Goal: Task Accomplishment & Management: Complete application form

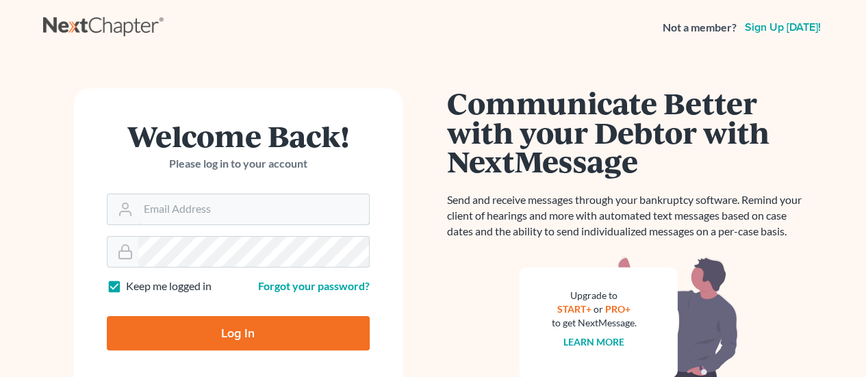
type input "[EMAIL_ADDRESS][DOMAIN_NAME]"
type input "Thinking..."
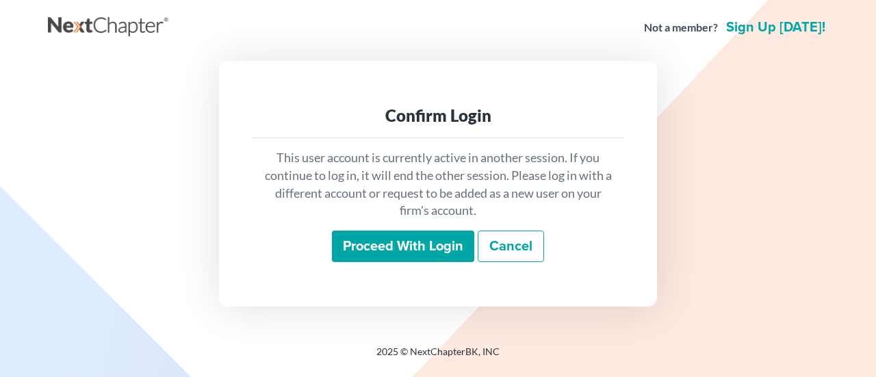
click at [383, 245] on input "Proceed with login" at bounding box center [403, 246] width 142 height 31
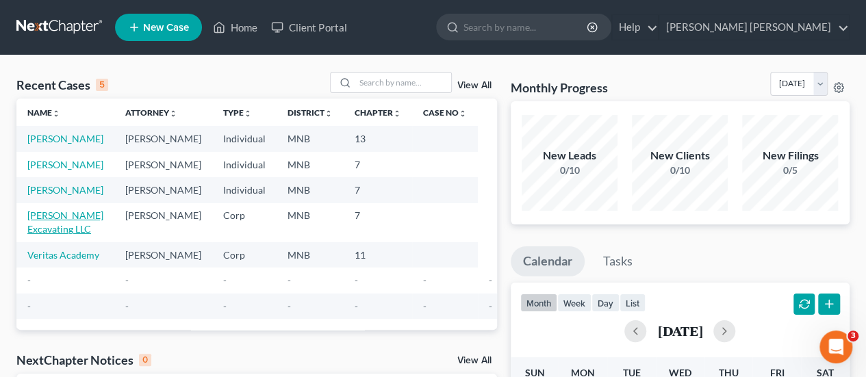
click at [82, 235] on link "[PERSON_NAME] Excavating LLC" at bounding box center [65, 221] width 76 height 25
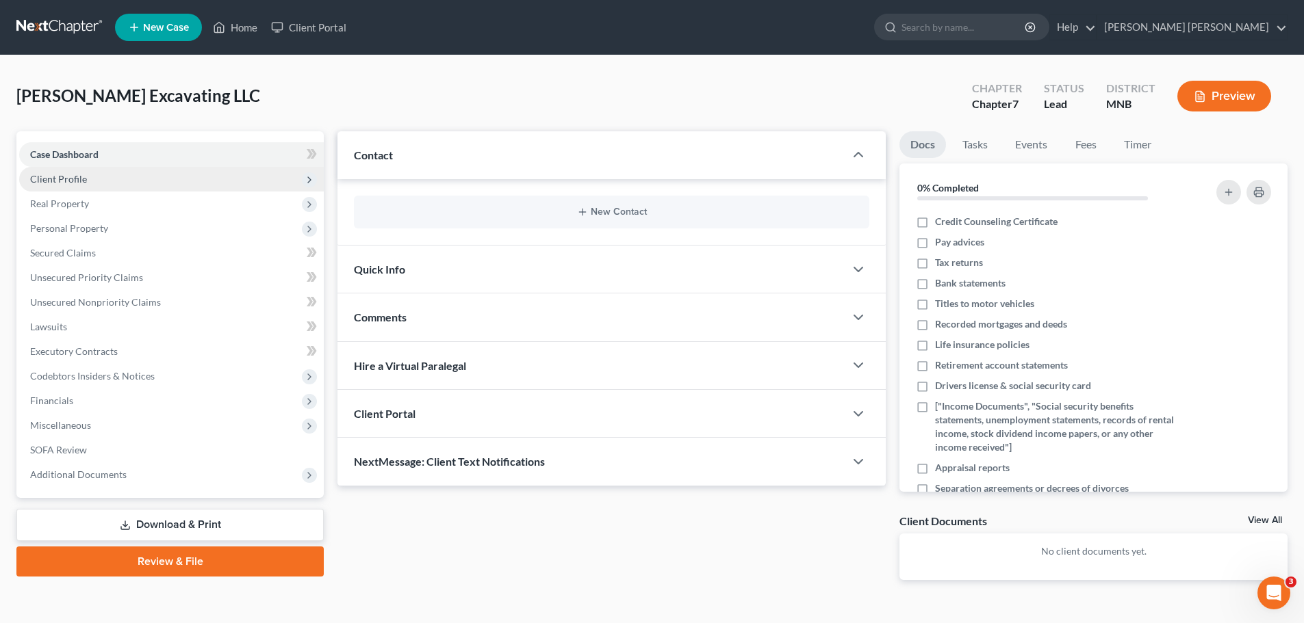
click at [75, 179] on span "Client Profile" at bounding box center [58, 179] width 57 height 12
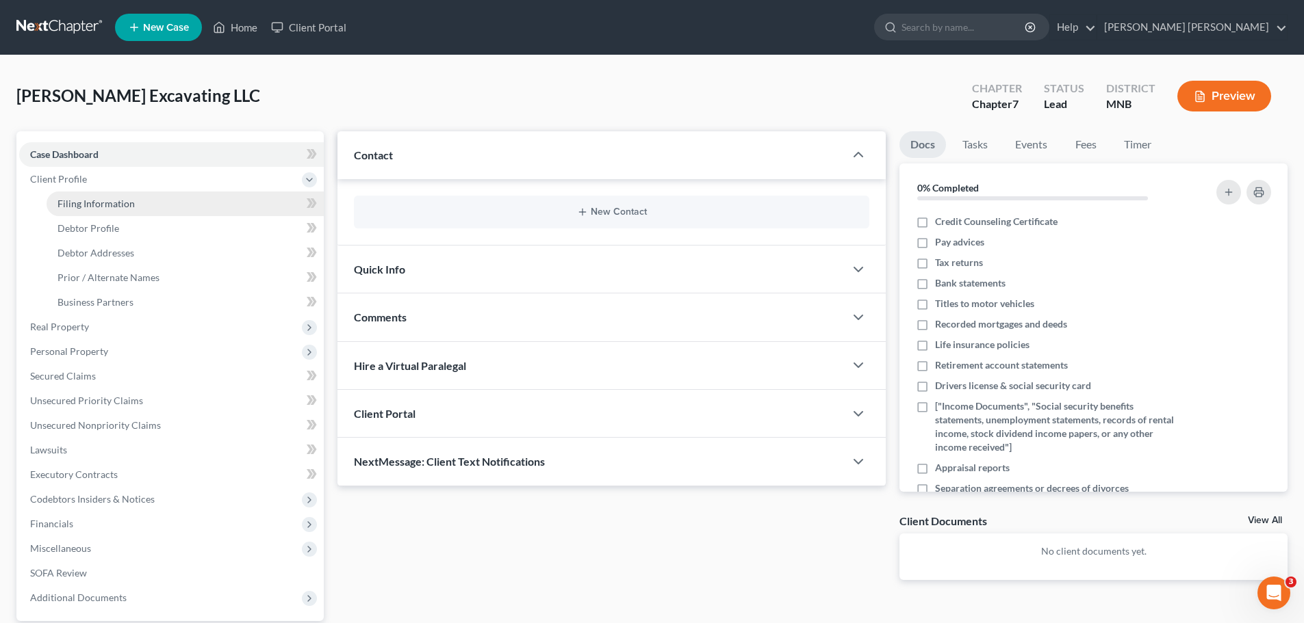
click at [71, 202] on span "Filing Information" at bounding box center [95, 204] width 77 height 12
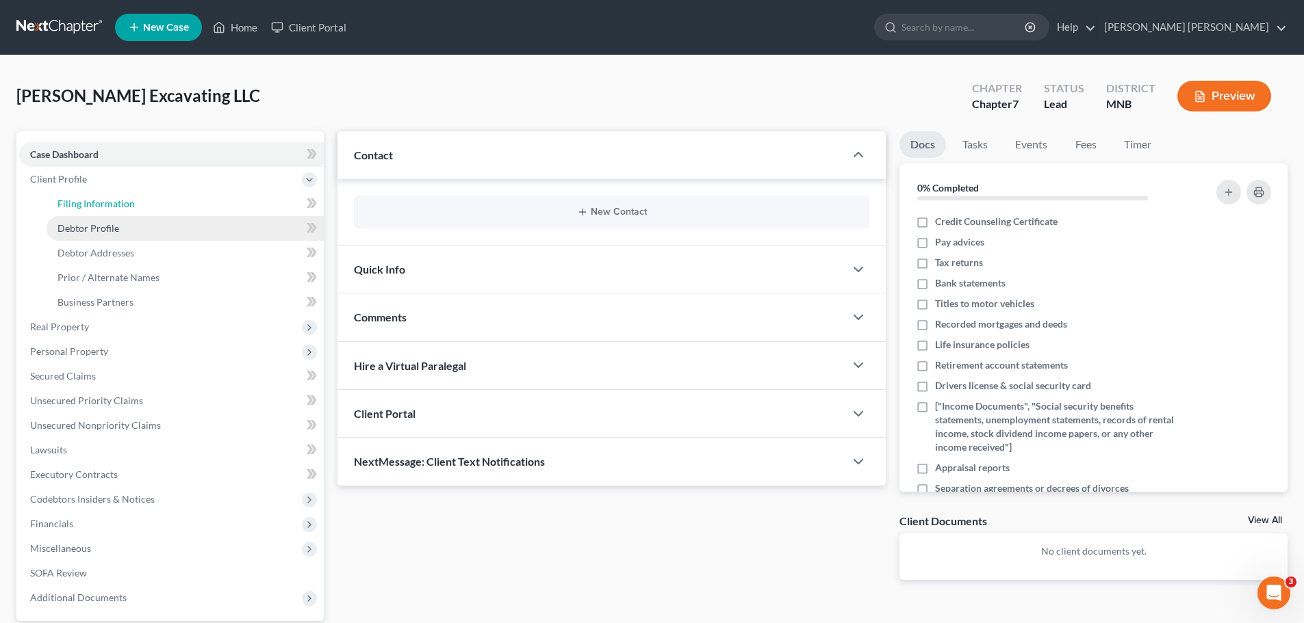
select select "3"
select select "1"
select select "0"
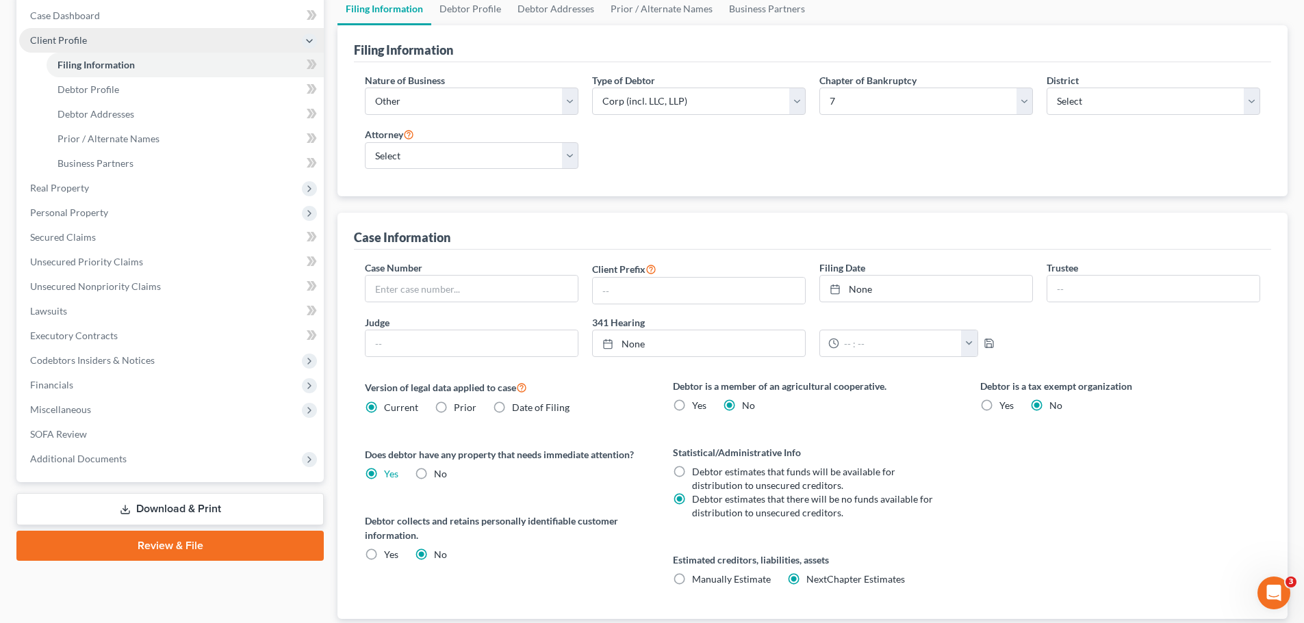
scroll to position [25, 0]
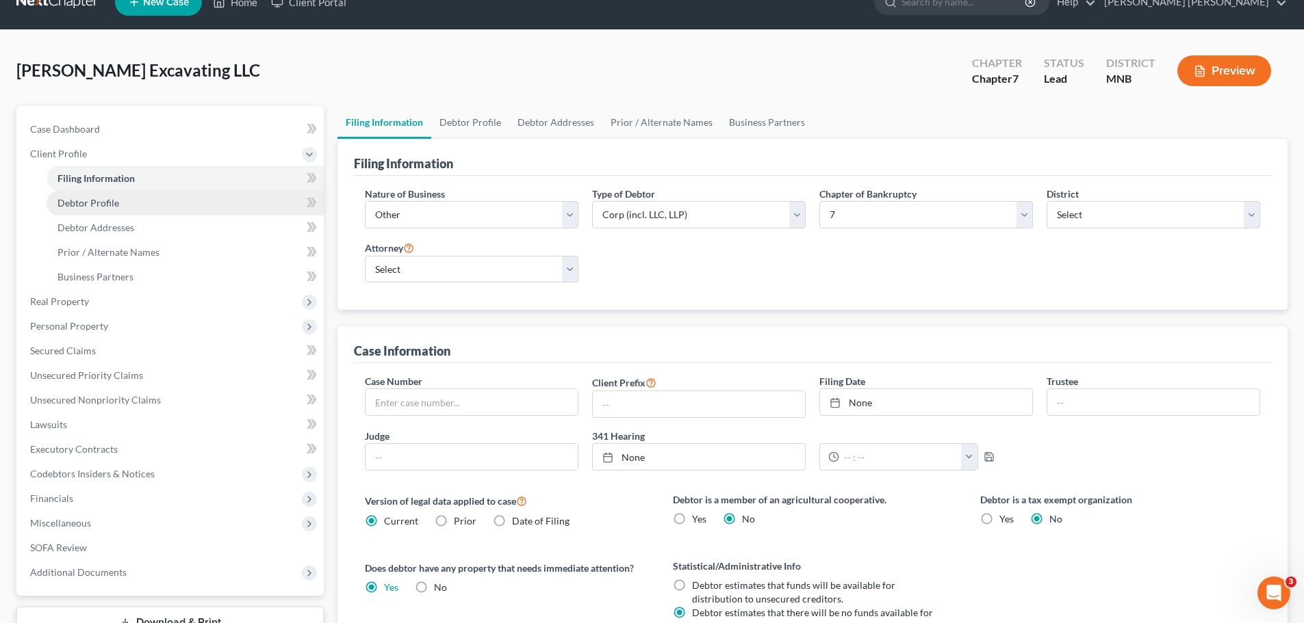
click at [120, 205] on link "Debtor Profile" at bounding box center [185, 203] width 277 height 25
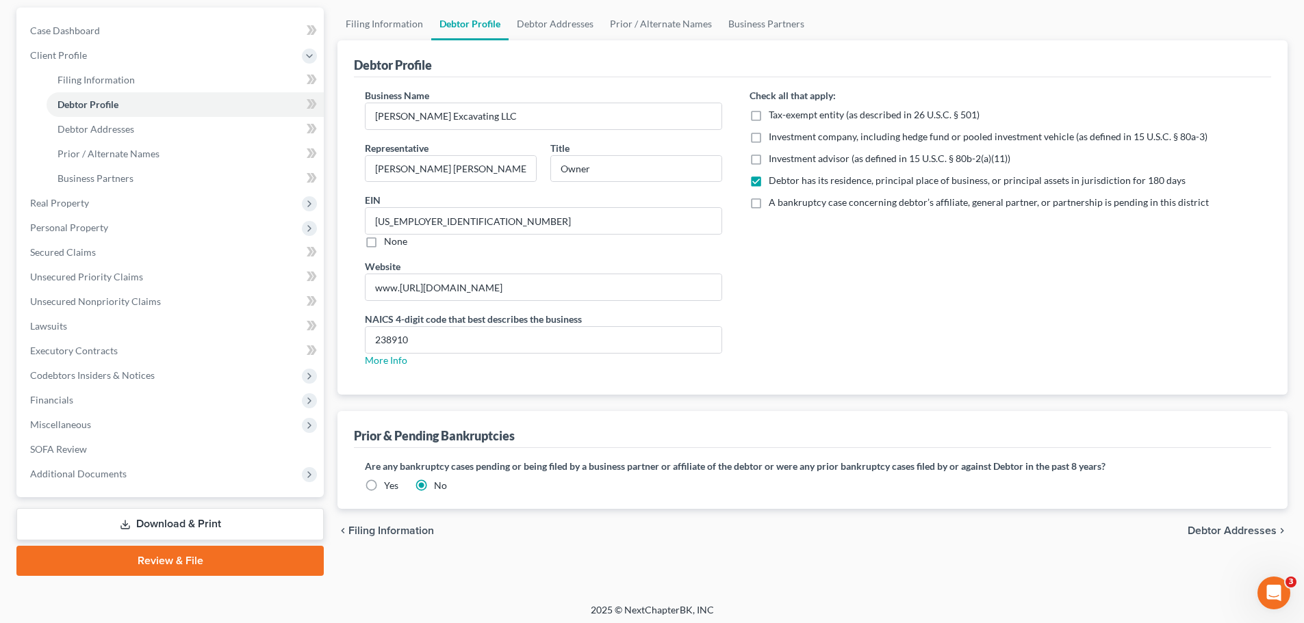
scroll to position [129, 0]
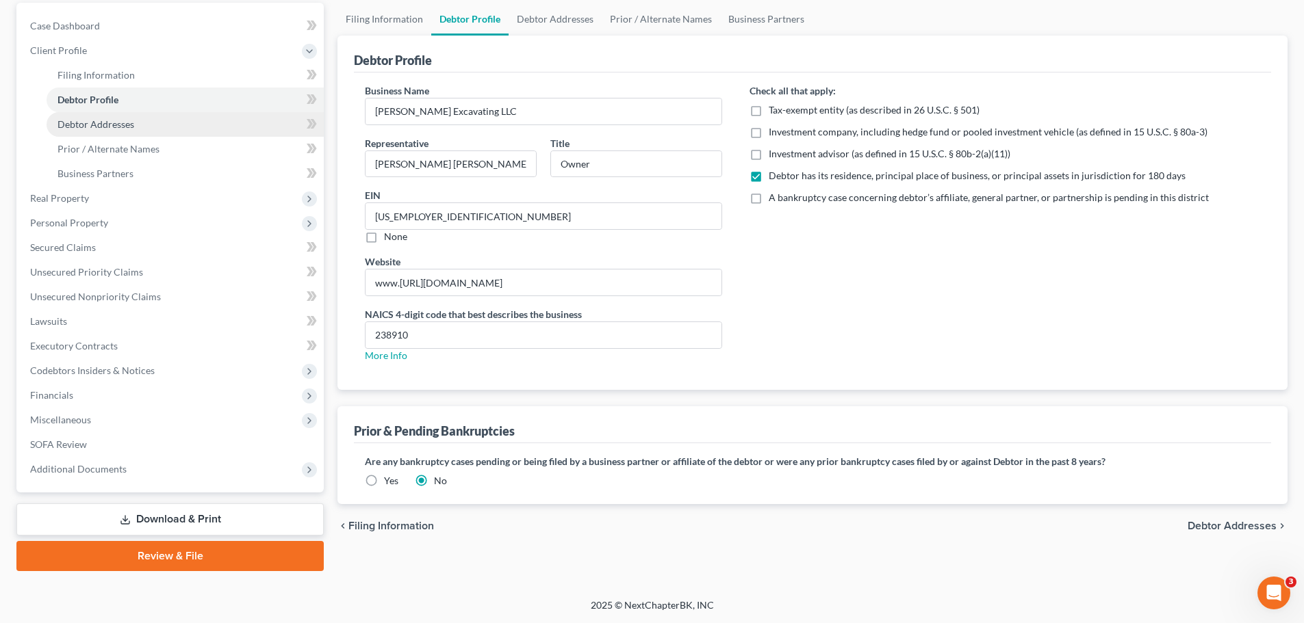
click at [120, 124] on span "Debtor Addresses" at bounding box center [95, 124] width 77 height 12
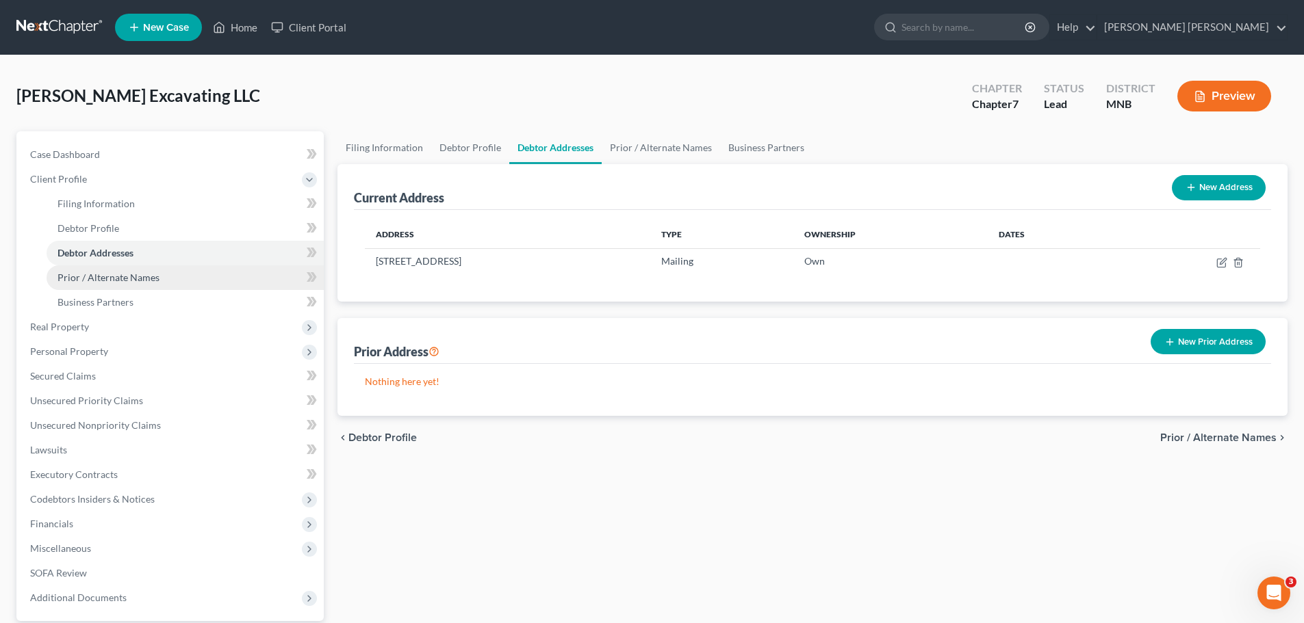
click at [132, 273] on span "Prior / Alternate Names" at bounding box center [108, 278] width 102 height 12
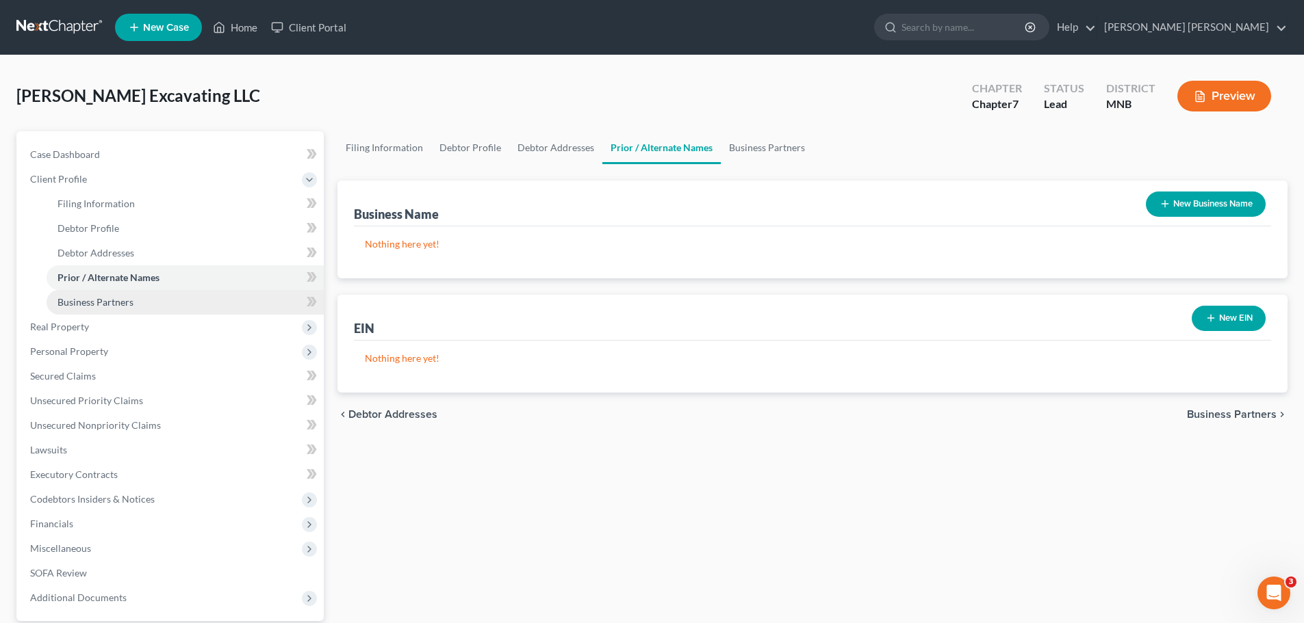
click at [141, 294] on link "Business Partners" at bounding box center [185, 302] width 277 height 25
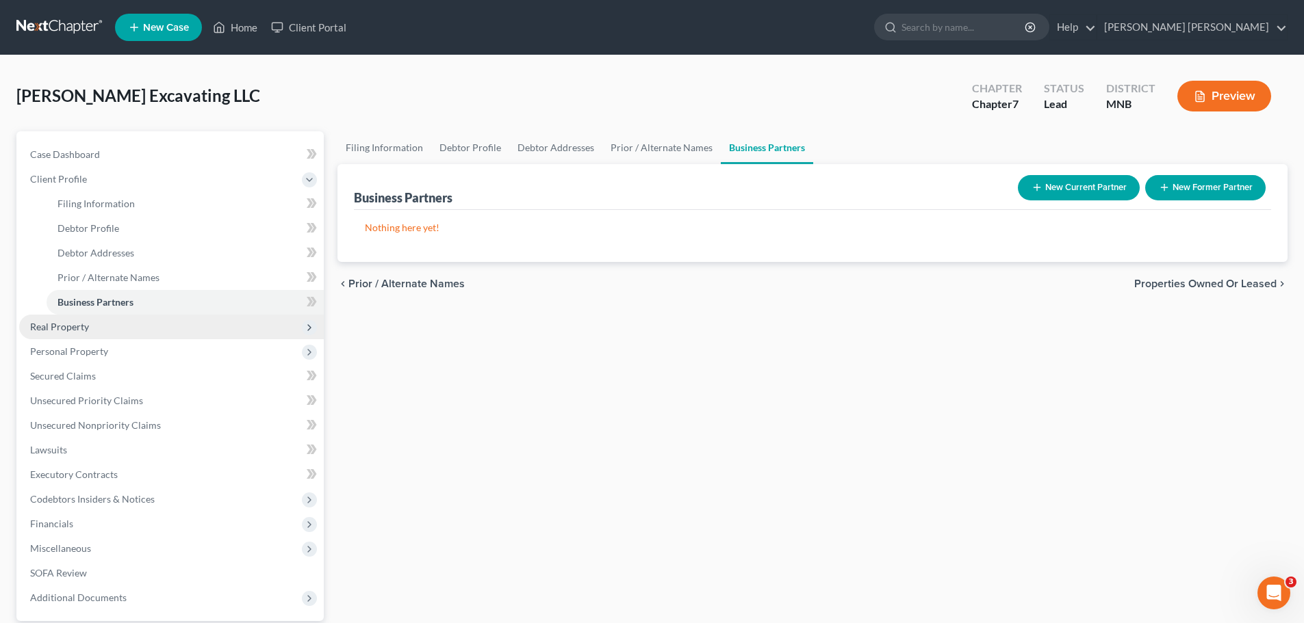
click at [98, 334] on span "Real Property" at bounding box center [171, 327] width 305 height 25
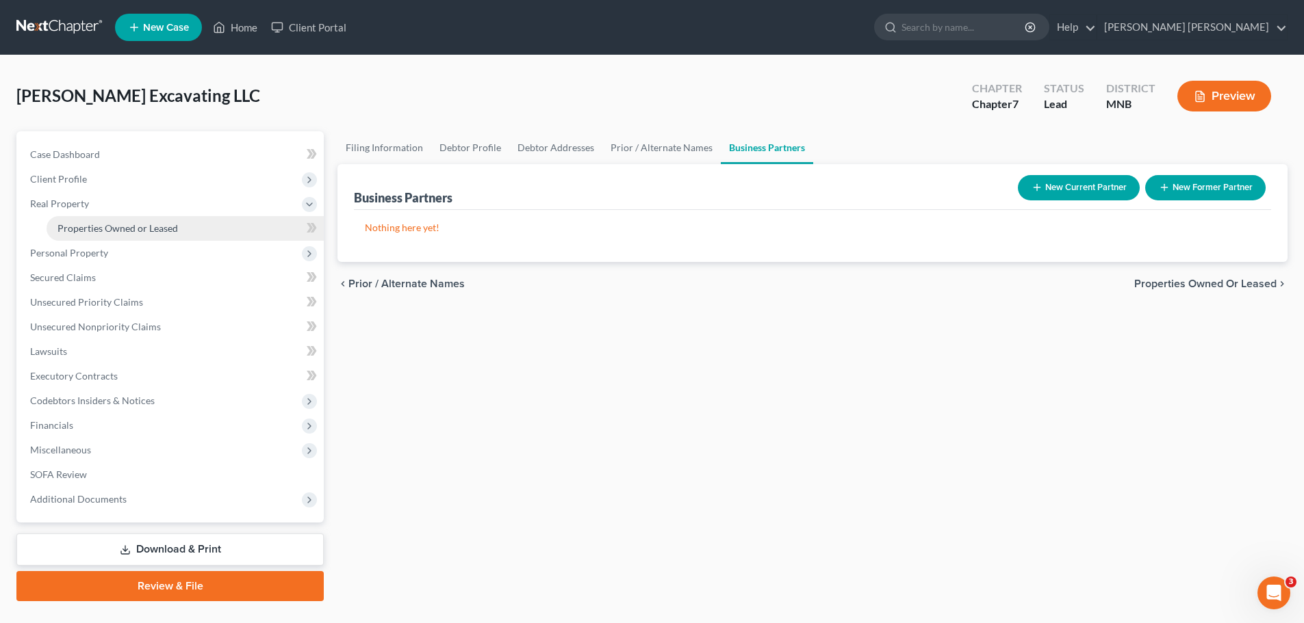
click at [144, 224] on span "Properties Owned or Leased" at bounding box center [117, 228] width 120 height 12
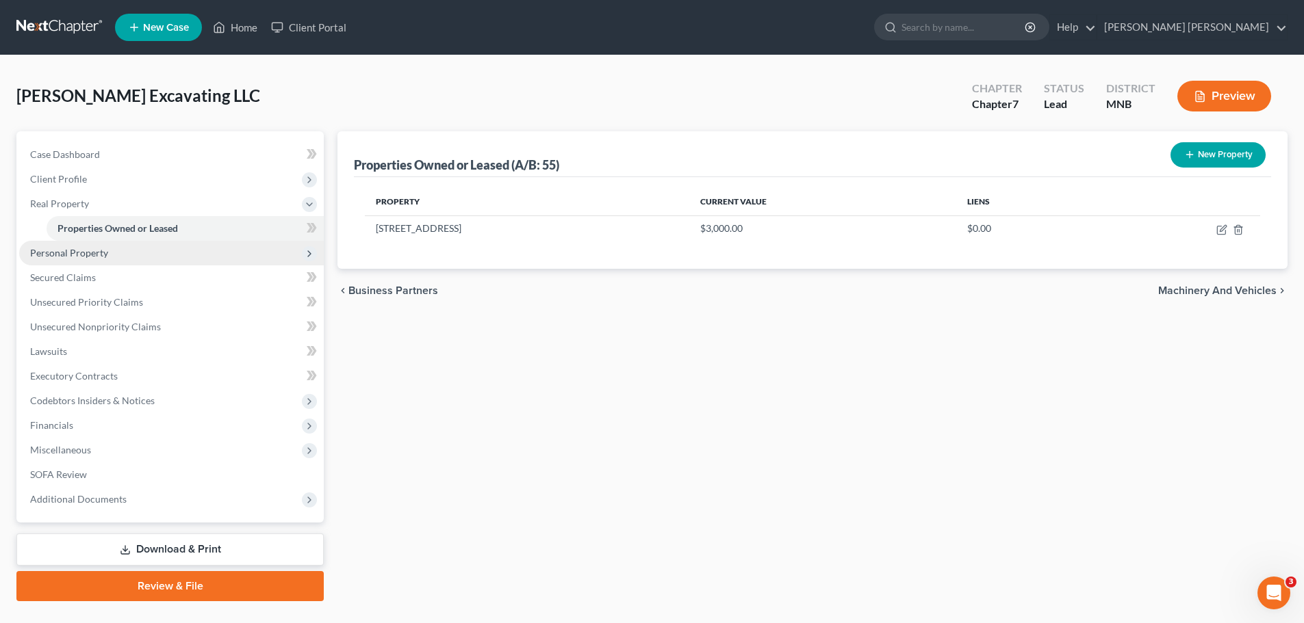
click at [140, 254] on span "Personal Property" at bounding box center [171, 253] width 305 height 25
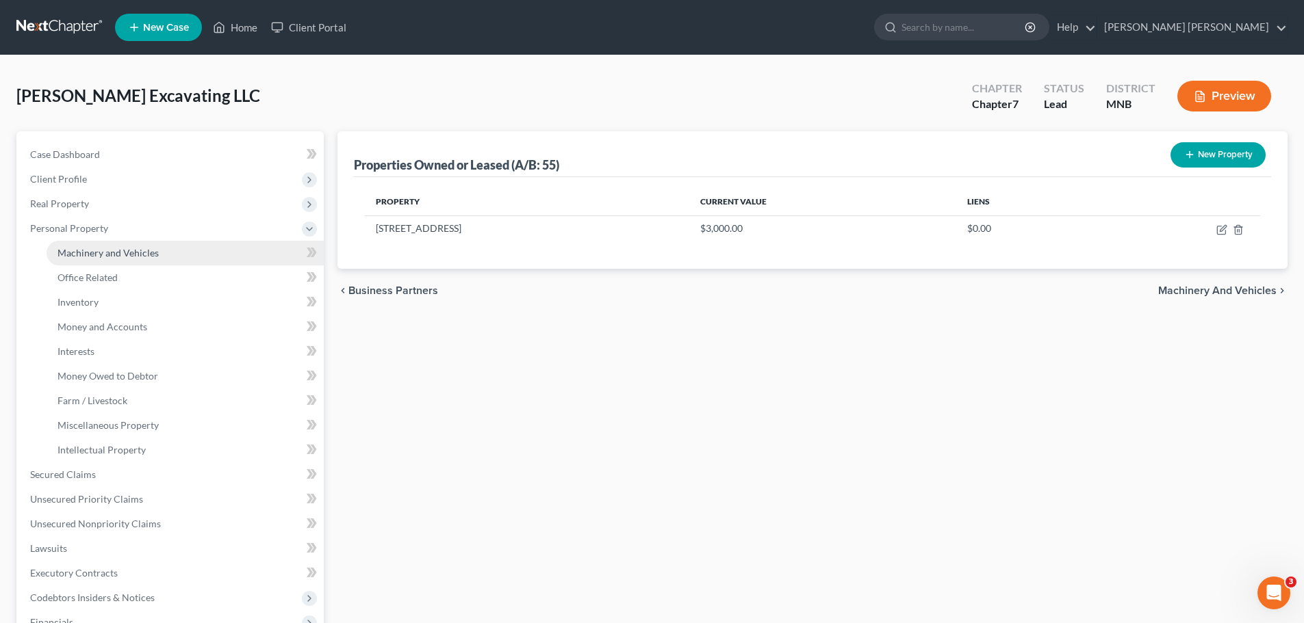
click at [139, 252] on span "Machinery and Vehicles" at bounding box center [107, 253] width 101 height 12
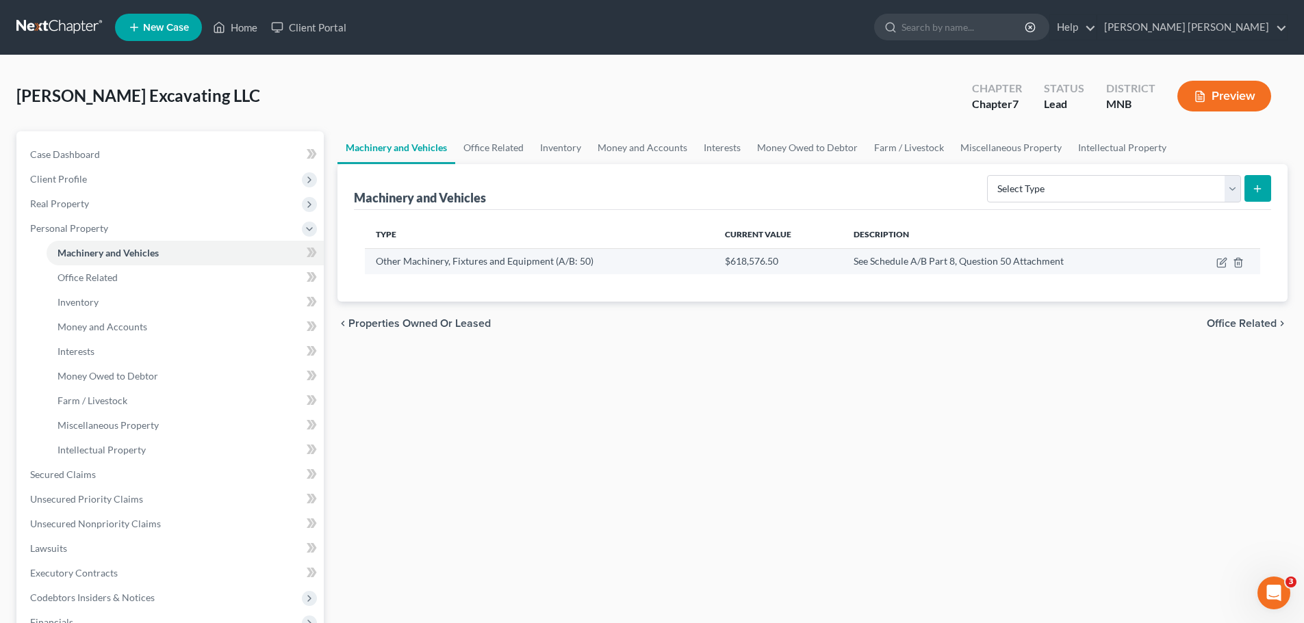
click at [526, 259] on td "Other Machinery, Fixtures and Equipment (A/B: 50)" at bounding box center [539, 261] width 349 height 26
click at [875, 264] on icon "button" at bounding box center [1221, 262] width 11 height 11
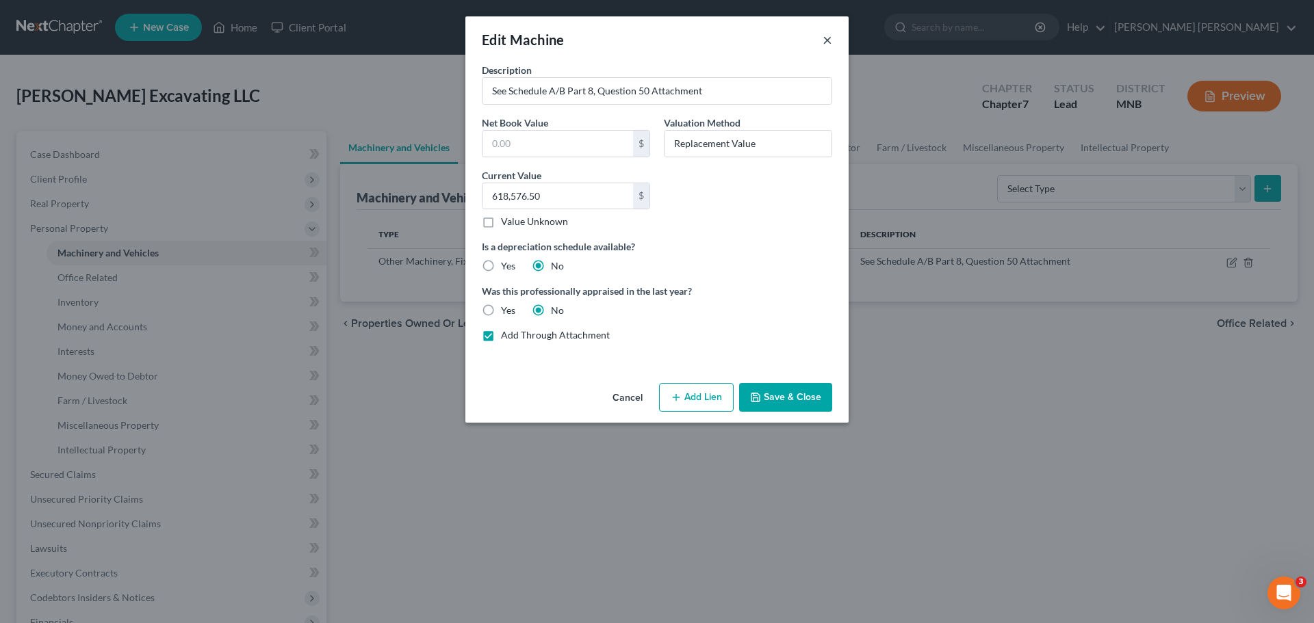
click at [827, 41] on button "×" at bounding box center [828, 39] width 10 height 16
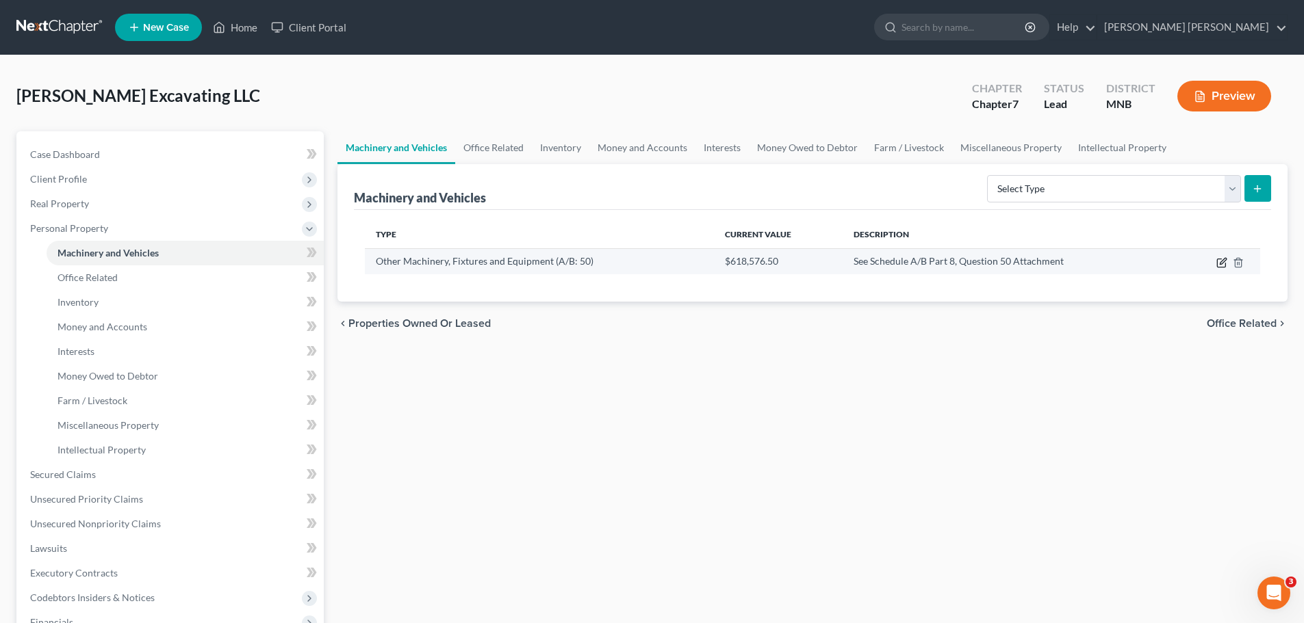
click at [875, 268] on icon "button" at bounding box center [1221, 262] width 11 height 11
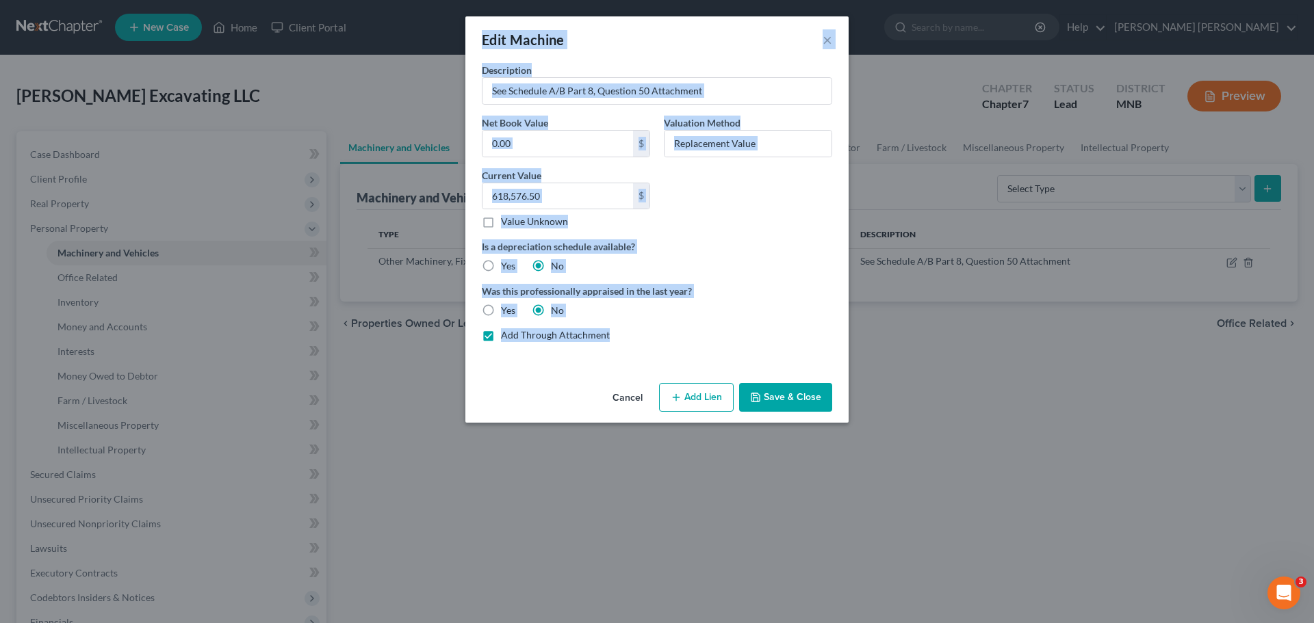
drag, startPoint x: 645, startPoint y: 298, endPoint x: 464, endPoint y: 29, distance: 324.4
click at [464, 29] on div "Edit Machine × Description See Schedule A/B Part 8, Question 50 Attachment Net …" at bounding box center [657, 311] width 1314 height 623
copy div "Edit Machine × Description Net Book Value $ Valuation Method Current Value $ Va…"
click at [715, 322] on div "Description See Schedule A/B Part 8, Question 50 Attachment Net Book Value $ Va…" at bounding box center [657, 208] width 364 height 290
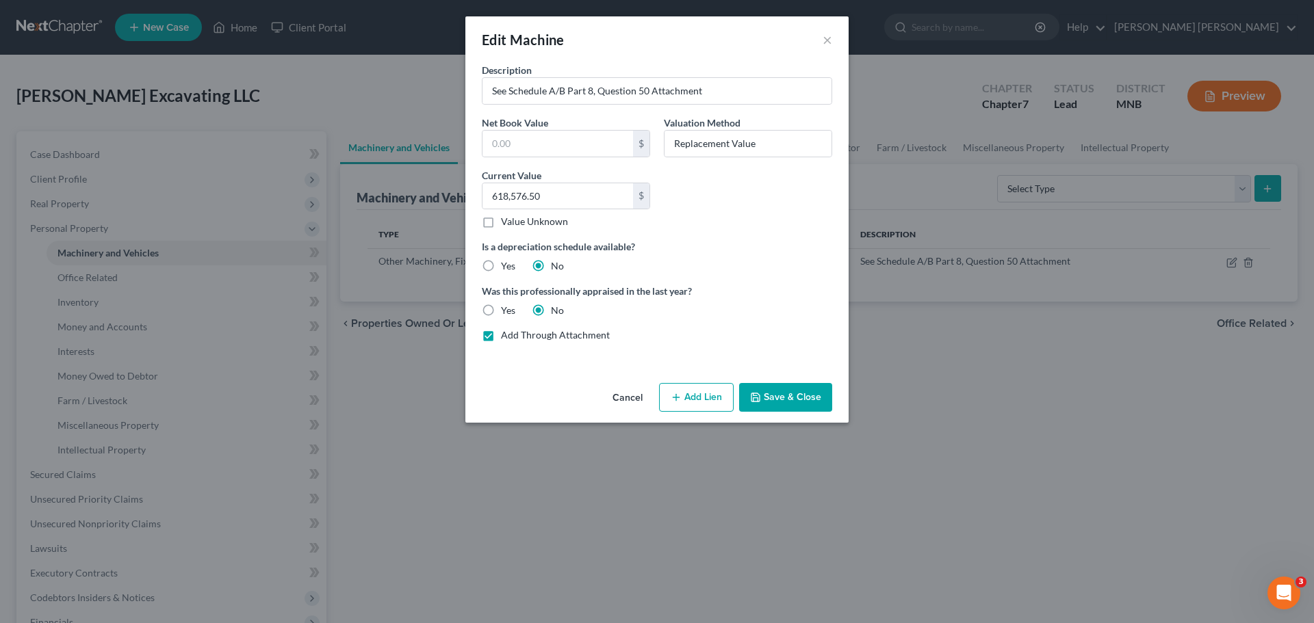
click at [552, 339] on label "Add Through Attachment" at bounding box center [555, 335] width 109 height 14
click at [515, 337] on input "Add Through Attachment" at bounding box center [510, 332] width 9 height 9
click at [502, 337] on label "Add Through Attachment" at bounding box center [555, 335] width 109 height 14
click at [506, 337] on input "Add Through Attachment" at bounding box center [510, 332] width 9 height 9
checkbox input "true"
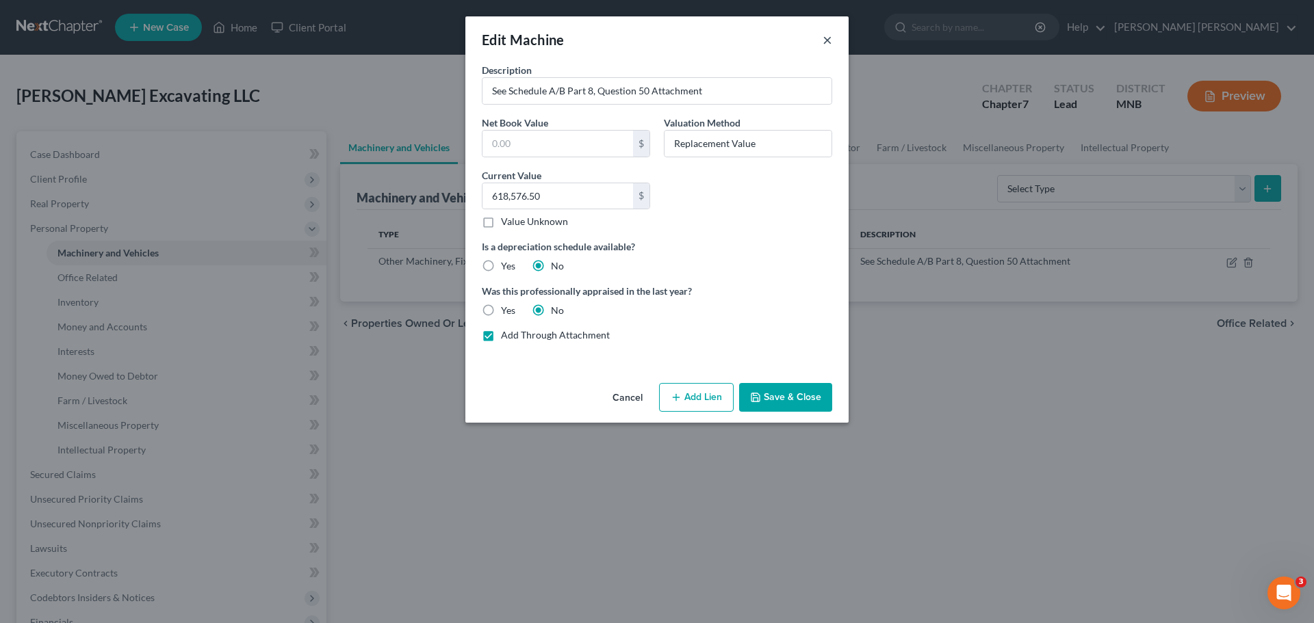
click at [829, 36] on button "×" at bounding box center [828, 39] width 10 height 16
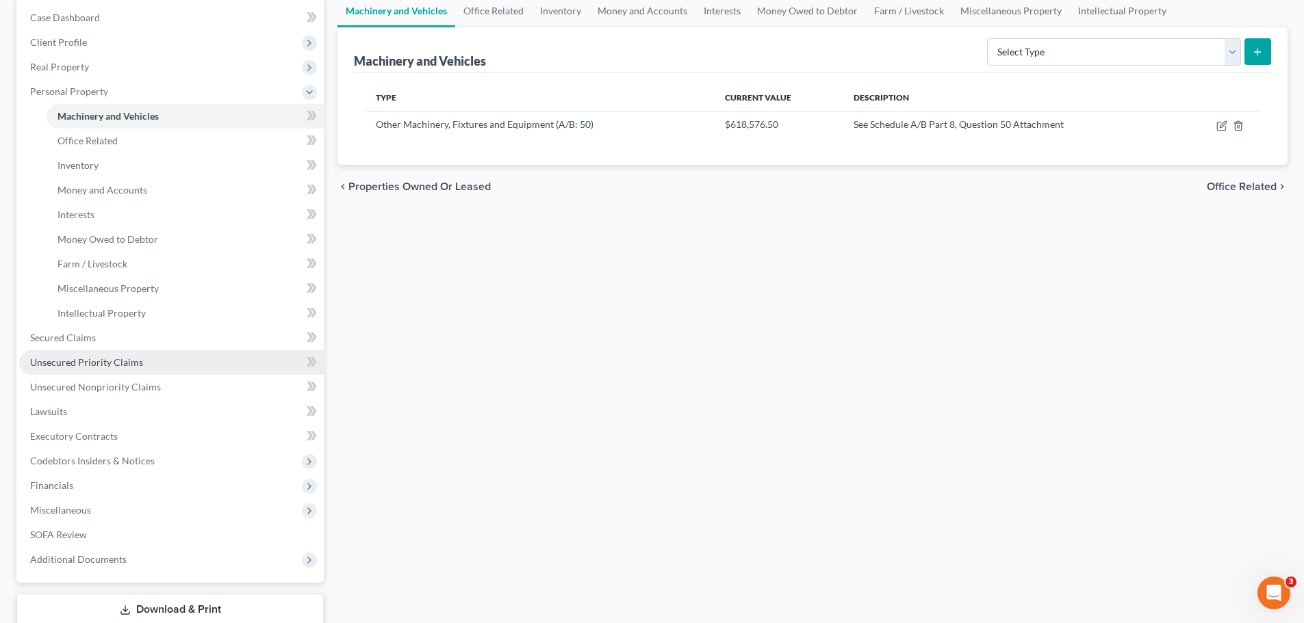
scroll to position [205, 0]
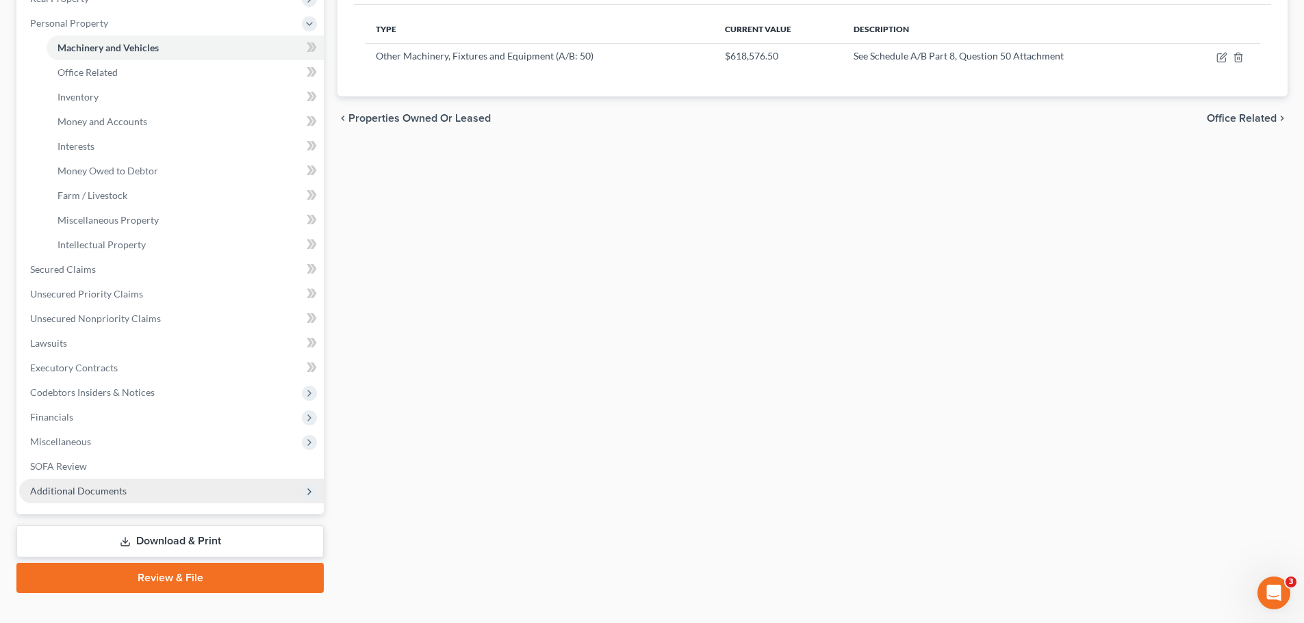
click at [149, 376] on span "Additional Documents" at bounding box center [171, 491] width 305 height 25
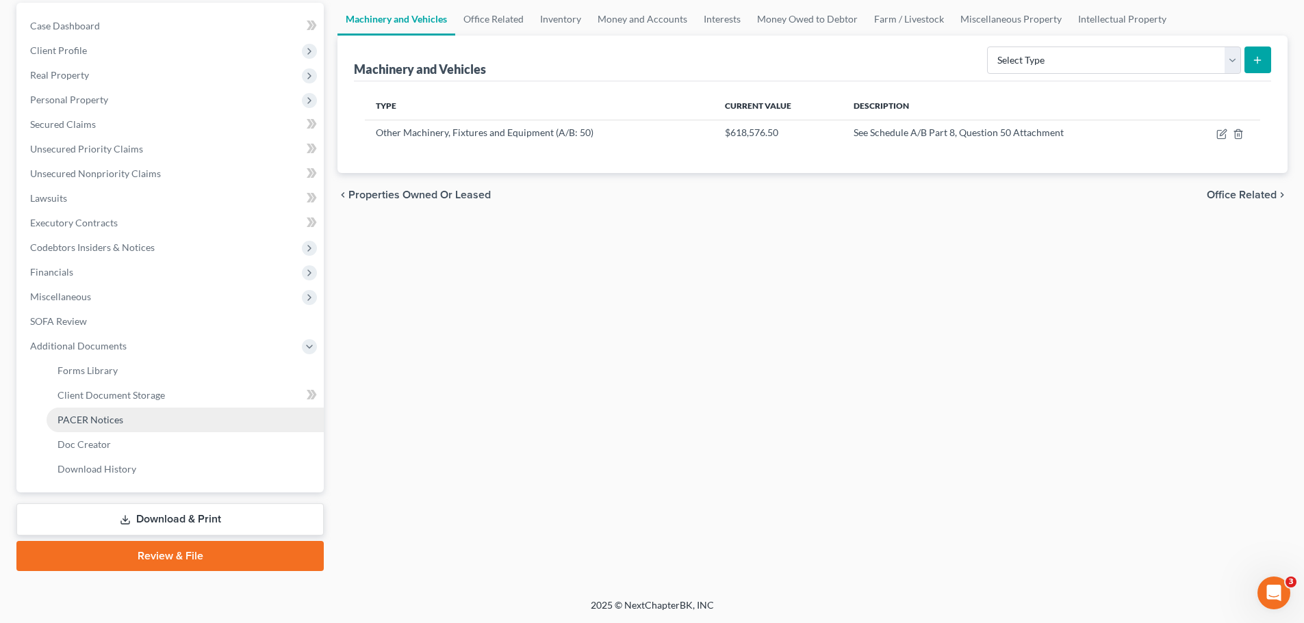
scroll to position [129, 0]
click at [132, 345] on span "Additional Documents" at bounding box center [171, 346] width 305 height 25
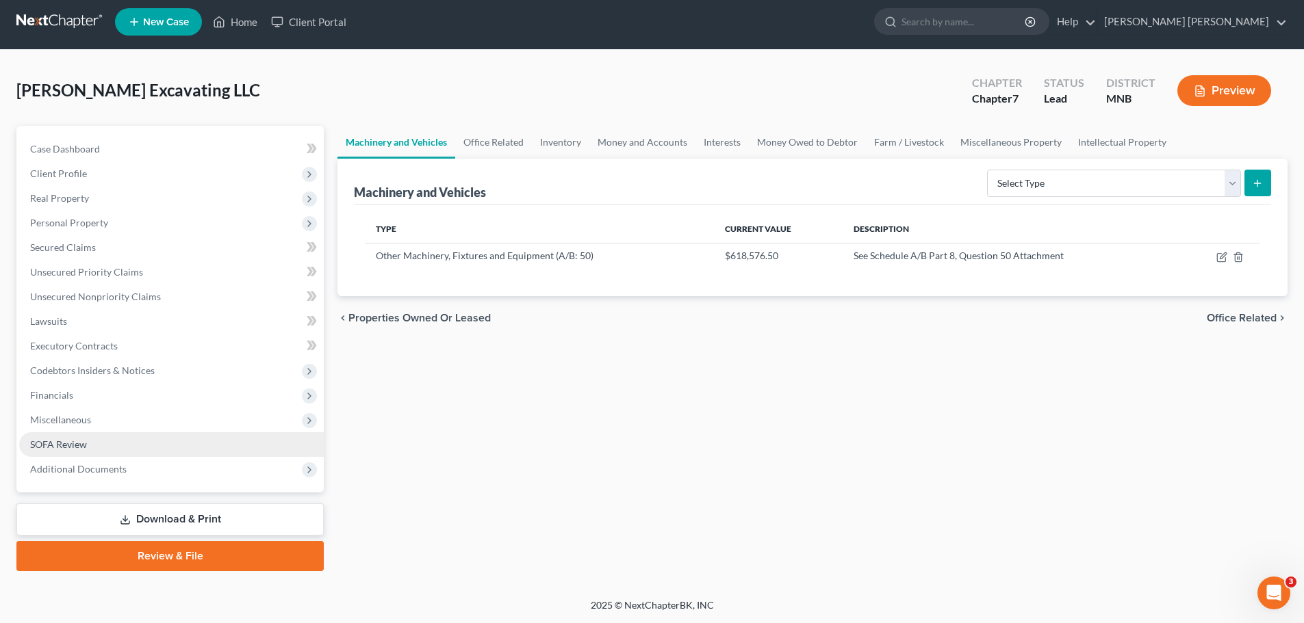
scroll to position [5, 0]
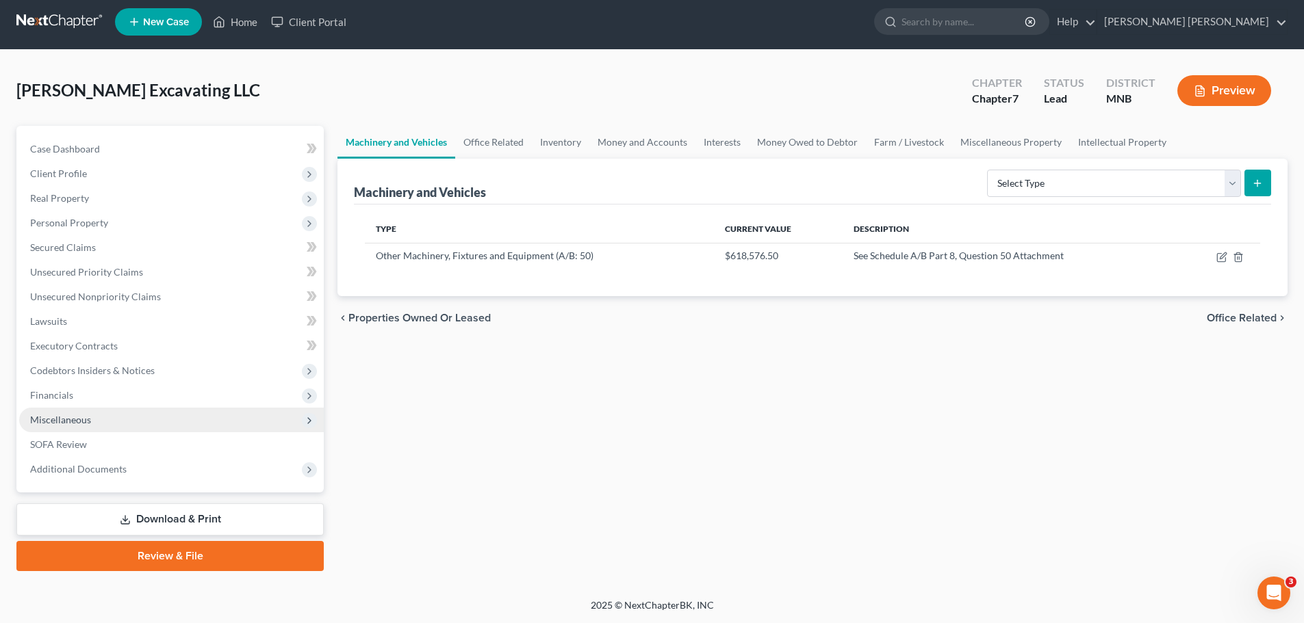
click at [157, 376] on span "Miscellaneous" at bounding box center [171, 420] width 305 height 25
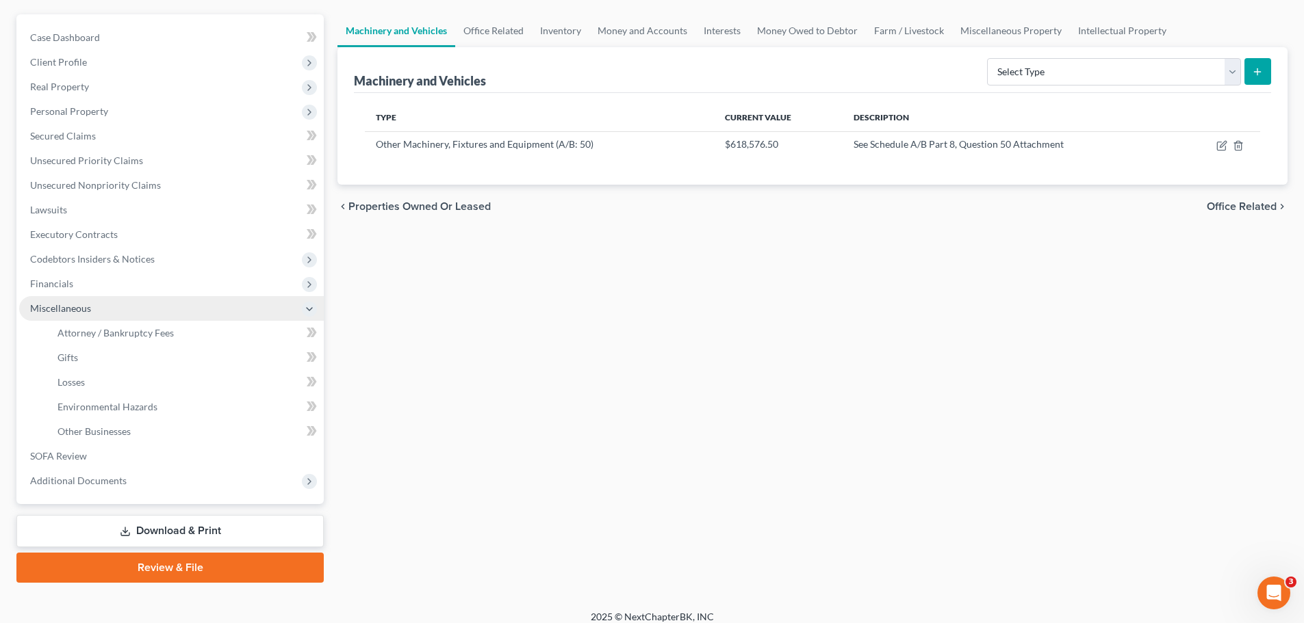
scroll to position [129, 0]
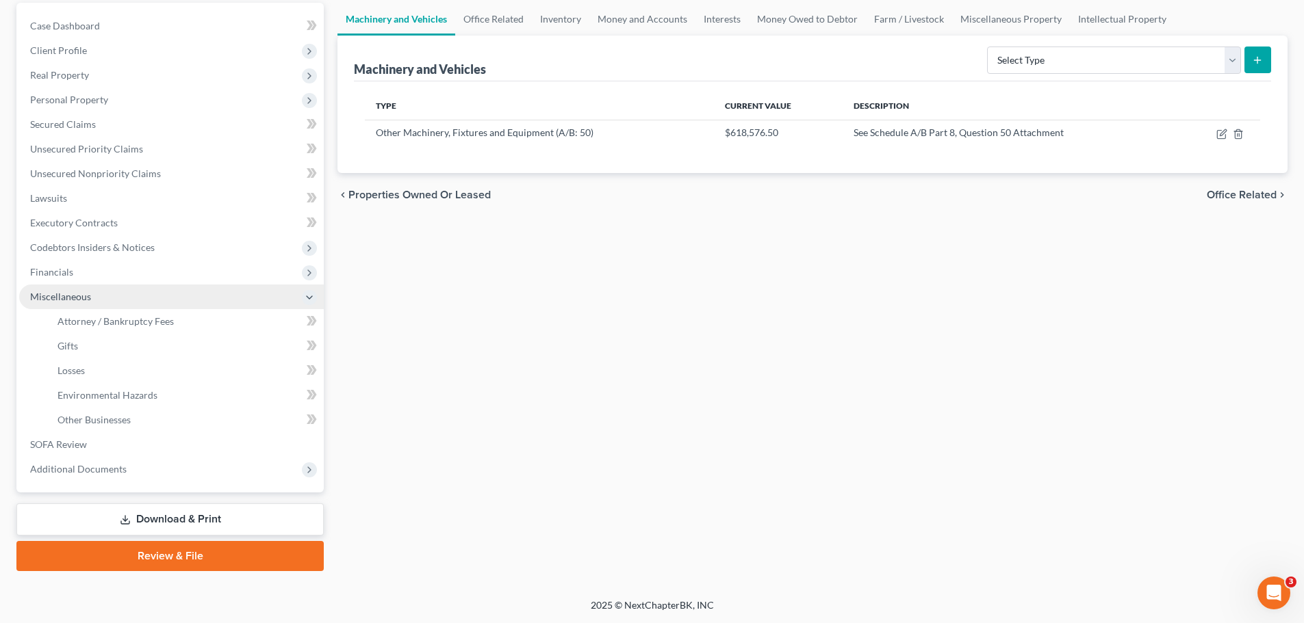
click at [153, 301] on span "Miscellaneous" at bounding box center [171, 297] width 305 height 25
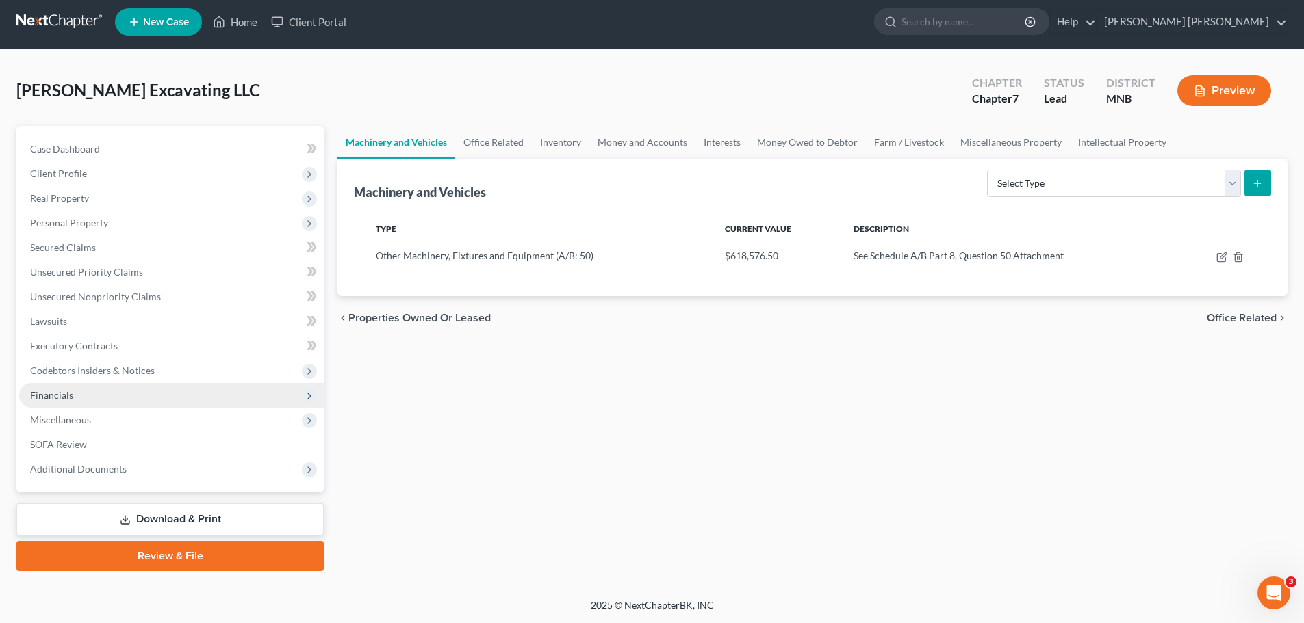
click at [140, 376] on span "Financials" at bounding box center [171, 395] width 305 height 25
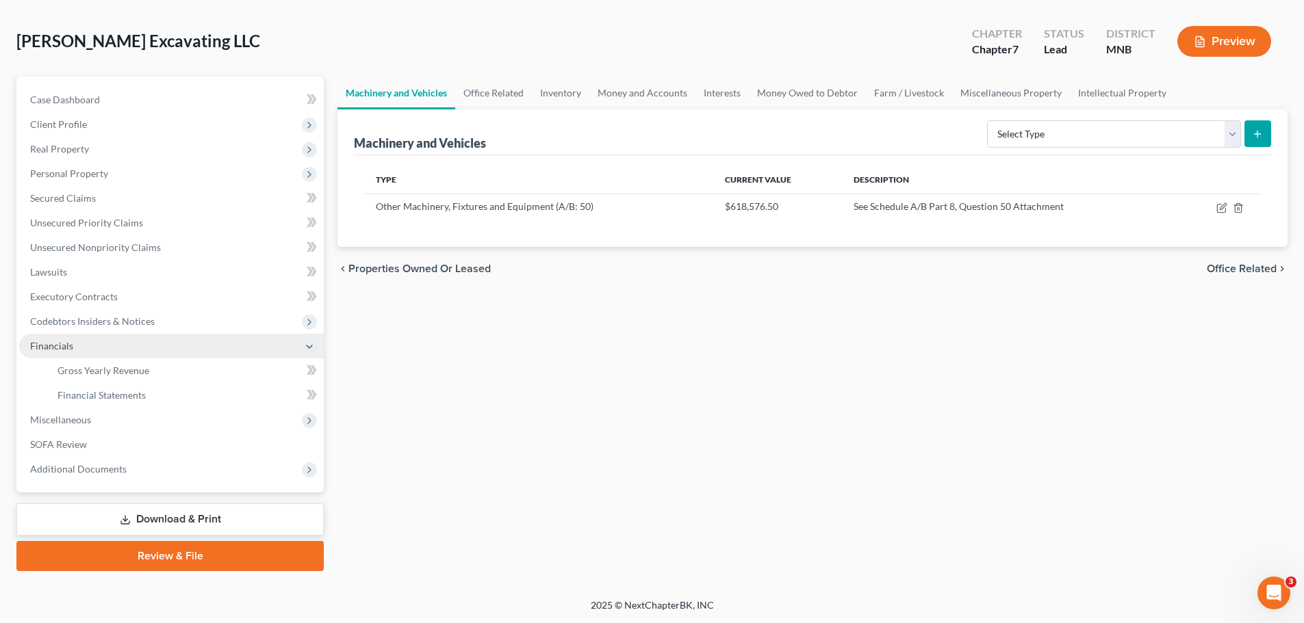
click at [187, 342] on span "Financials" at bounding box center [171, 346] width 305 height 25
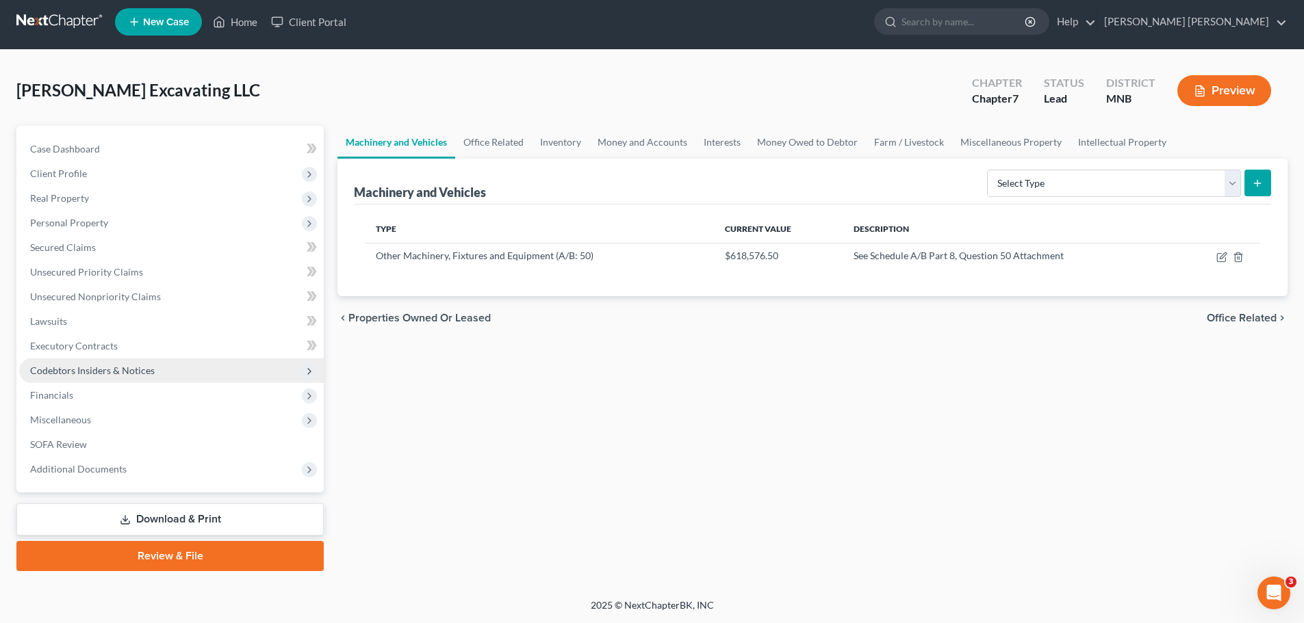
scroll to position [5, 0]
click at [875, 376] on div "Machinery and Vehicles Office Related Inventory Money and Accounts Interests Mo…" at bounding box center [813, 349] width 964 height 446
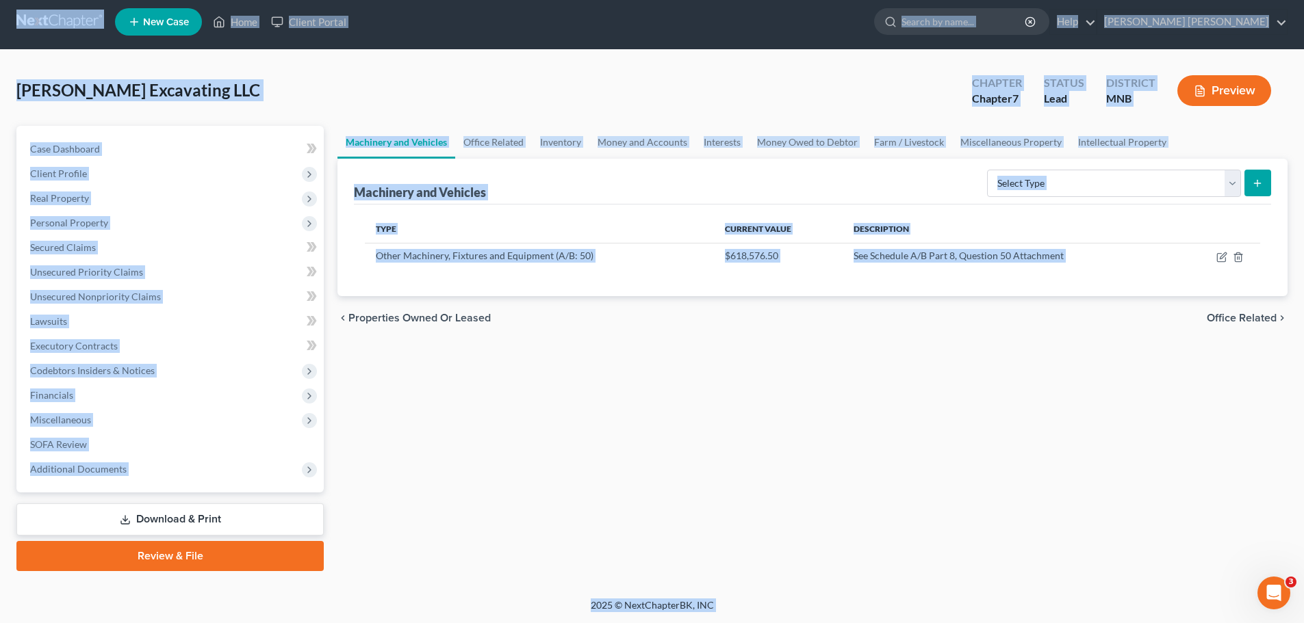
copy body "Home New Case Client Portal [PERSON_NAME] [PERSON_NAME] [EMAIL_ADDRESS][DOMAIN_…"
click at [875, 376] on div "Machinery and Vehicles Office Related Inventory Money and Accounts Interests Mo…" at bounding box center [813, 349] width 964 height 446
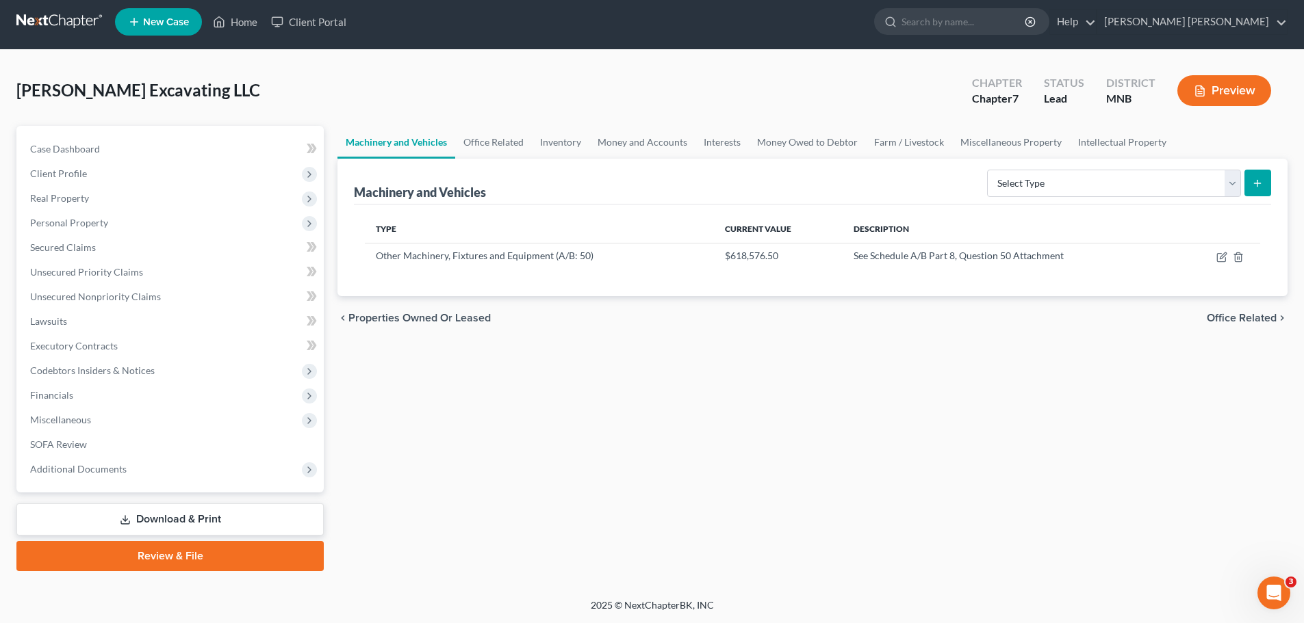
click at [612, 376] on div "Machinery and Vehicles Office Related Inventory Money and Accounts Interests Mo…" at bounding box center [813, 349] width 964 height 446
click at [283, 376] on span "Additional Documents" at bounding box center [171, 469] width 305 height 25
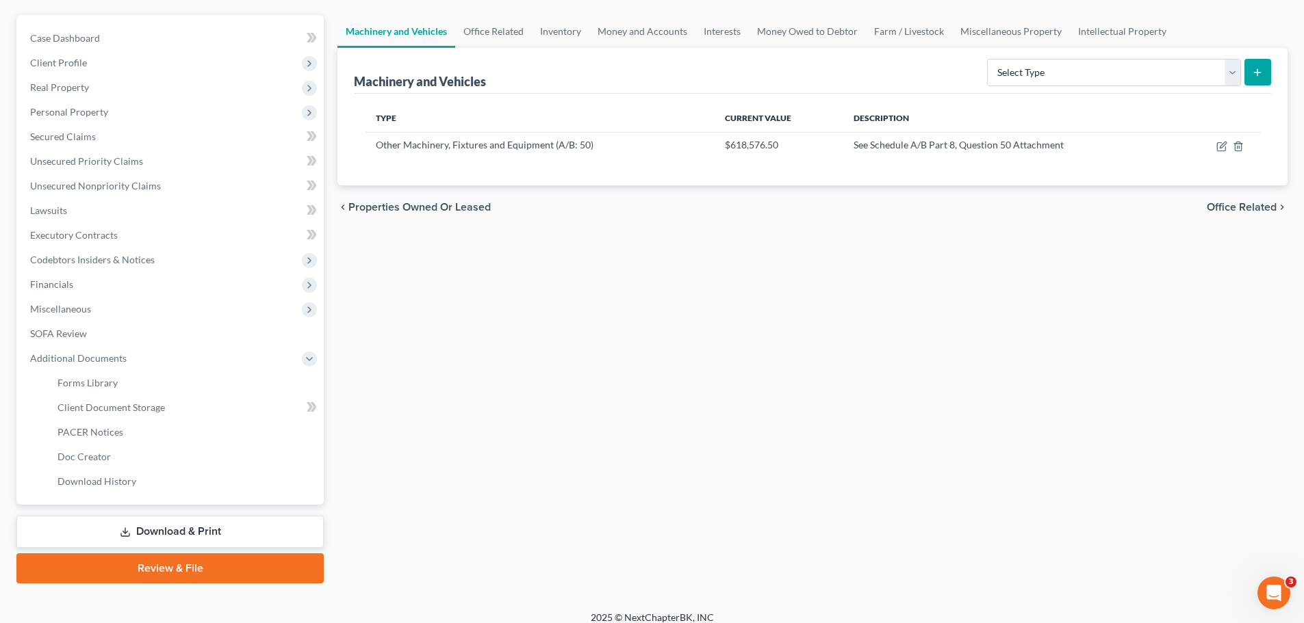
scroll to position [129, 0]
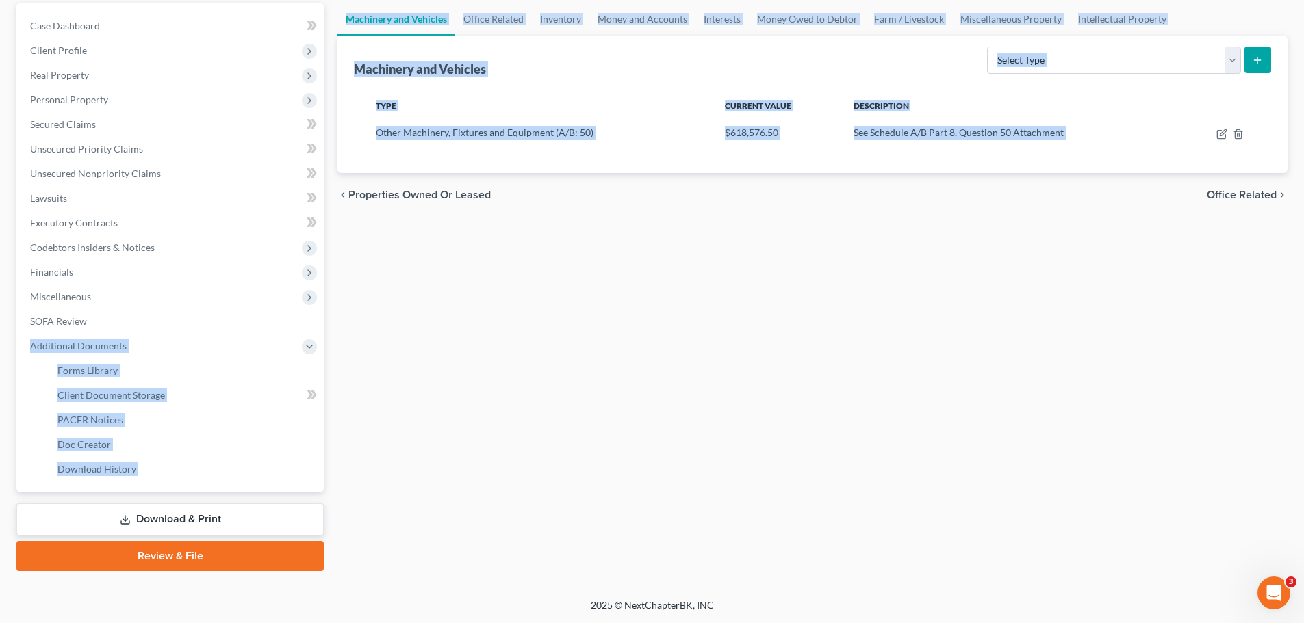
drag, startPoint x: 364, startPoint y: 472, endPoint x: 12, endPoint y: 352, distance: 371.8
click at [12, 352] on div "Petition Navigation Case Dashboard Payments Invoices Payments Payments Credit R…" at bounding box center [652, 287] width 1285 height 569
copy div "Additional Documents Forms Library Client Document Storage PACER Notices Doc Fo…"
drag, startPoint x: 615, startPoint y: 436, endPoint x: 604, endPoint y: 437, distance: 11.7
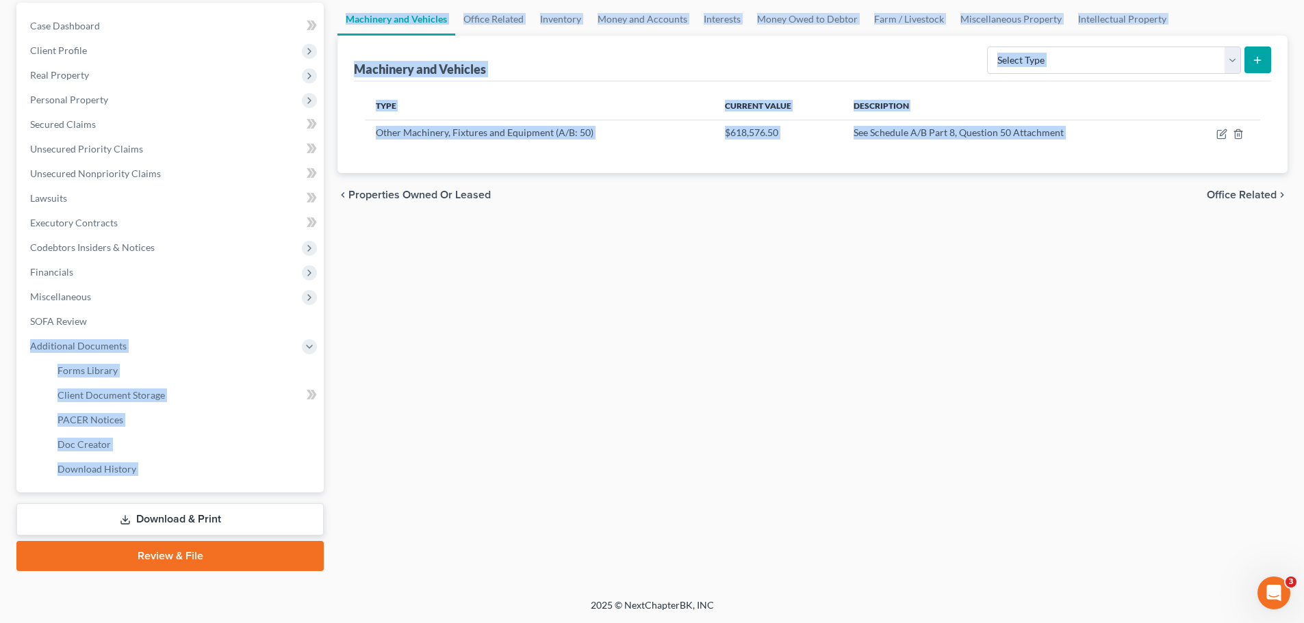
click at [615, 376] on div "Machinery and Vehicles Office Related Inventory Money and Accounts Interests Mo…" at bounding box center [813, 287] width 964 height 569
click at [444, 376] on div "Machinery and Vehicles Office Related Inventory Money and Accounts Interests Mo…" at bounding box center [813, 287] width 964 height 569
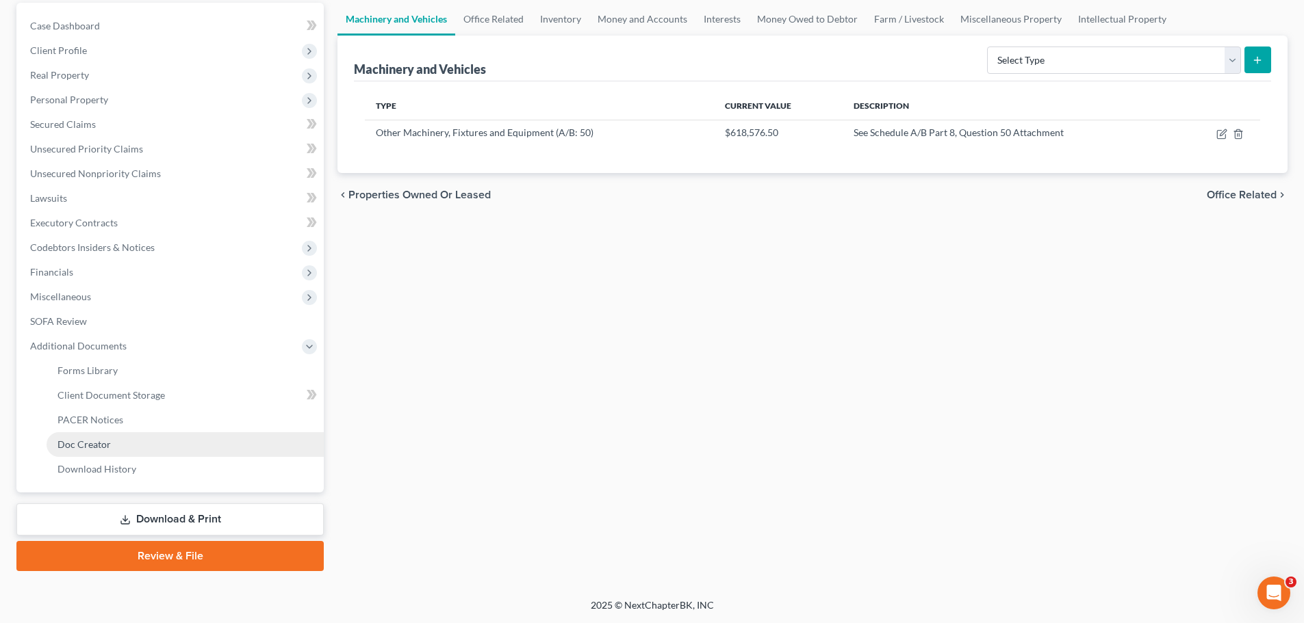
click at [183, 376] on link "Doc Creator" at bounding box center [185, 445] width 277 height 25
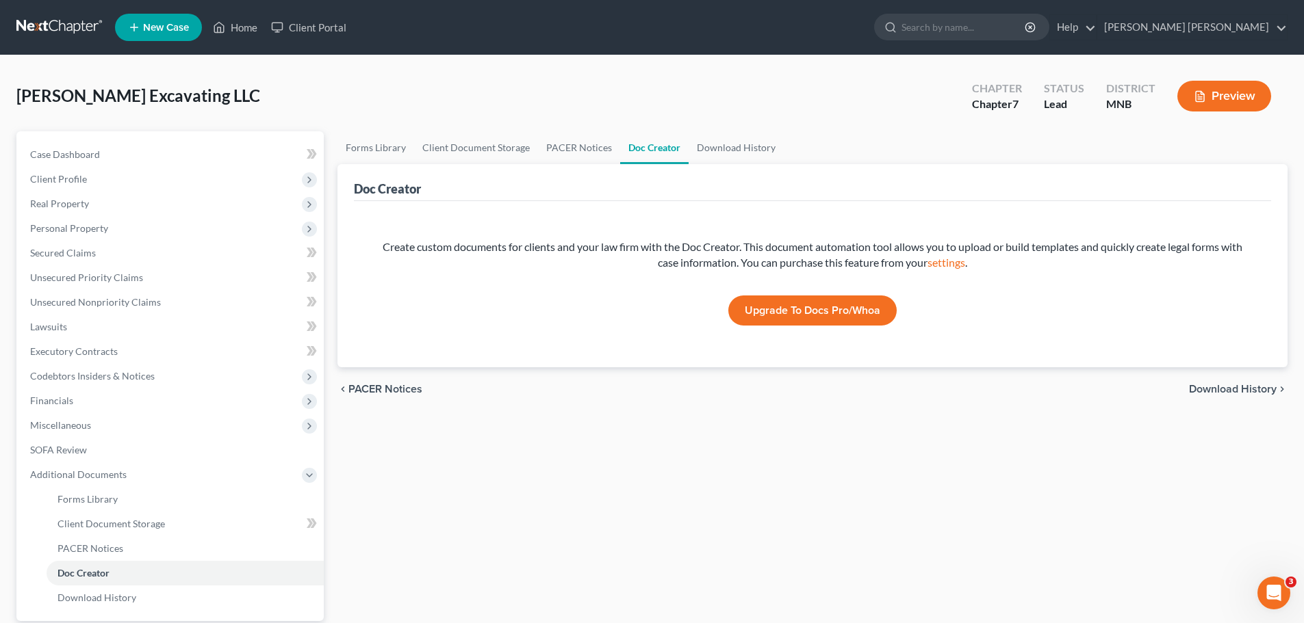
click at [825, 305] on link "Upgrade to Docs Pro/Whoa" at bounding box center [812, 311] width 168 height 30
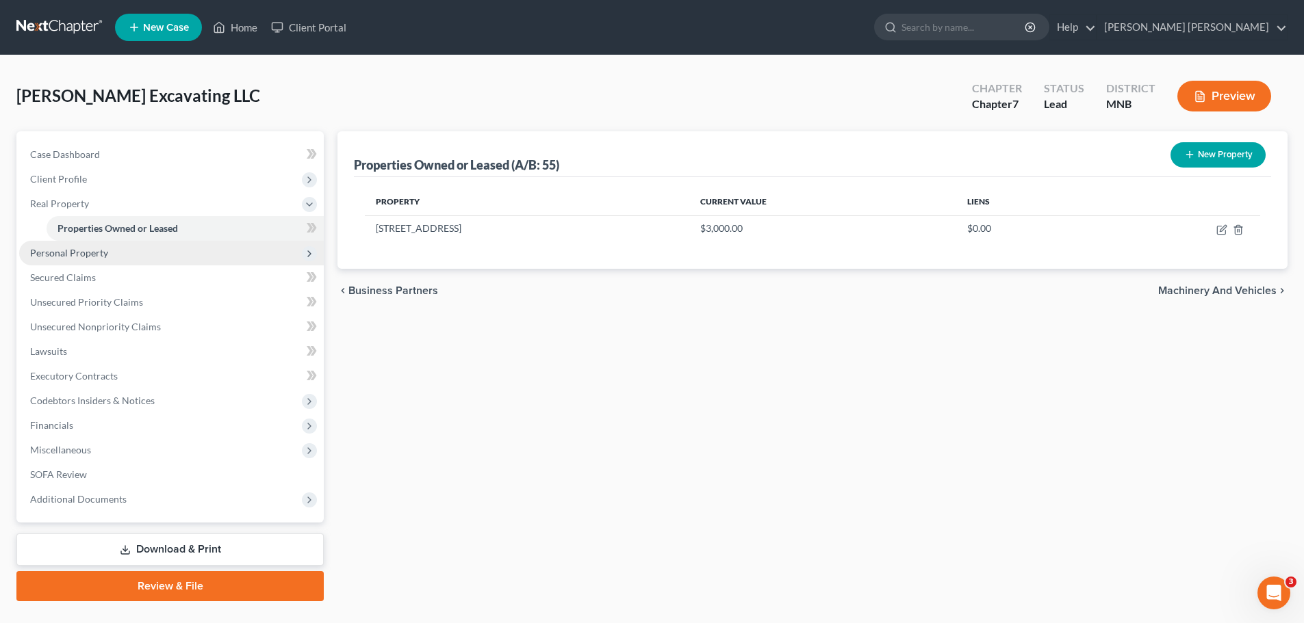
click at [105, 254] on span "Personal Property" at bounding box center [69, 253] width 78 height 12
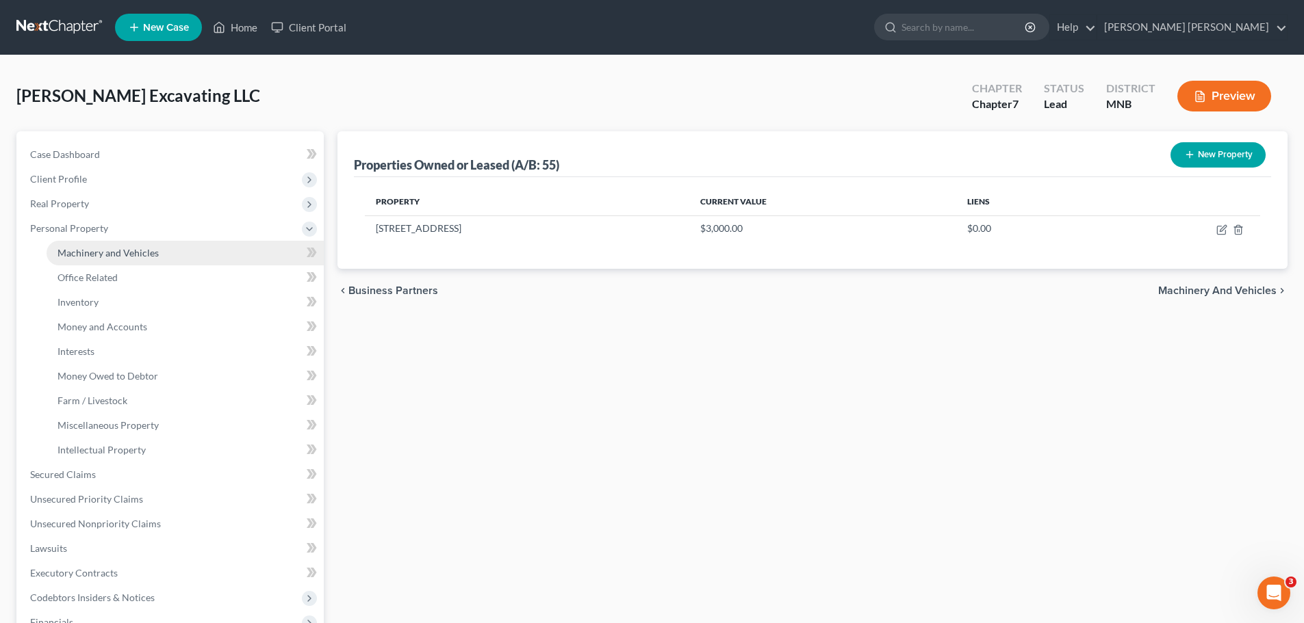
click at [125, 254] on span "Machinery and Vehicles" at bounding box center [107, 253] width 101 height 12
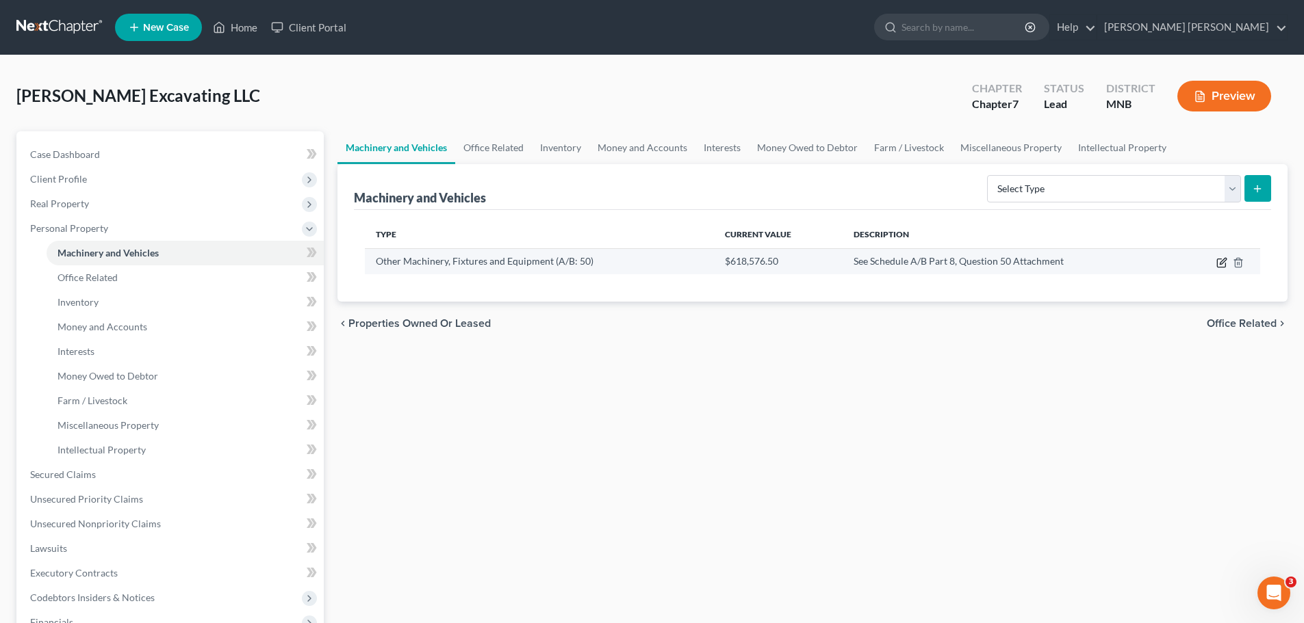
click at [875, 264] on icon "button" at bounding box center [1221, 263] width 8 height 8
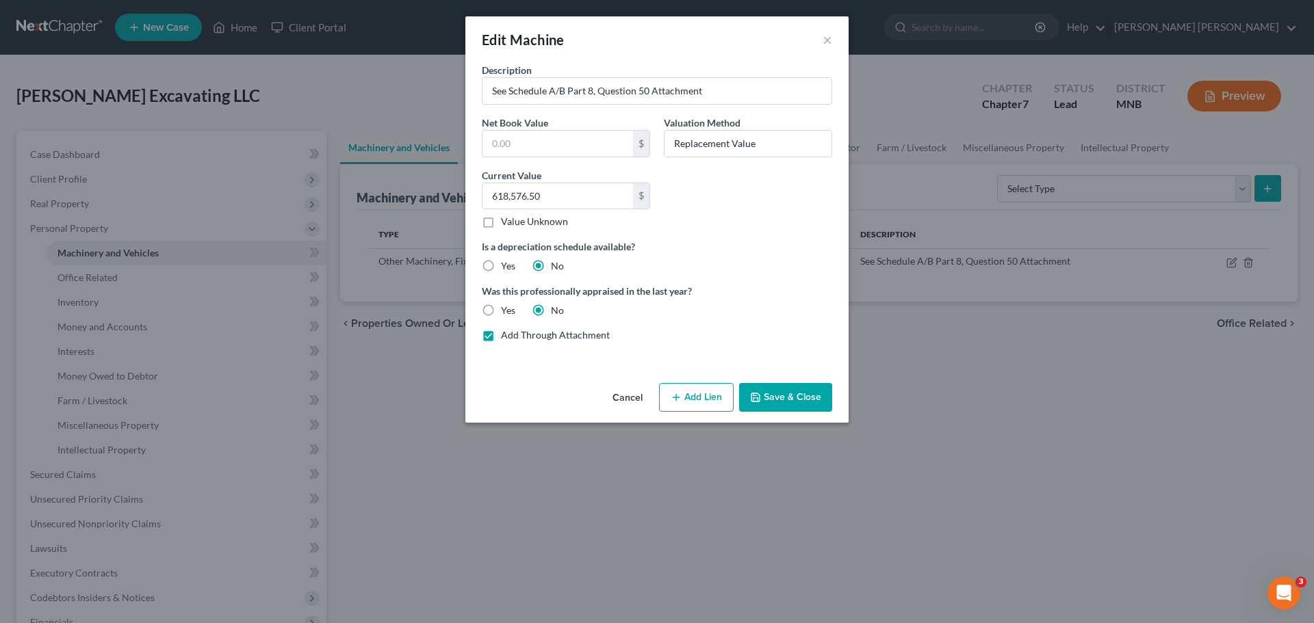
click at [589, 376] on div "Edit Machine × Description See Schedule A/B Part 8, Question 50 Attachment Net …" at bounding box center [657, 311] width 1314 height 623
click at [691, 376] on button "Add Lien" at bounding box center [696, 397] width 75 height 29
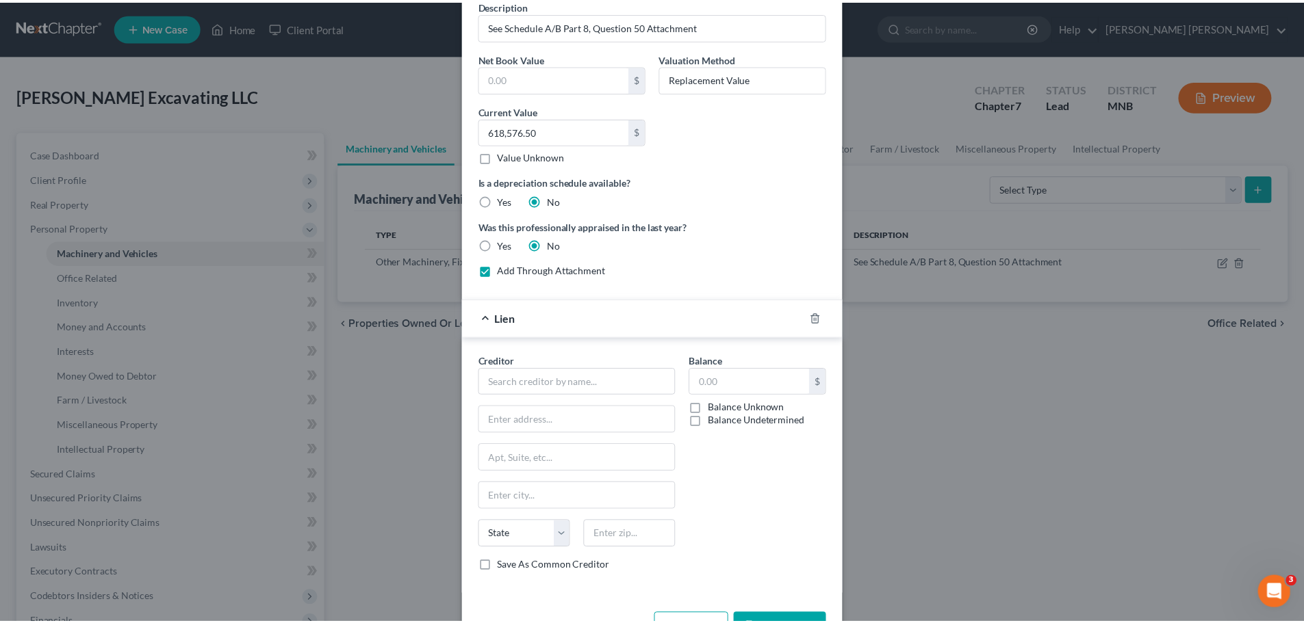
scroll to position [111, 0]
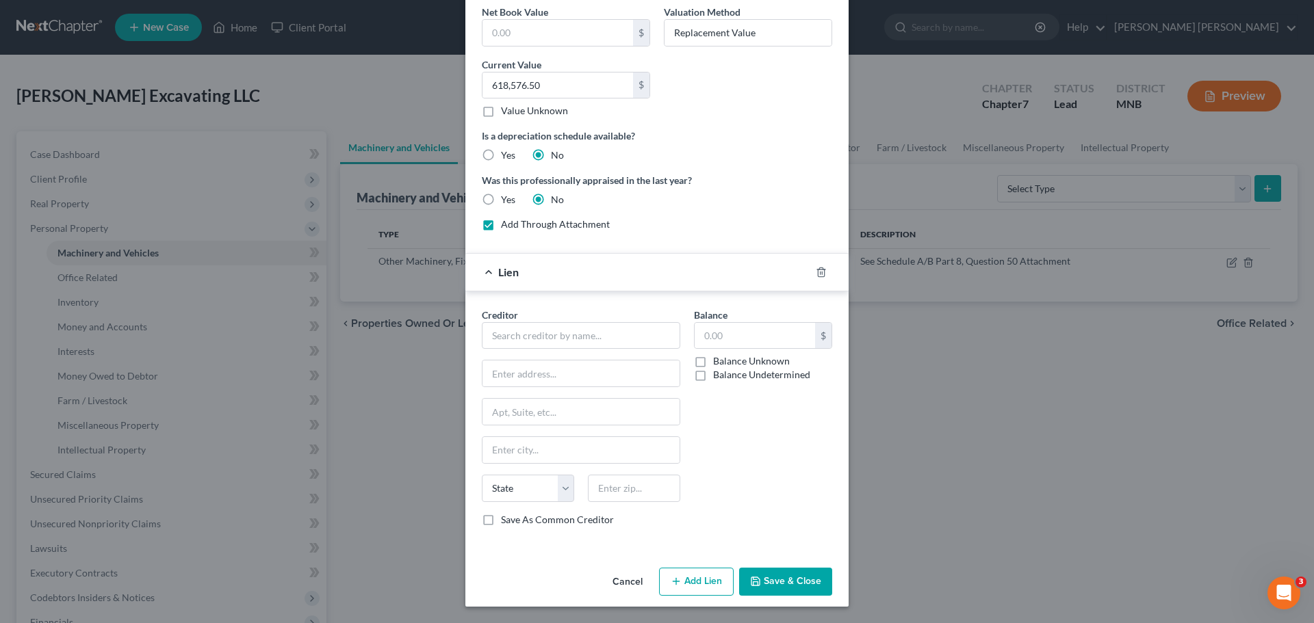
click at [875, 376] on div "Edit Machine × Description See Schedule A/B Part 8, Question 50 Attachment Net …" at bounding box center [657, 311] width 1314 height 623
click at [617, 376] on button "Cancel" at bounding box center [628, 582] width 52 height 27
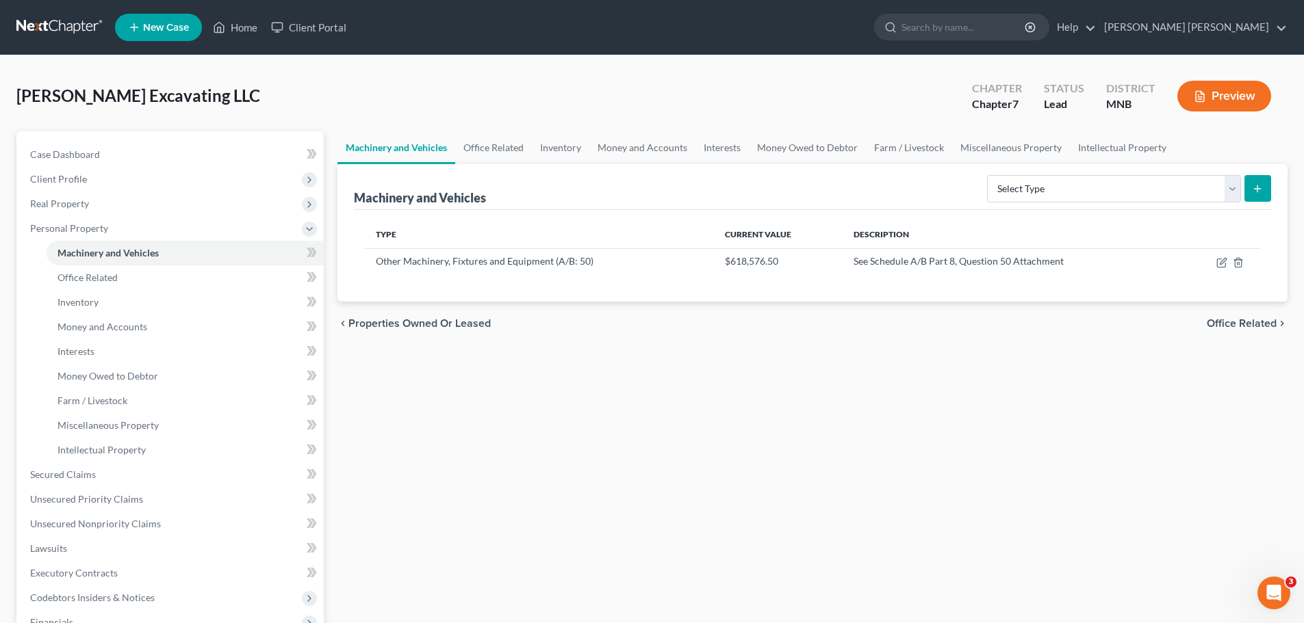
click at [662, 376] on div "Machinery and Vehicles Office Related Inventory Money and Accounts Interests Mo…" at bounding box center [813, 464] width 964 height 667
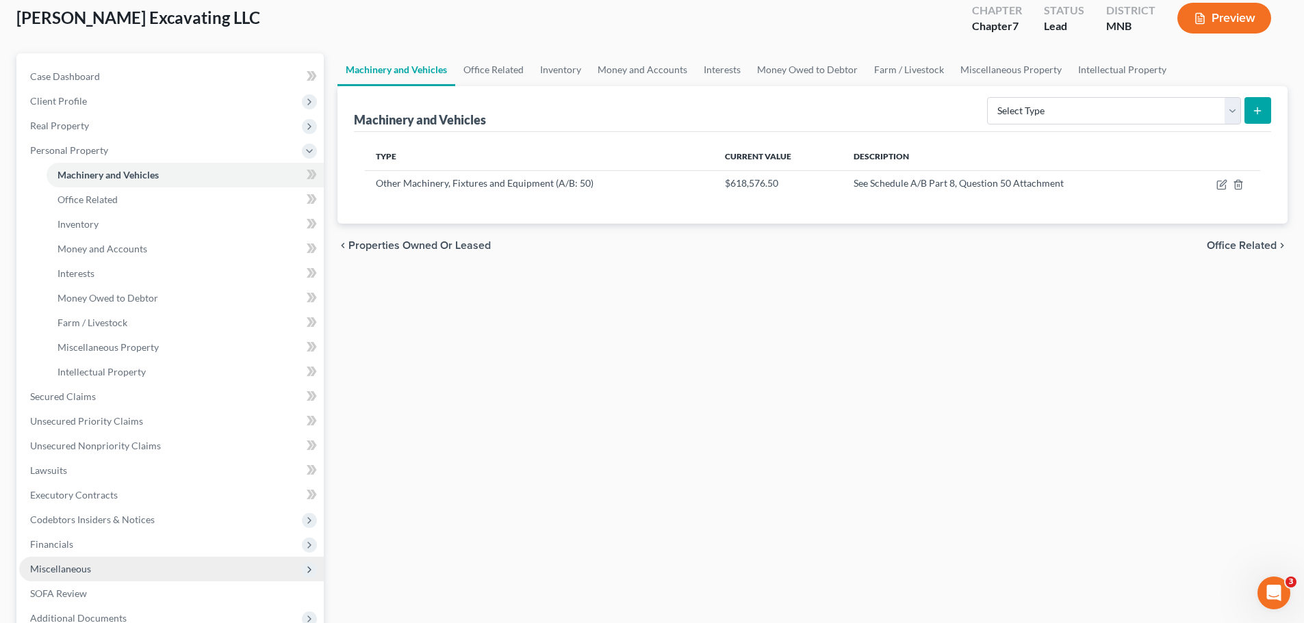
scroll to position [0, 0]
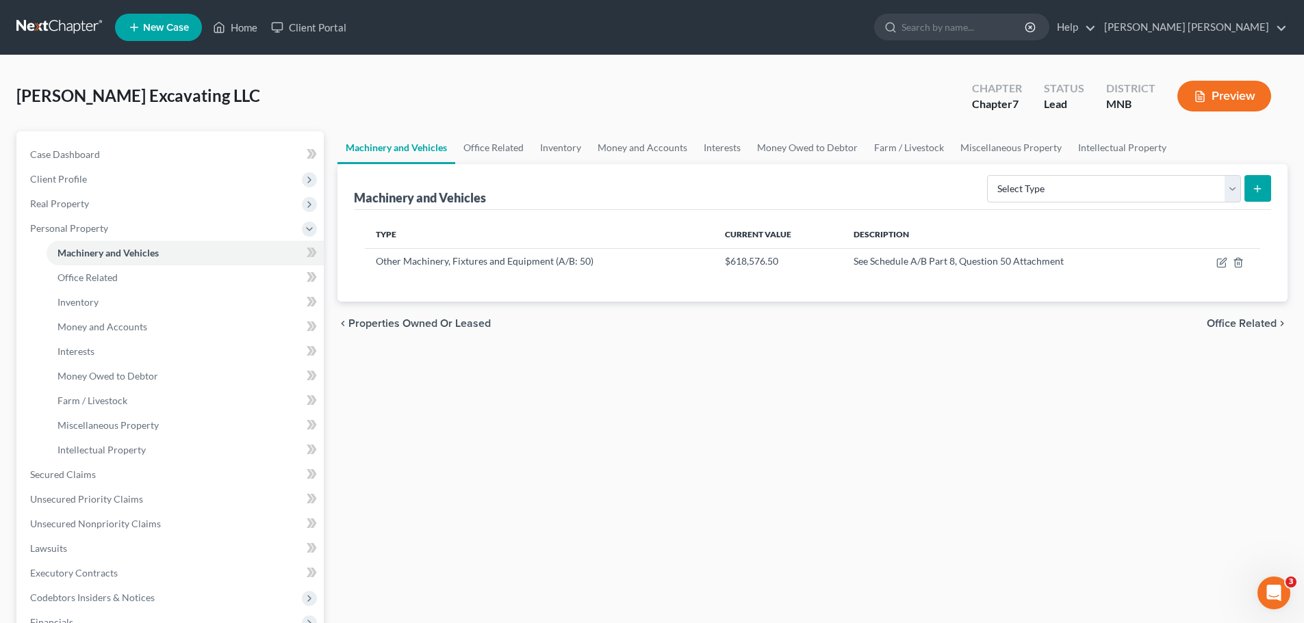
click at [572, 376] on div "Machinery and Vehicles Office Related Inventory Money and Accounts Interests Mo…" at bounding box center [813, 464] width 964 height 667
click at [875, 260] on icon "button" at bounding box center [1221, 262] width 11 height 11
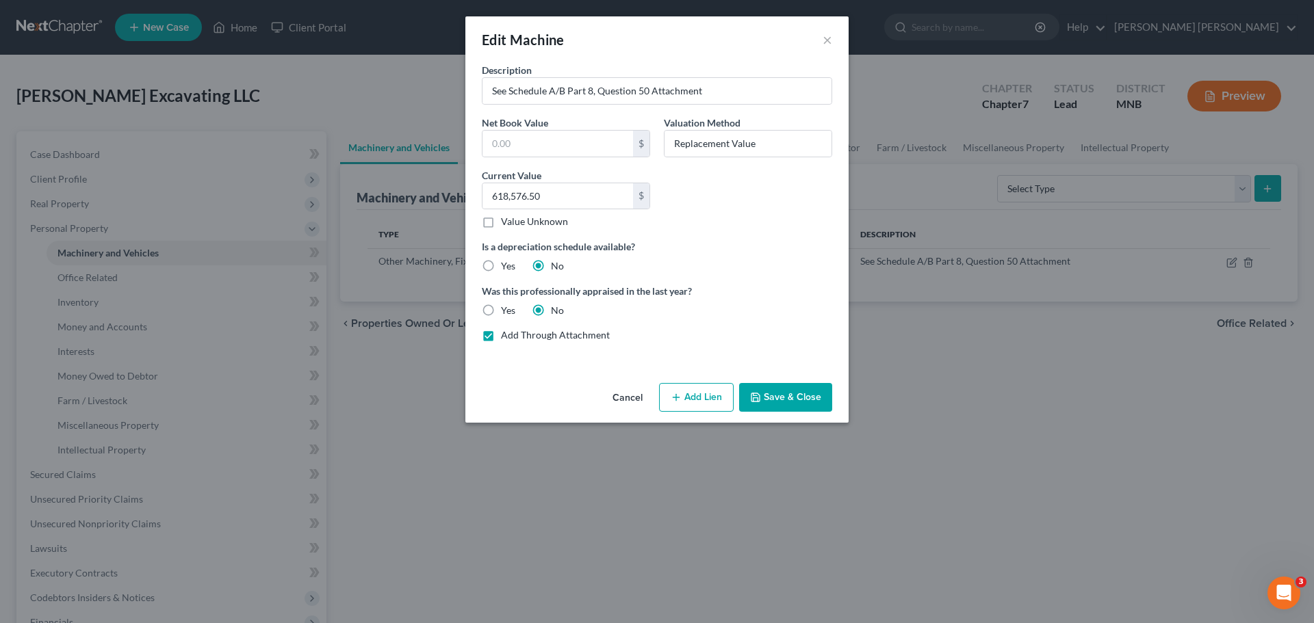
click at [759, 376] on icon "button" at bounding box center [755, 397] width 11 height 11
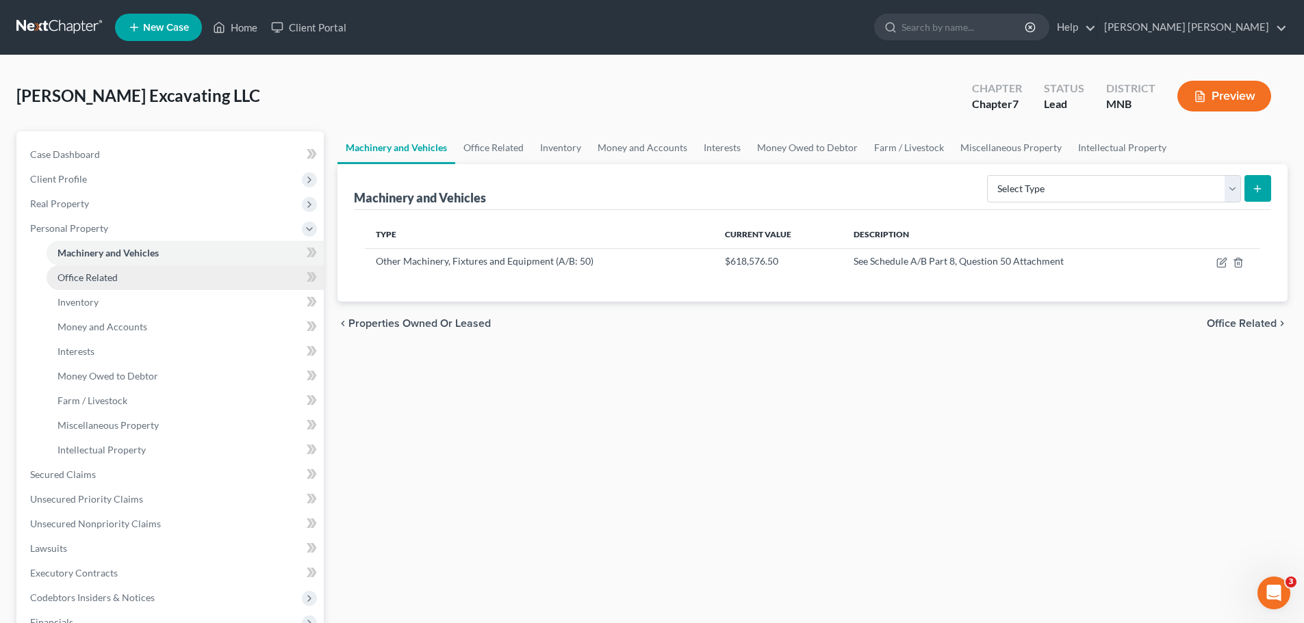
click at [131, 279] on link "Office Related" at bounding box center [185, 278] width 277 height 25
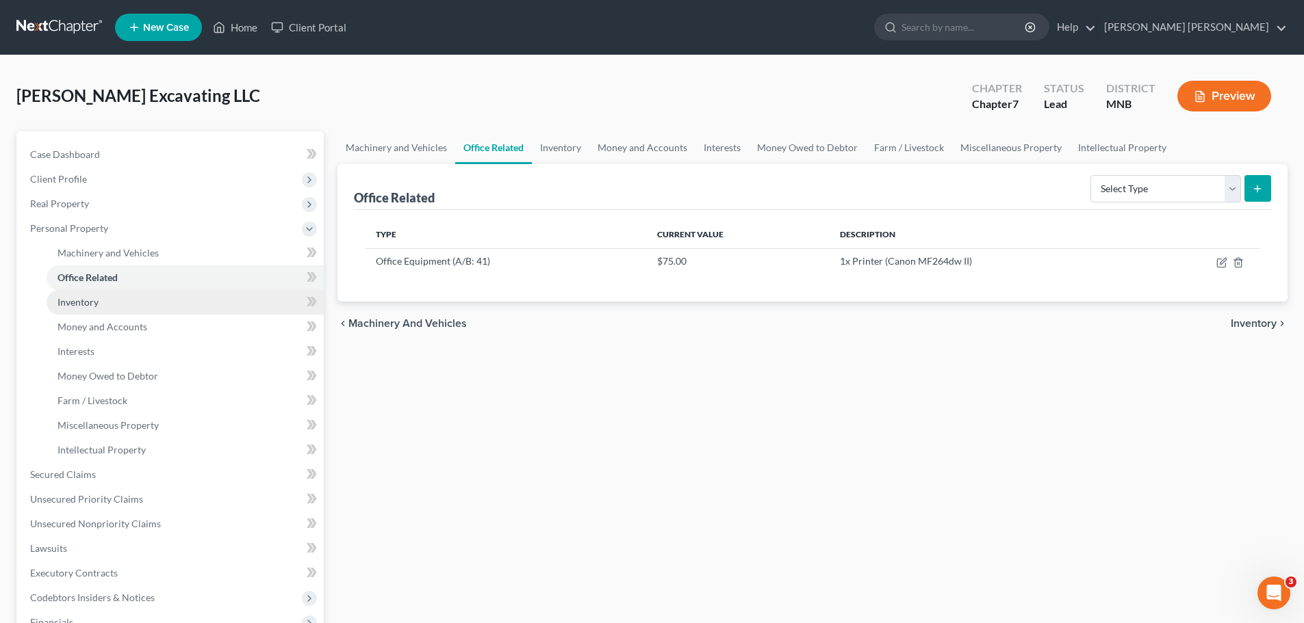
click at [132, 300] on link "Inventory" at bounding box center [185, 302] width 277 height 25
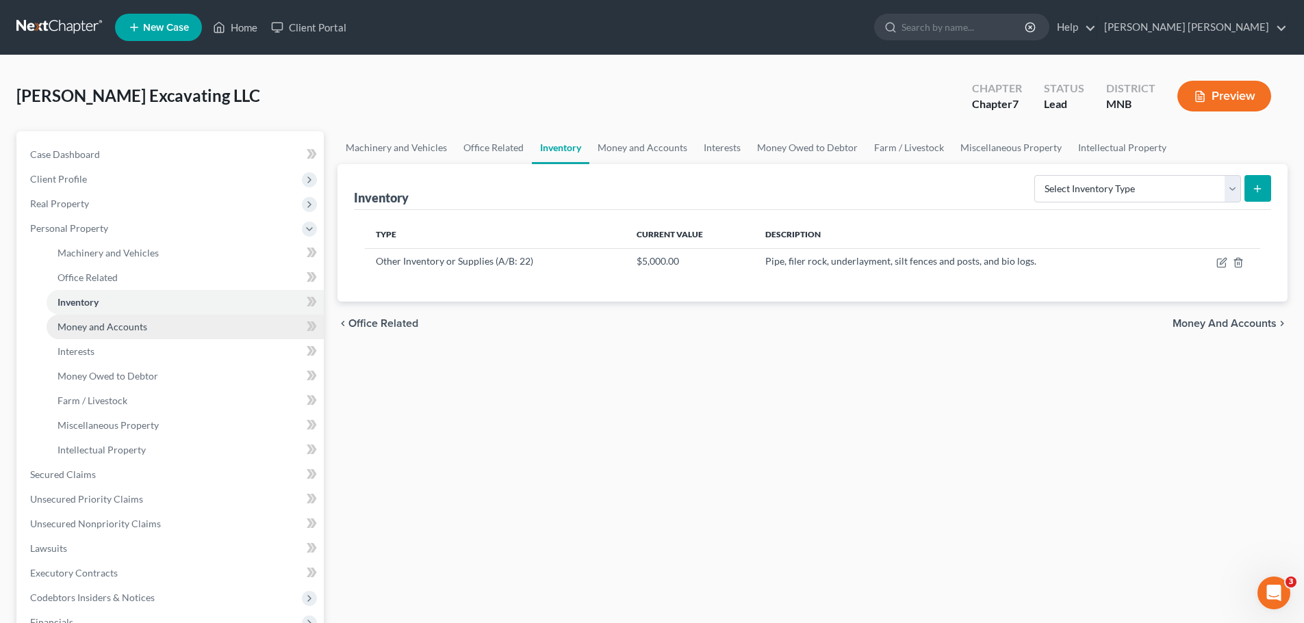
click at [138, 321] on span "Money and Accounts" at bounding box center [102, 327] width 90 height 12
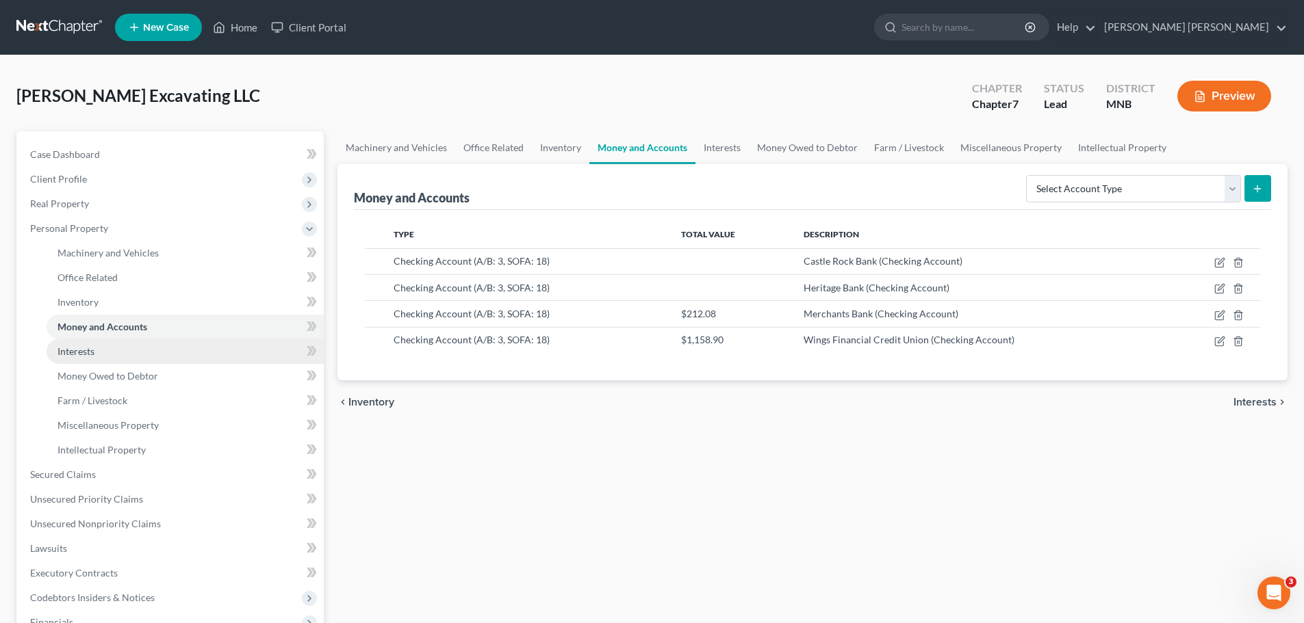
click at [142, 355] on link "Interests" at bounding box center [185, 351] width 277 height 25
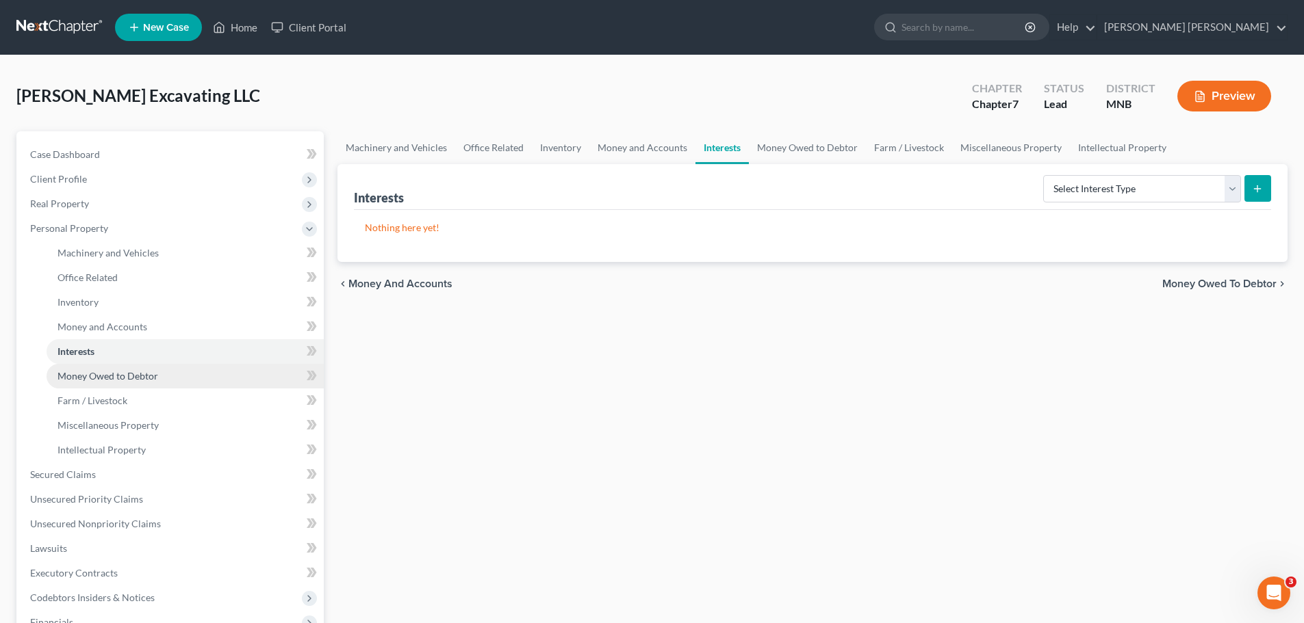
click at [143, 374] on span "Money Owed to Debtor" at bounding box center [107, 376] width 101 height 12
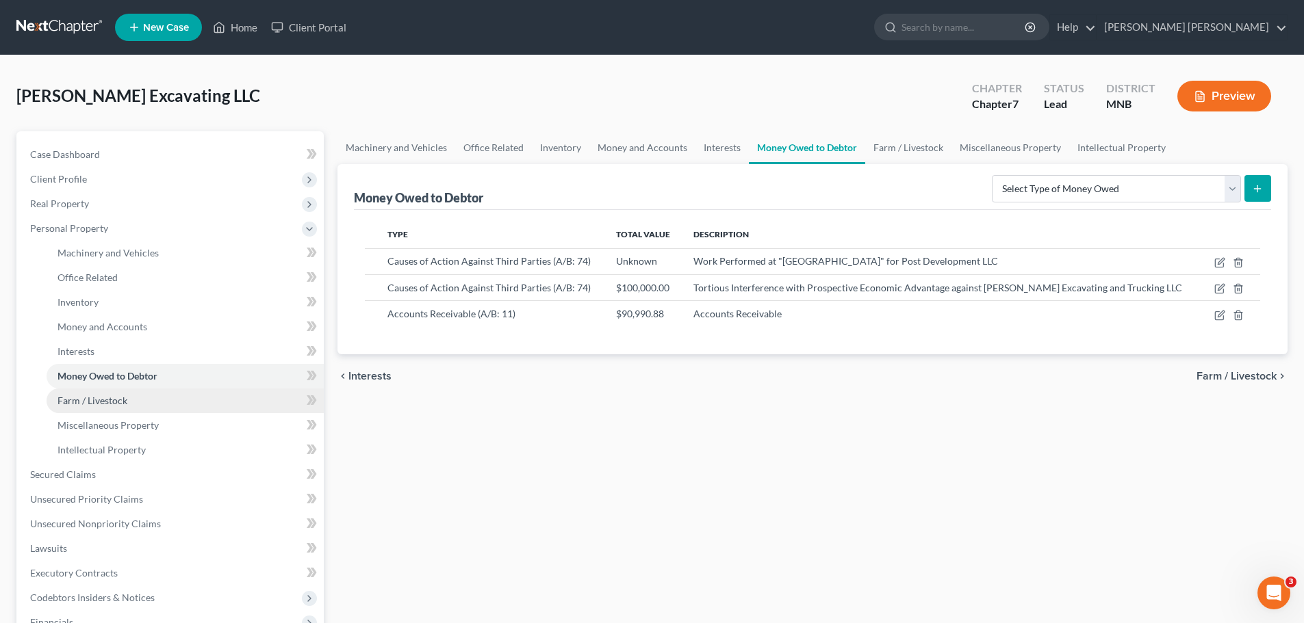
click at [151, 376] on link "Farm / Livestock" at bounding box center [185, 401] width 277 height 25
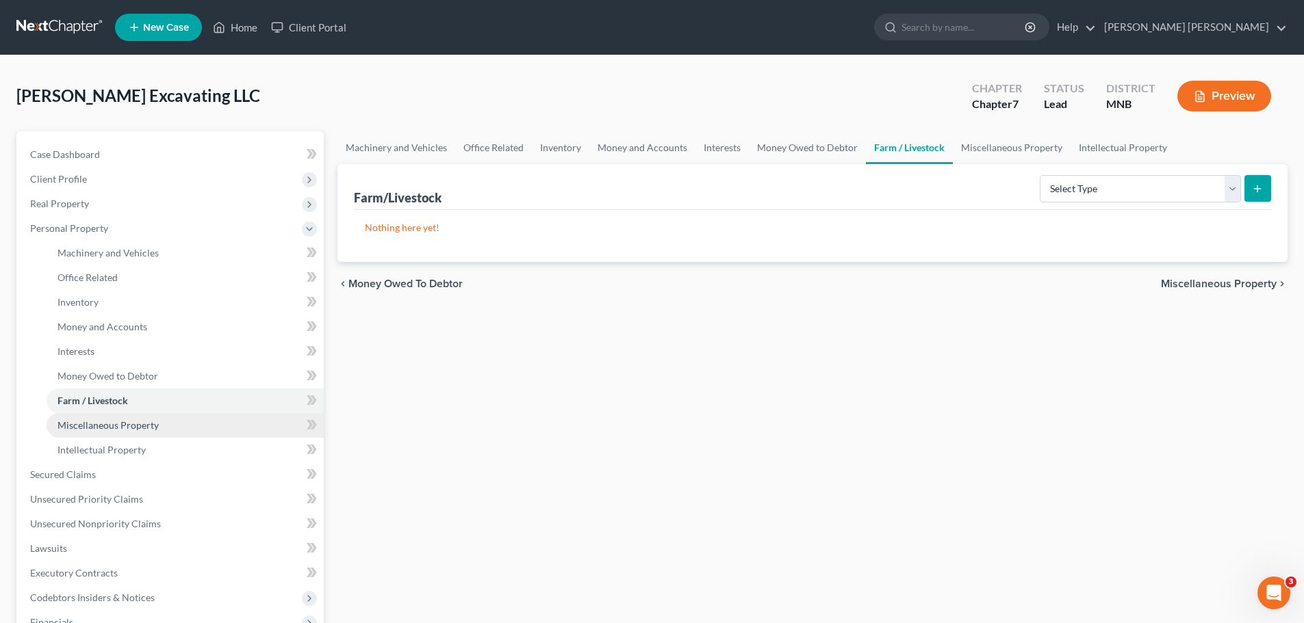
click at [151, 376] on span "Miscellaneous Property" at bounding box center [107, 426] width 101 height 12
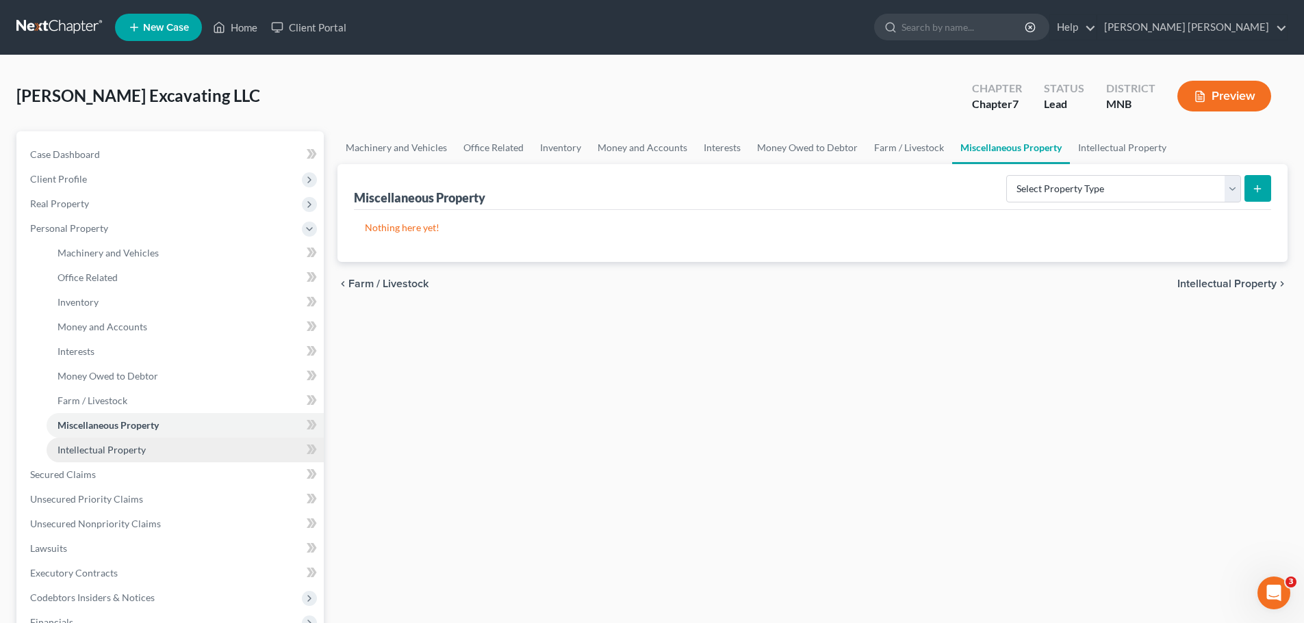
click at [153, 376] on link "Intellectual Property" at bounding box center [185, 450] width 277 height 25
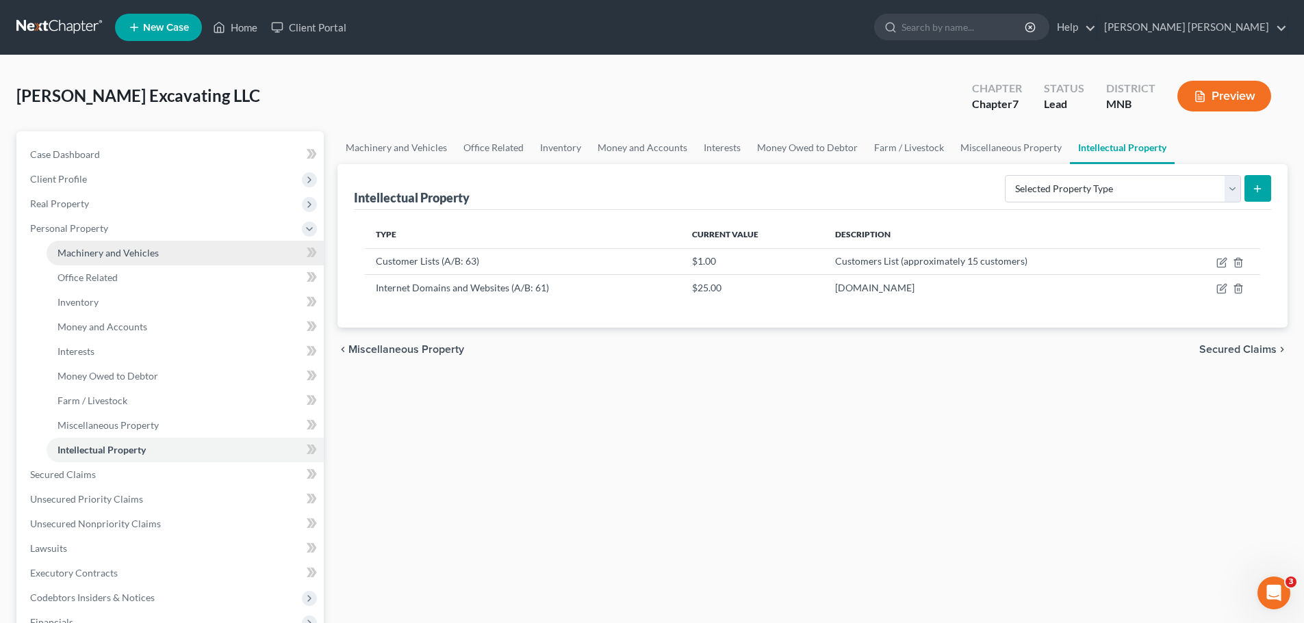
click at [164, 256] on link "Machinery and Vehicles" at bounding box center [185, 253] width 277 height 25
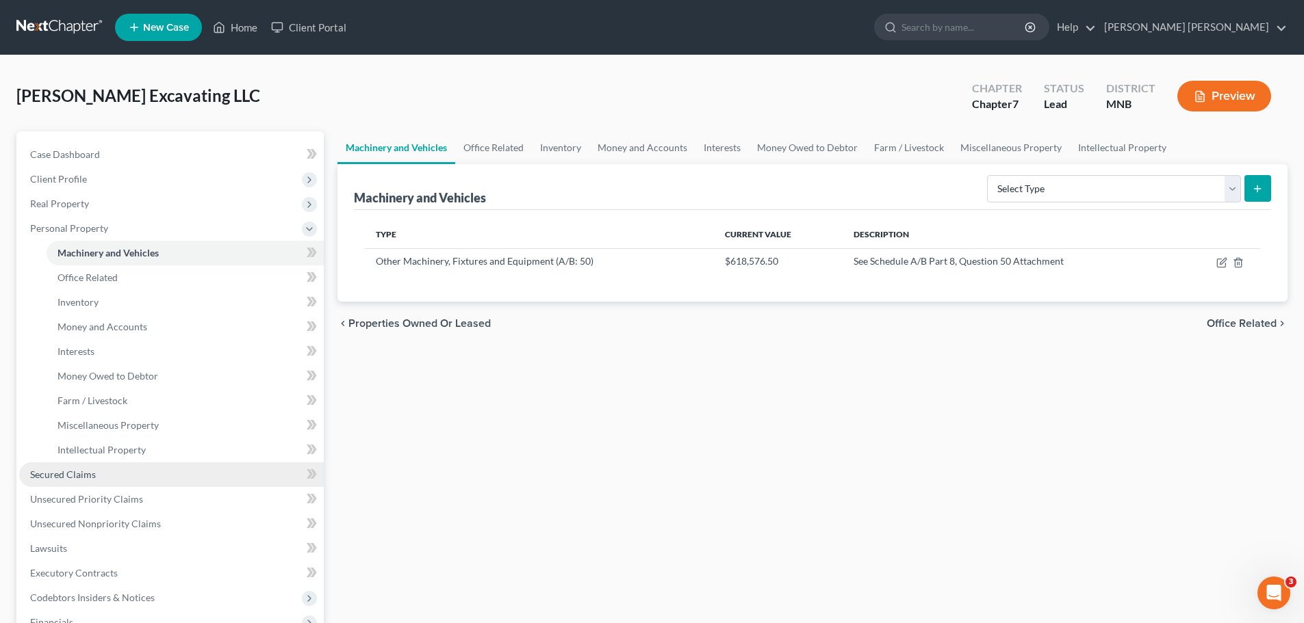
click at [115, 376] on link "Secured Claims" at bounding box center [171, 475] width 305 height 25
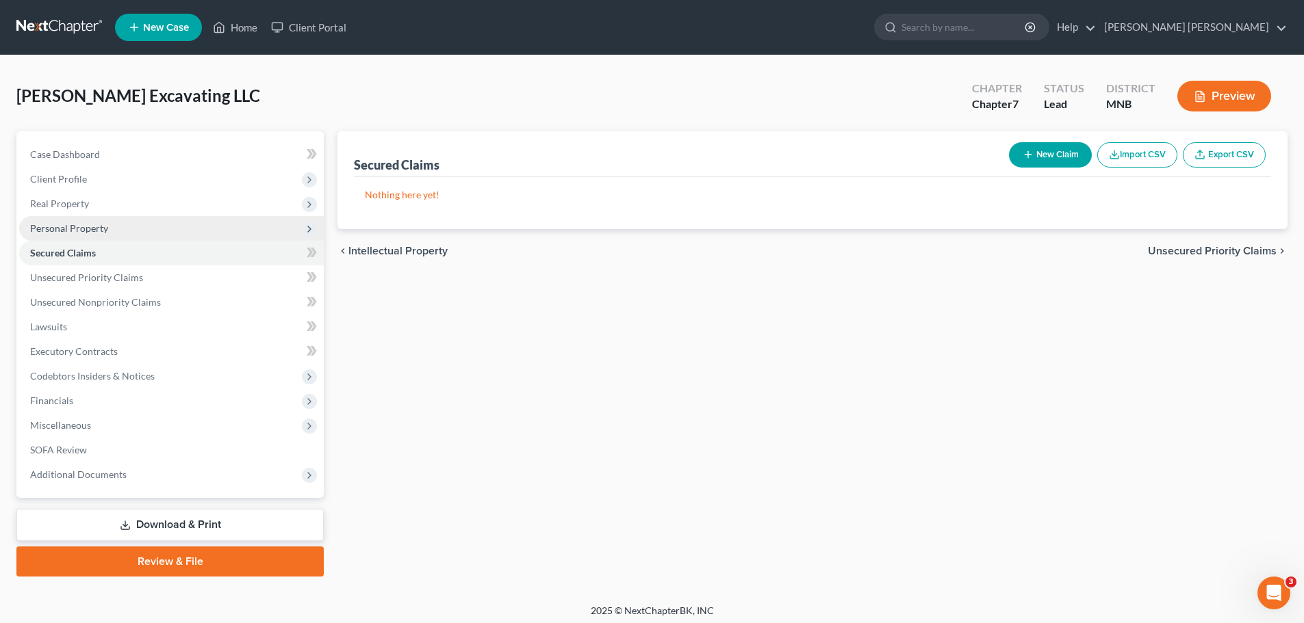
click at [78, 231] on span "Personal Property" at bounding box center [69, 228] width 78 height 12
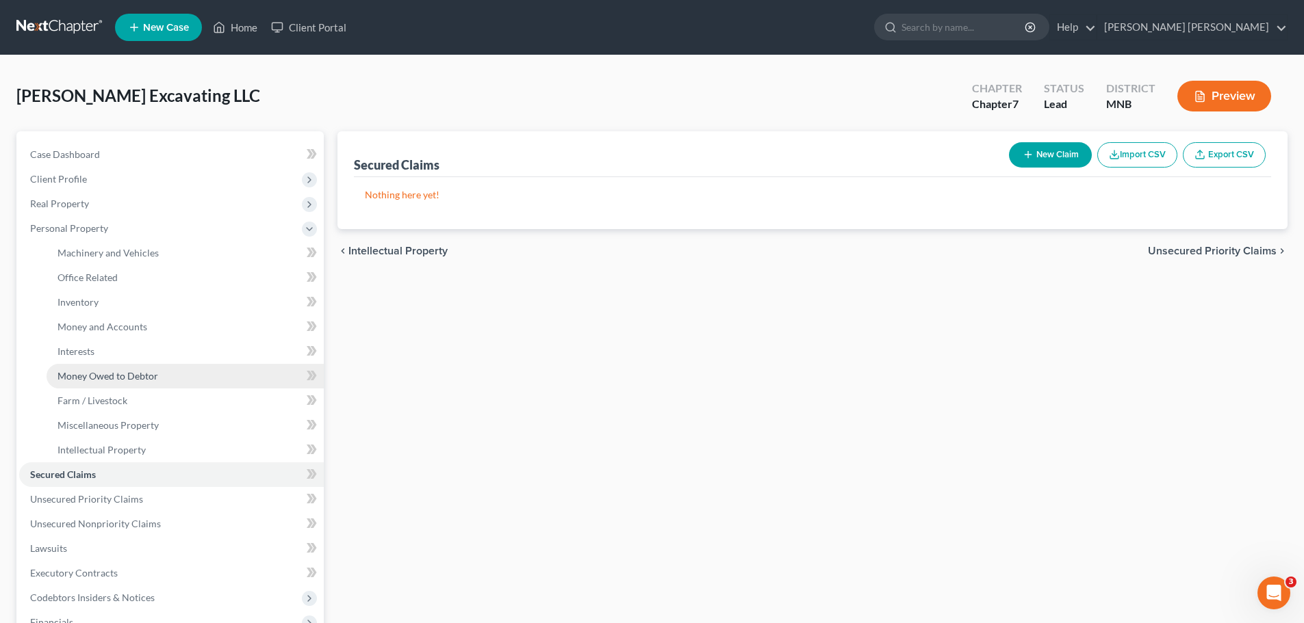
click at [115, 376] on span "Money Owed to Debtor" at bounding box center [107, 376] width 101 height 12
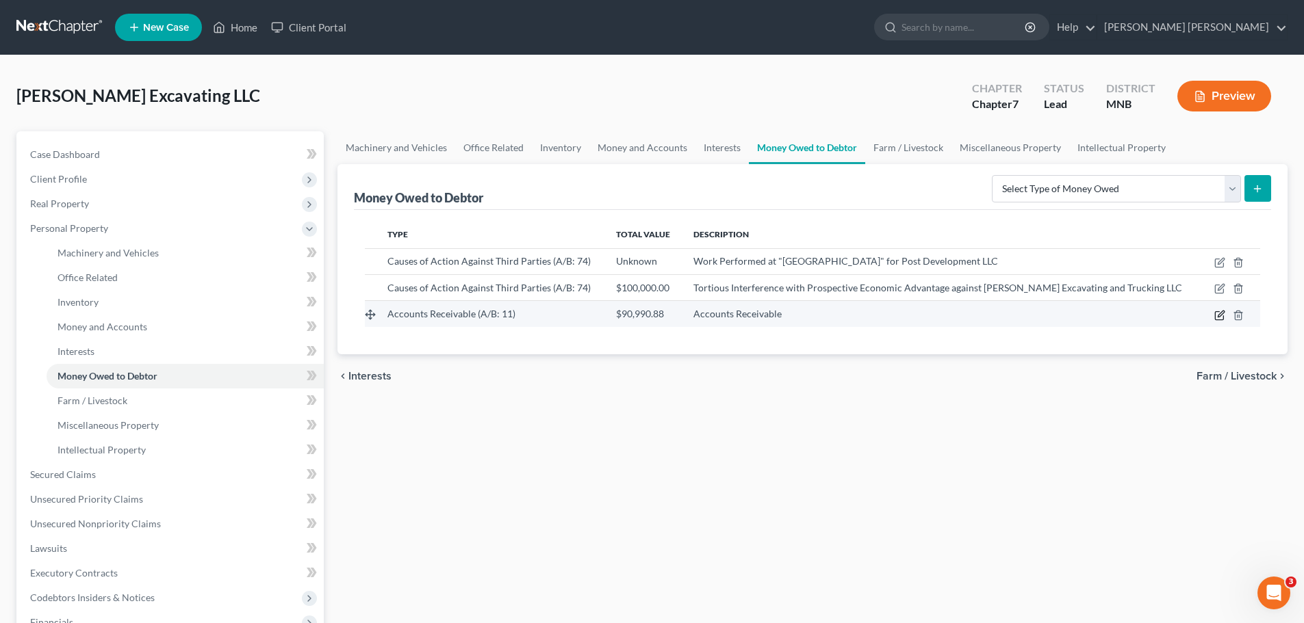
click at [875, 315] on icon "button" at bounding box center [1219, 315] width 8 height 8
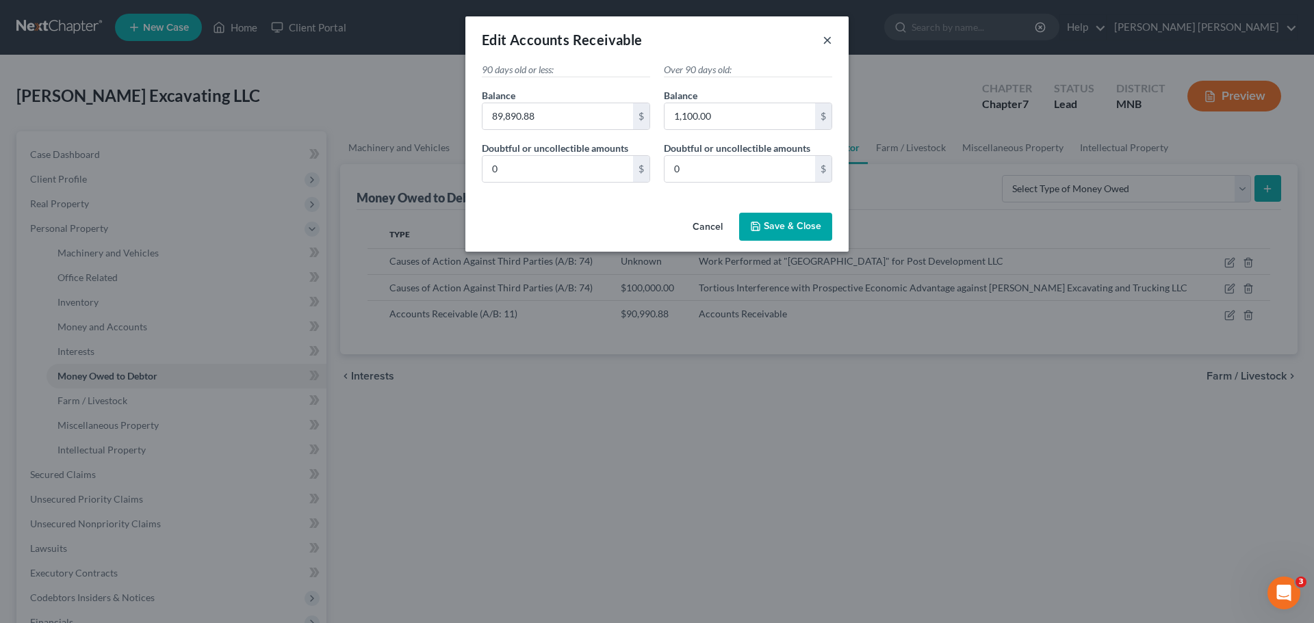
click at [828, 40] on button "×" at bounding box center [828, 39] width 10 height 16
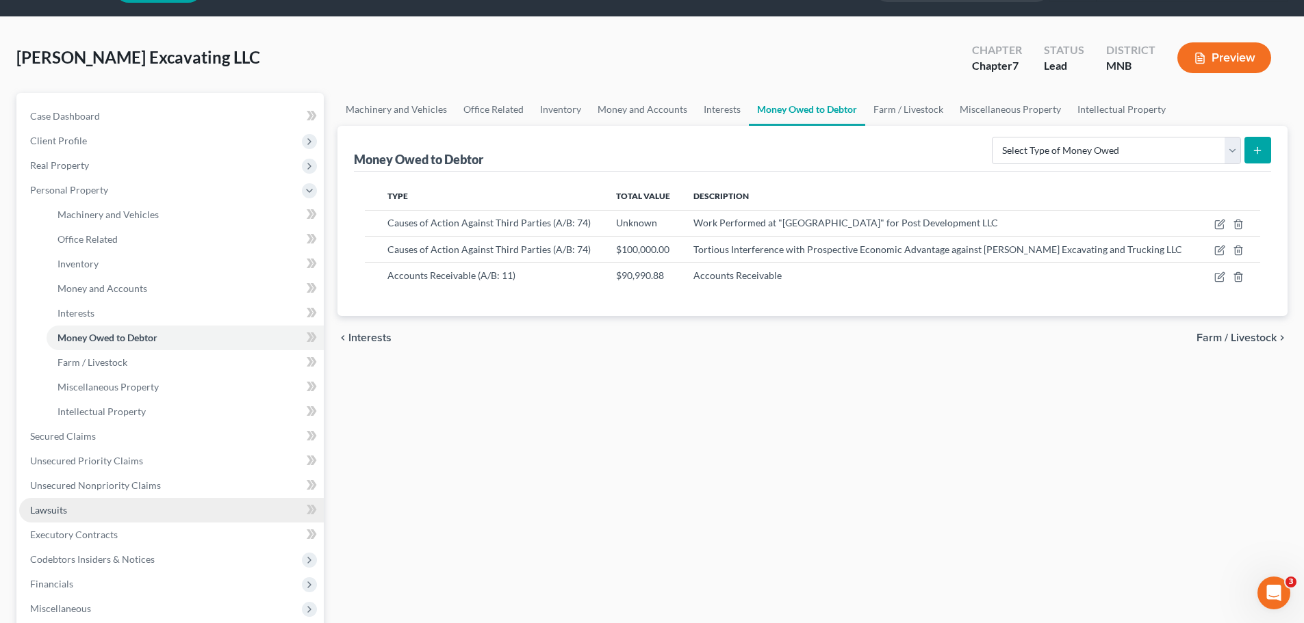
scroll to position [68, 0]
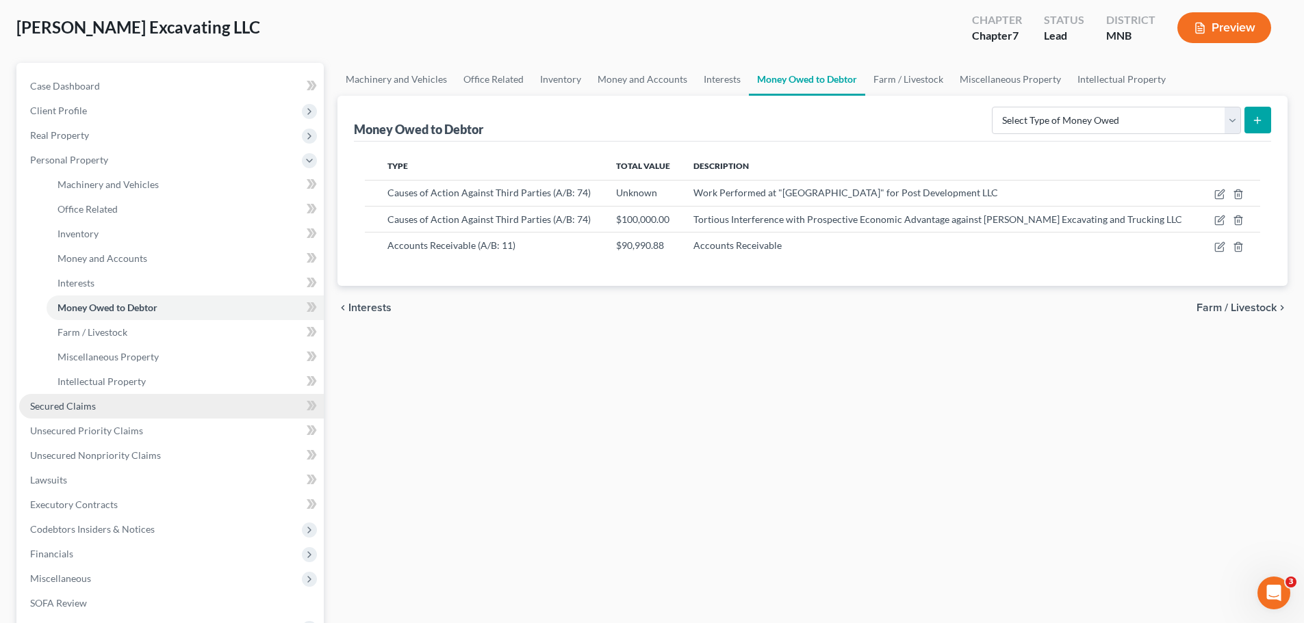
click at [168, 376] on link "Secured Claims" at bounding box center [171, 406] width 305 height 25
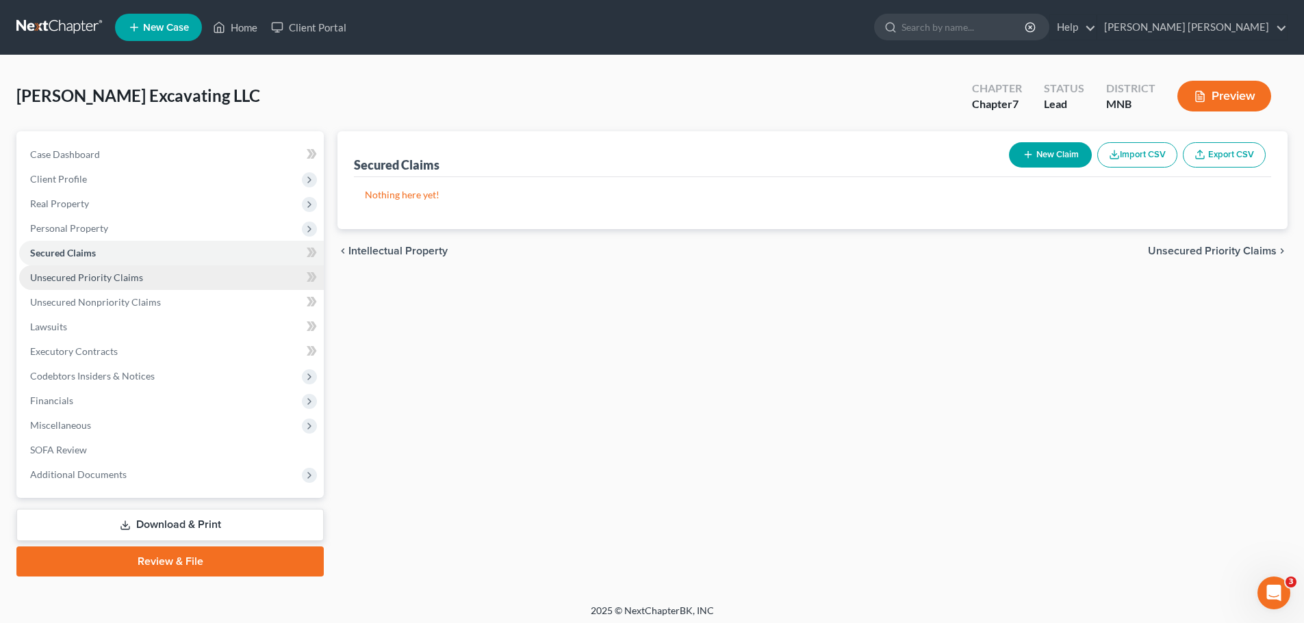
click at [153, 270] on link "Unsecured Priority Claims" at bounding box center [171, 278] width 305 height 25
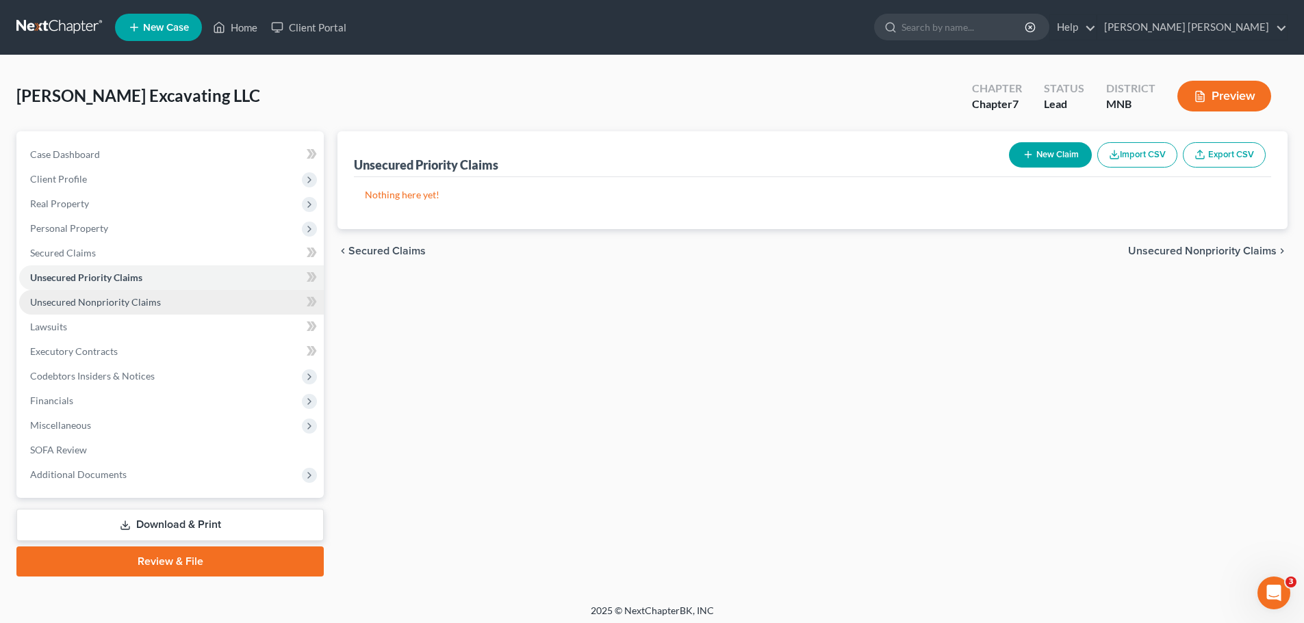
click at [166, 299] on link "Unsecured Nonpriority Claims" at bounding box center [171, 302] width 305 height 25
click at [875, 155] on button "Import CSV" at bounding box center [1137, 154] width 80 height 25
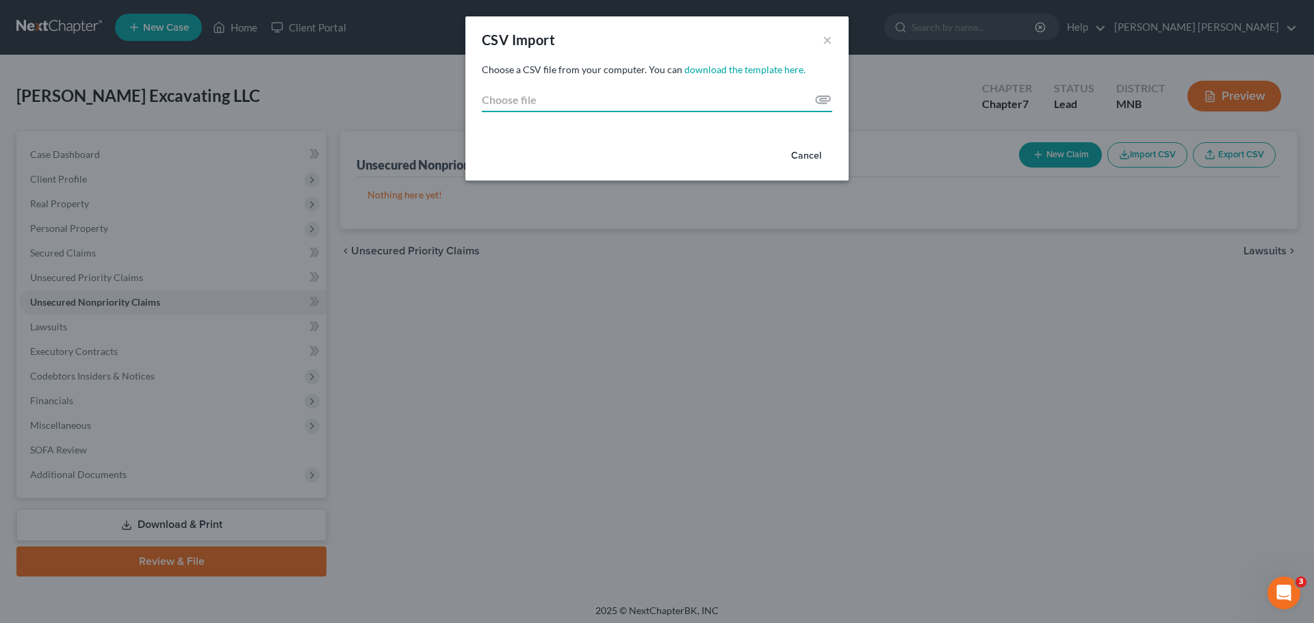
click at [656, 101] on input "Choose file" at bounding box center [657, 100] width 350 height 25
type input "C:\fakepath\Creditor_Import_Template.xlsx"
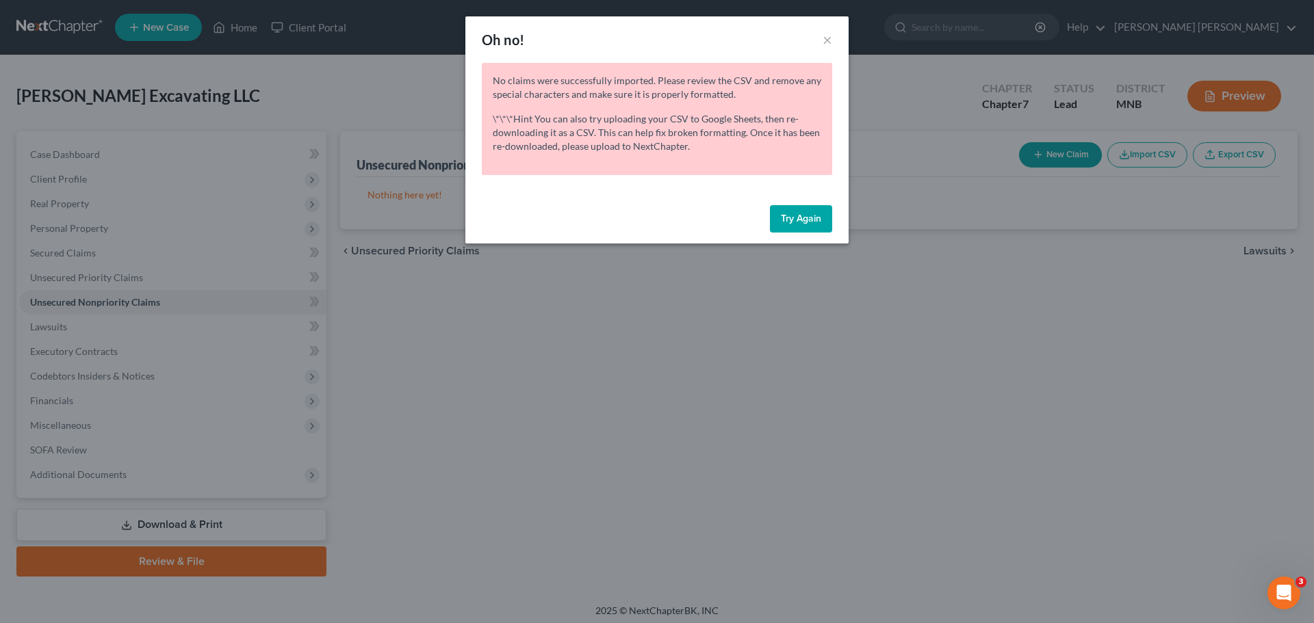
click at [793, 214] on button "Try Again" at bounding box center [801, 218] width 62 height 27
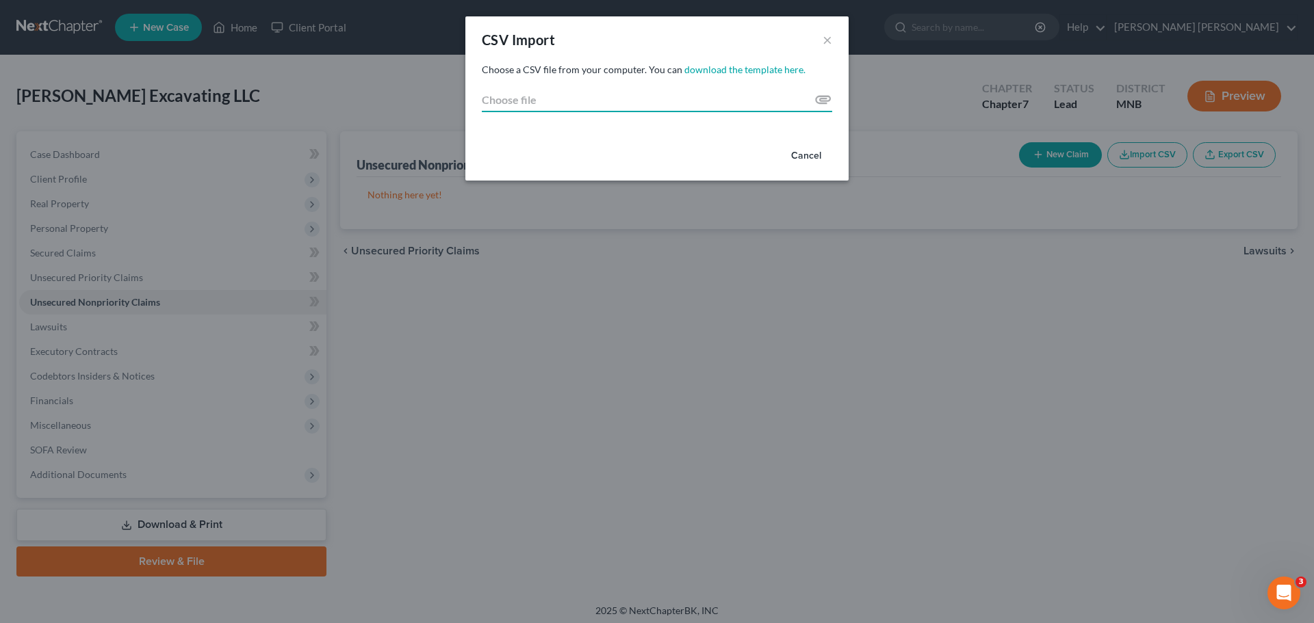
click at [821, 101] on input "Choose file" at bounding box center [657, 100] width 350 height 25
type input "C:\fakepath\Creditor_Import_Template.xlsx"
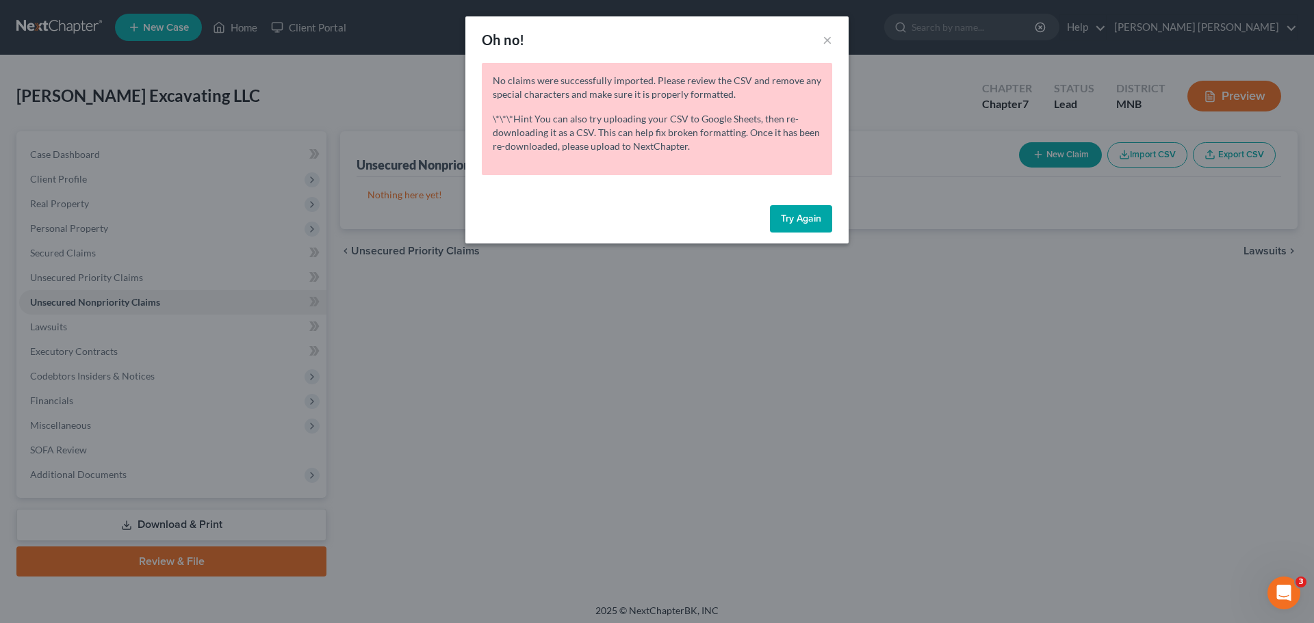
click at [814, 216] on button "Try Again" at bounding box center [801, 218] width 62 height 27
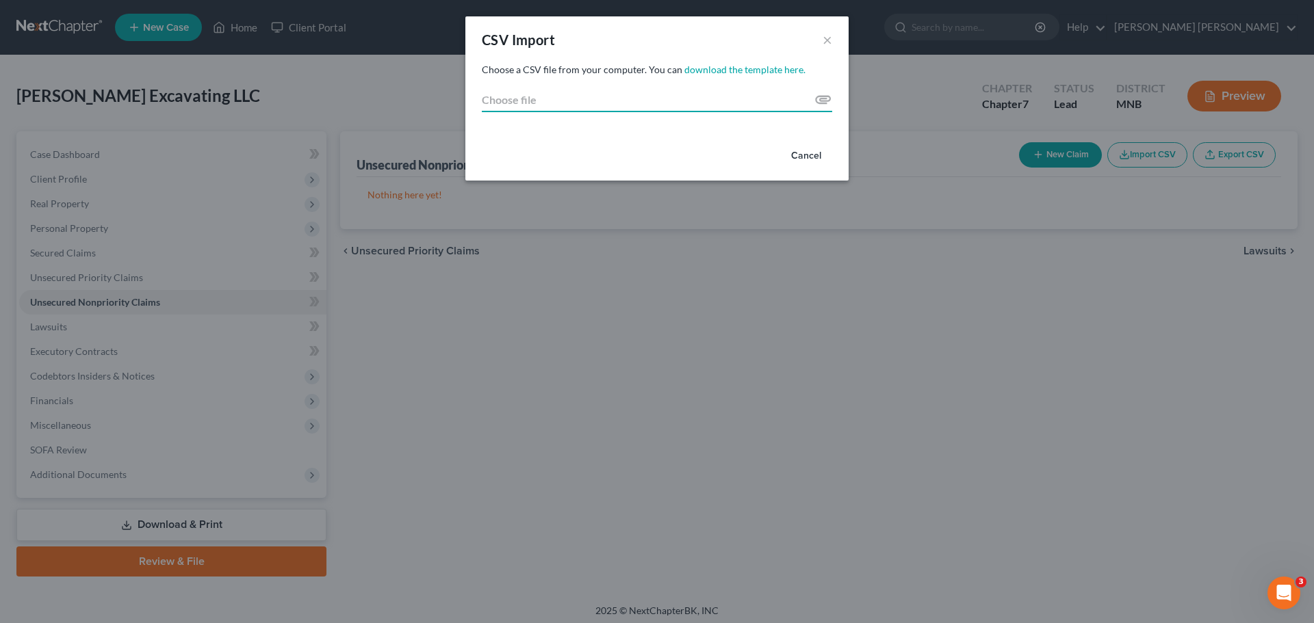
click at [823, 98] on input "Choose file" at bounding box center [657, 100] width 350 height 25
type input "C:\fakepath\Creditor_Import_Template (1).csv"
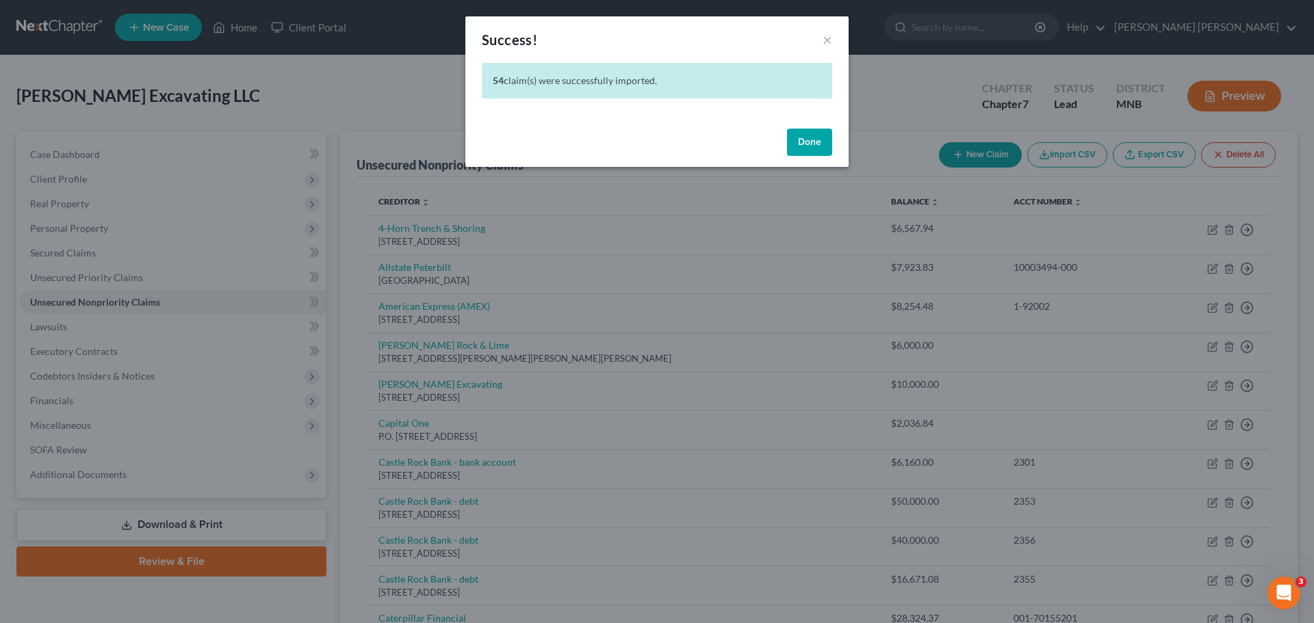
click at [810, 145] on button "Done" at bounding box center [809, 142] width 45 height 27
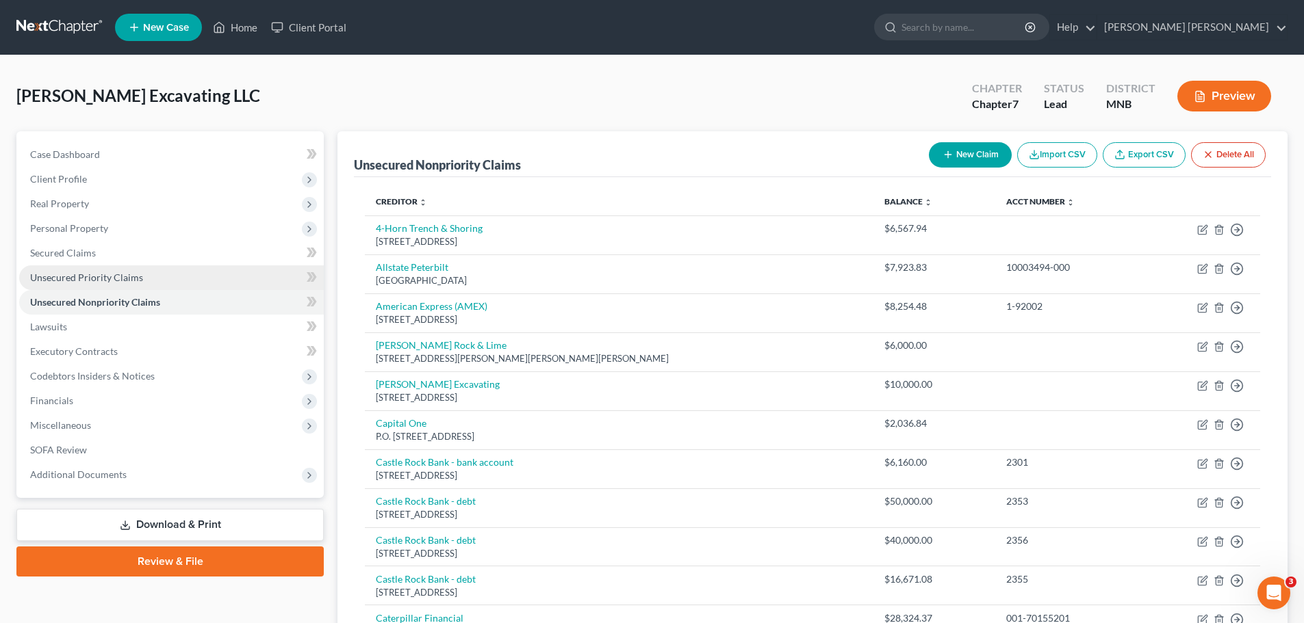
click at [126, 279] on span "Unsecured Priority Claims" at bounding box center [86, 278] width 113 height 12
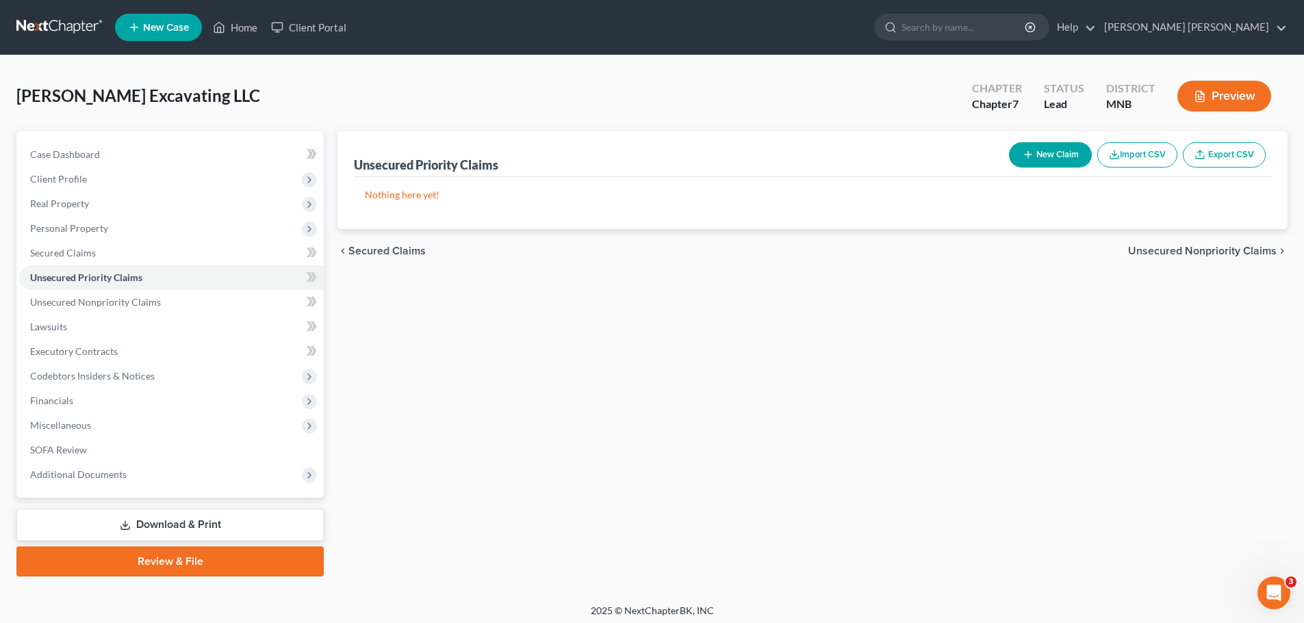
click at [875, 150] on button "Import CSV" at bounding box center [1137, 154] width 80 height 25
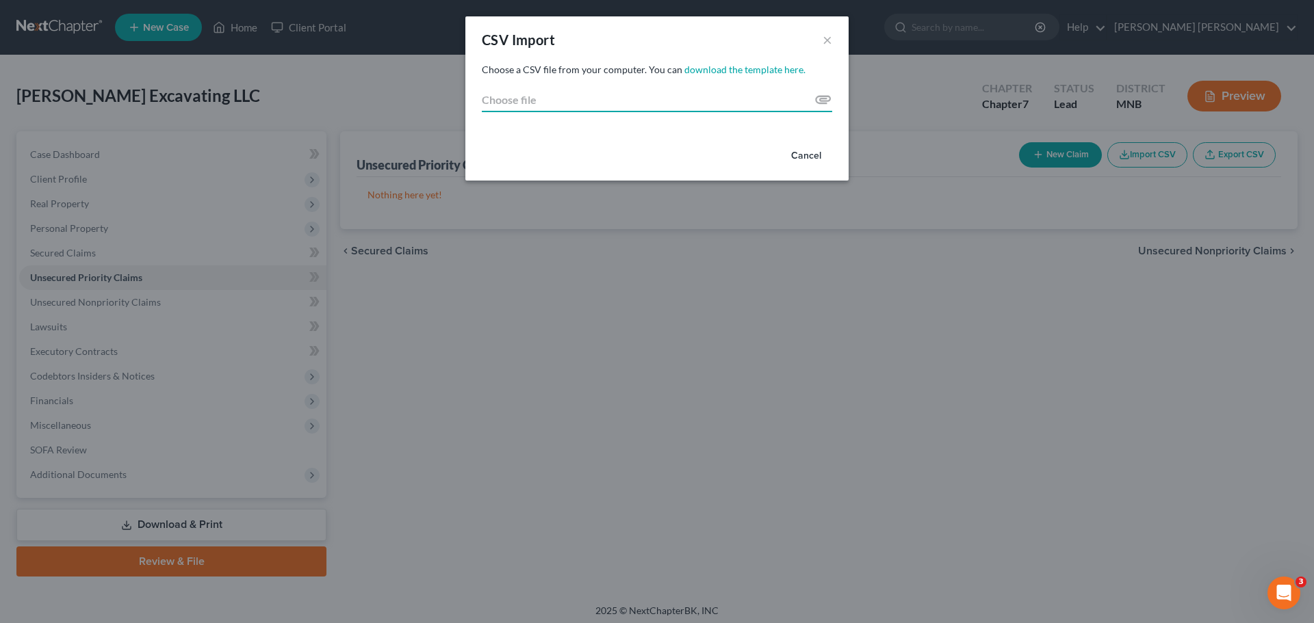
click at [829, 99] on input "Choose file" at bounding box center [657, 100] width 350 height 25
click at [823, 99] on input "Choose file" at bounding box center [657, 100] width 350 height 25
type input "C:\fakepath\Creditor_Import_Template_PAYROLL (1).csv"
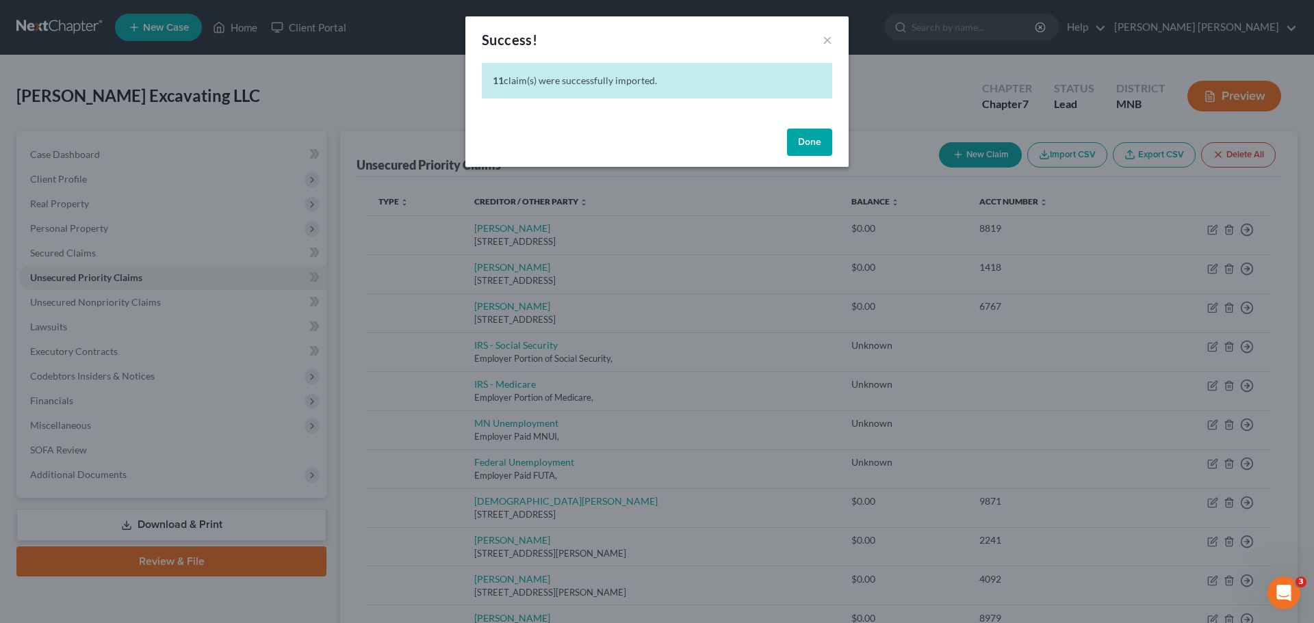
click at [811, 146] on button "Done" at bounding box center [809, 142] width 45 height 27
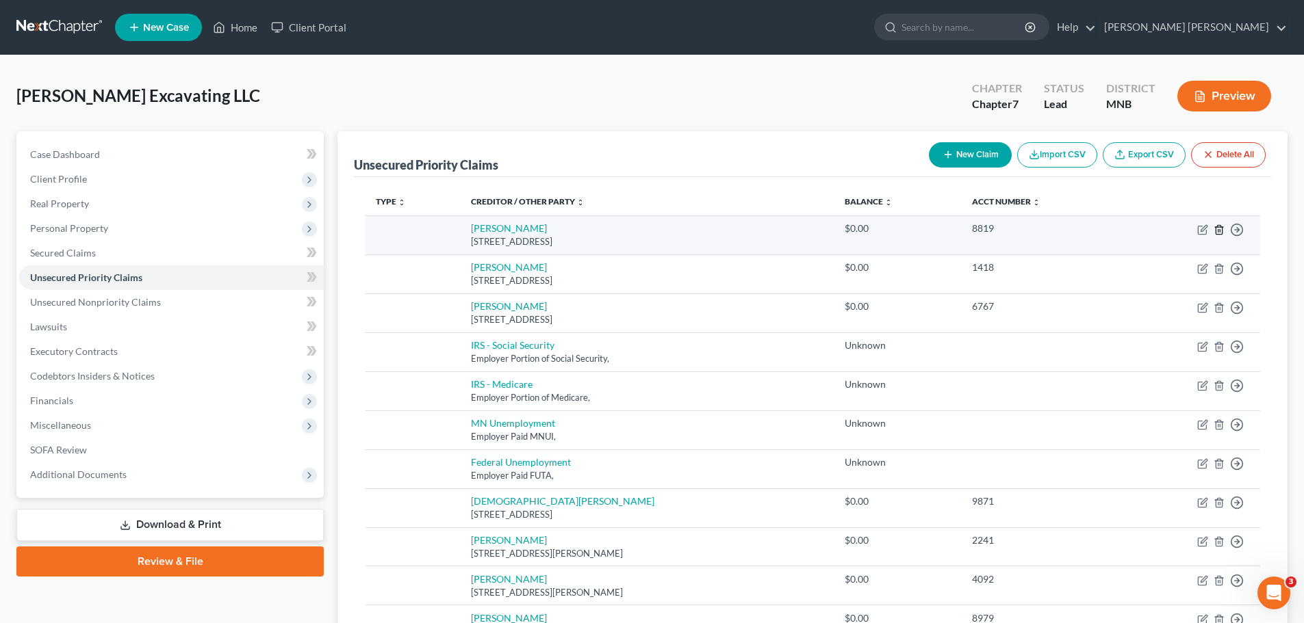
click at [875, 227] on icon "button" at bounding box center [1218, 229] width 11 height 11
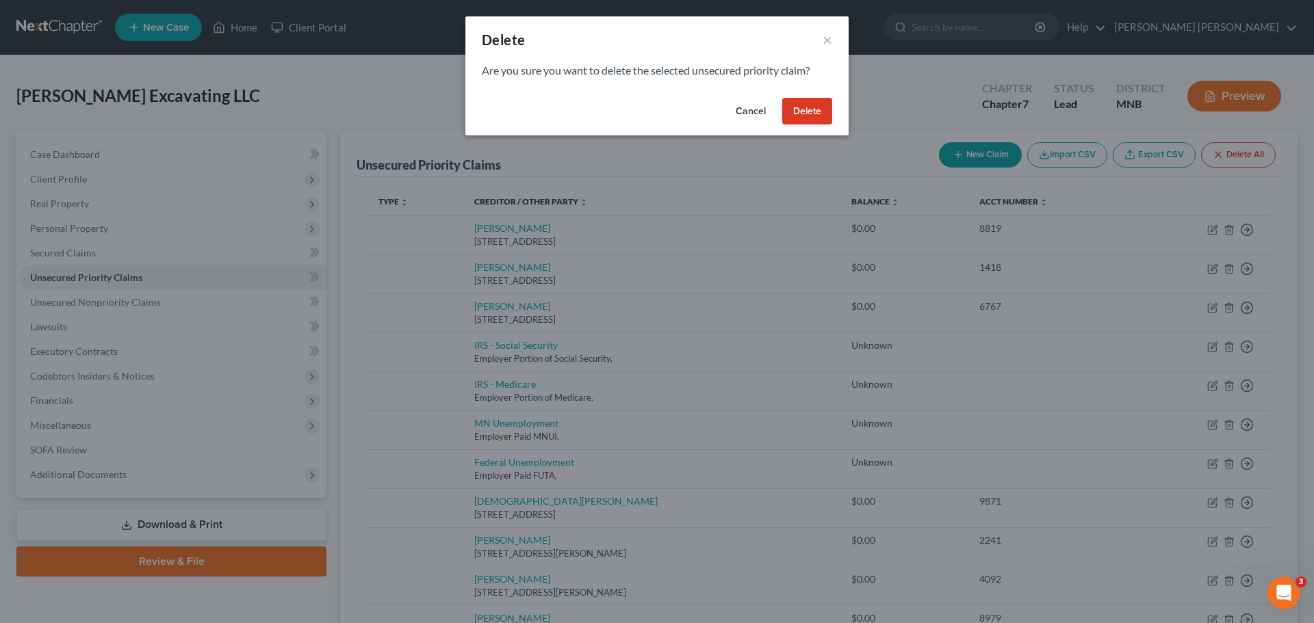
click at [792, 105] on button "Delete" at bounding box center [807, 111] width 50 height 27
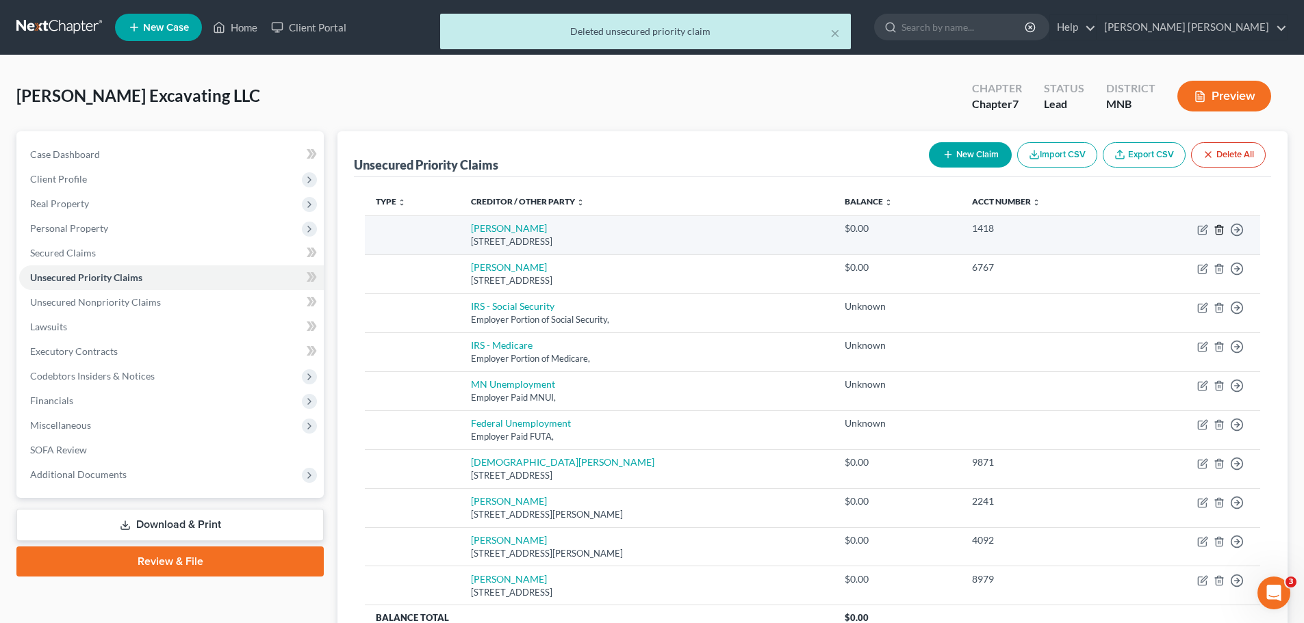
click at [875, 230] on icon "button" at bounding box center [1218, 229] width 11 height 11
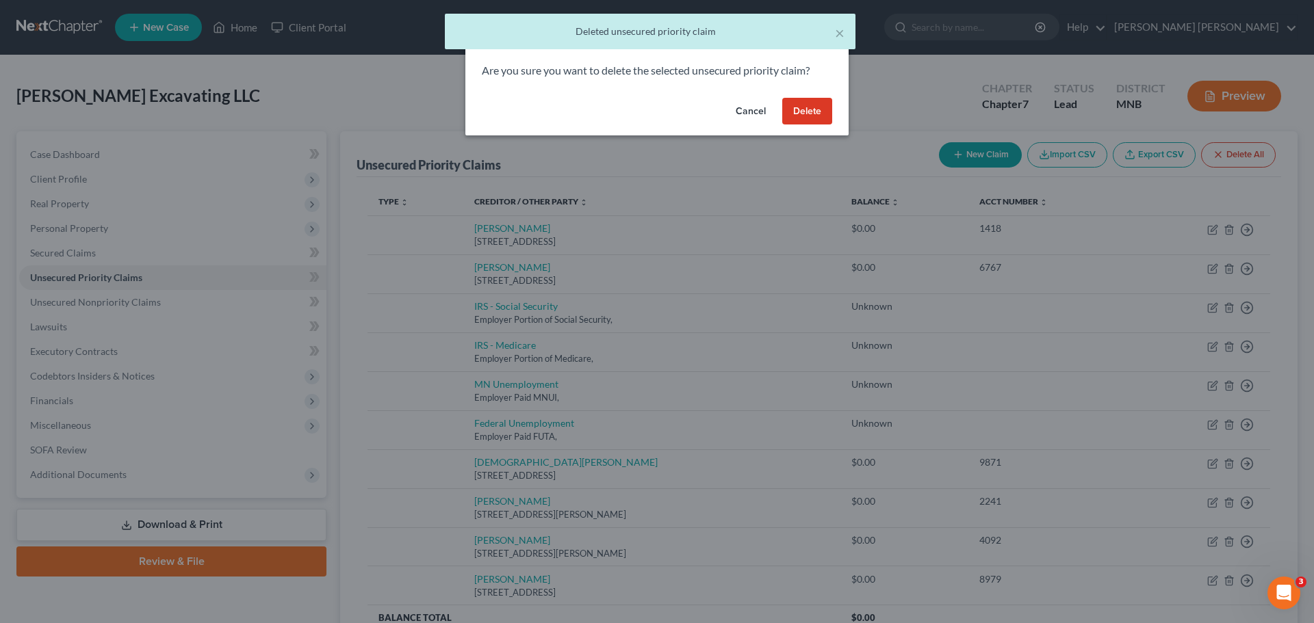
click at [771, 111] on button "Cancel" at bounding box center [751, 111] width 52 height 27
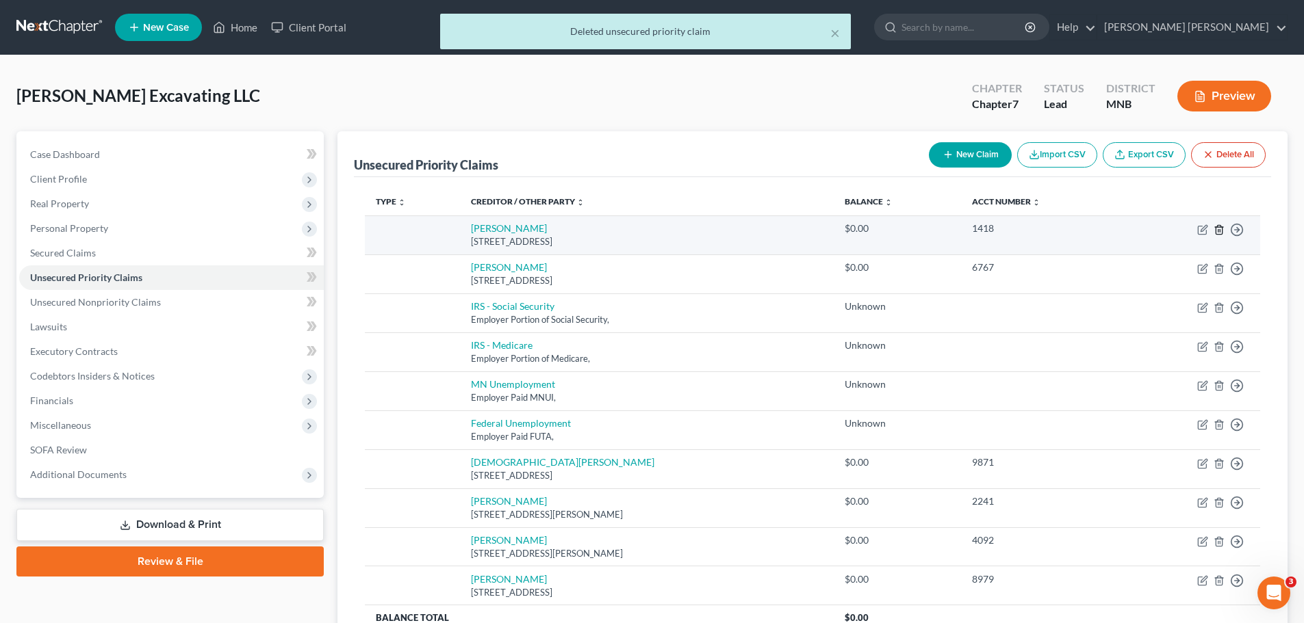
click at [875, 226] on icon "button" at bounding box center [1218, 229] width 11 height 11
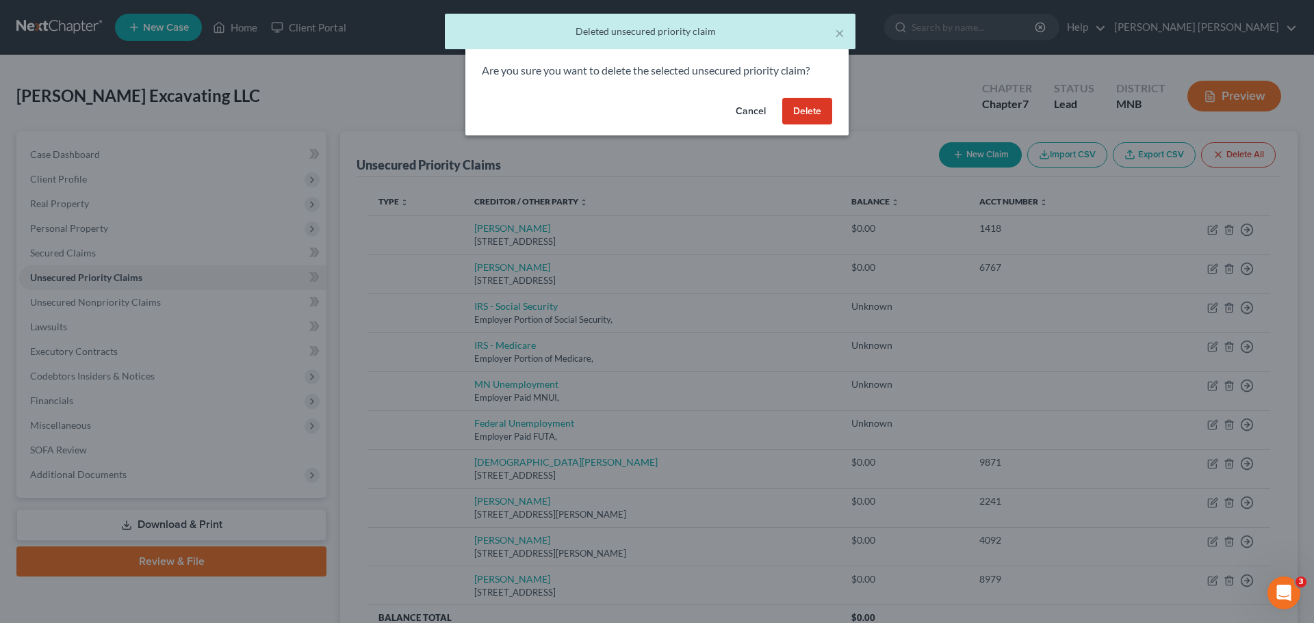
click at [799, 107] on button "Delete" at bounding box center [807, 111] width 50 height 27
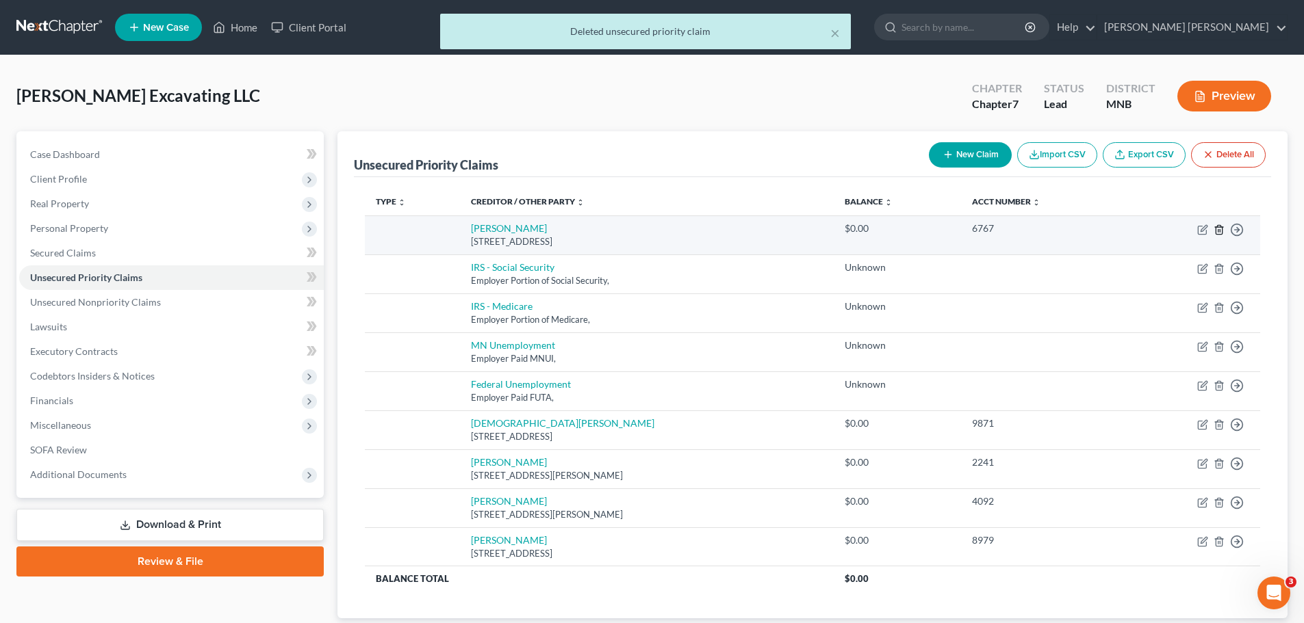
click at [875, 229] on icon "button" at bounding box center [1218, 229] width 11 height 11
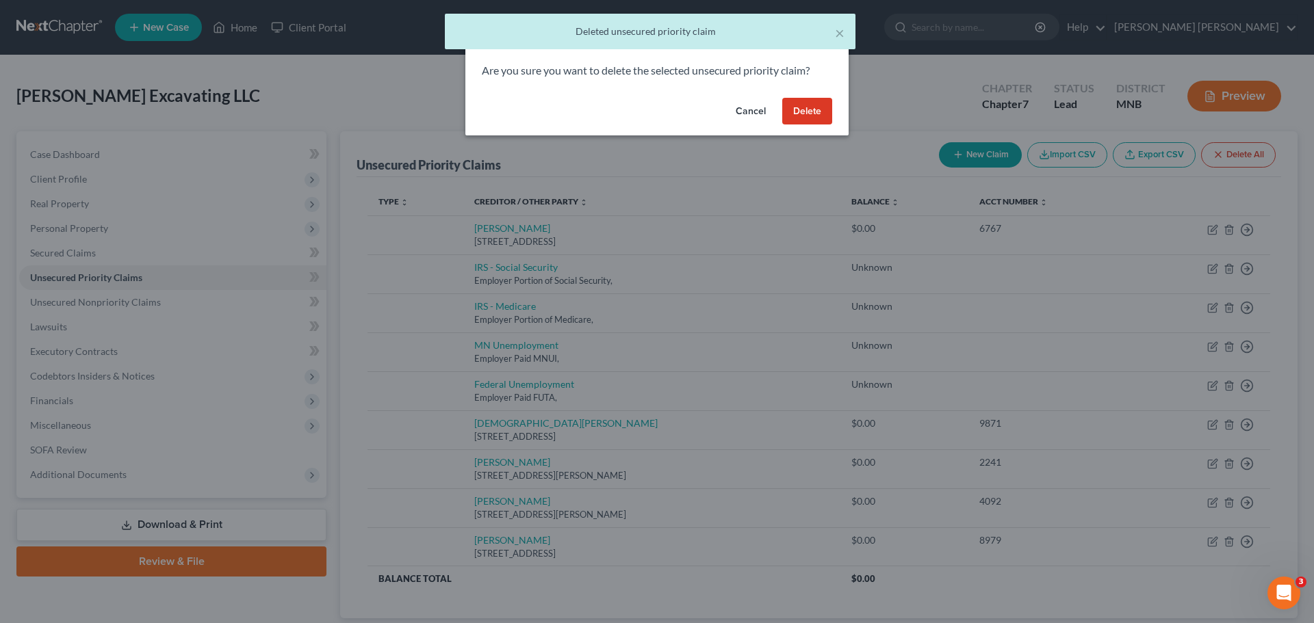
click at [875, 150] on div "Delete × Are you sure you want to delete the selected unsecured priority claim?…" at bounding box center [657, 311] width 1314 height 623
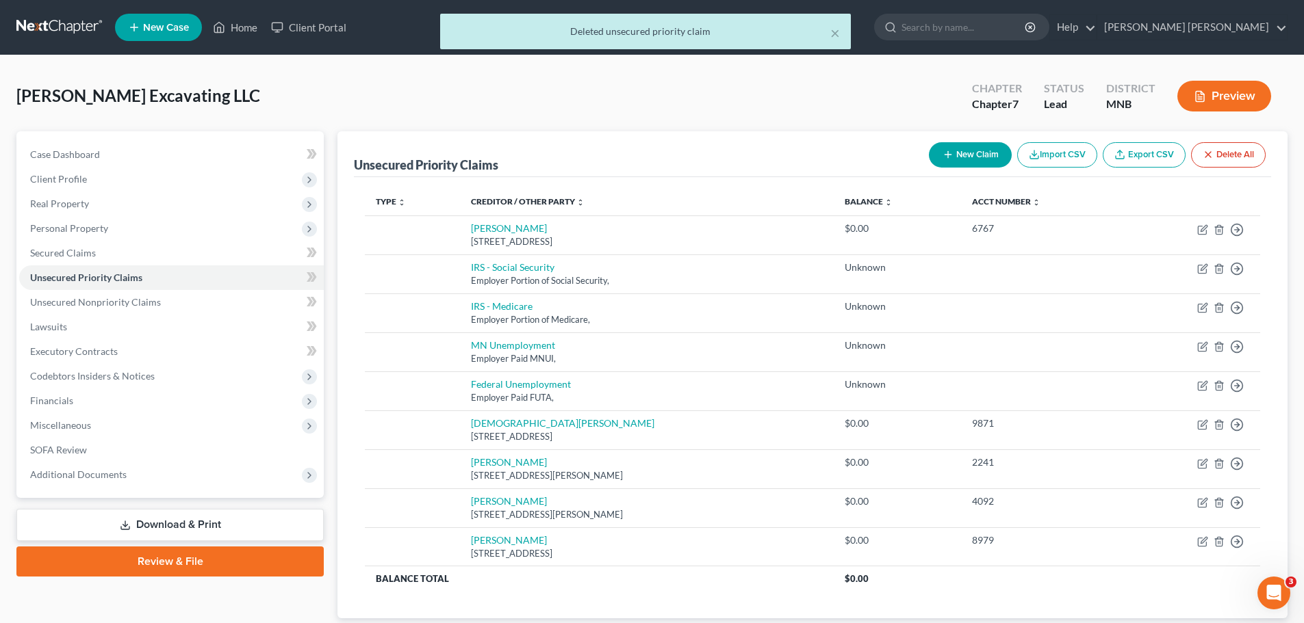
click at [875, 155] on button "Delete All" at bounding box center [1228, 154] width 75 height 25
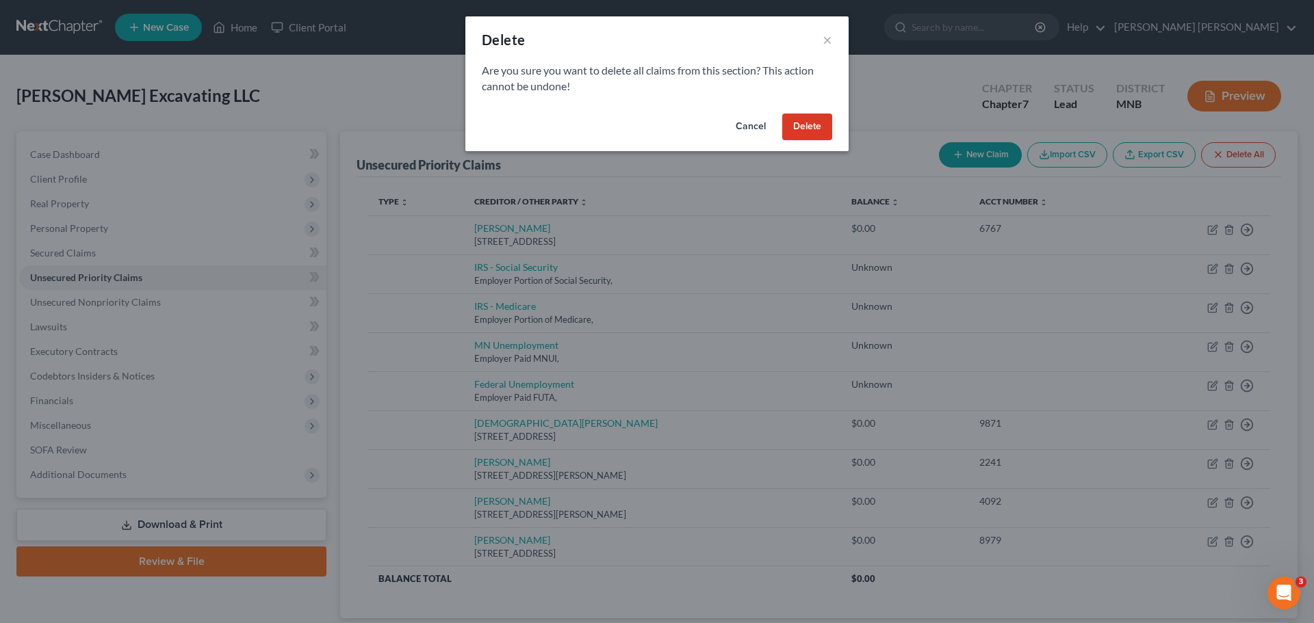
click at [797, 128] on button "Delete" at bounding box center [807, 127] width 50 height 27
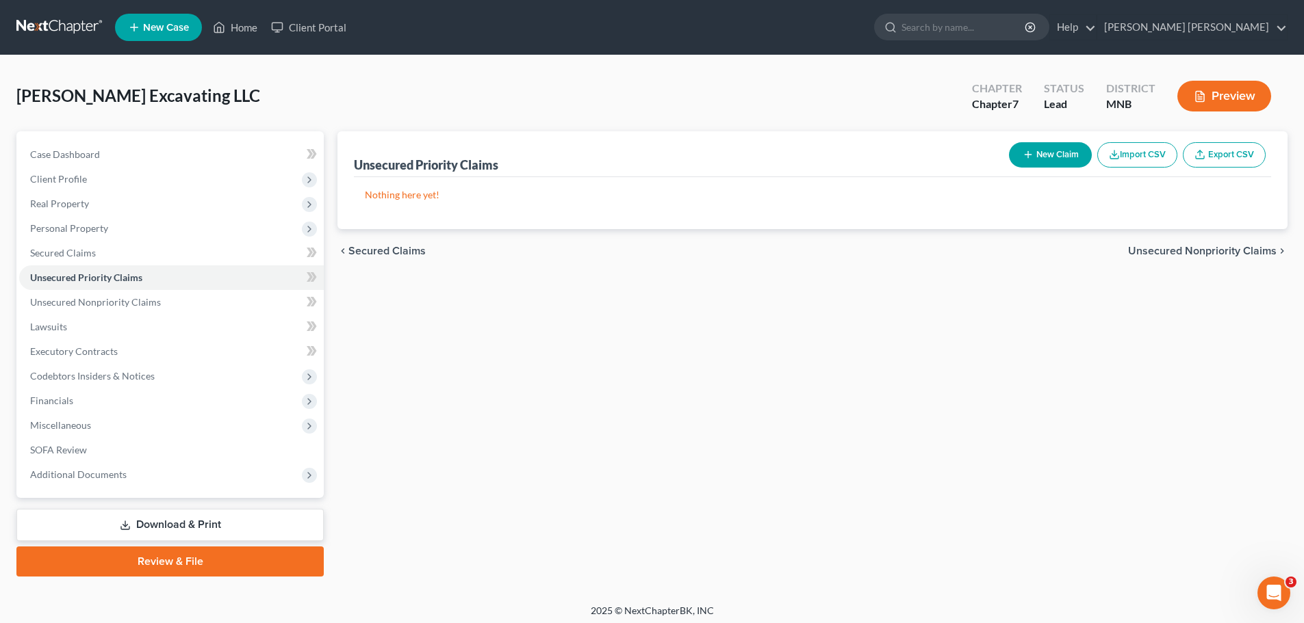
click at [875, 151] on button "Import CSV" at bounding box center [1137, 154] width 80 height 25
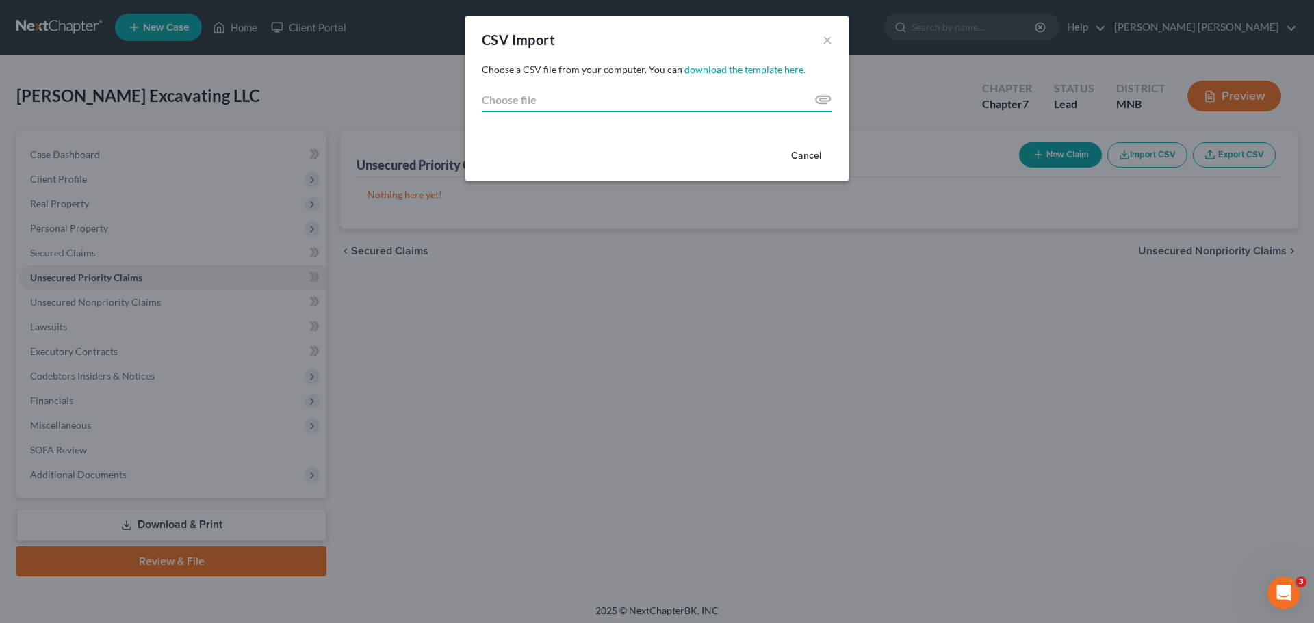
click at [827, 99] on input "Choose file" at bounding box center [657, 100] width 350 height 25
type input "C:\fakepath\Creditor_Import_Template_PAYROLL (1).csv"
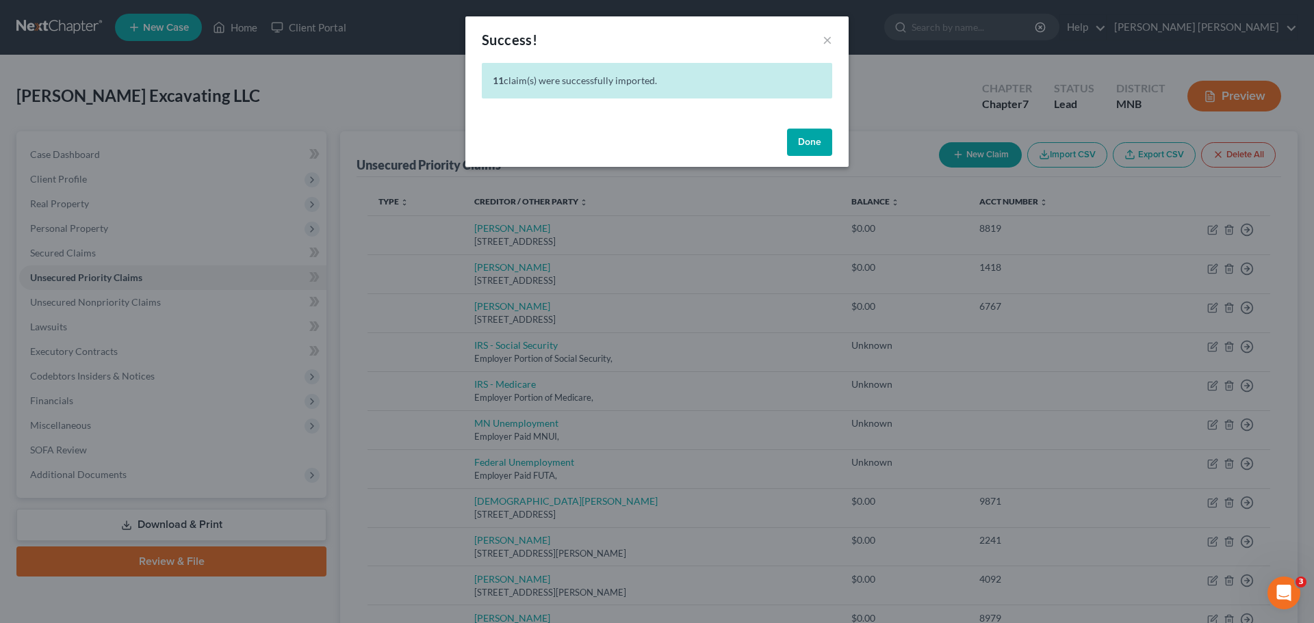
click at [827, 144] on button "Done" at bounding box center [809, 142] width 45 height 27
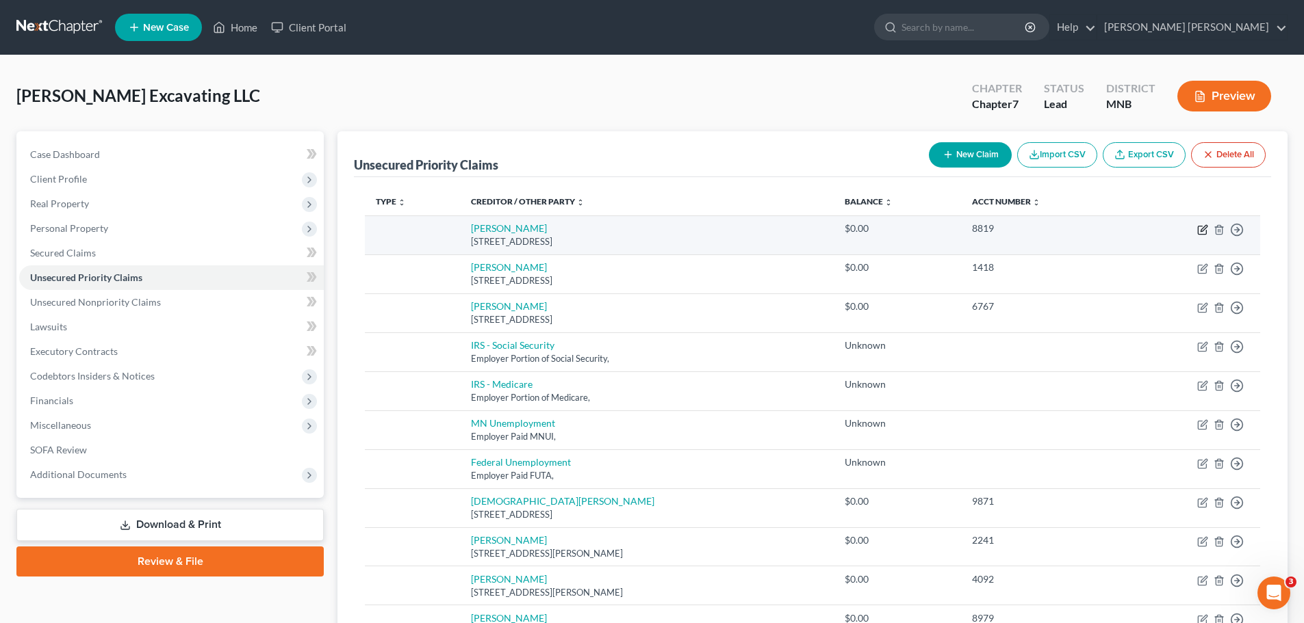
click at [875, 229] on icon "button" at bounding box center [1202, 229] width 11 height 11
select select "24"
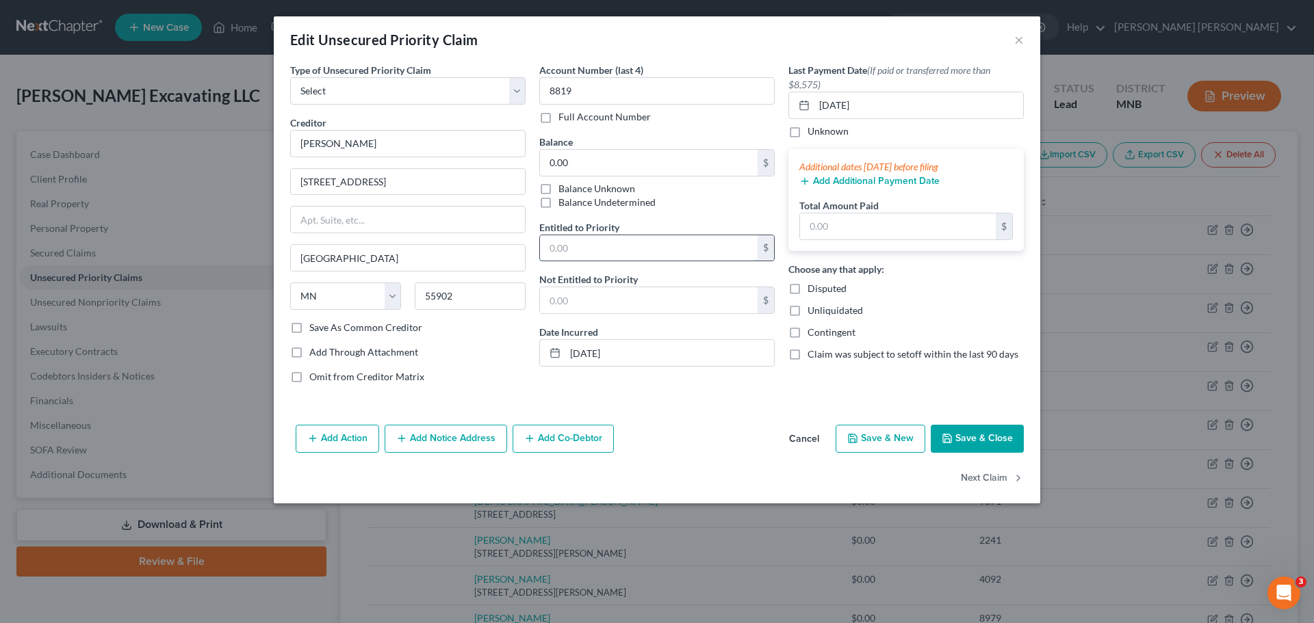
click at [624, 252] on input "text" at bounding box center [649, 248] width 218 height 26
type input "4,293.91"
click at [683, 376] on div "Add Action Add Notice Address Add Co-Debtor Cancel Save & New Save & Close" at bounding box center [657, 442] width 766 height 45
click at [875, 376] on button "Save & Close" at bounding box center [977, 439] width 93 height 29
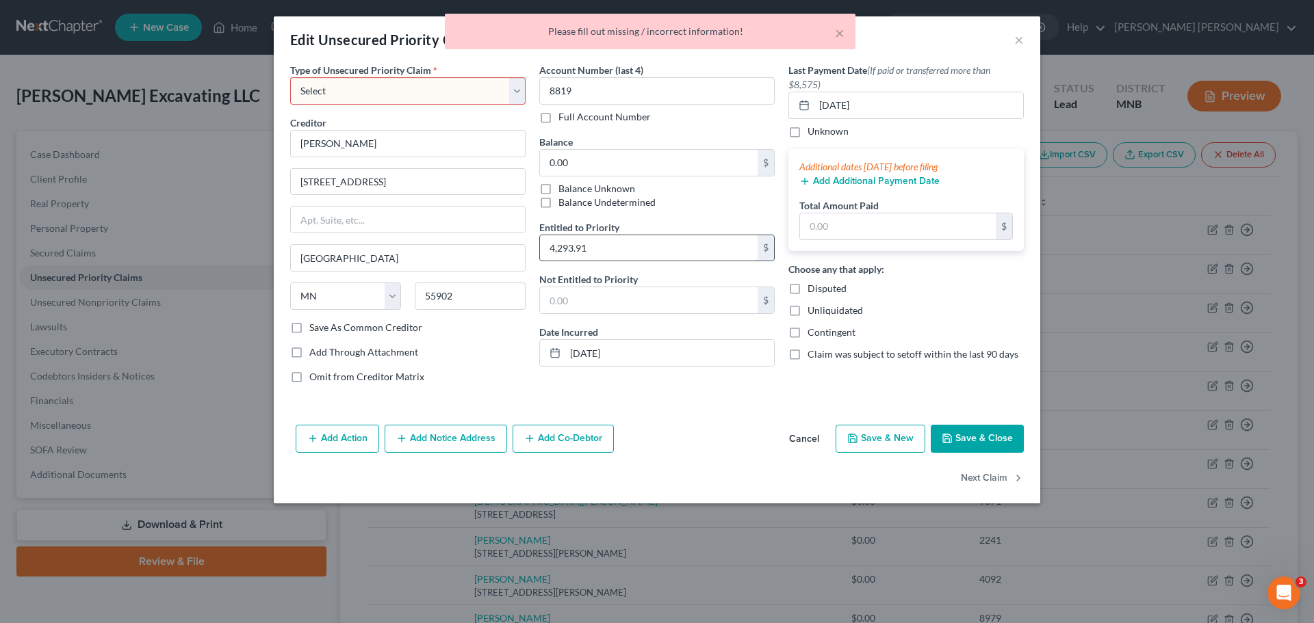
click at [645, 246] on input "4,293.91" at bounding box center [649, 248] width 218 height 26
click at [340, 86] on select "Select Taxes & Other Government Units Domestic Support Obligations Extensions o…" at bounding box center [407, 90] width 235 height 27
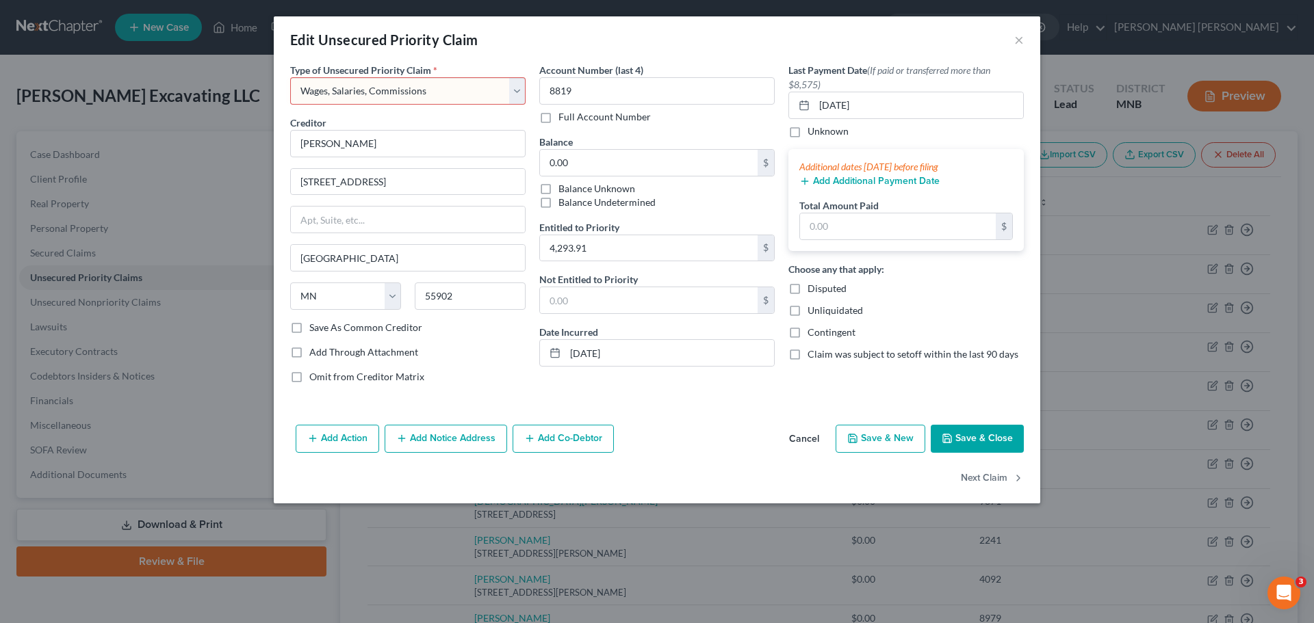
select select "24"
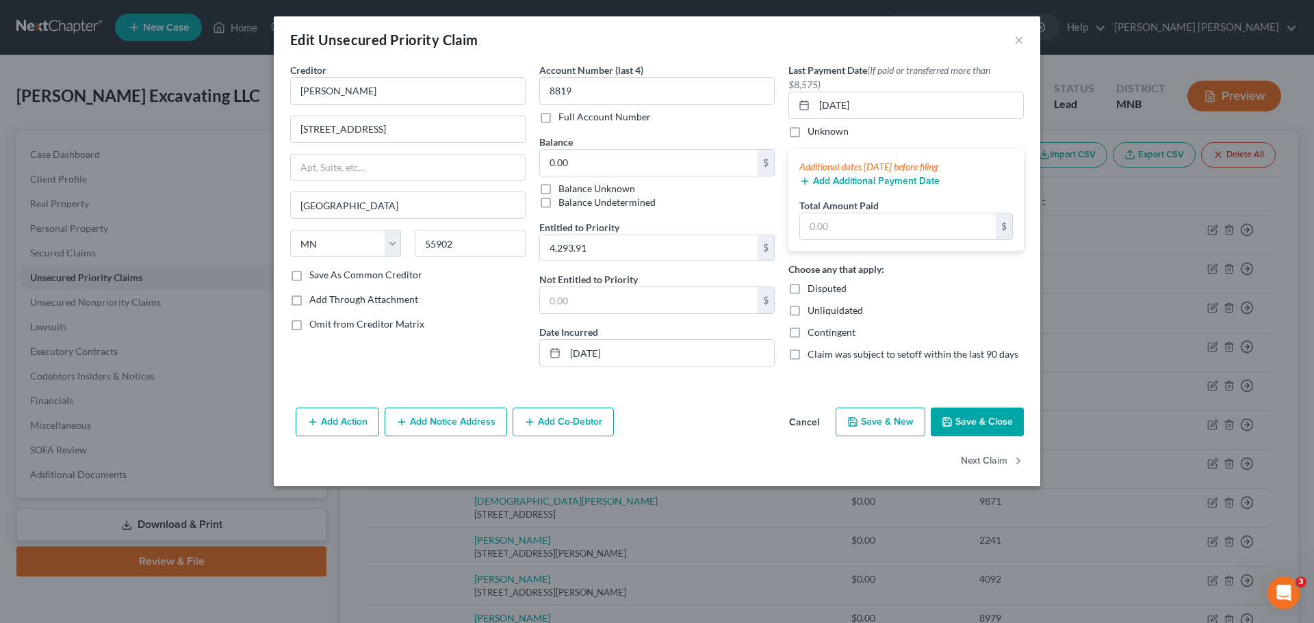
drag, startPoint x: 978, startPoint y: 423, endPoint x: 982, endPoint y: 434, distance: 11.7
click at [875, 376] on button "Save & Close" at bounding box center [977, 422] width 93 height 29
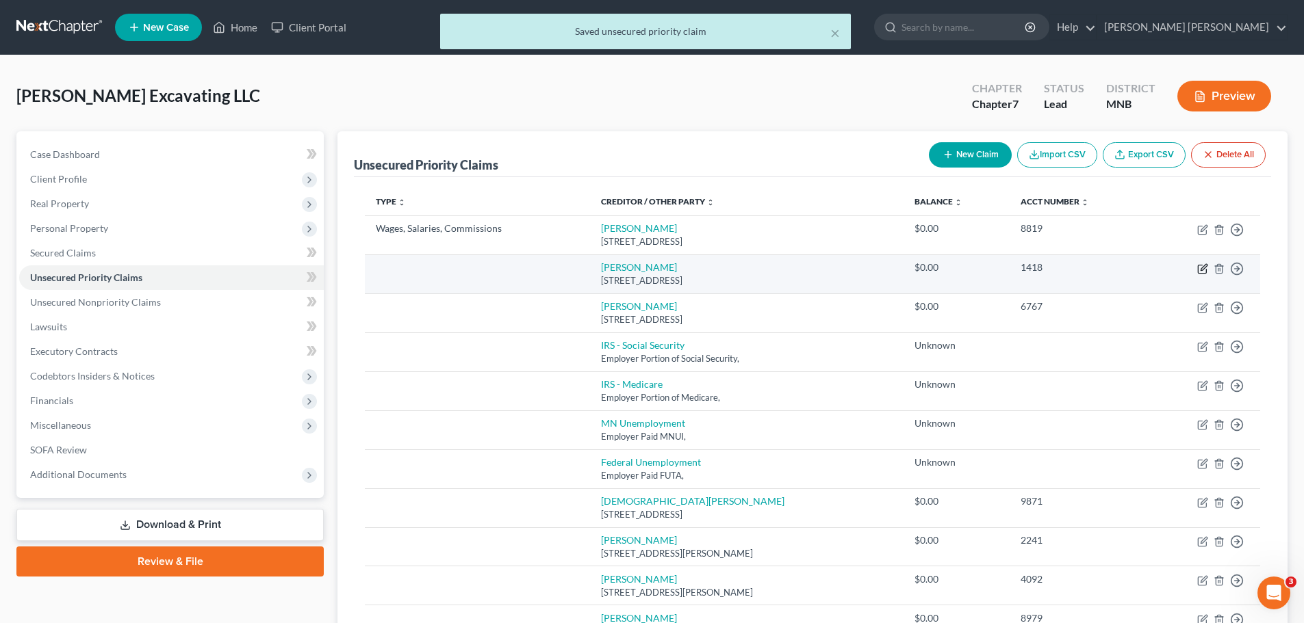
click at [875, 270] on icon "button" at bounding box center [1202, 270] width 8 height 8
select select "24"
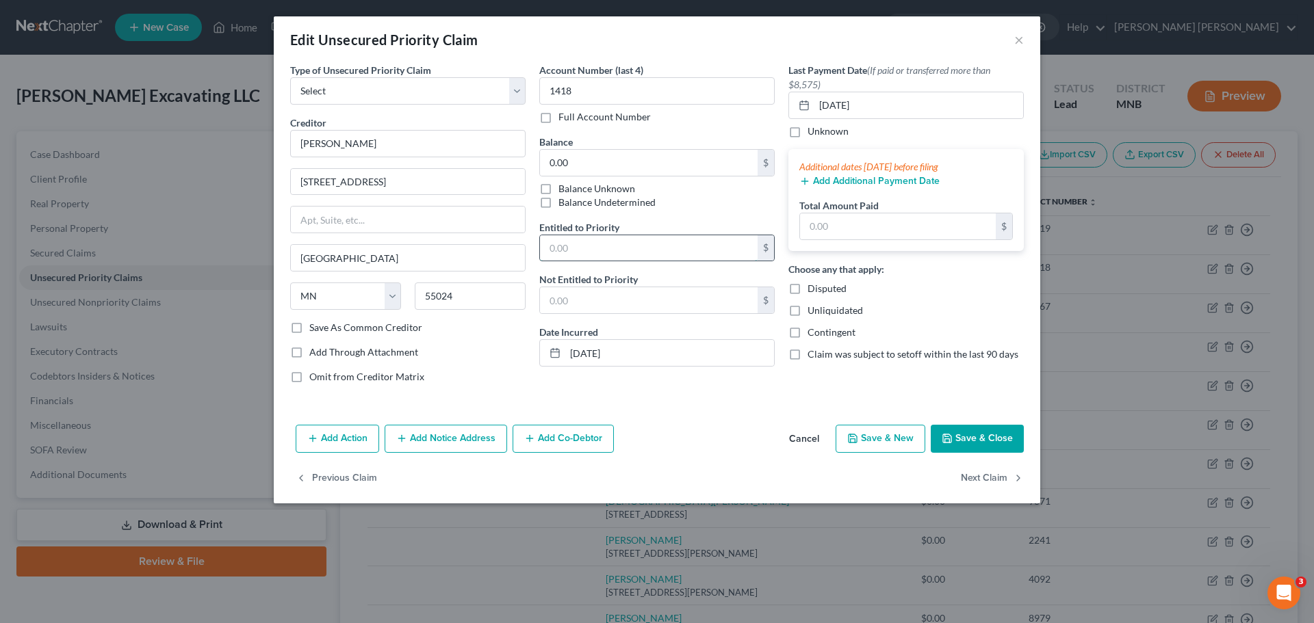
click at [633, 253] on input "text" at bounding box center [649, 248] width 218 height 26
type input "8,774.17"
click at [399, 93] on select "Select Taxes & Other Government Units Domestic Support Obligations Extensions o…" at bounding box center [407, 90] width 235 height 27
select select "24"
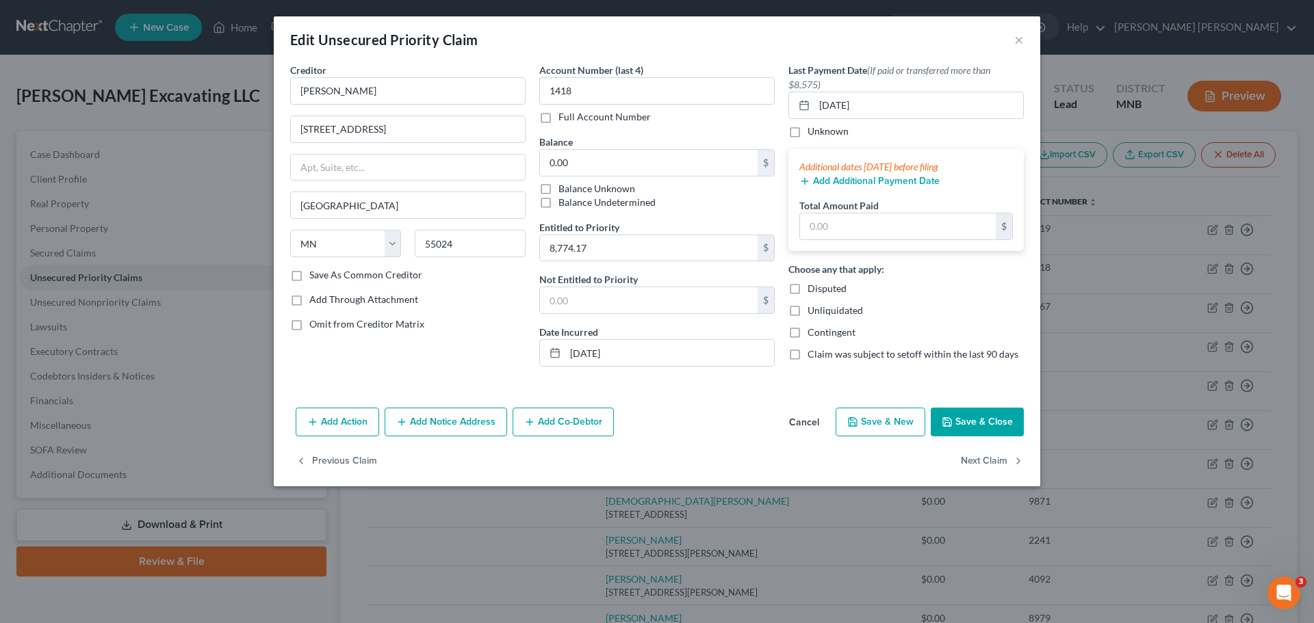
click at [875, 376] on button "Save & Close" at bounding box center [977, 422] width 93 height 29
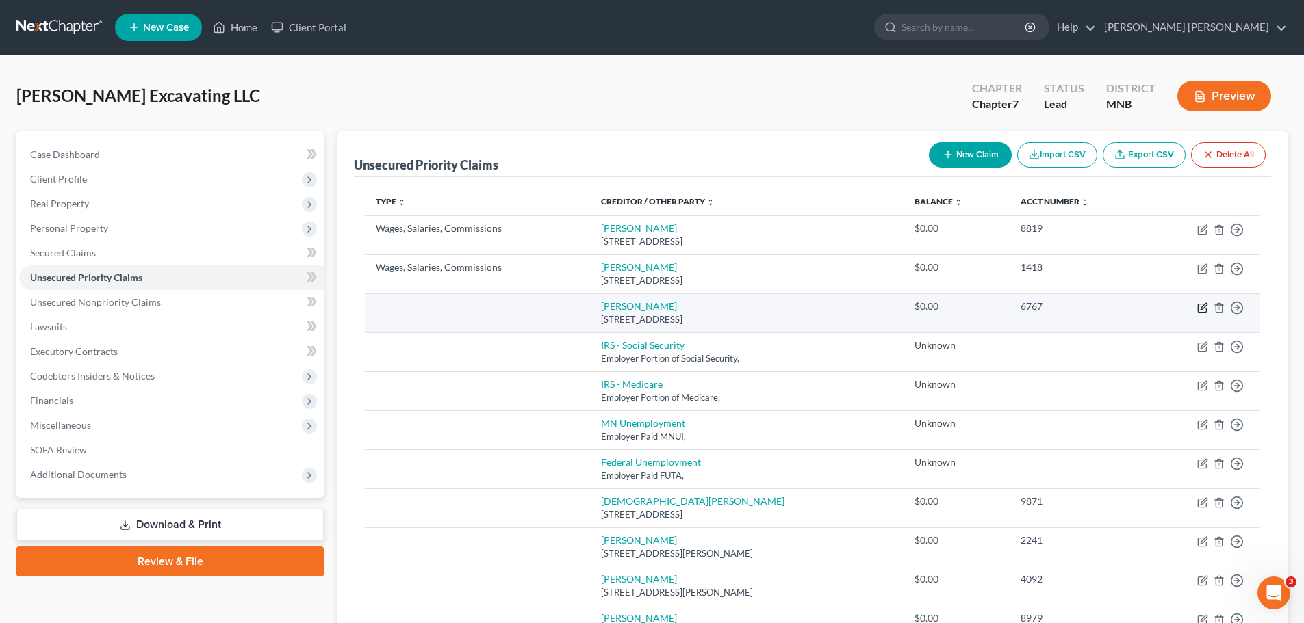
click at [875, 307] on icon "button" at bounding box center [1202, 307] width 11 height 11
select select "24"
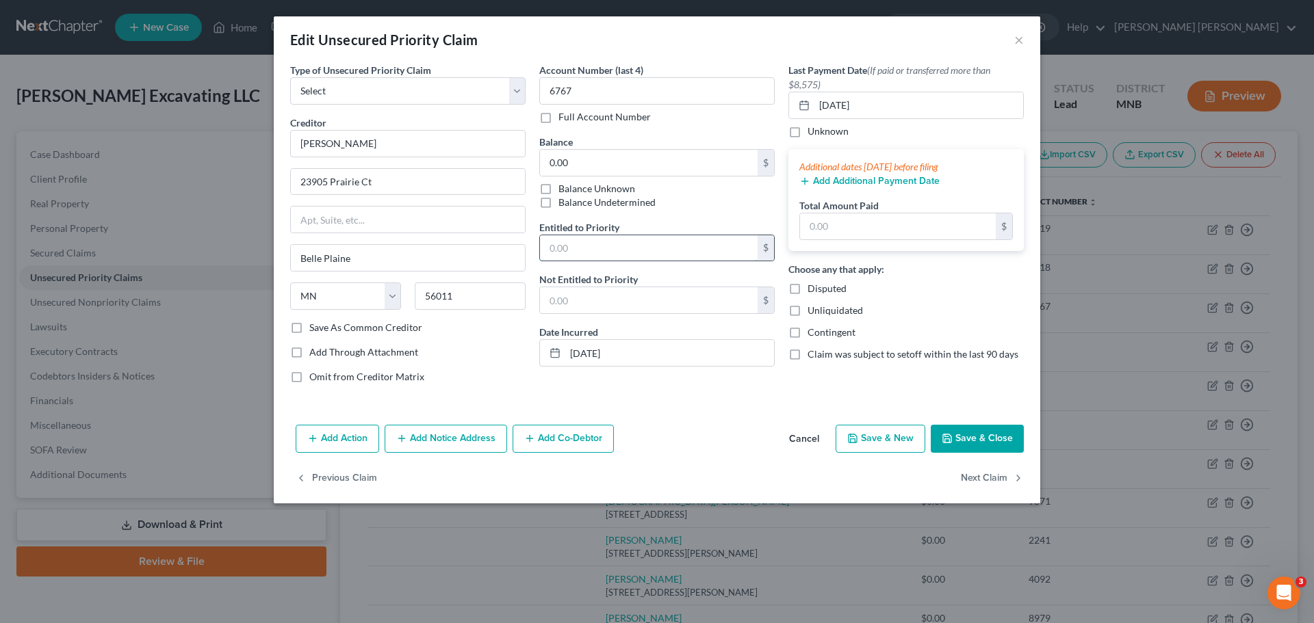
click at [602, 259] on input "text" at bounding box center [649, 248] width 218 height 26
type input "15,297.54"
click at [711, 376] on div "Add Action Add Notice Address Add Co-Debtor Cancel Save & New Save & Close" at bounding box center [657, 442] width 766 height 45
click at [875, 376] on button "Save & Close" at bounding box center [977, 439] width 93 height 29
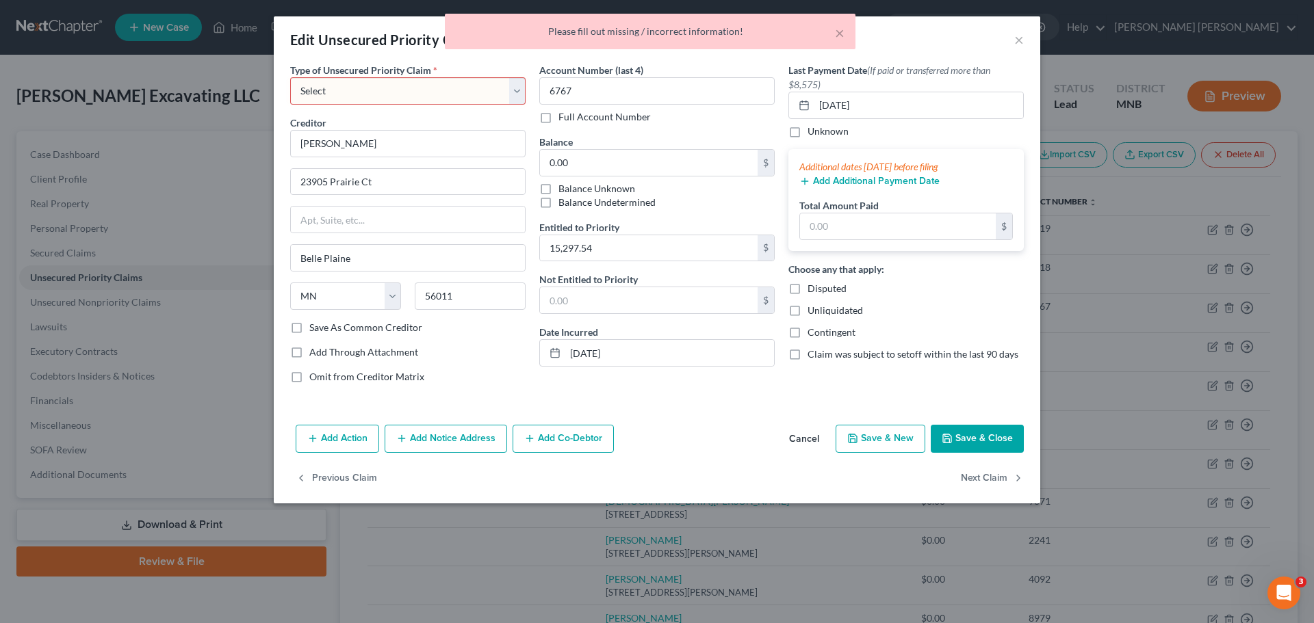
click at [343, 96] on select "Select Taxes & Other Government Units Domestic Support Obligations Extensions o…" at bounding box center [407, 90] width 235 height 27
select select "24"
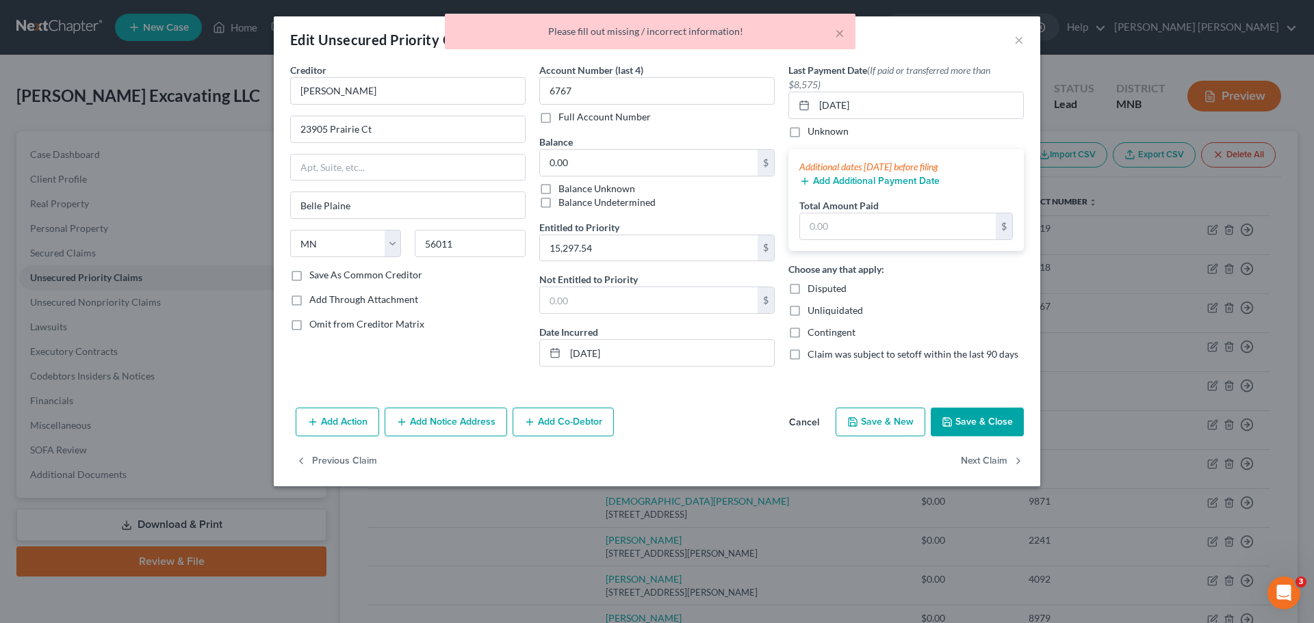
click at [875, 376] on button "Save & Close" at bounding box center [977, 422] width 93 height 29
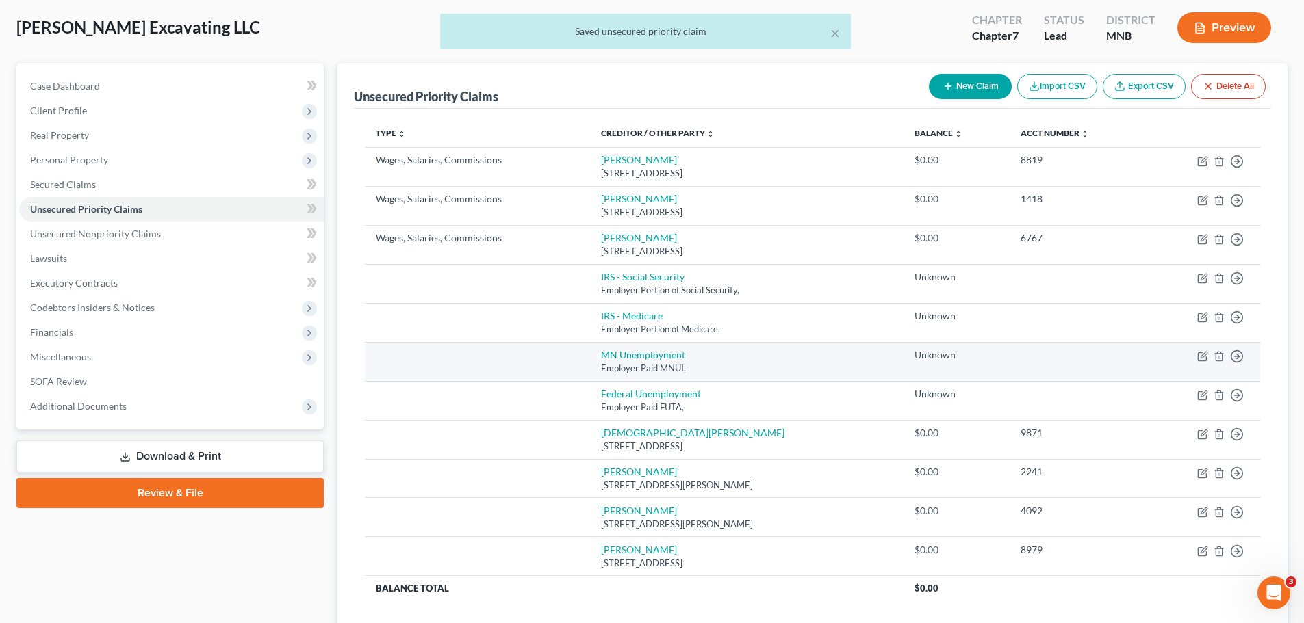
scroll to position [137, 0]
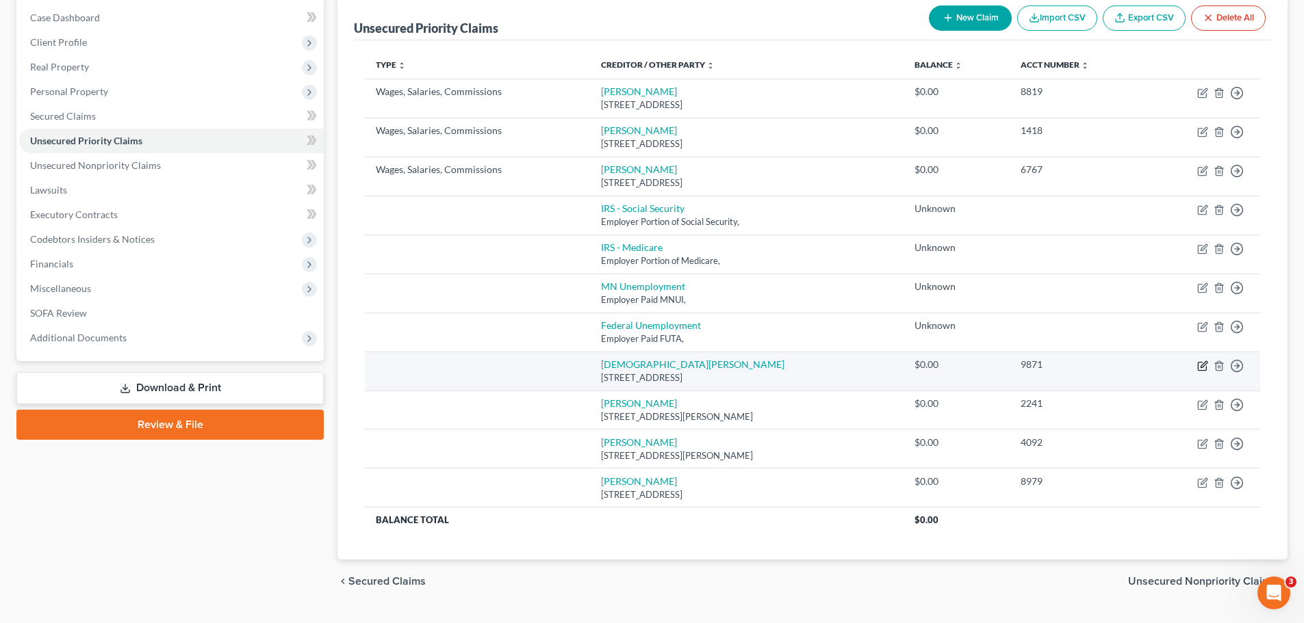
click at [875, 368] on icon "button" at bounding box center [1202, 366] width 11 height 11
select select "24"
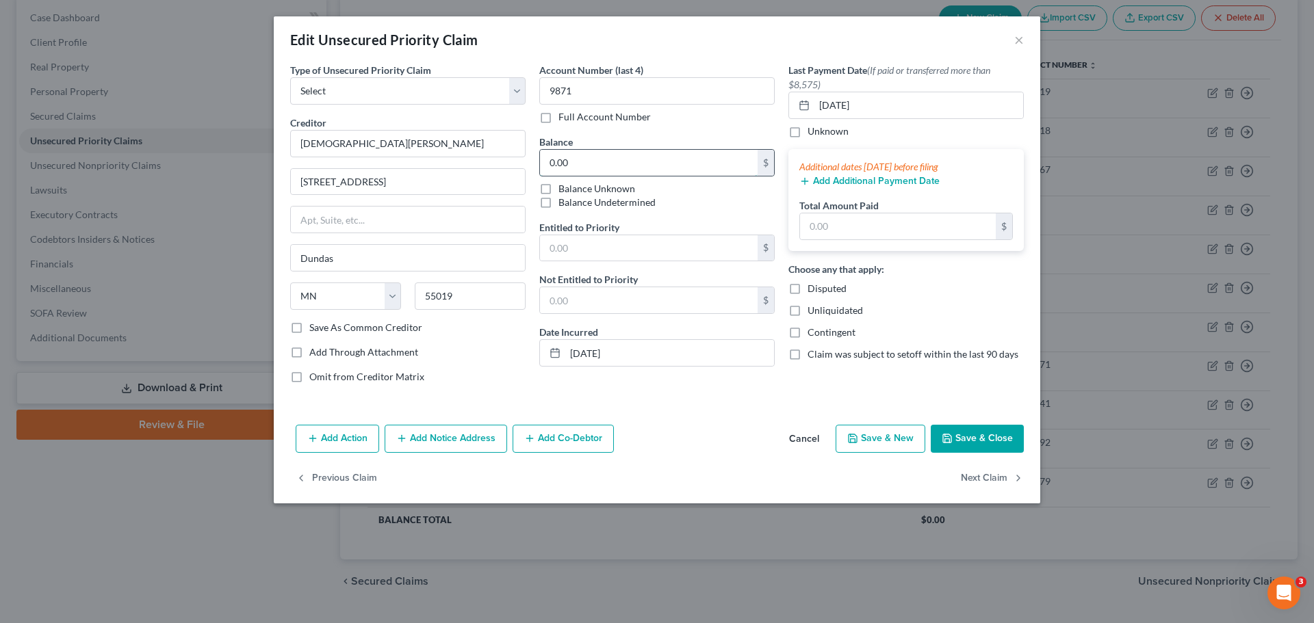
click at [645, 163] on input "0.00" at bounding box center [649, 163] width 218 height 26
type input "9,125.80"
click at [516, 83] on select "Select Taxes & Other Government Units Domestic Support Obligations Extensions o…" at bounding box center [407, 90] width 235 height 27
select select "24"
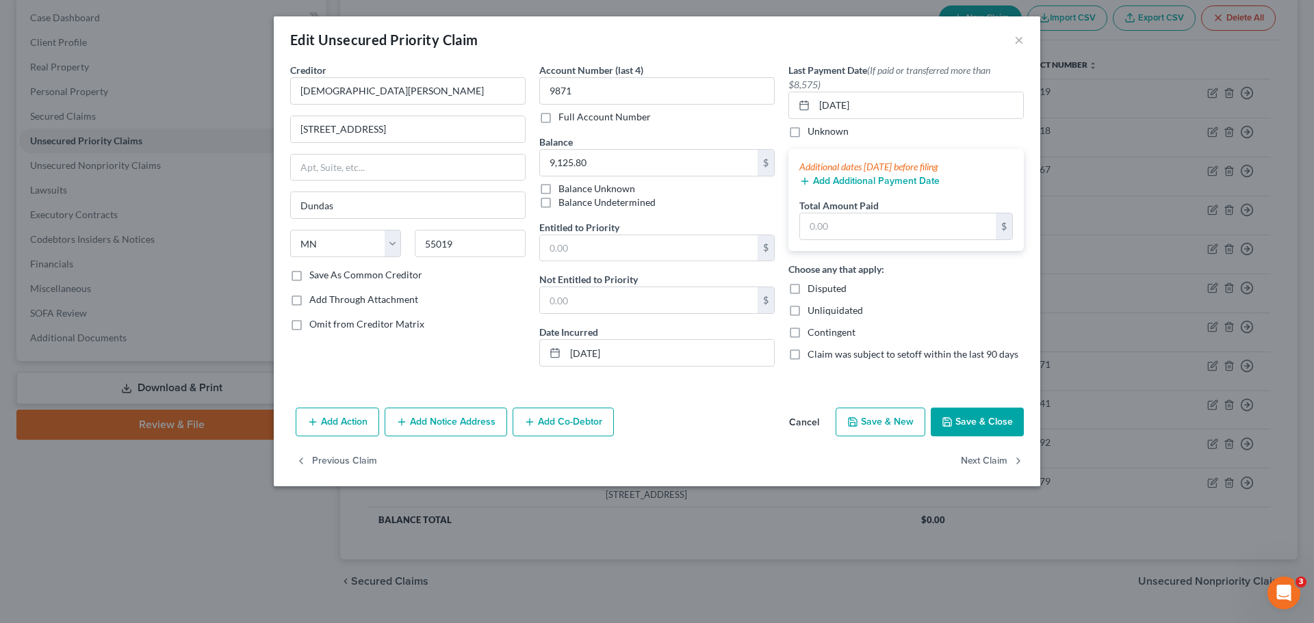
click at [875, 376] on button "Save & Close" at bounding box center [977, 422] width 93 height 29
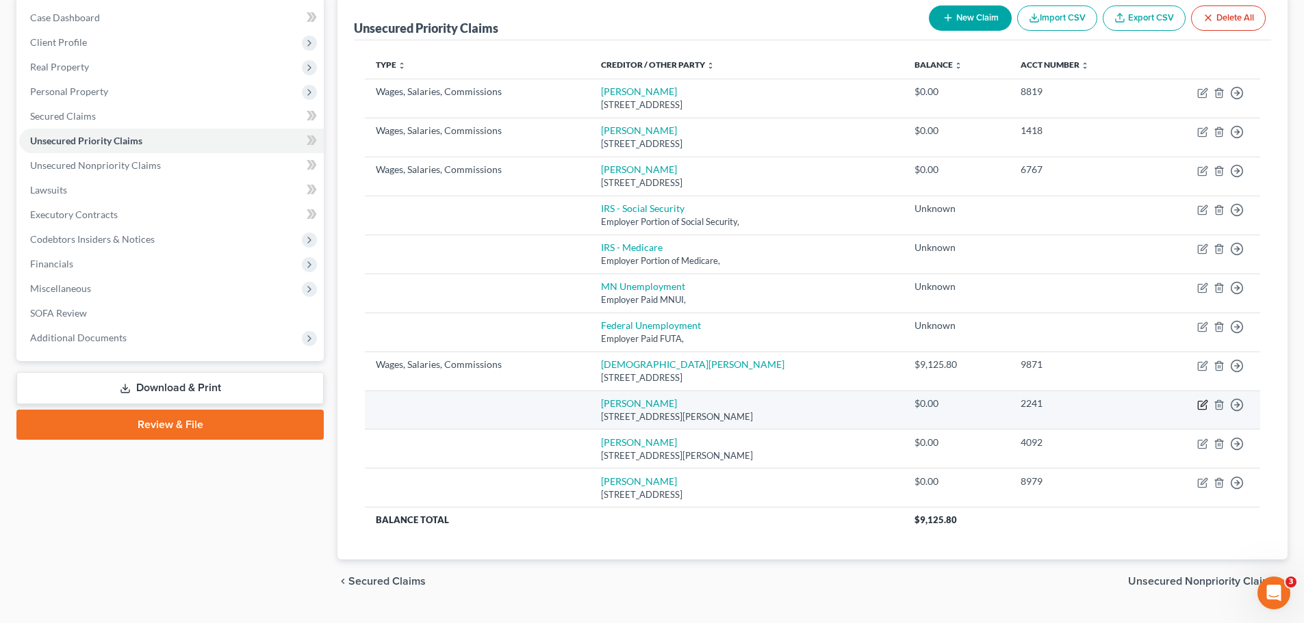
click at [875, 376] on icon "button" at bounding box center [1202, 405] width 11 height 11
select select "24"
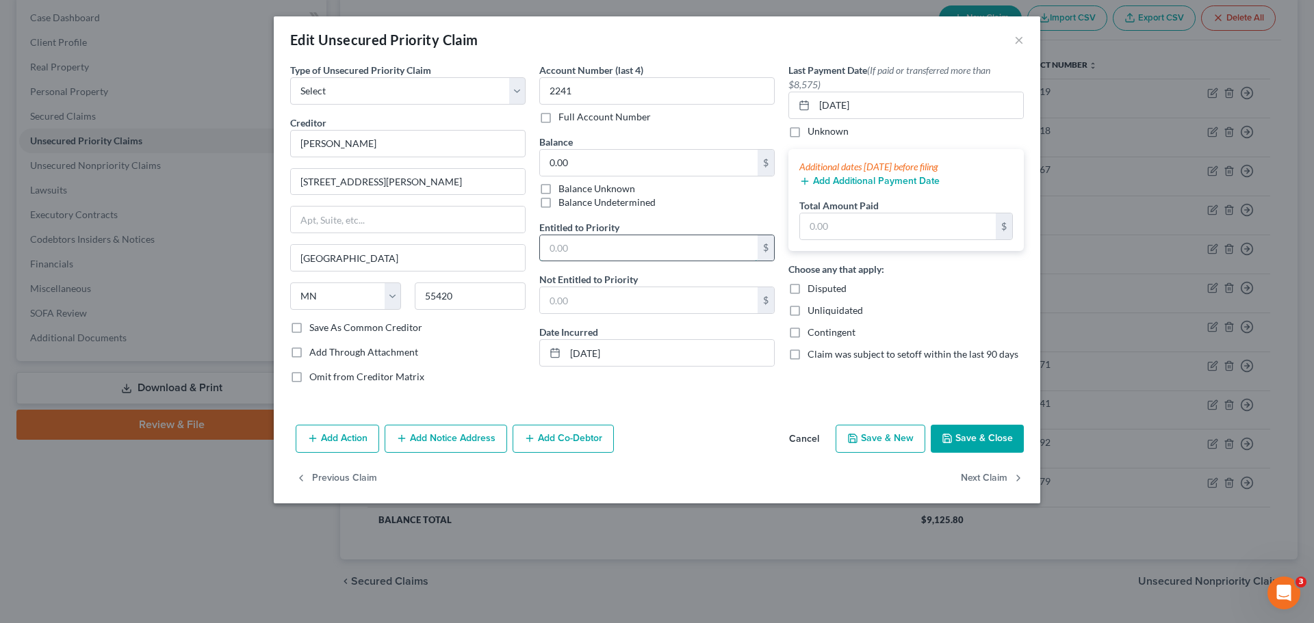
click at [646, 247] on input "text" at bounding box center [649, 248] width 218 height 26
type input "2,850.31"
click at [406, 93] on select "Select Taxes & Other Government Units Domestic Support Obligations Extensions o…" at bounding box center [407, 90] width 235 height 27
select select "24"
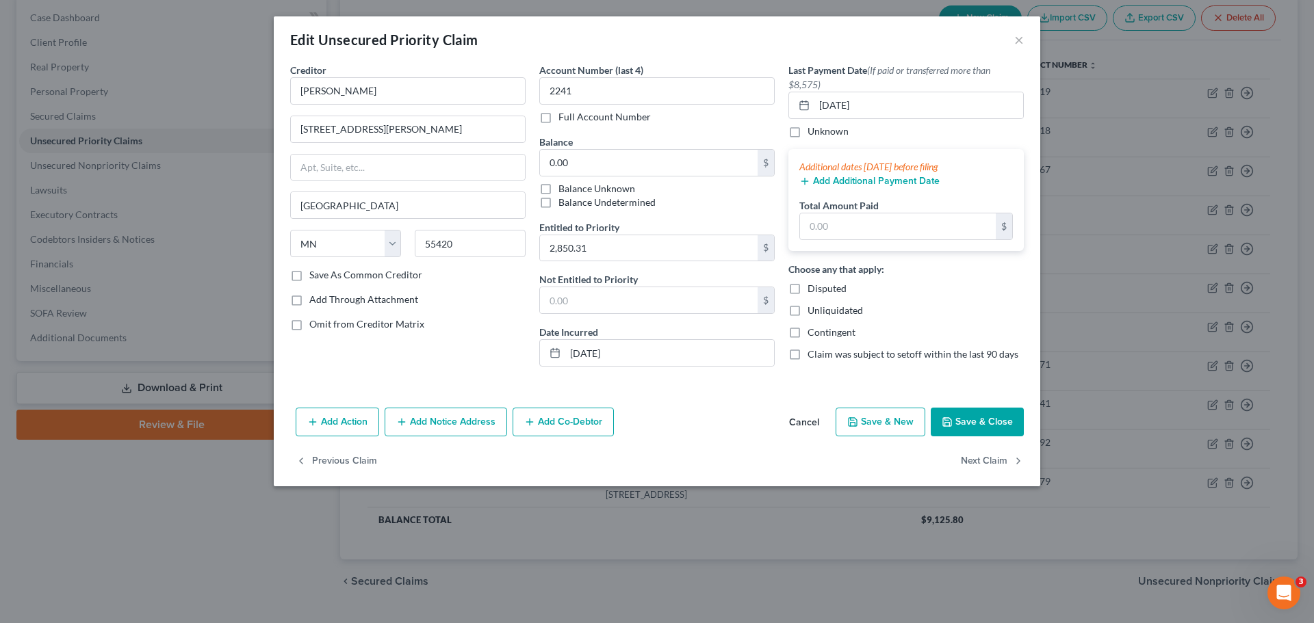
click at [875, 376] on button "Save & Close" at bounding box center [977, 422] width 93 height 29
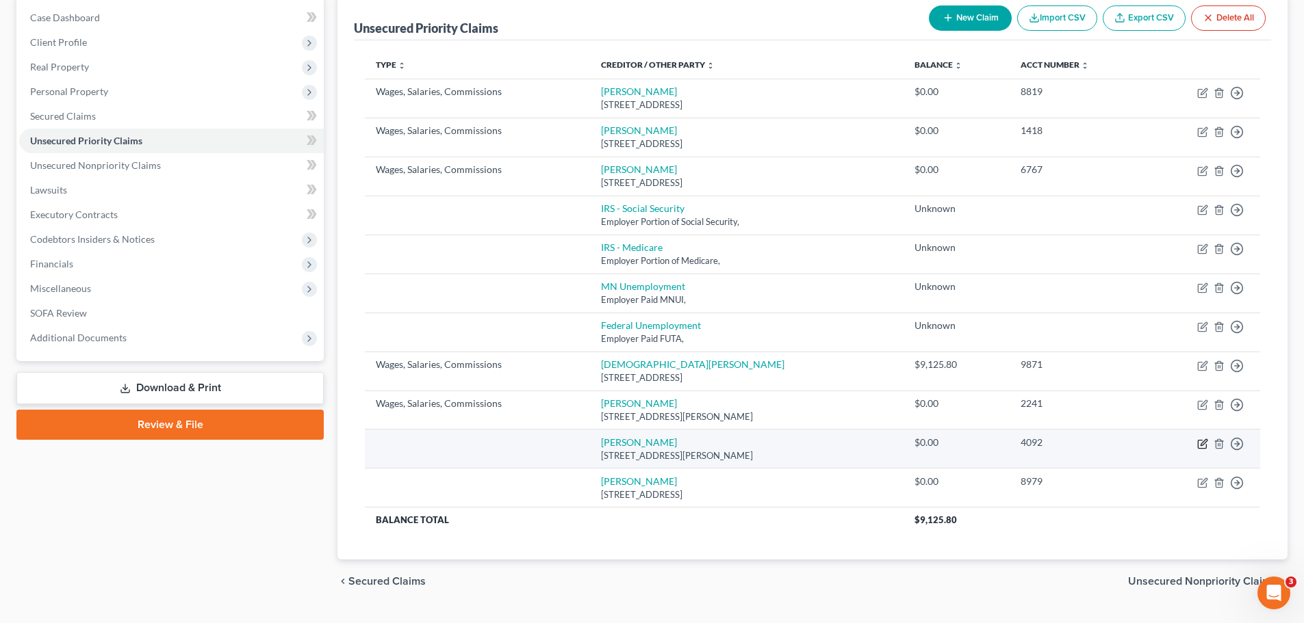
click at [875, 376] on icon "button" at bounding box center [1202, 444] width 11 height 11
select select "24"
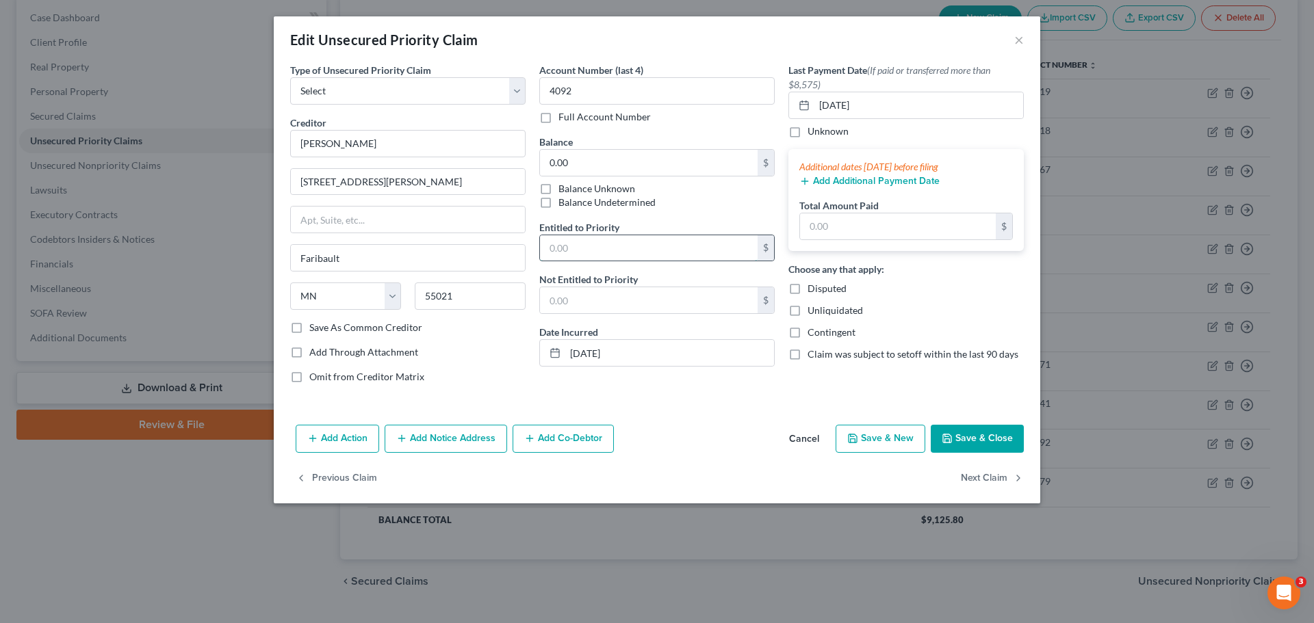
click at [656, 250] on input "text" at bounding box center [649, 248] width 218 height 26
type input "4,461.48"
click at [434, 83] on select "Select Taxes & Other Government Units Domestic Support Obligations Extensions o…" at bounding box center [407, 90] width 235 height 27
select select "24"
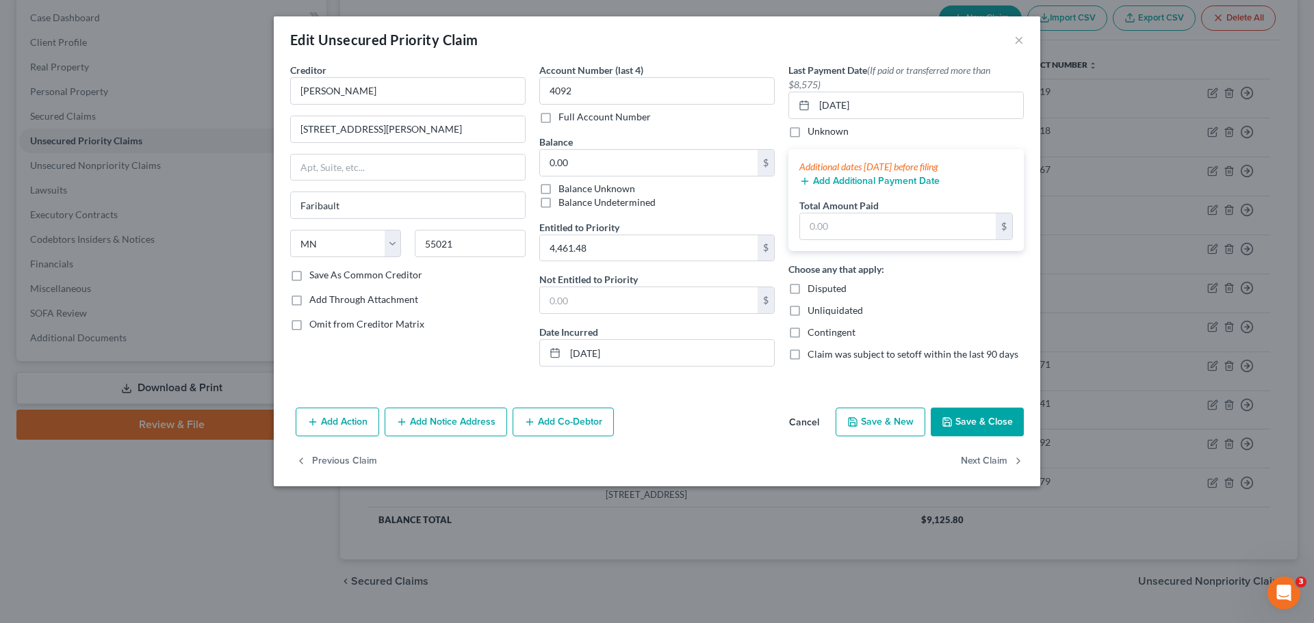
click at [875, 376] on button "Save & Close" at bounding box center [977, 422] width 93 height 29
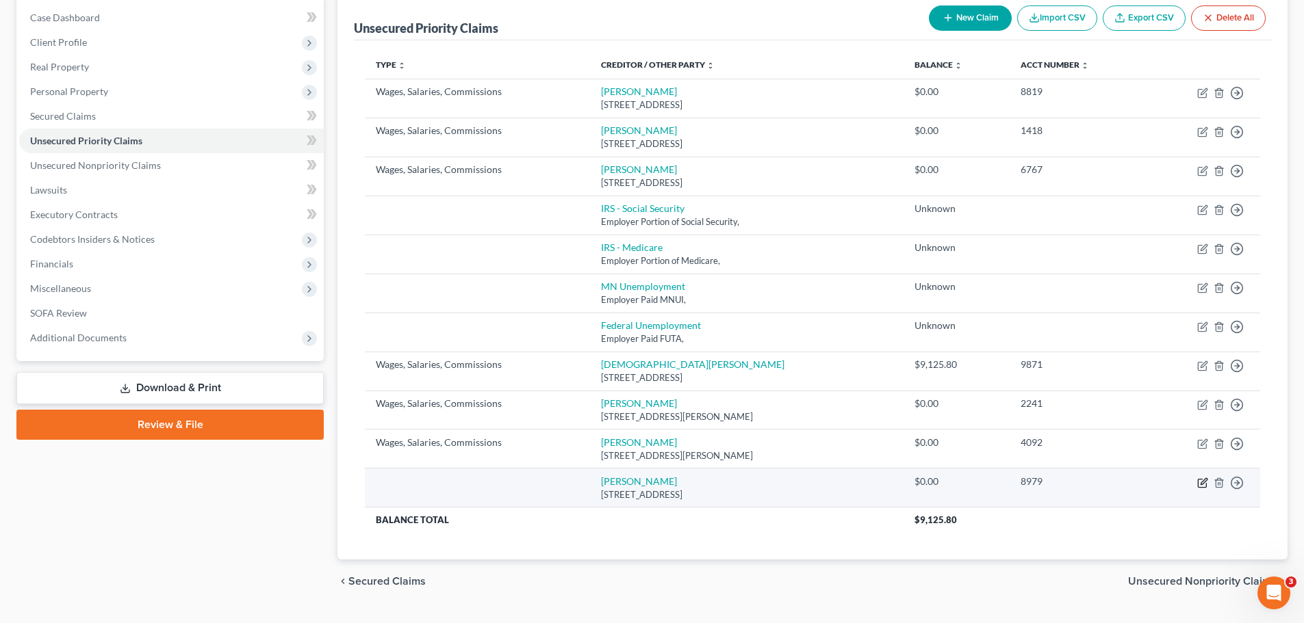
click at [875, 376] on icon "button" at bounding box center [1202, 483] width 11 height 11
select select "52"
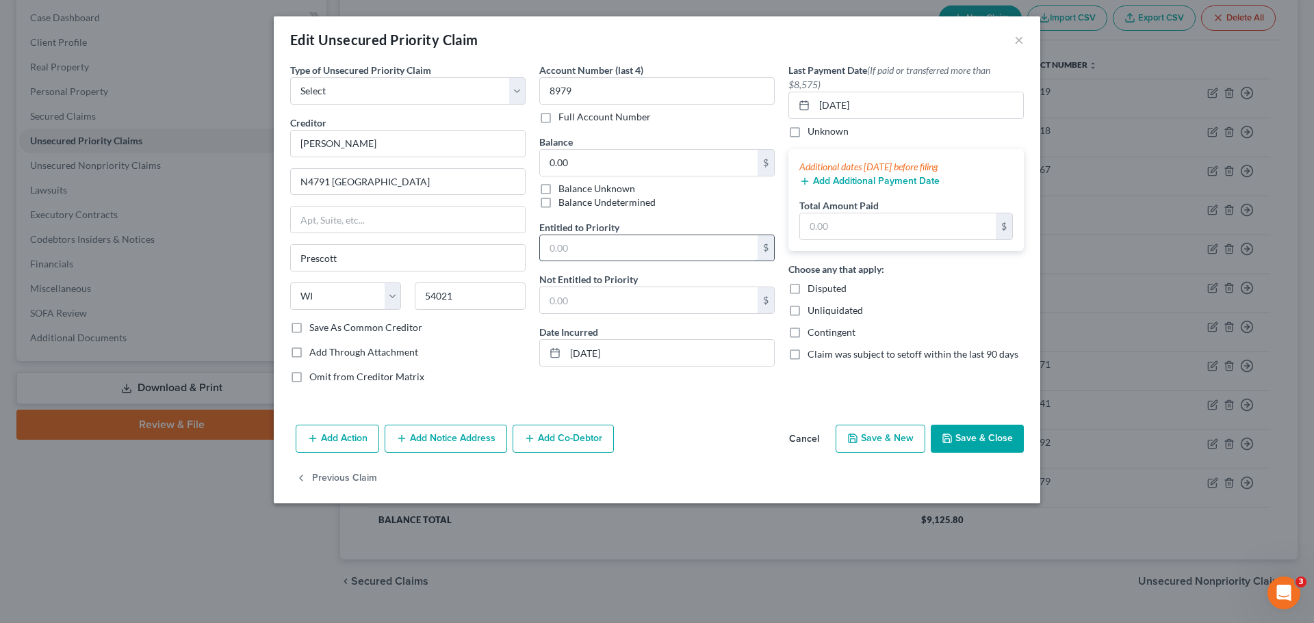
click at [646, 239] on input "text" at bounding box center [649, 248] width 218 height 26
type input "2,030.83"
click at [875, 376] on button "Save & Close" at bounding box center [977, 439] width 93 height 29
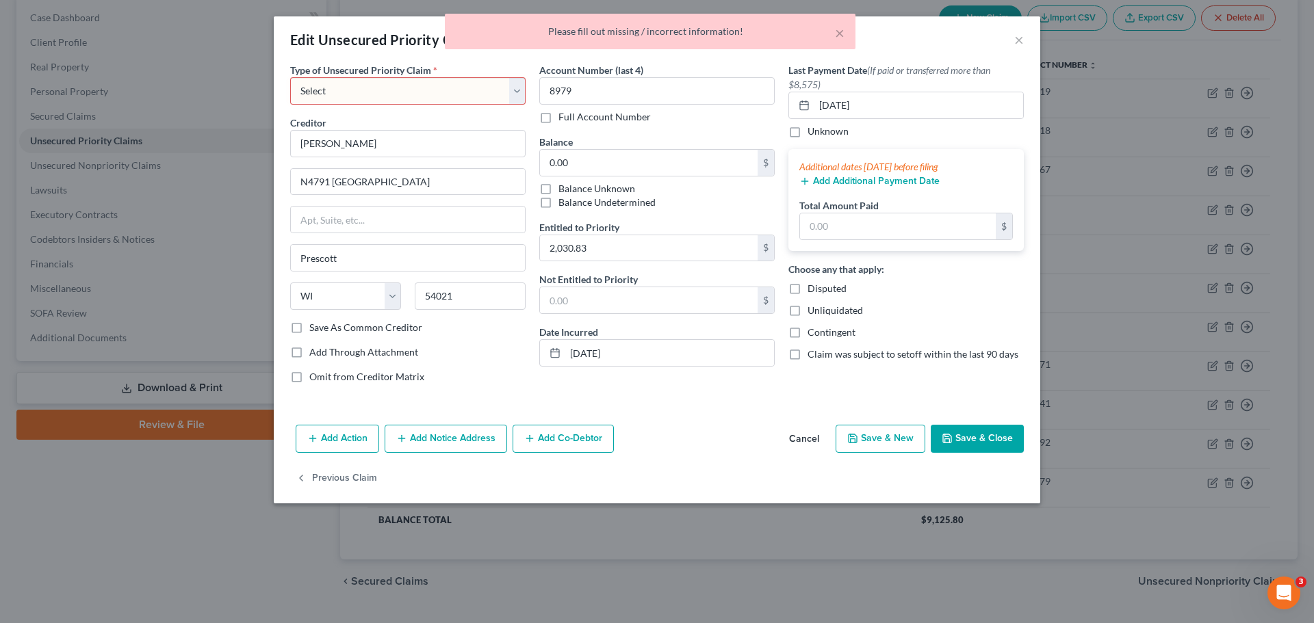
click at [427, 90] on select "Select Taxes & Other Government Units Domestic Support Obligations Extensions o…" at bounding box center [407, 90] width 235 height 27
select select "52"
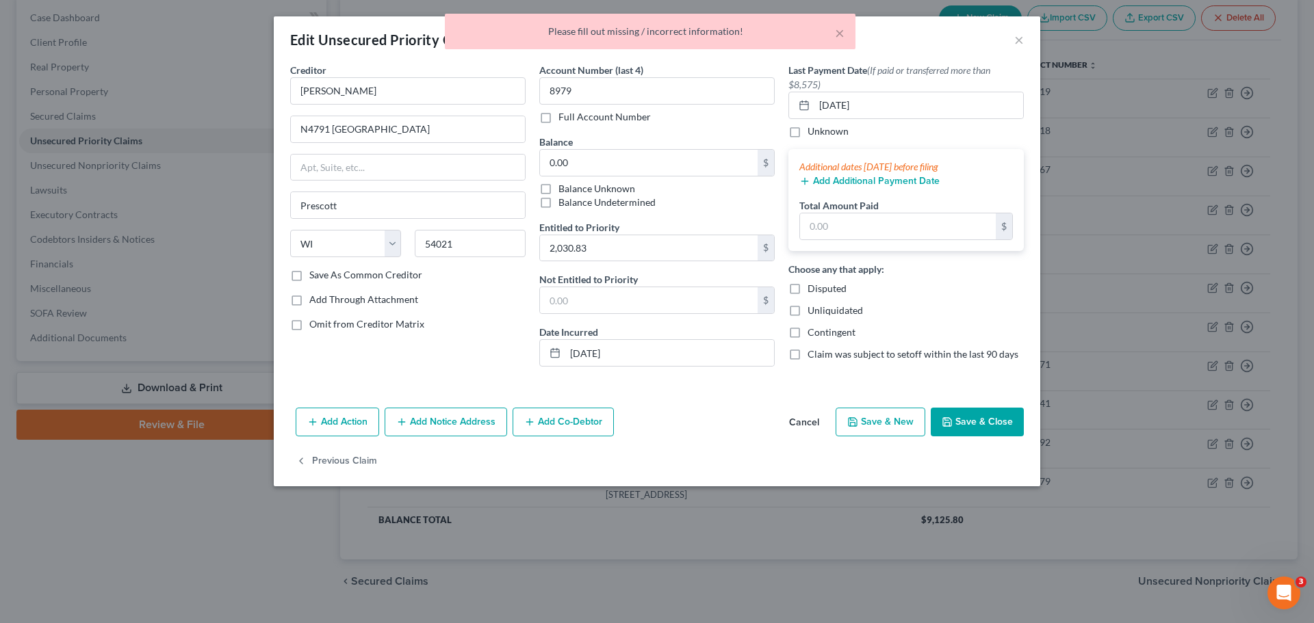
click at [875, 376] on button "Save & Close" at bounding box center [977, 422] width 93 height 29
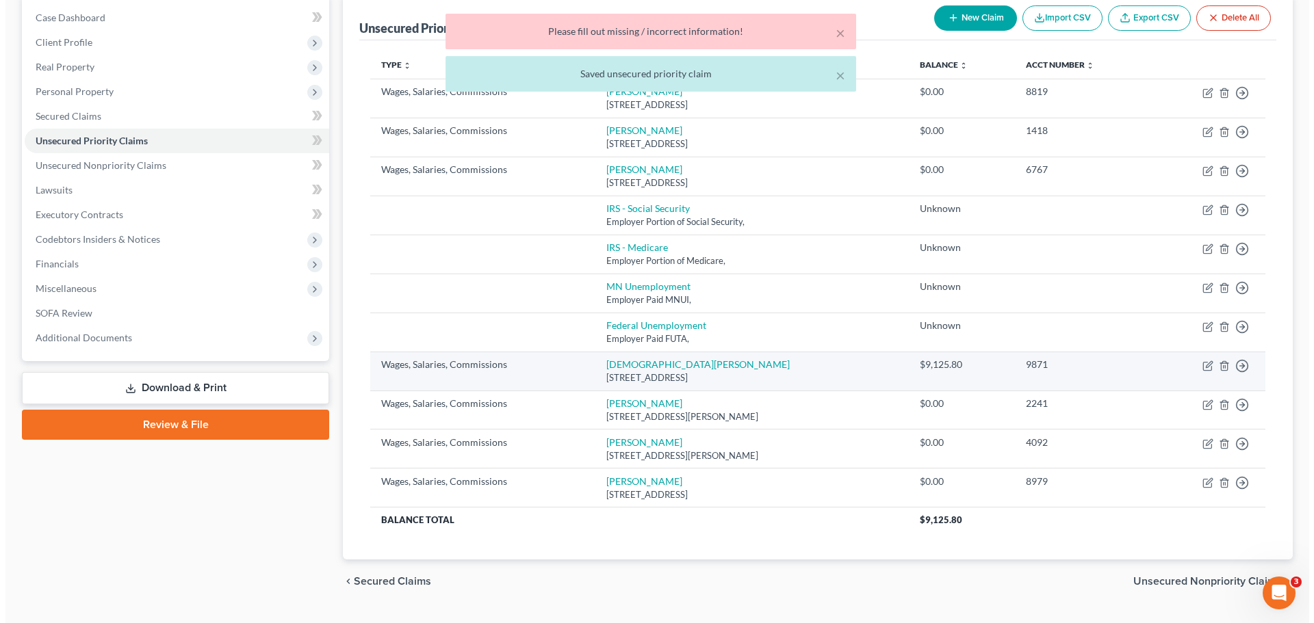
scroll to position [68, 0]
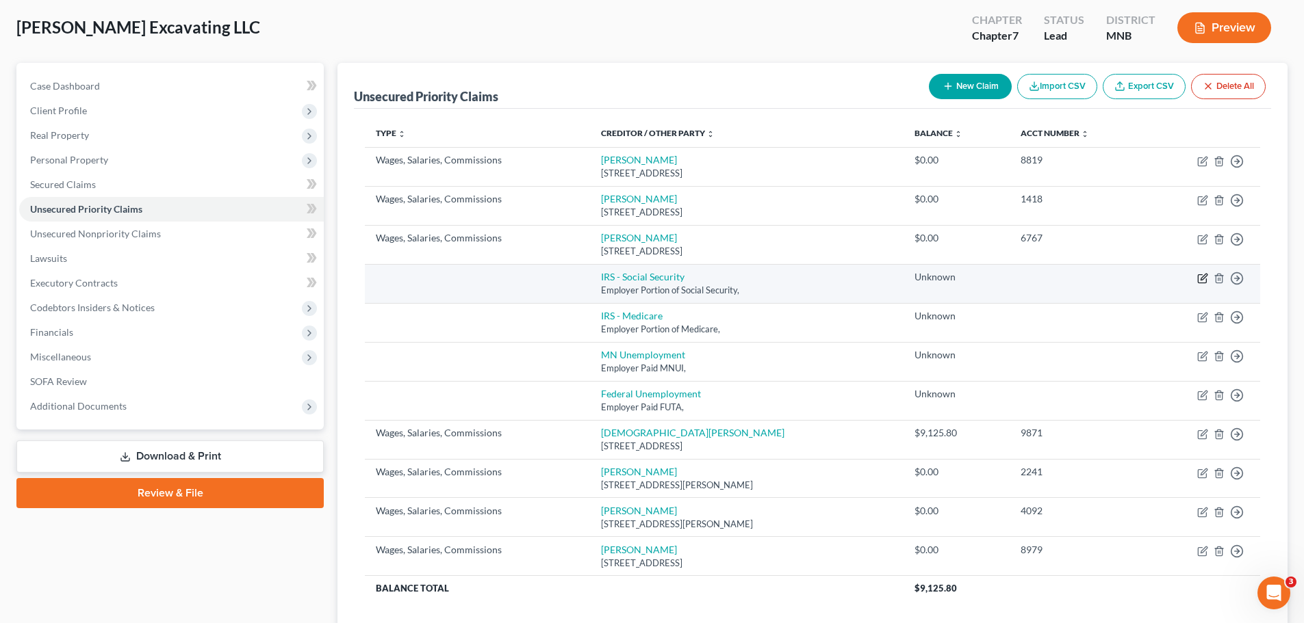
click at [875, 283] on icon "button" at bounding box center [1202, 278] width 8 height 8
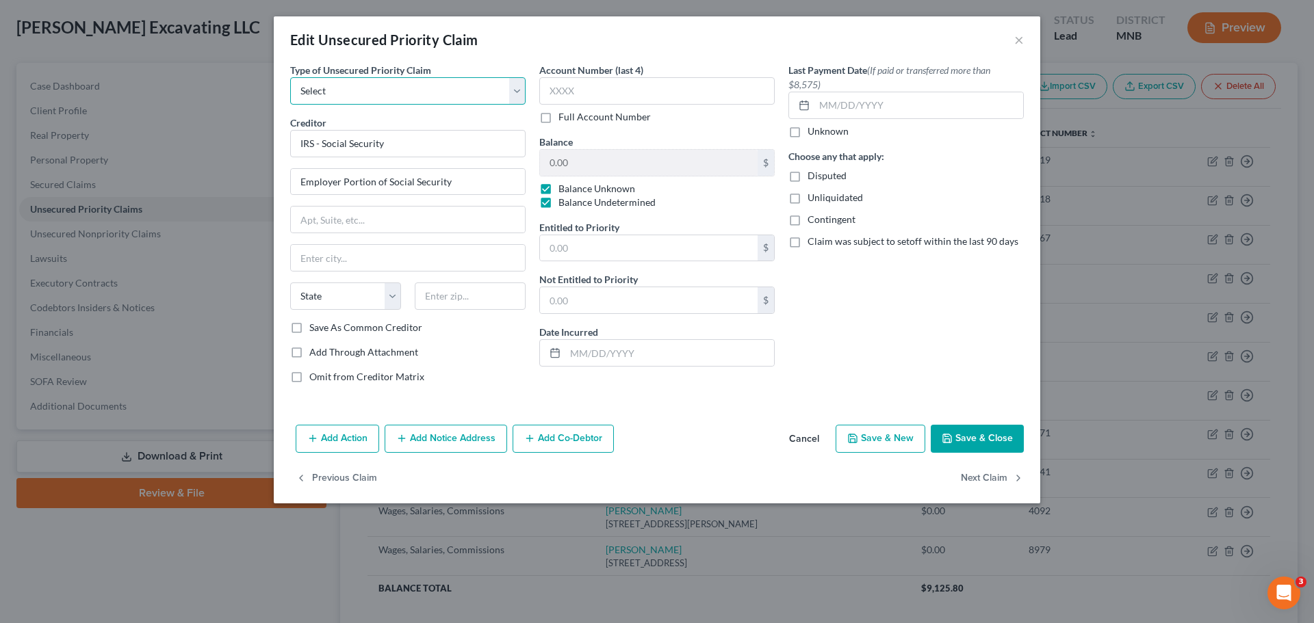
click at [521, 96] on select "Select Taxes & Other Government Units Domestic Support Obligations Extensions o…" at bounding box center [407, 90] width 235 height 27
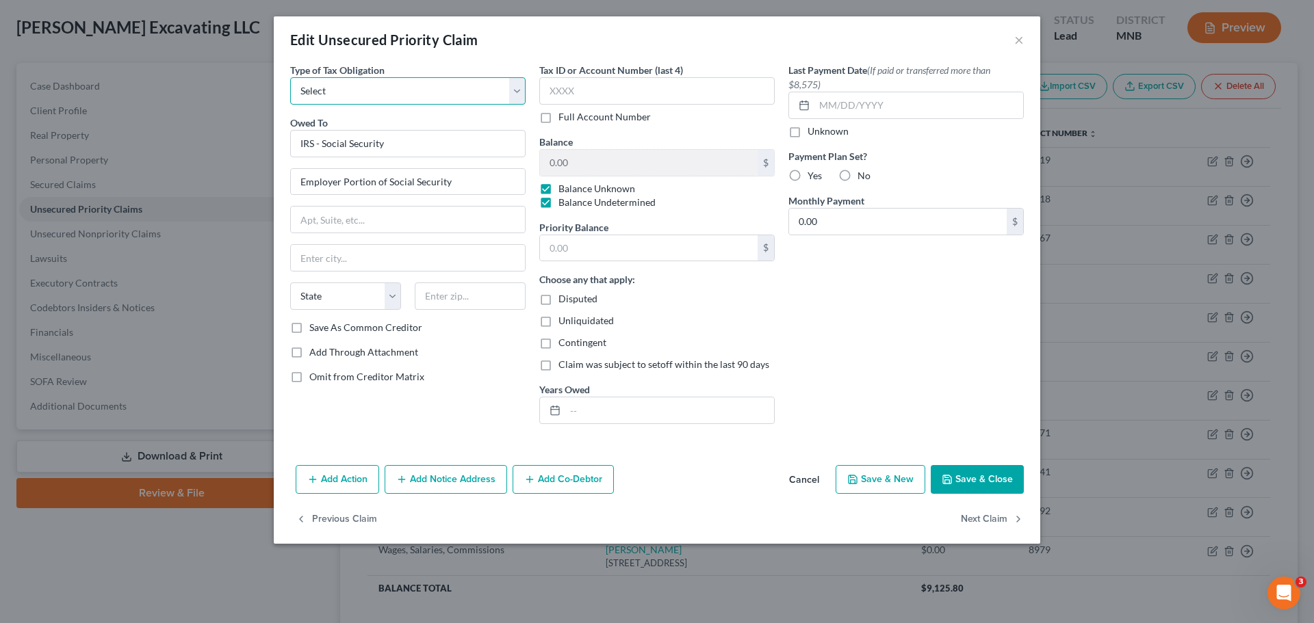
click at [516, 97] on select "Select Federal City State Franchise Tax Board Other" at bounding box center [407, 90] width 235 height 27
select select "0"
click at [290, 77] on select "Select Federal City State Franchise Tax Board Other" at bounding box center [407, 90] width 235 height 27
click at [456, 222] on input "text" at bounding box center [408, 220] width 234 height 26
click at [558, 191] on label "Balance Unknown" at bounding box center [596, 189] width 77 height 14
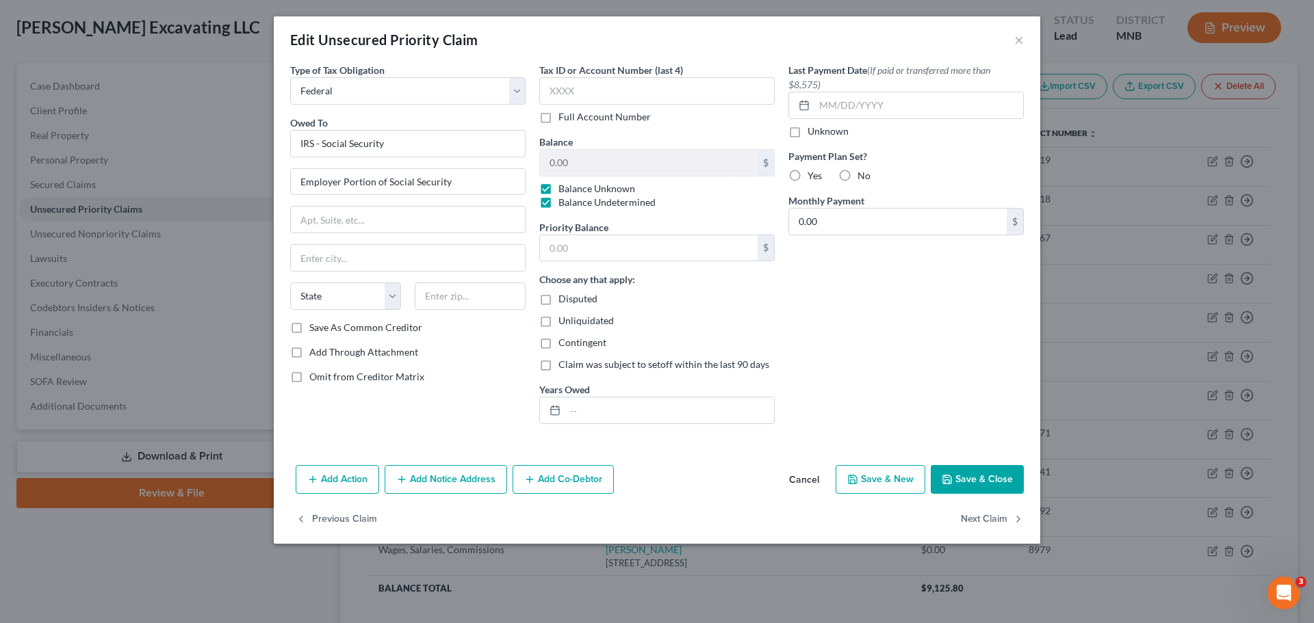
click at [564, 191] on input "Balance Unknown" at bounding box center [568, 186] width 9 height 9
checkbox input "false"
click at [558, 200] on label "Balance Undetermined" at bounding box center [606, 203] width 97 height 14
click at [564, 200] on input "Balance Undetermined" at bounding box center [568, 200] width 9 height 9
checkbox input "false"
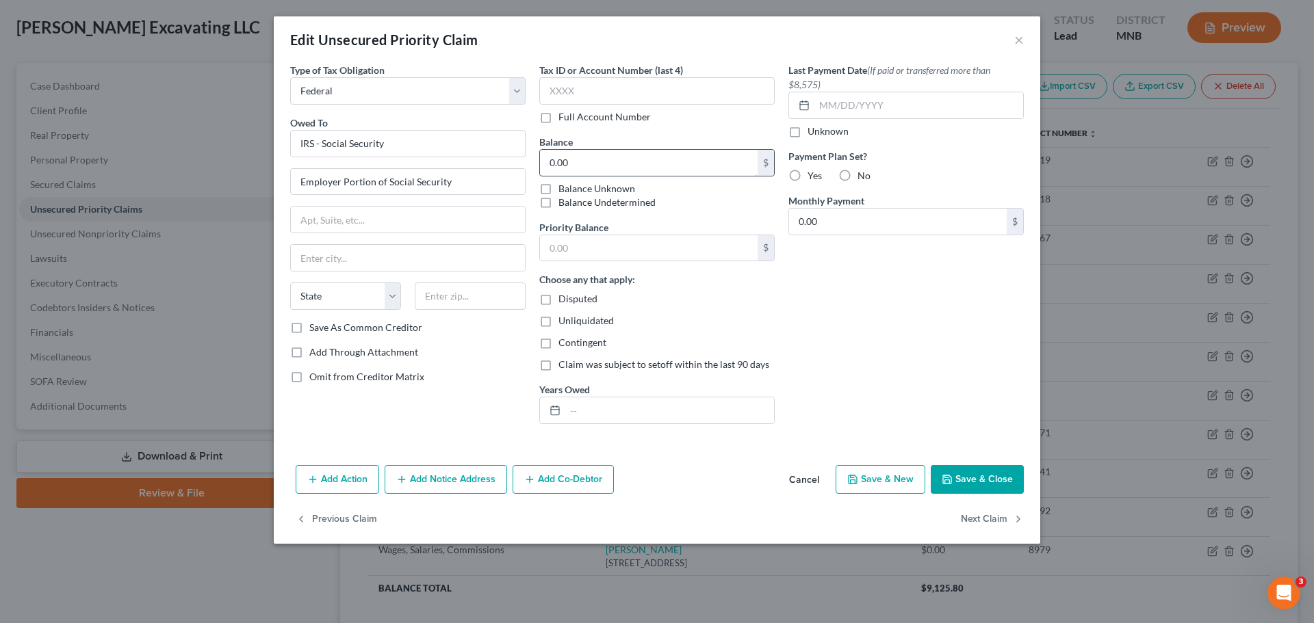
click at [597, 164] on input "0.00" at bounding box center [649, 163] width 218 height 26
type input "7,701.64"
click at [875, 376] on button "Save & Close" at bounding box center [977, 479] width 93 height 29
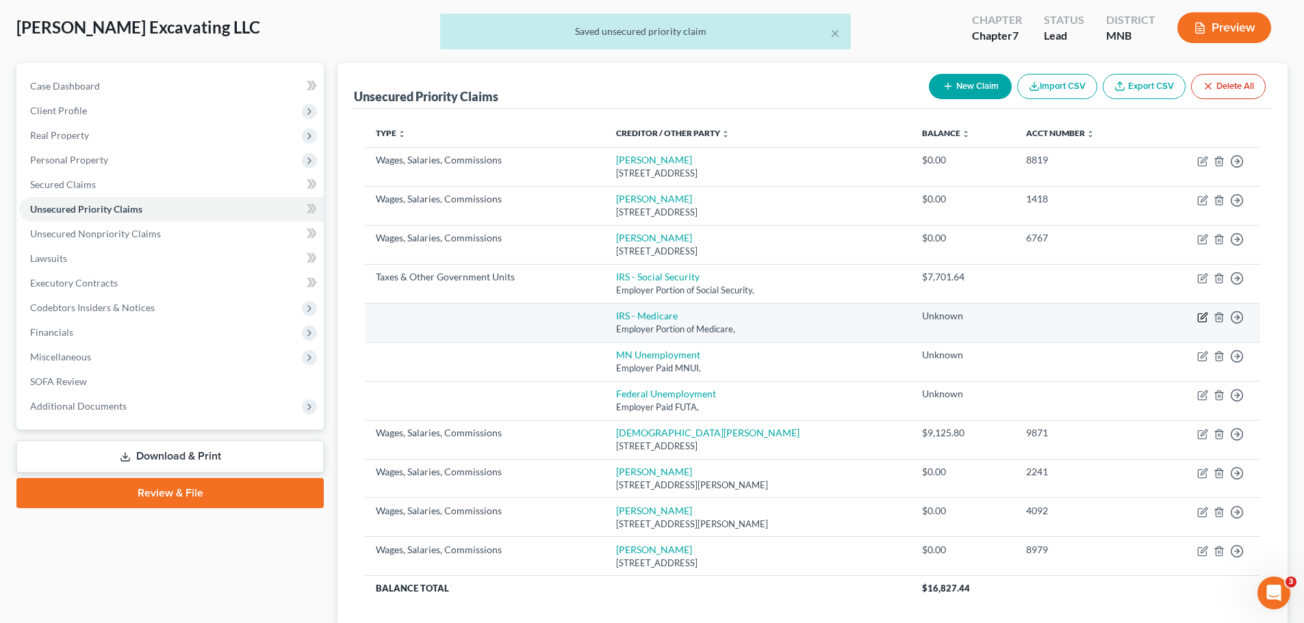
click at [875, 318] on icon "button" at bounding box center [1203, 316] width 6 height 6
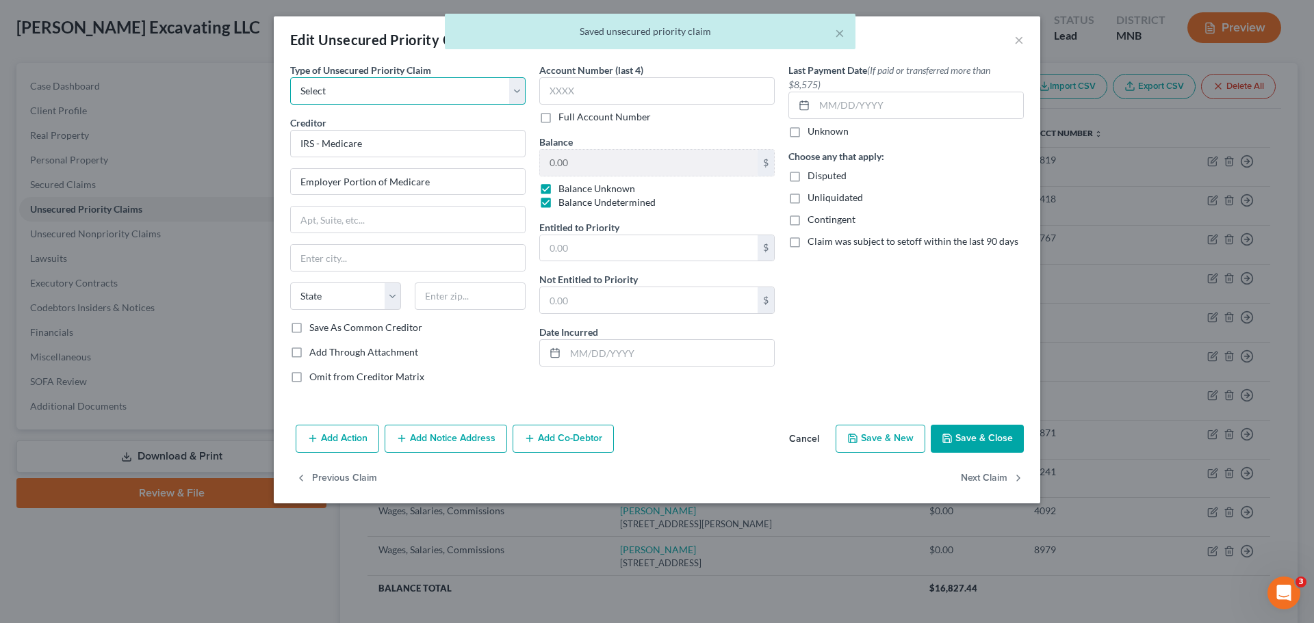
click at [394, 92] on select "Select Taxes & Other Government Units Domestic Support Obligations Extensions o…" at bounding box center [407, 90] width 235 height 27
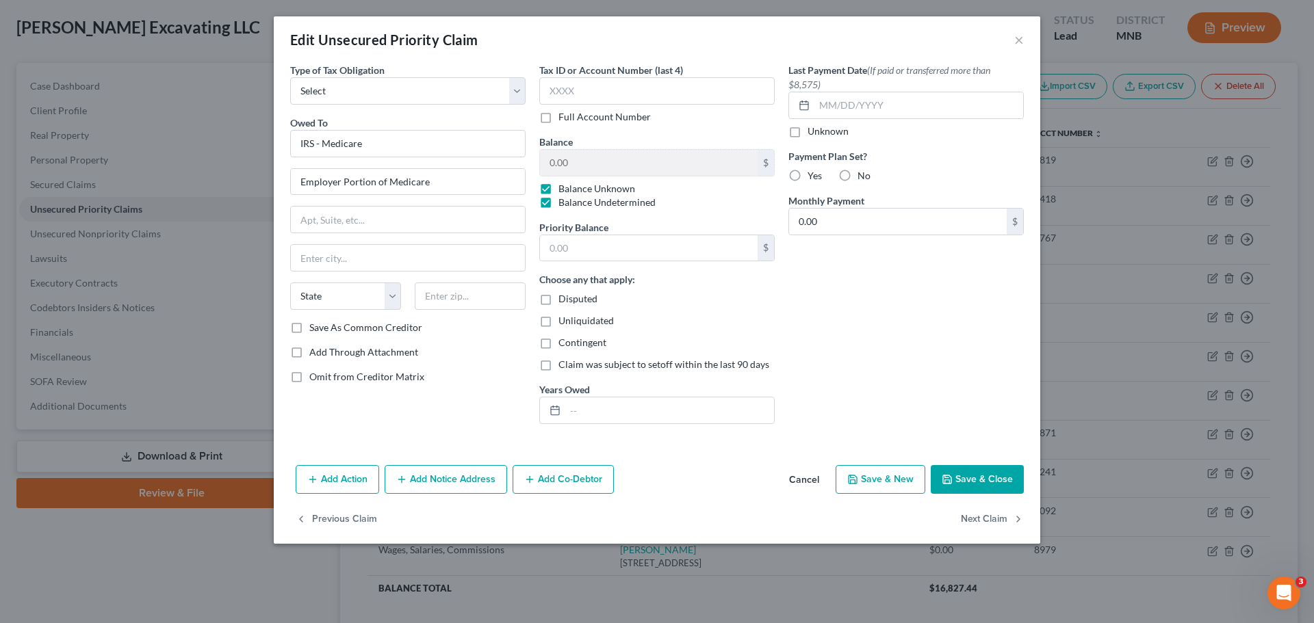
click at [558, 198] on label "Balance Undetermined" at bounding box center [606, 203] width 97 height 14
click at [564, 198] on input "Balance Undetermined" at bounding box center [568, 200] width 9 height 9
checkbox input "false"
click at [558, 185] on label "Balance Unknown" at bounding box center [596, 189] width 77 height 14
click at [564, 185] on input "Balance Unknown" at bounding box center [568, 186] width 9 height 9
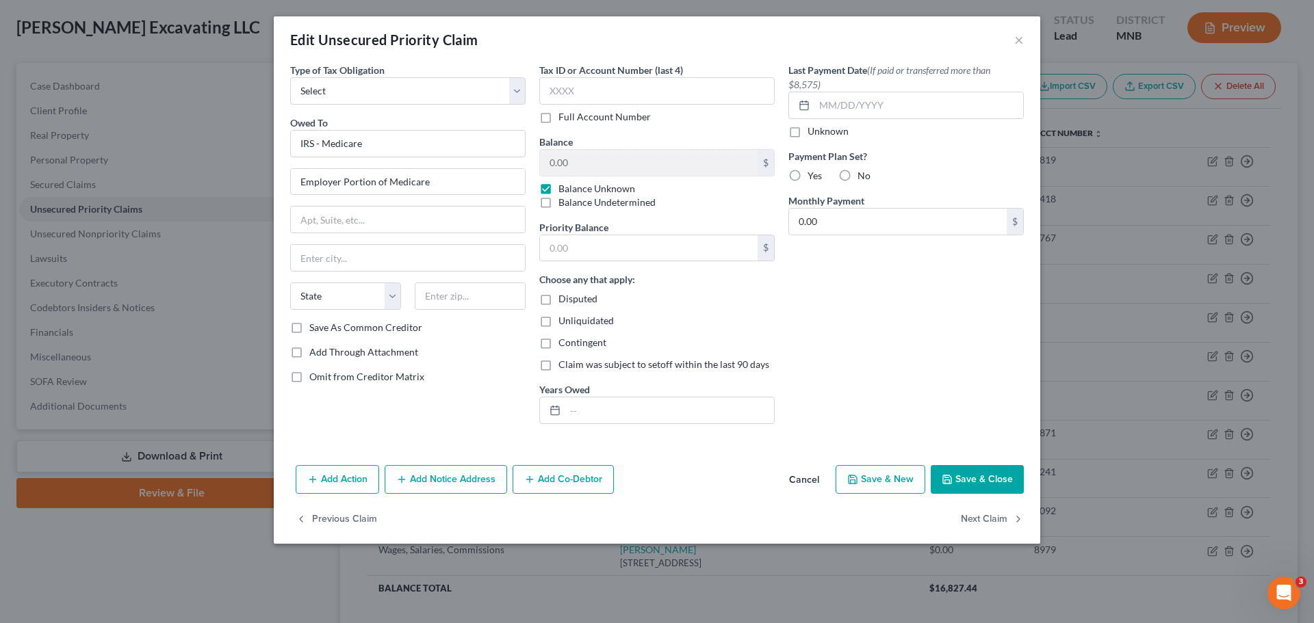
checkbox input "false"
click at [453, 195] on div "Employer Portion of Medicare" at bounding box center [407, 181] width 235 height 27
click at [454, 185] on input "Employer Portion of Medicare" at bounding box center [408, 182] width 234 height 26
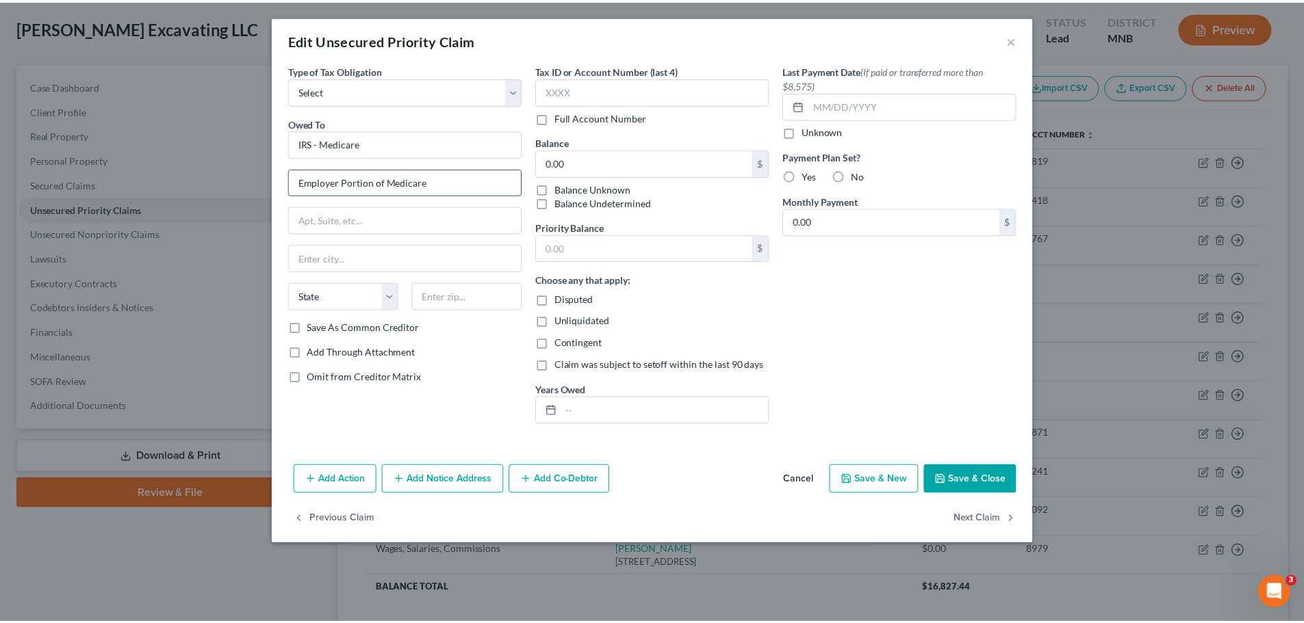
scroll to position [0, 0]
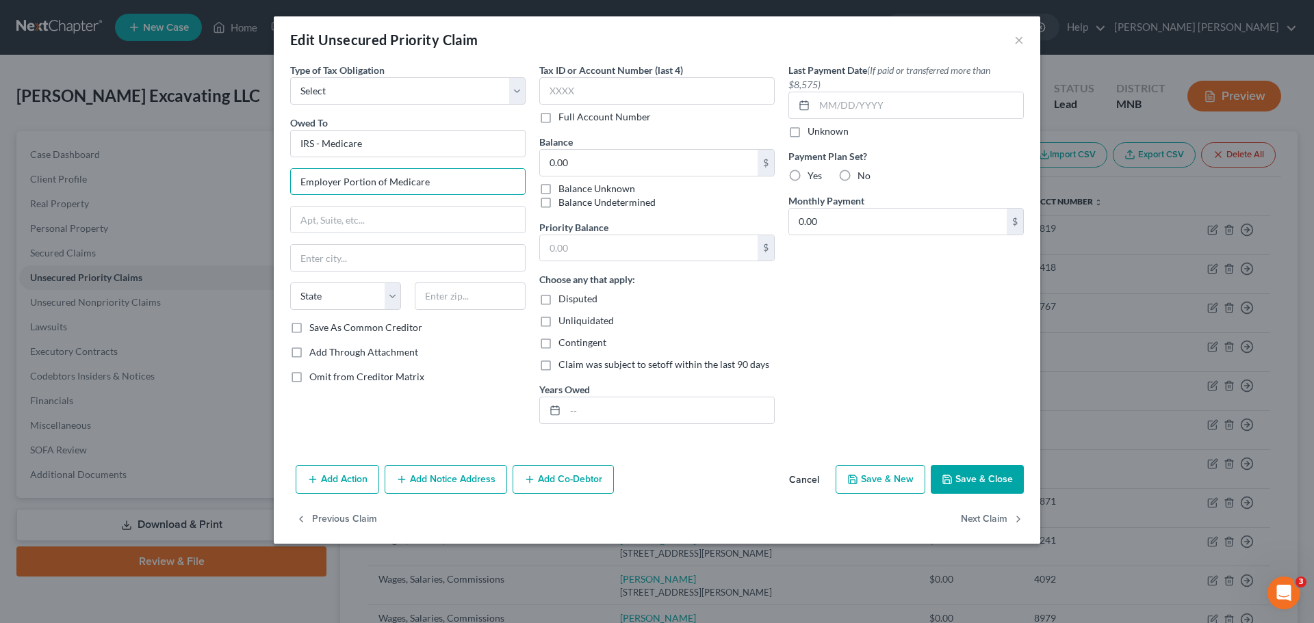
drag, startPoint x: 387, startPoint y: 178, endPoint x: 215, endPoint y: 177, distance: 172.5
click at [215, 177] on div "Edit Unsecured Priority Claim × Type of Tax Obligation * Select Federal City St…" at bounding box center [657, 311] width 1314 height 623
drag, startPoint x: 364, startPoint y: 193, endPoint x: 367, endPoint y: 185, distance: 8.0
click at [365, 189] on input "Medicare Wittholding" at bounding box center [408, 182] width 234 height 26
drag, startPoint x: 367, startPoint y: 185, endPoint x: 364, endPoint y: 177, distance: 8.7
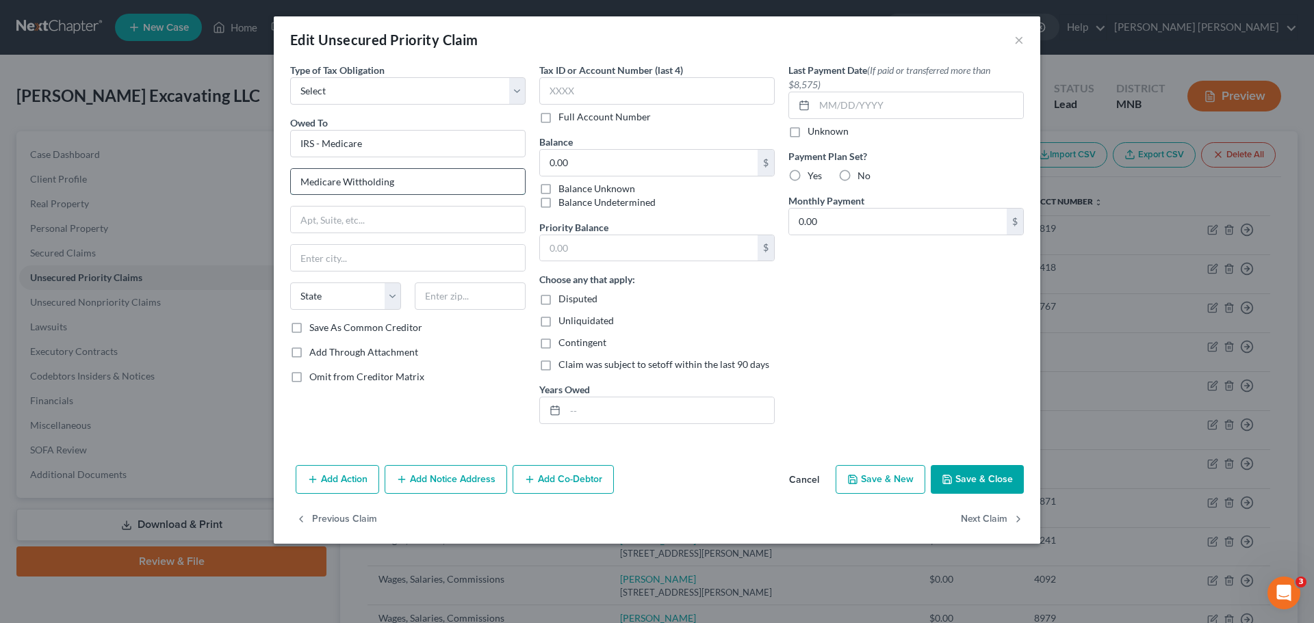
click at [366, 177] on input "Medicare Wittholding" at bounding box center [408, 182] width 234 height 26
click at [364, 177] on input "Medicare Wittholding" at bounding box center [408, 182] width 234 height 26
type input "Medicare Withholding"
click at [598, 248] on input "text" at bounding box center [649, 248] width 218 height 26
click at [620, 166] on input "0.00" at bounding box center [649, 163] width 218 height 26
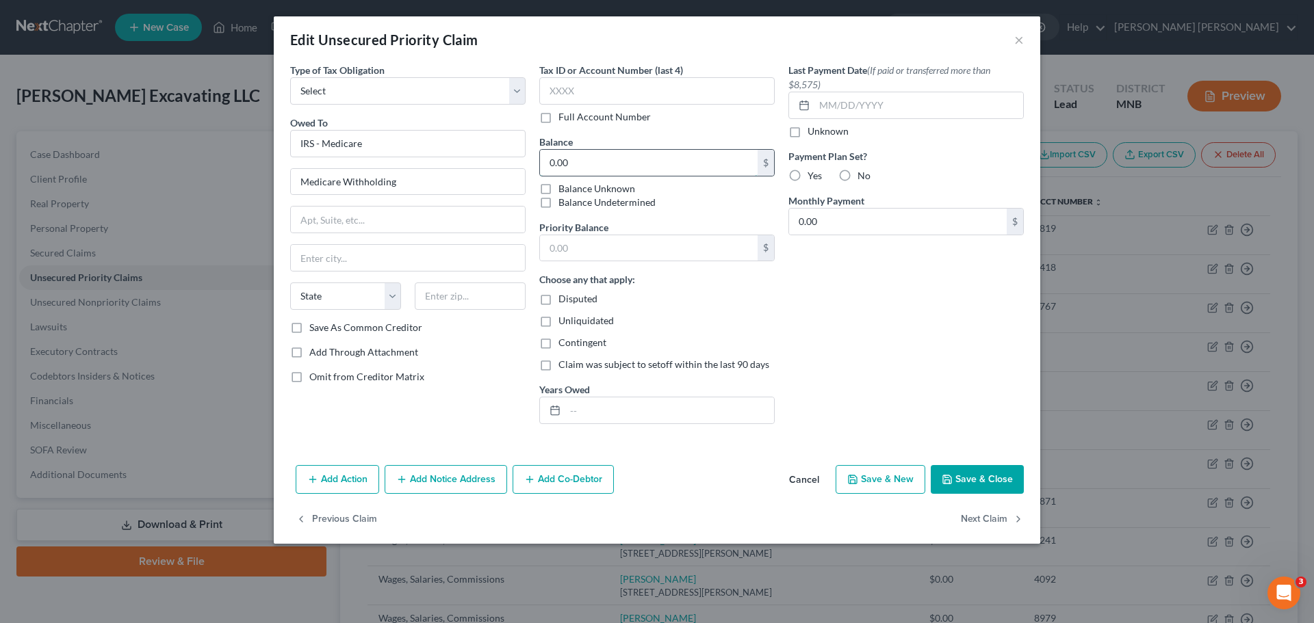
click at [648, 156] on input "0.00" at bounding box center [649, 163] width 218 height 26
type input "1,801.10"
click at [875, 376] on div "Last Payment Date (If paid or transferred more than $8,575) Unknown Payment Pla…" at bounding box center [906, 249] width 249 height 372
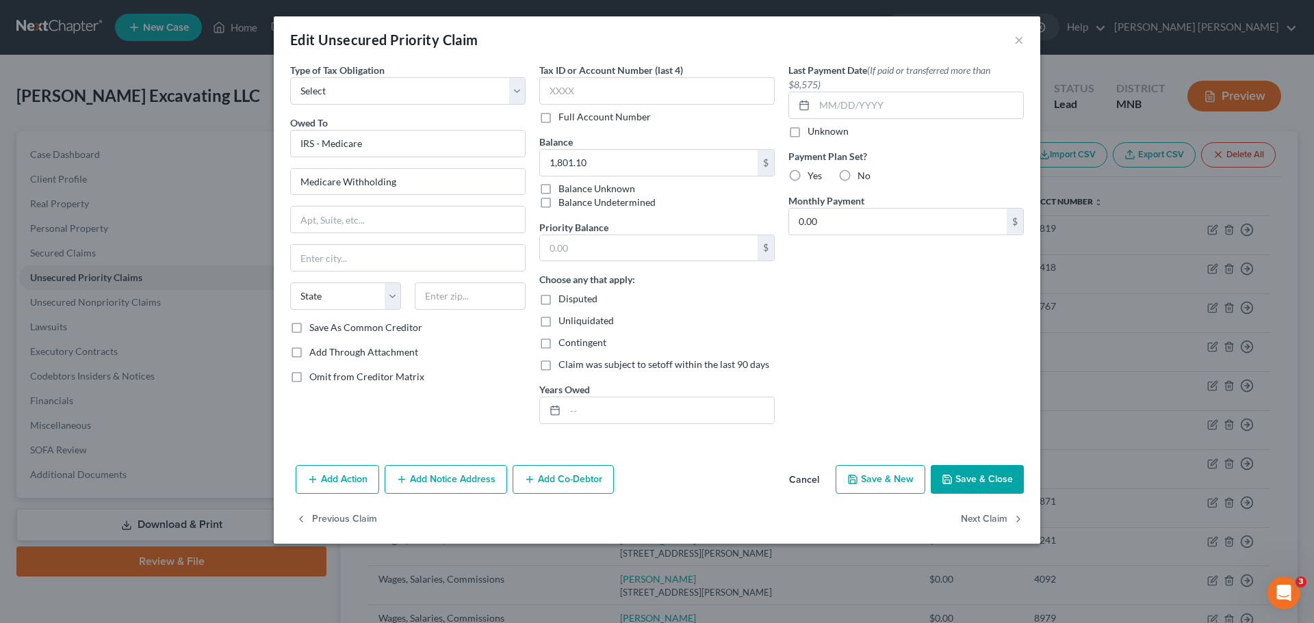
click at [875, 376] on button "Save & Close" at bounding box center [977, 479] width 93 height 29
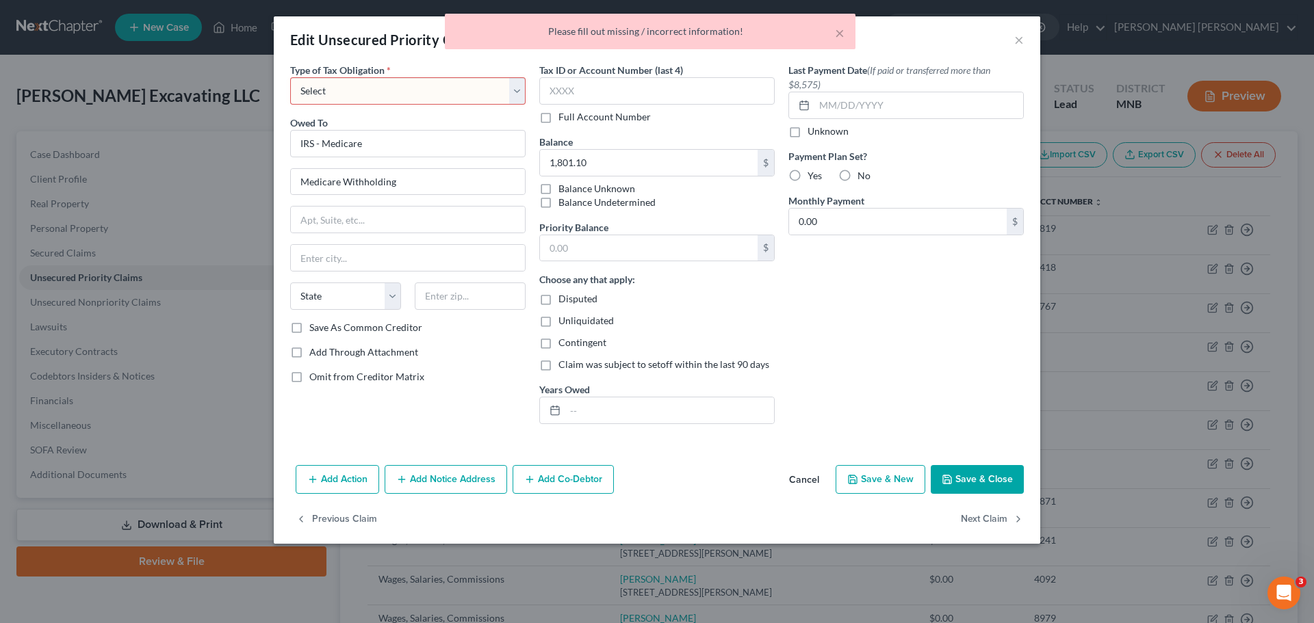
click at [444, 82] on select "Select Federal City State Franchise Tax Board Other" at bounding box center [407, 90] width 235 height 27
select select "0"
click at [290, 77] on select "Select Federal City State Franchise Tax Board Other" at bounding box center [407, 90] width 235 height 27
click at [875, 376] on button "Save & Close" at bounding box center [977, 479] width 93 height 29
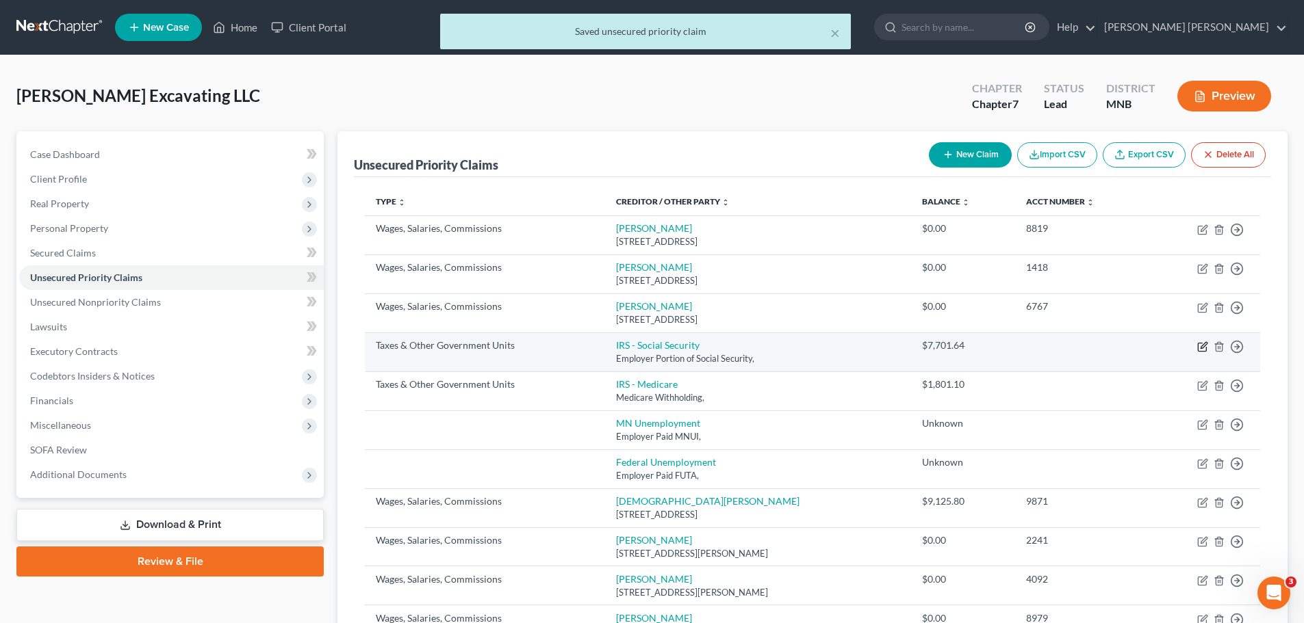
click at [875, 346] on icon "button" at bounding box center [1203, 345] width 6 height 6
select select "0"
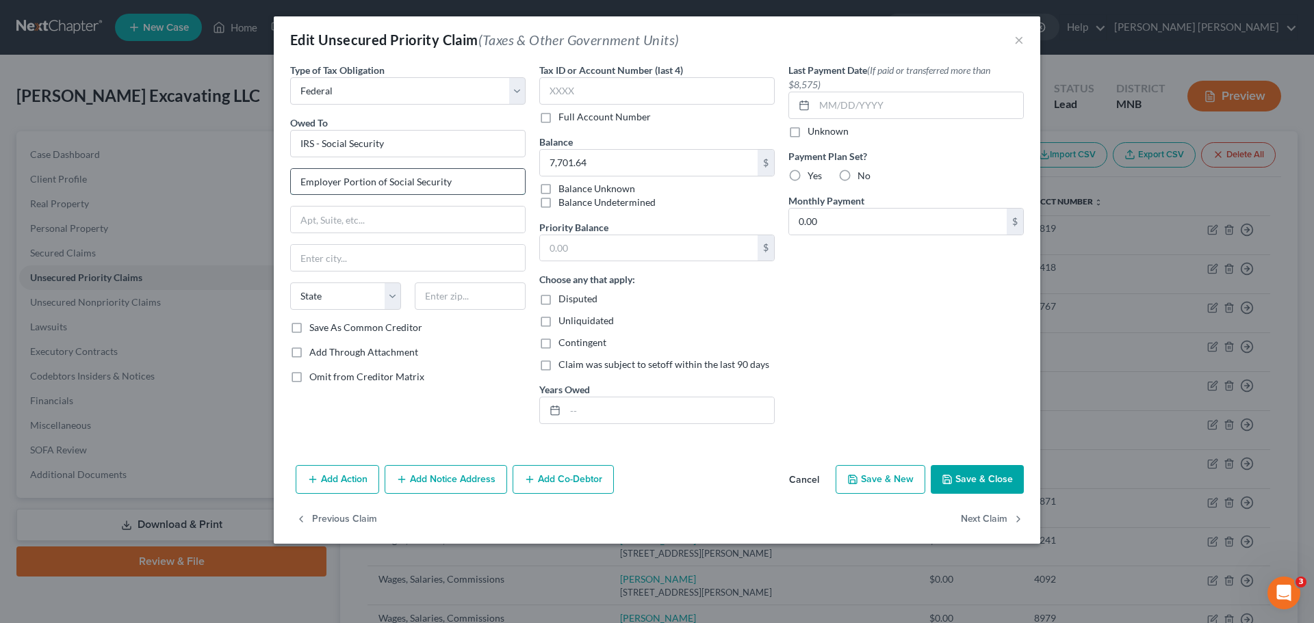
drag, startPoint x: 389, startPoint y: 182, endPoint x: 291, endPoint y: 187, distance: 98.7
click at [291, 187] on input "Employer Portion of Social Security" at bounding box center [408, 182] width 234 height 26
type input "Social Security Withholding"
click at [875, 376] on button "Save & Close" at bounding box center [977, 479] width 93 height 29
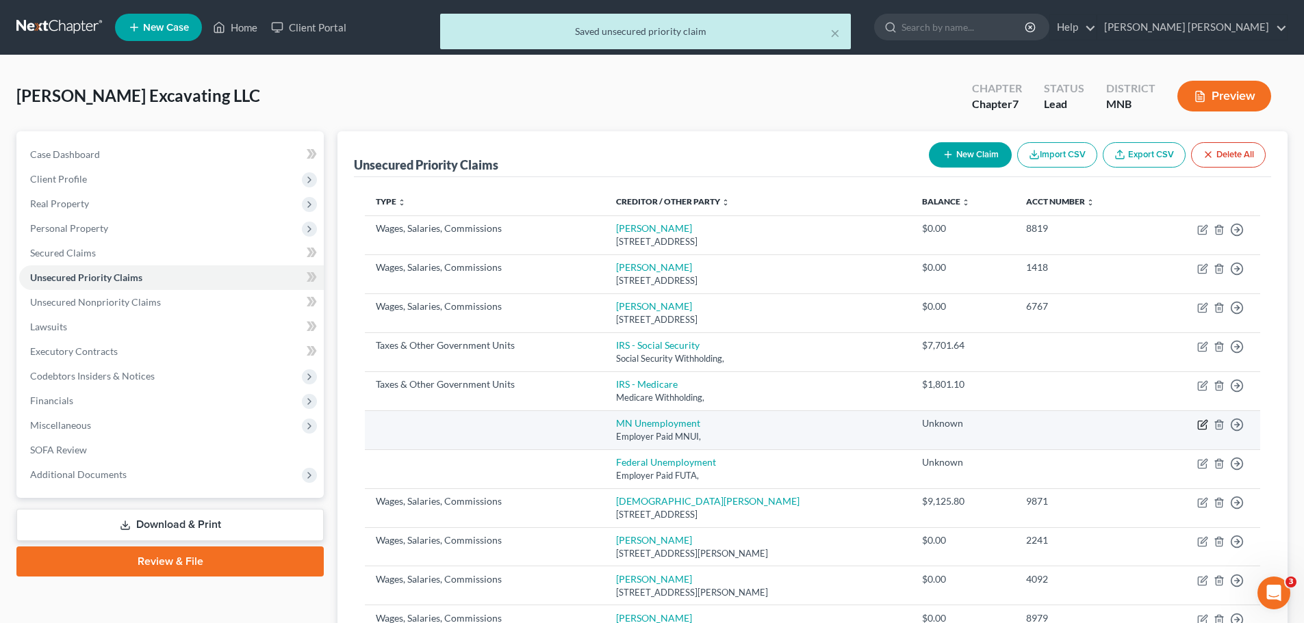
click at [875, 376] on icon "button" at bounding box center [1202, 425] width 11 height 11
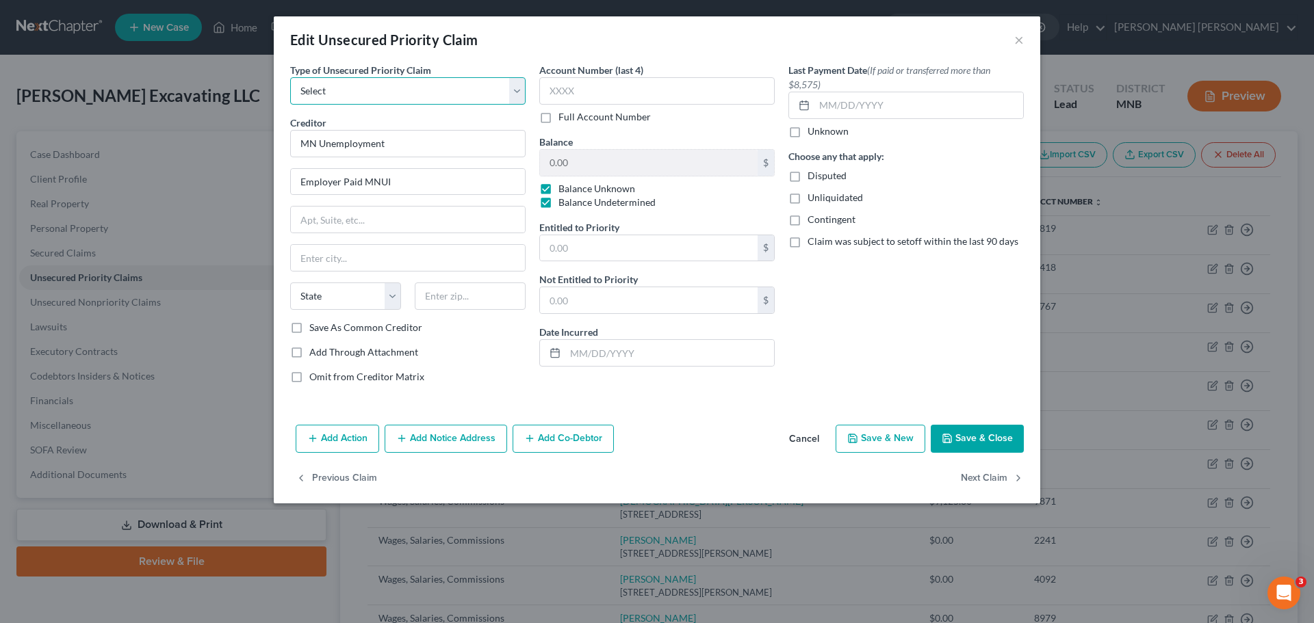
click at [448, 86] on select "Select Taxes & Other Government Units Domestic Support Obligations Extensions o…" at bounding box center [407, 90] width 235 height 27
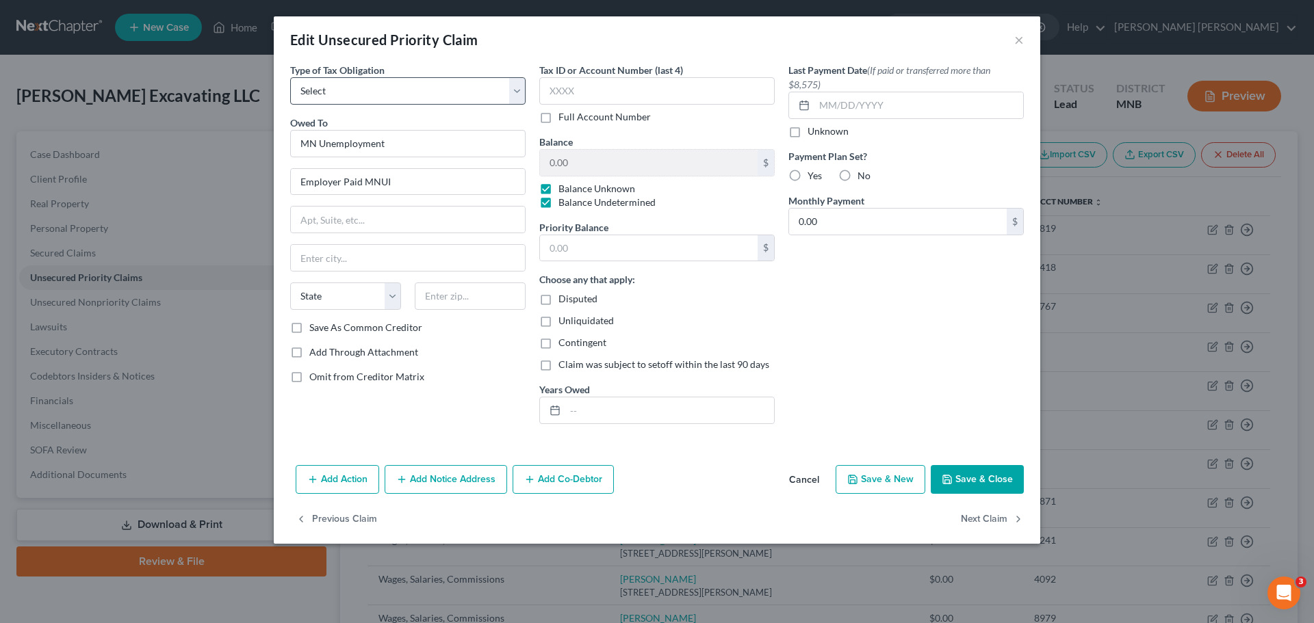
drag, startPoint x: 450, startPoint y: 107, endPoint x: 457, endPoint y: 94, distance: 14.7
click at [451, 105] on div "Type of Tax Obligation * Select Federal City State Franchise Tax Board Other Ow…" at bounding box center [407, 249] width 249 height 372
click at [457, 92] on select "Select Federal City State Franchise Tax Board Other" at bounding box center [407, 90] width 235 height 27
select select "2"
click at [290, 77] on select "Select Federal City State Franchise Tax Board Other" at bounding box center [407, 90] width 235 height 27
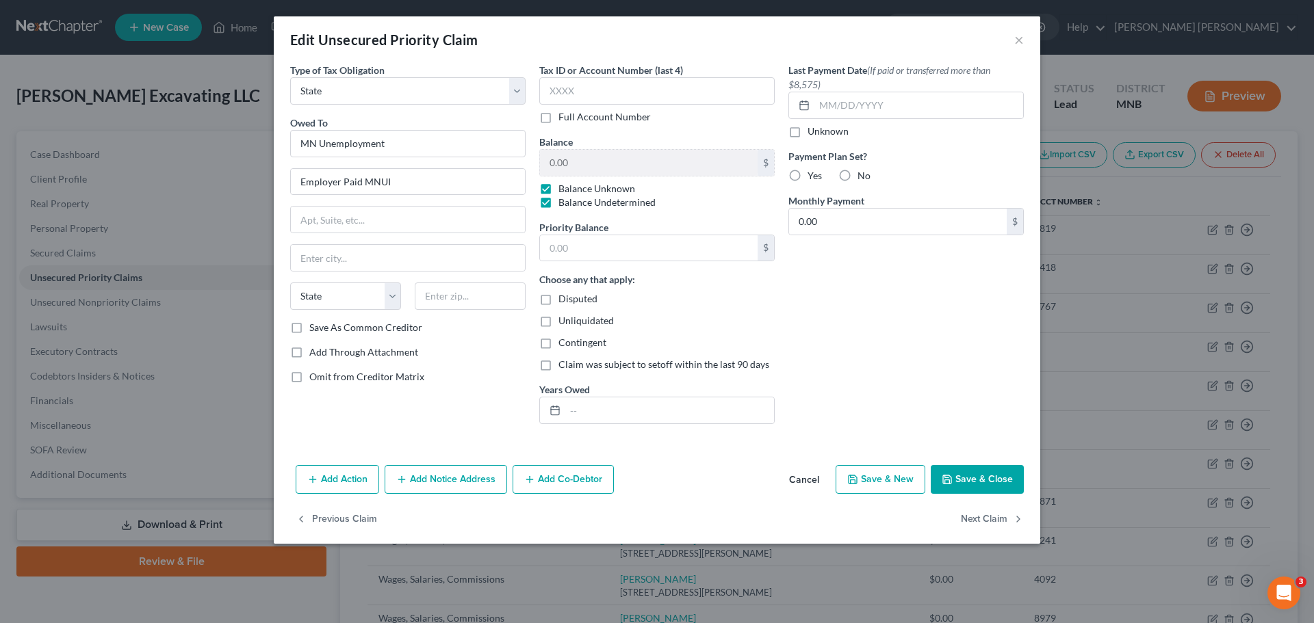
click at [558, 189] on label "Balance Unknown" at bounding box center [596, 189] width 77 height 14
click at [564, 189] on input "Balance Unknown" at bounding box center [568, 186] width 9 height 9
checkbox input "false"
drag, startPoint x: 544, startPoint y: 199, endPoint x: 574, endPoint y: 163, distance: 47.1
click at [558, 199] on label "Balance Undetermined" at bounding box center [606, 203] width 97 height 14
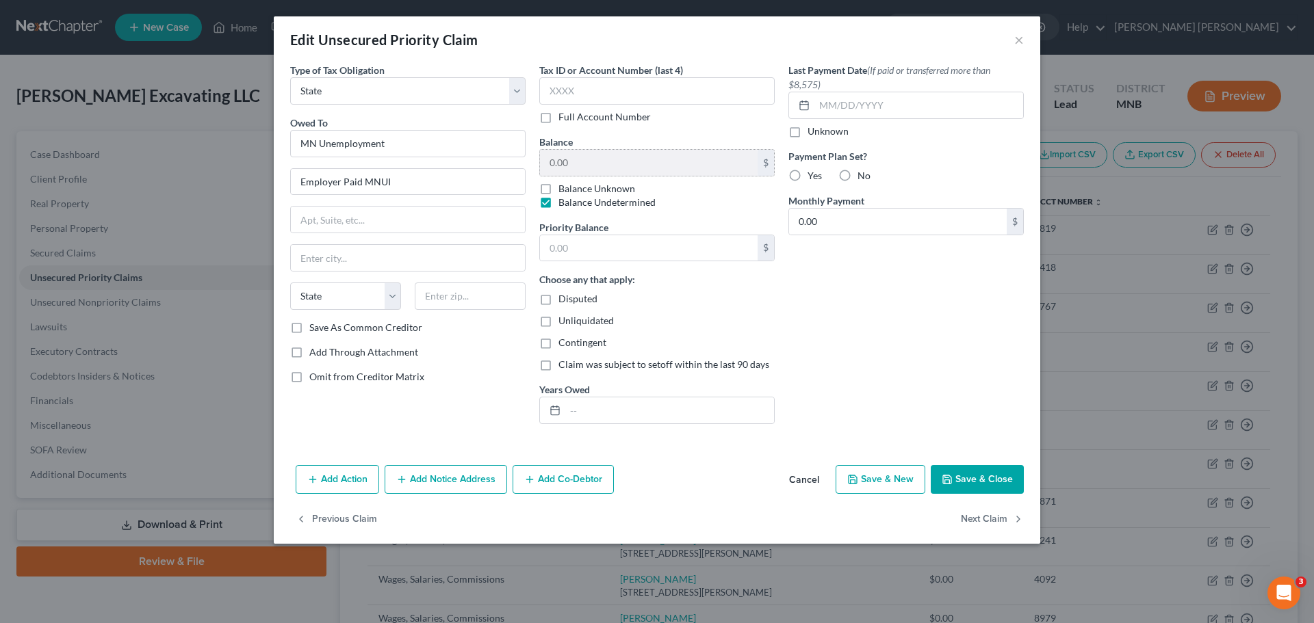
click at [564, 199] on input "Balance Undetermined" at bounding box center [568, 200] width 9 height 9
checkbox input "false"
click at [574, 163] on input "0.00" at bounding box center [649, 163] width 218 height 26
type input "7,799.56"
click at [819, 289] on div "Last Payment Date (If paid or transferred more than $8,575) Unknown Payment Pla…" at bounding box center [906, 249] width 249 height 372
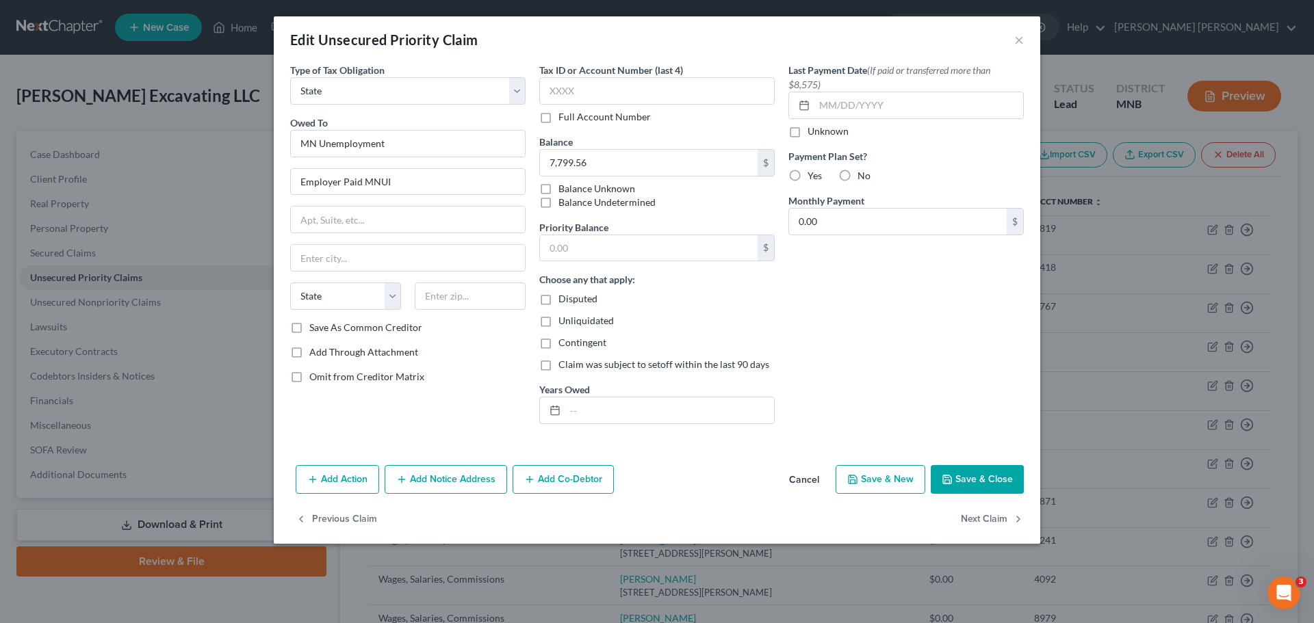
click at [875, 376] on button "Save & Close" at bounding box center [977, 479] width 93 height 29
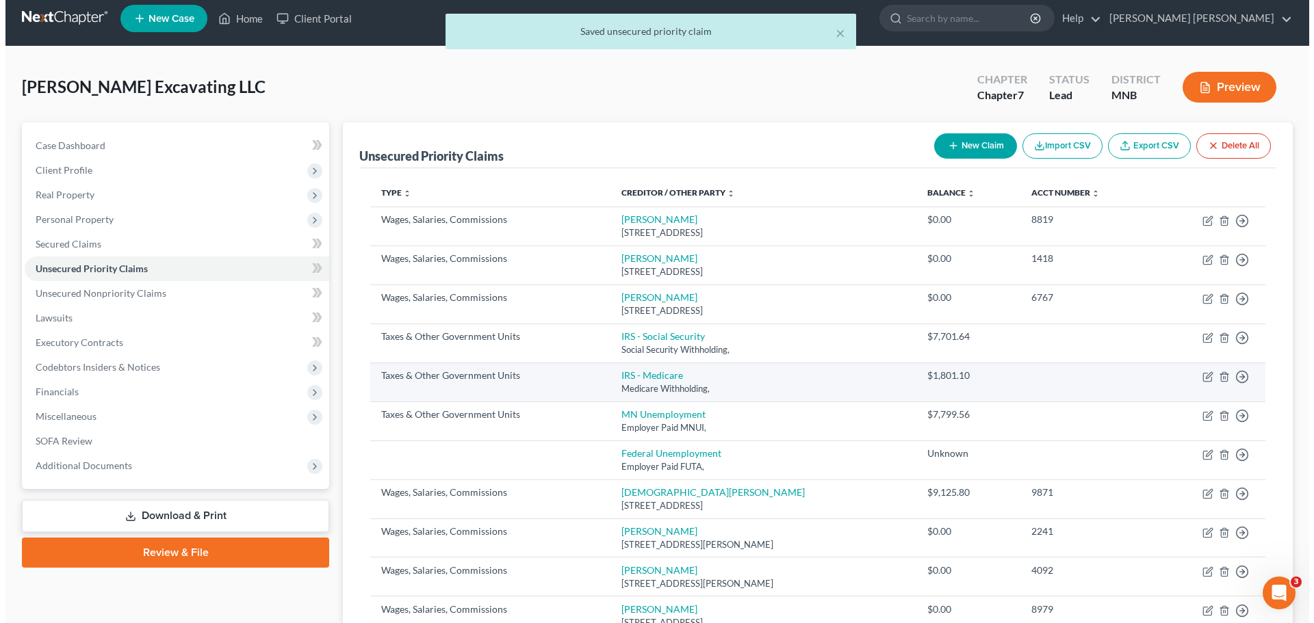
scroll to position [68, 0]
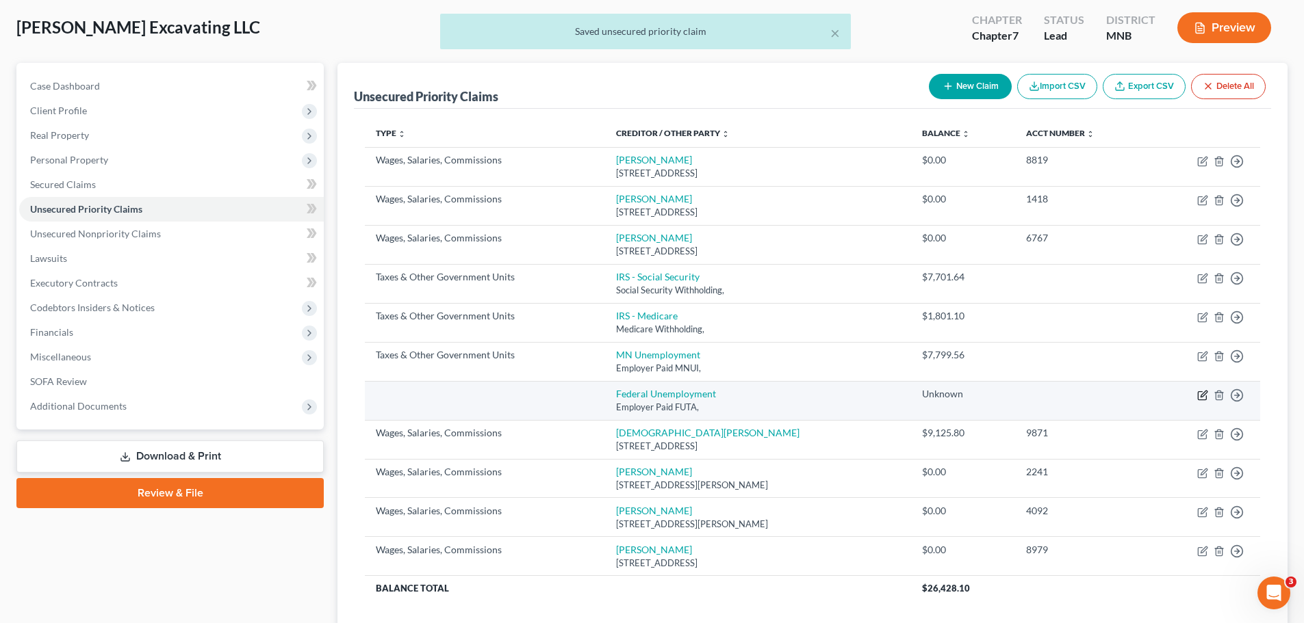
click at [875, 376] on icon "button" at bounding box center [1202, 395] width 8 height 8
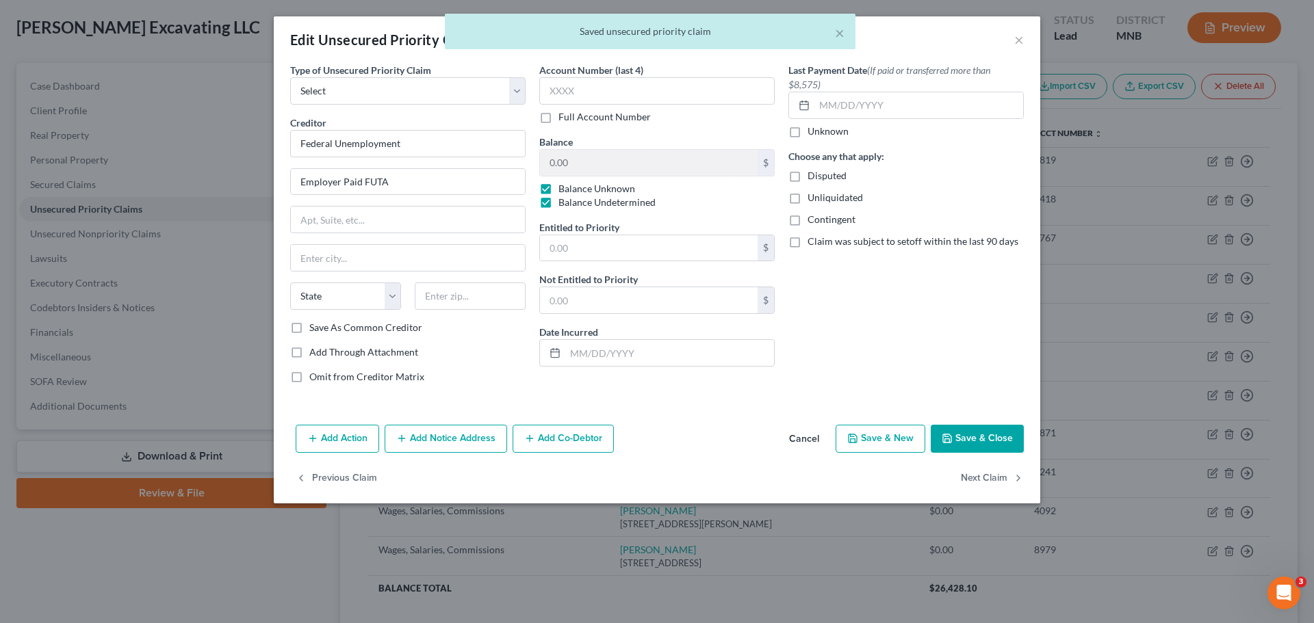
click at [558, 190] on label "Balance Unknown" at bounding box center [596, 189] width 77 height 14
click at [564, 190] on input "Balance Unknown" at bounding box center [568, 186] width 9 height 9
checkbox input "false"
click at [558, 207] on label "Balance Undetermined" at bounding box center [606, 203] width 97 height 14
click at [564, 205] on input "Balance Undetermined" at bounding box center [568, 200] width 9 height 9
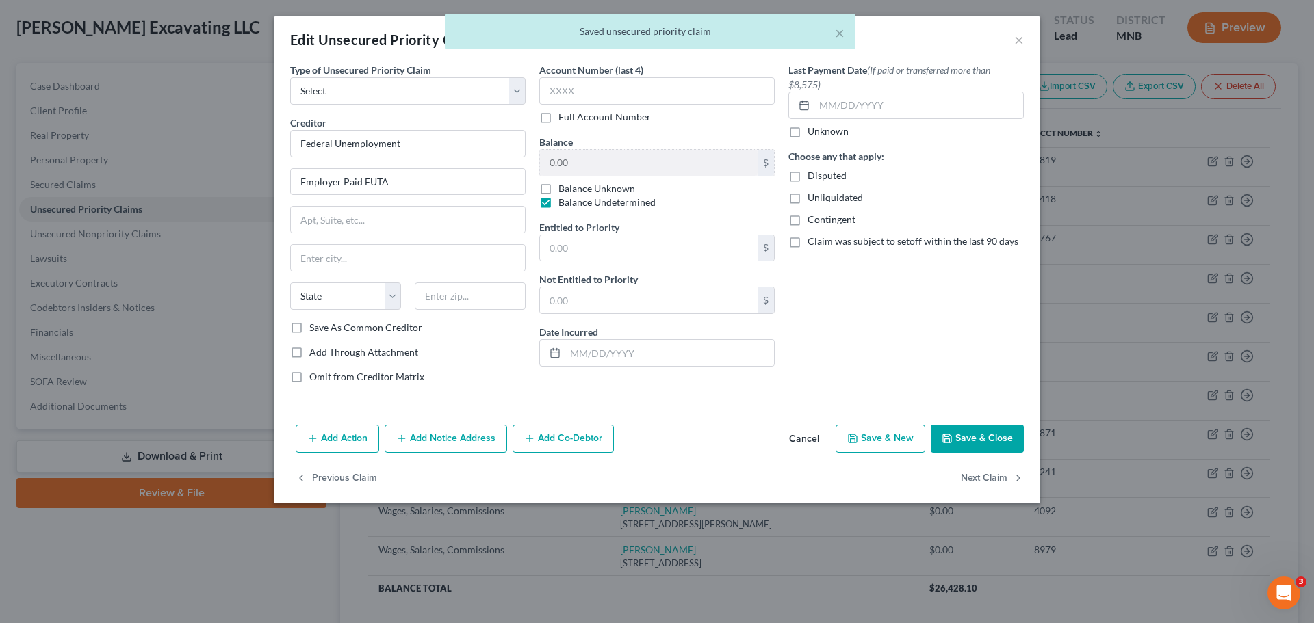
checkbox input "false"
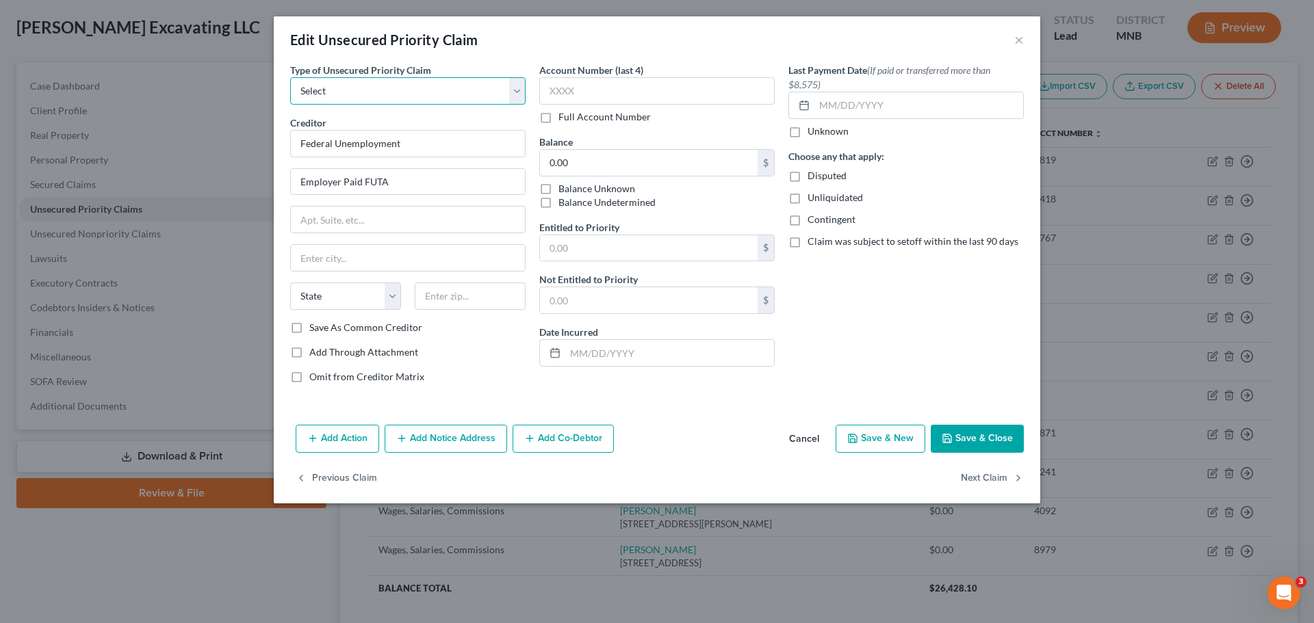
click at [509, 89] on select "Select Taxes & Other Government Units Domestic Support Obligations Extensions o…" at bounding box center [407, 90] width 235 height 27
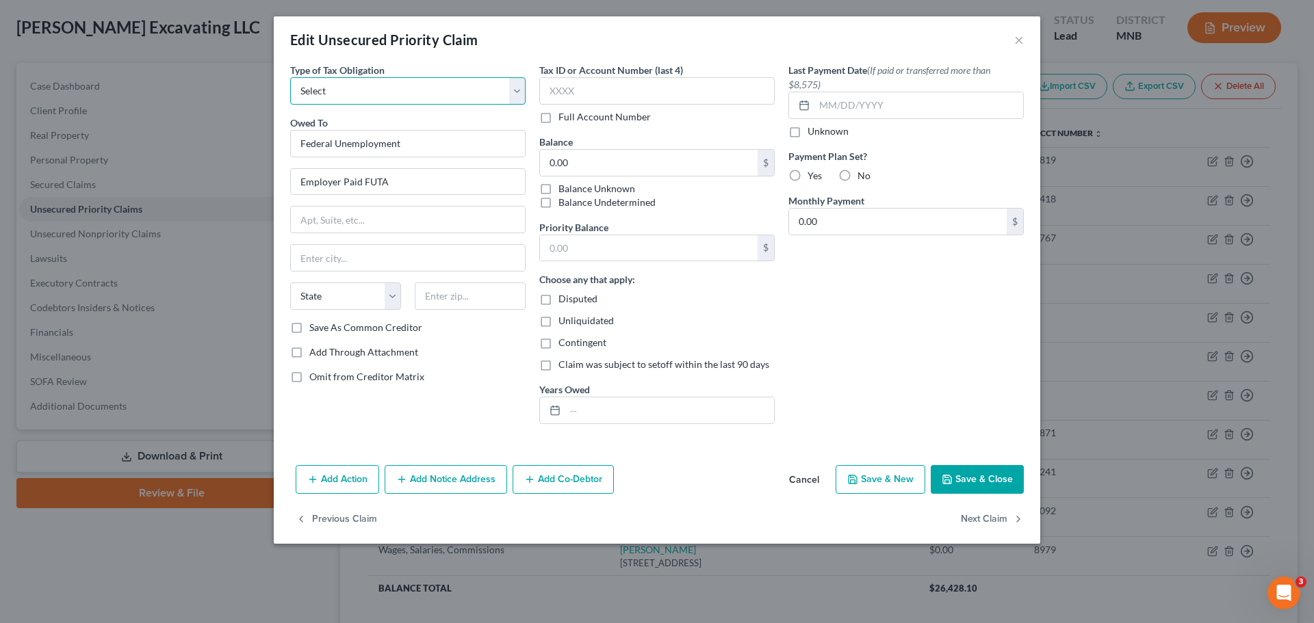
click at [514, 99] on select "Select Federal City State Franchise Tax Board Other" at bounding box center [407, 90] width 235 height 27
select select "0"
click at [290, 77] on select "Select Federal City State Franchise Tax Board Other" at bounding box center [407, 90] width 235 height 27
click at [875, 38] on button "×" at bounding box center [1019, 39] width 10 height 16
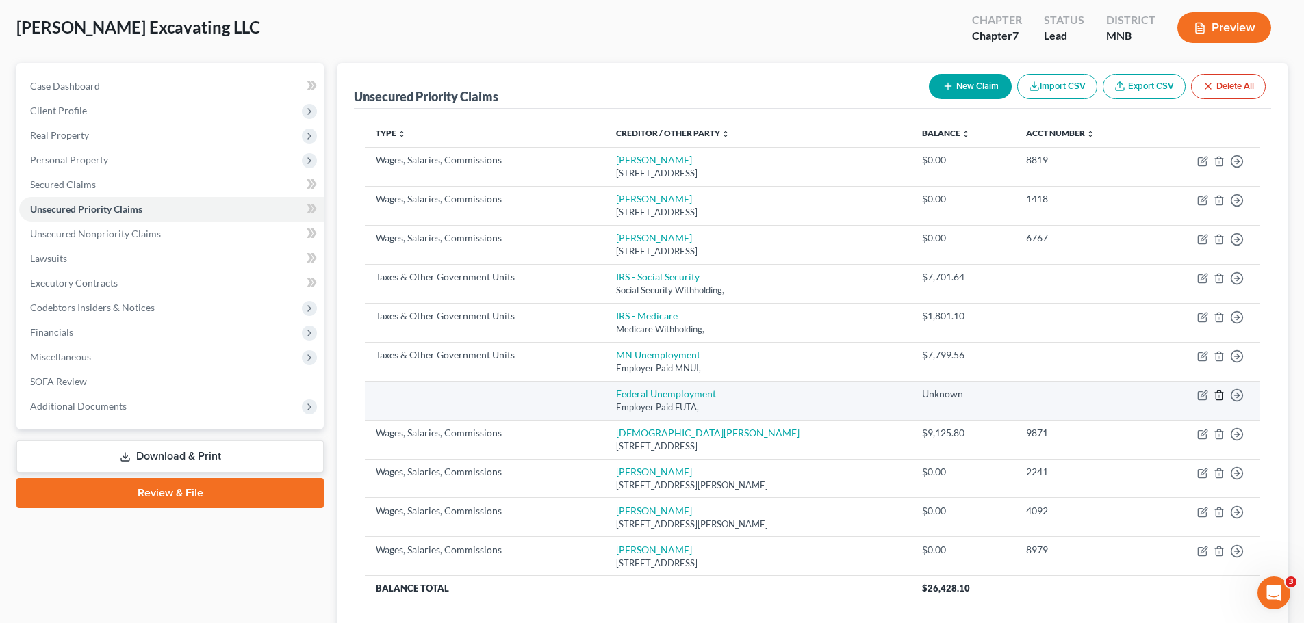
click at [875, 376] on icon "button" at bounding box center [1218, 395] width 6 height 9
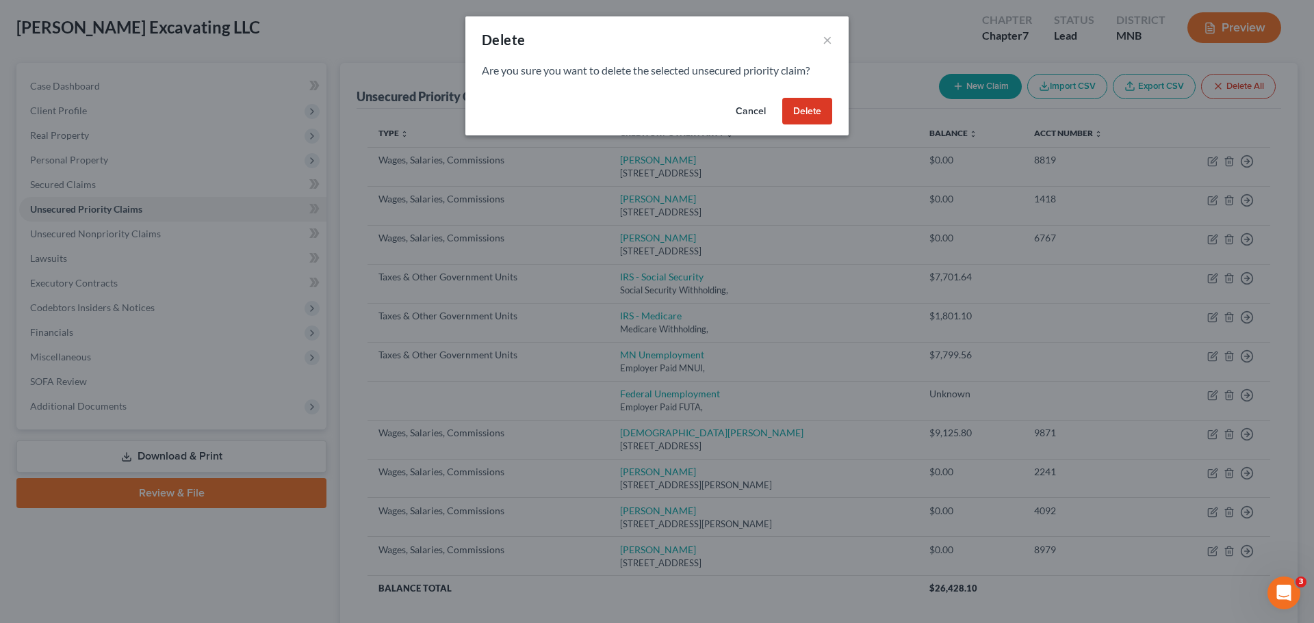
click at [812, 105] on button "Delete" at bounding box center [807, 111] width 50 height 27
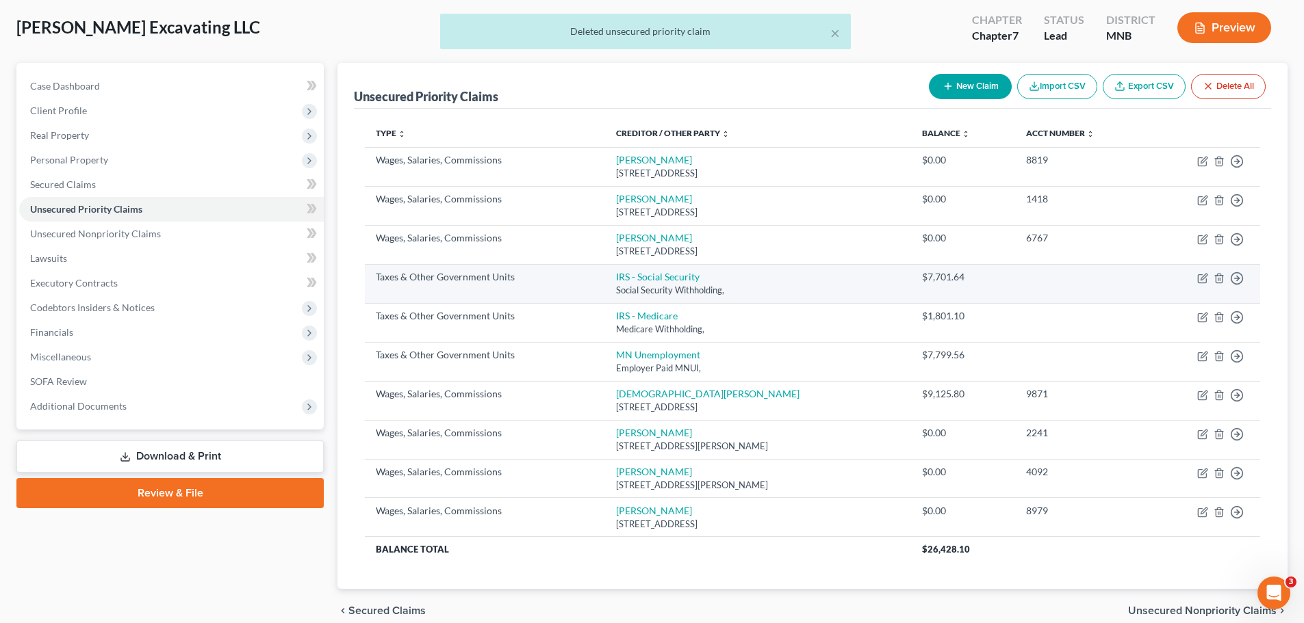
click at [875, 272] on td "Move to D Move to F Move to G Move to Notice Only" at bounding box center [1205, 283] width 110 height 39
click at [875, 281] on icon "button" at bounding box center [1202, 278] width 11 height 11
select select "0"
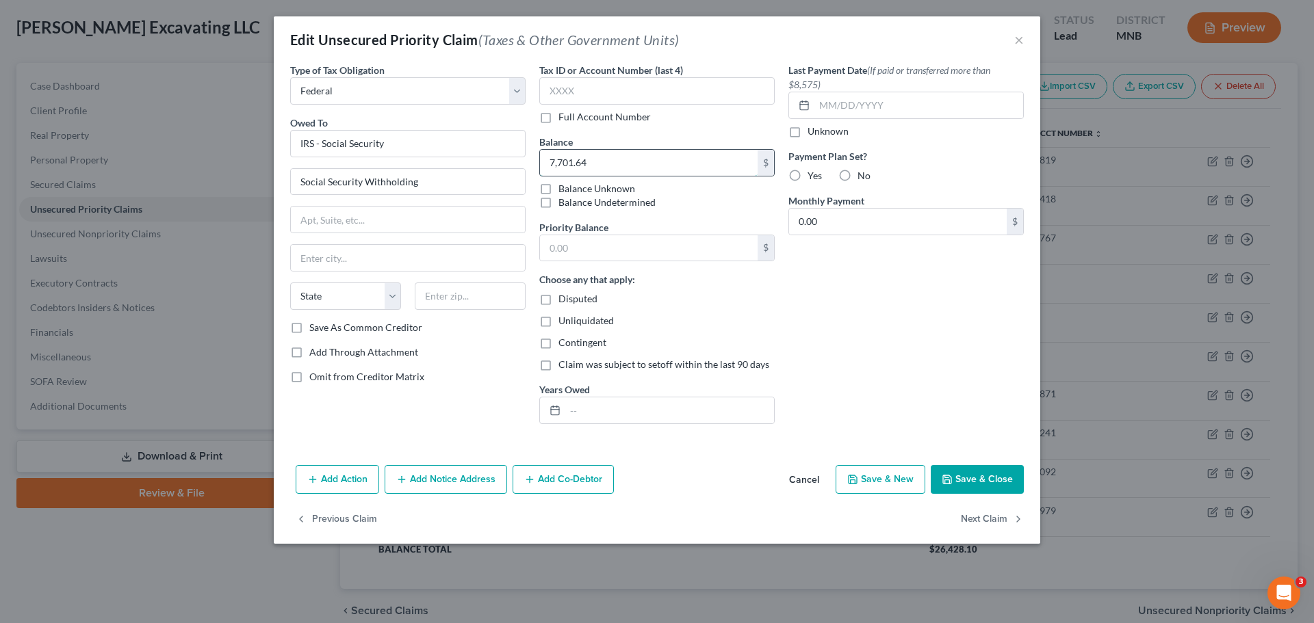
click at [675, 161] on input "7,701.64" at bounding box center [649, 163] width 218 height 26
type input "15,403.28"
click at [875, 376] on button "Save & Close" at bounding box center [977, 479] width 93 height 29
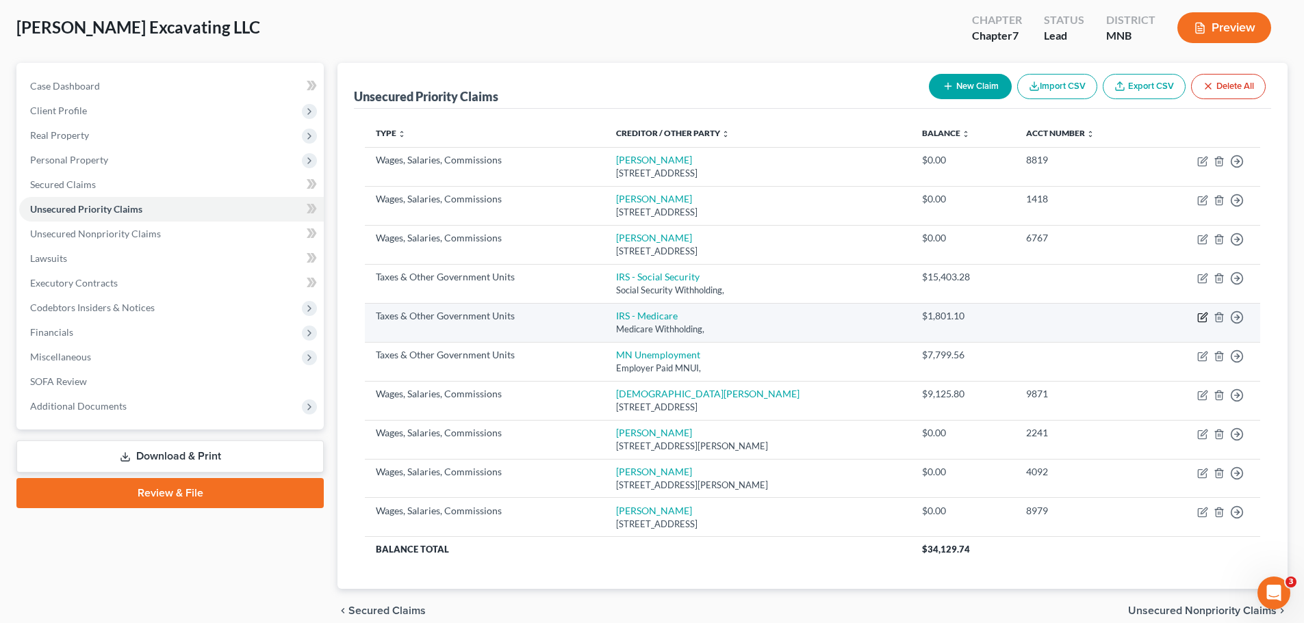
click at [875, 313] on icon "button" at bounding box center [1202, 317] width 8 height 8
select select "0"
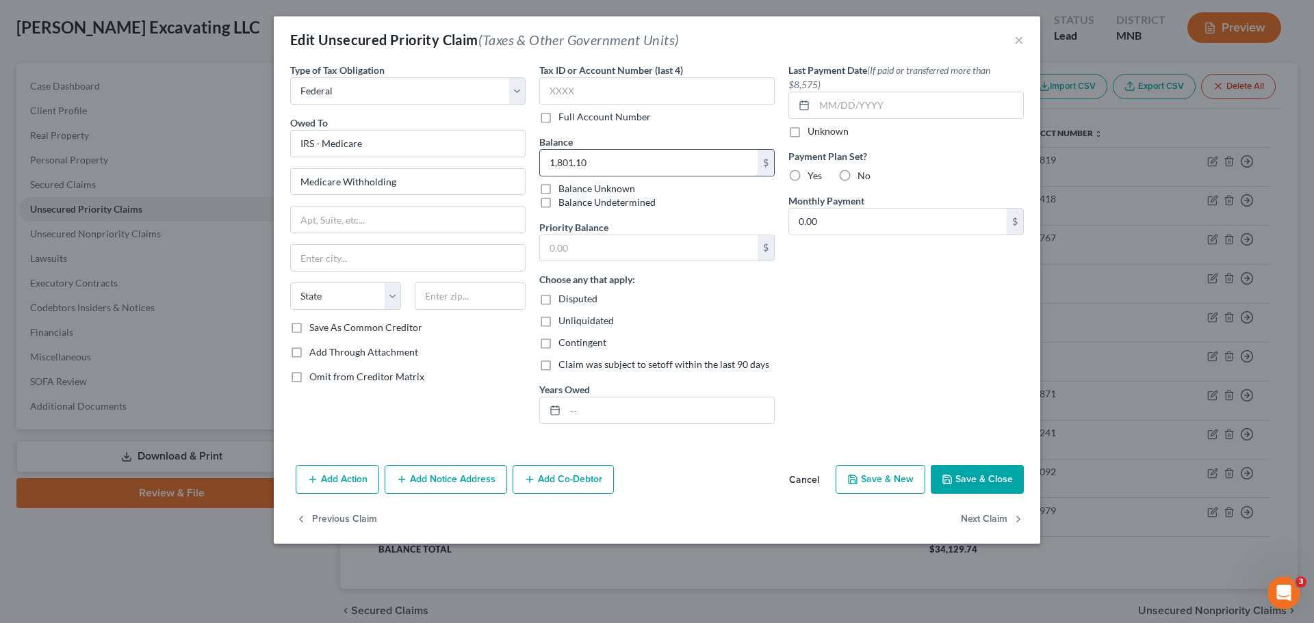
click at [619, 164] on input "1,801.10" at bounding box center [649, 163] width 218 height 26
type input "3,062.20"
click at [875, 376] on button "Save & Close" at bounding box center [977, 479] width 93 height 29
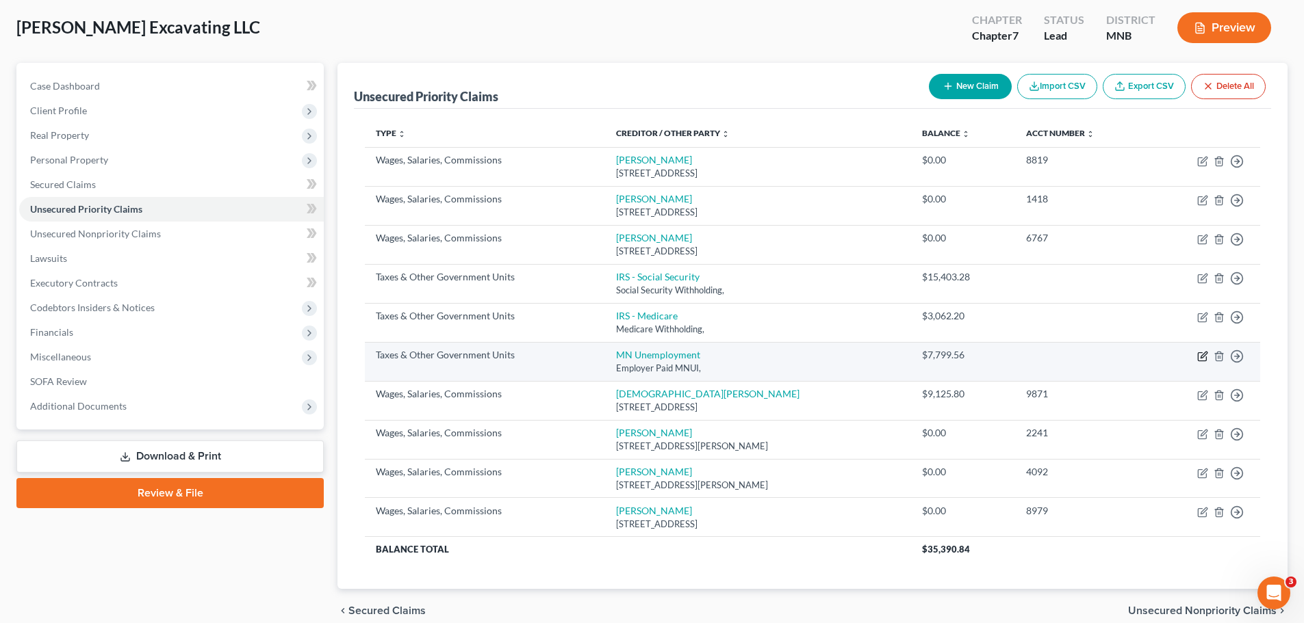
click at [875, 358] on icon "button" at bounding box center [1202, 356] width 8 height 8
select select "2"
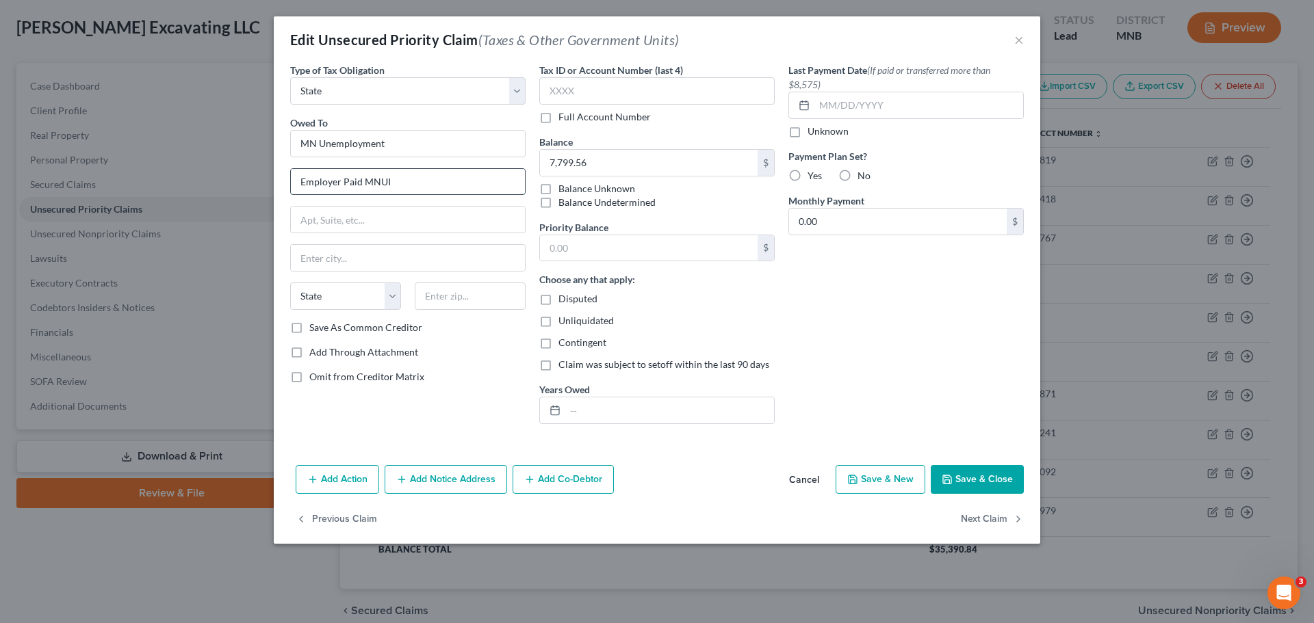
drag, startPoint x: 401, startPoint y: 181, endPoint x: 485, endPoint y: 182, distance: 83.5
click at [402, 181] on input "Employer Paid MNUI" at bounding box center [408, 182] width 234 height 26
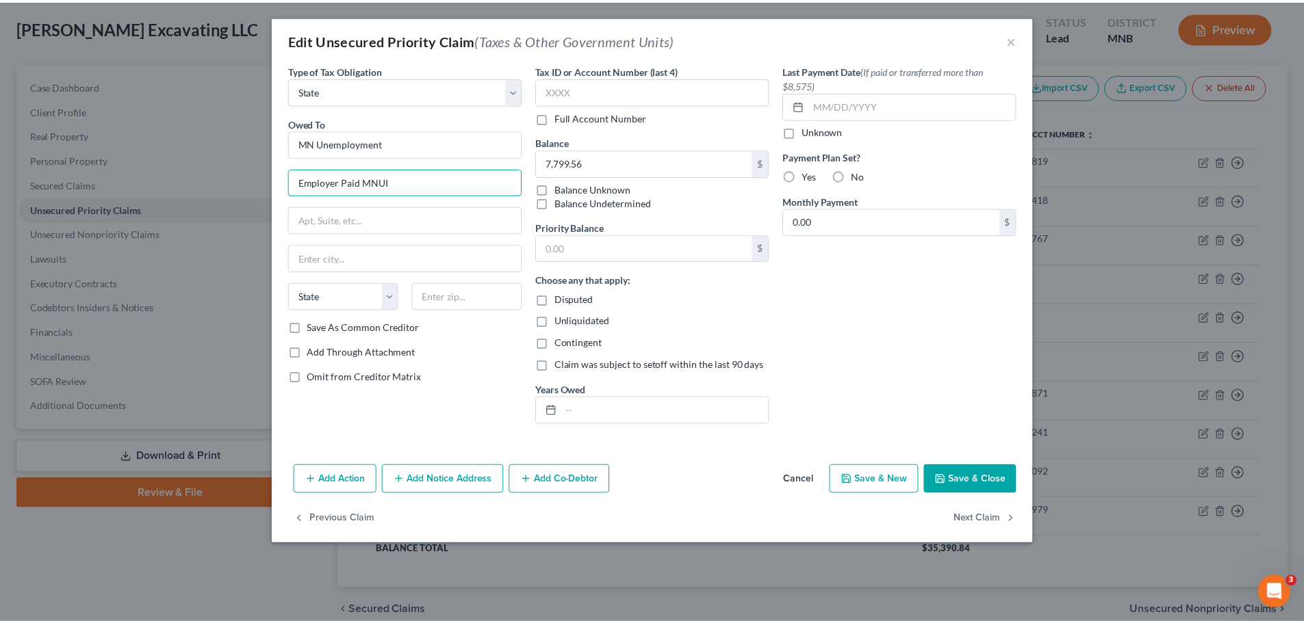
scroll to position [0, 0]
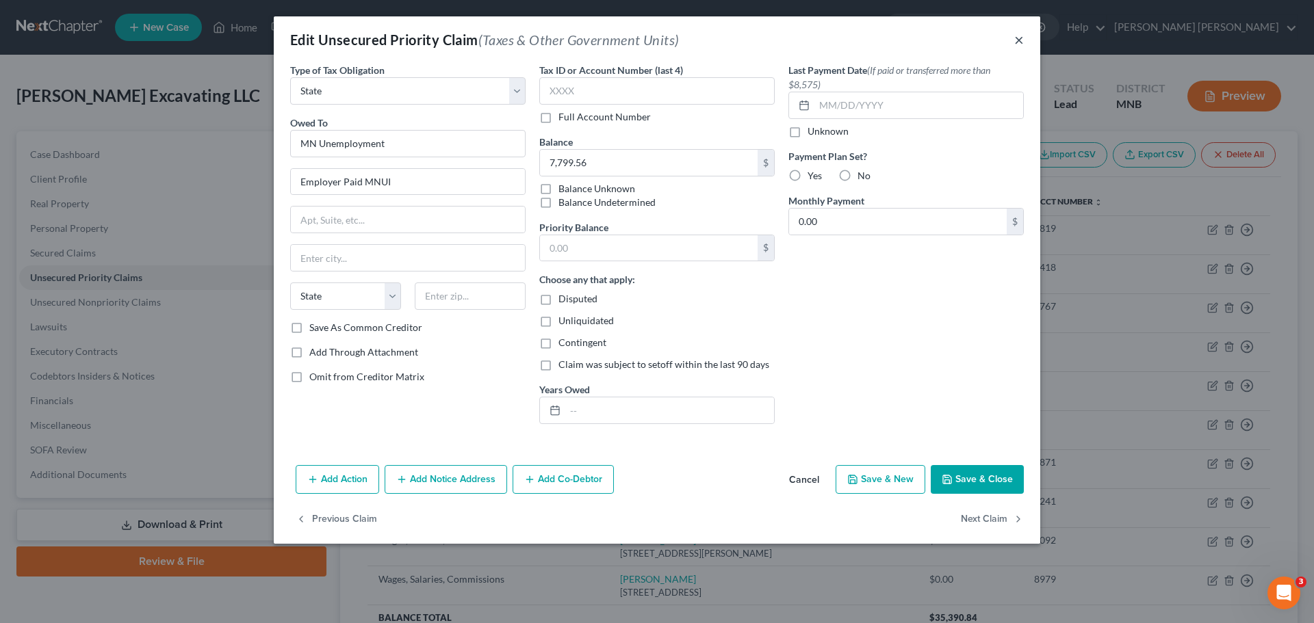
click at [875, 37] on button "×" at bounding box center [1019, 39] width 10 height 16
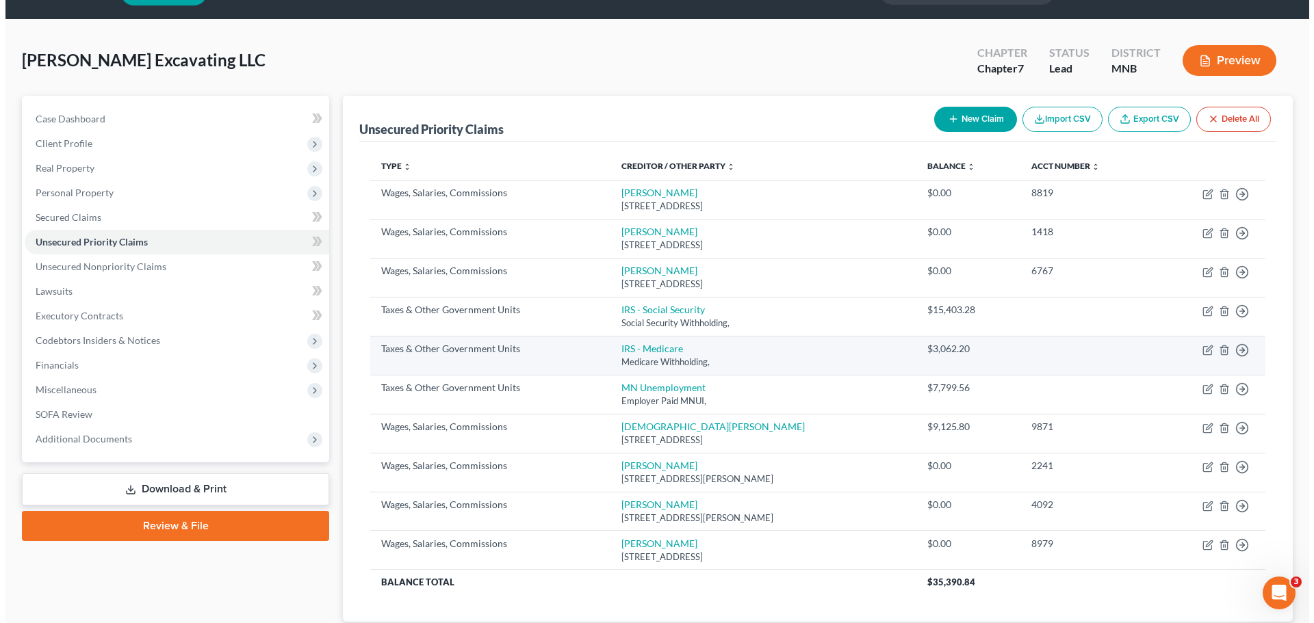
scroll to position [68, 0]
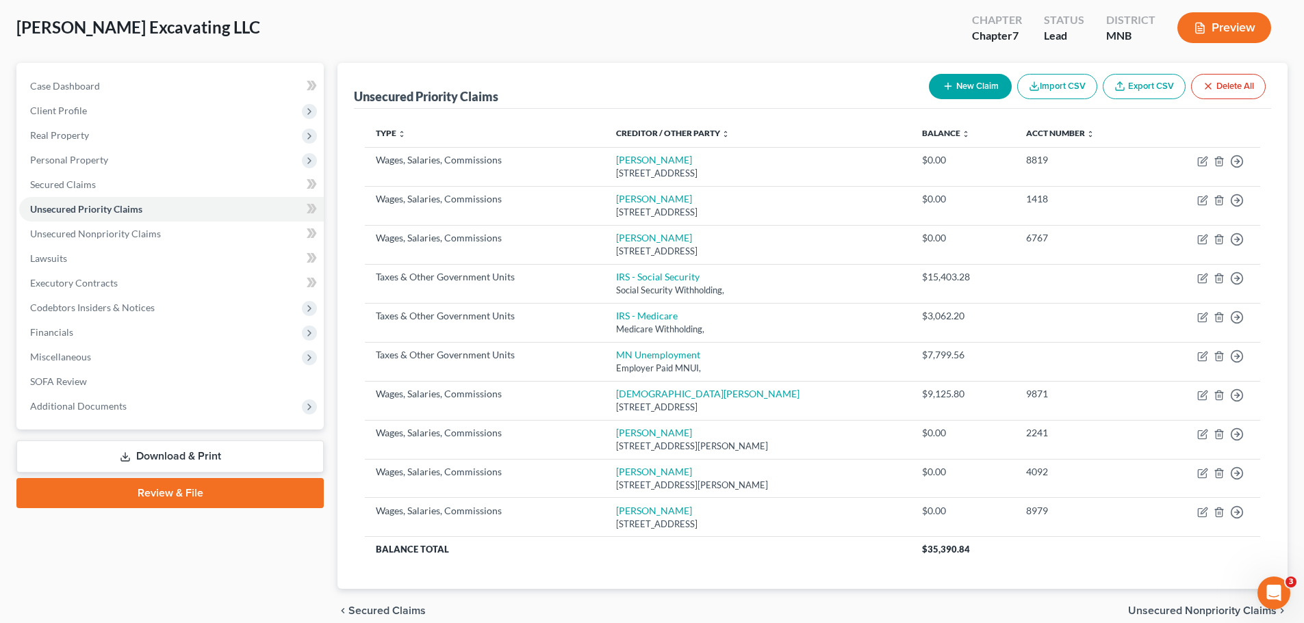
click at [875, 86] on button "New Claim" at bounding box center [970, 86] width 83 height 25
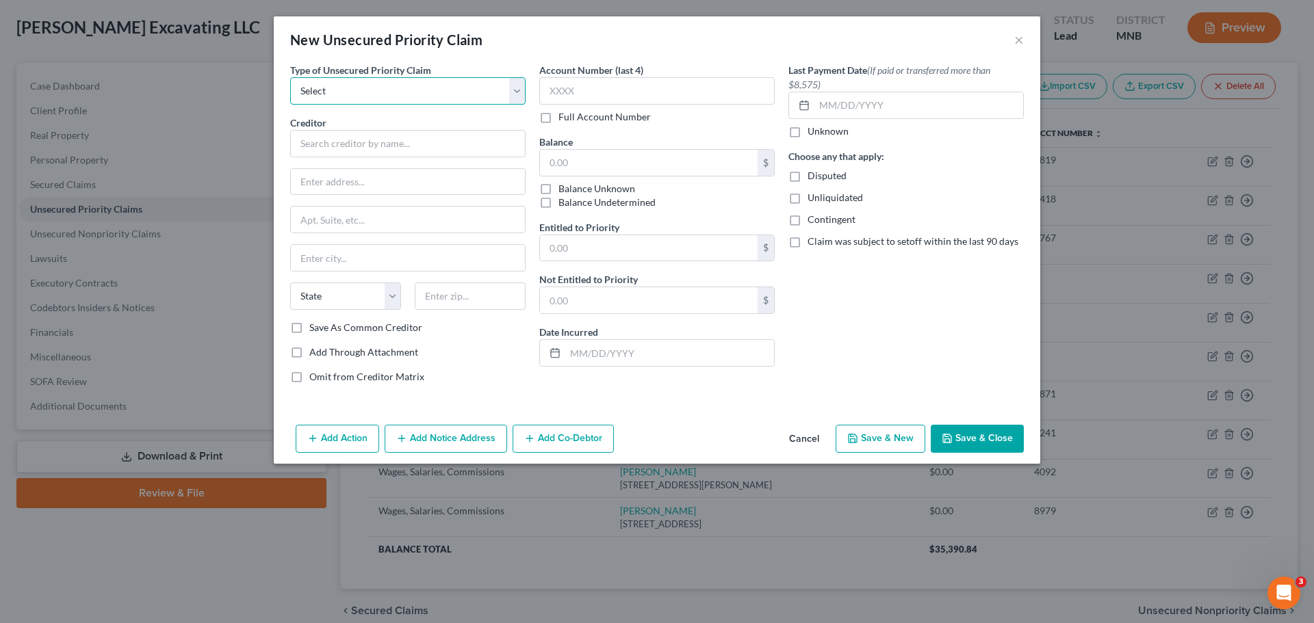
click at [488, 81] on select "Select Taxes & Other Government Units Domestic Support Obligations Extensions o…" at bounding box center [407, 90] width 235 height 27
select select "0"
click at [290, 77] on select "Select Taxes & Other Government Units Domestic Support Obligations Extensions o…" at bounding box center [407, 90] width 235 height 27
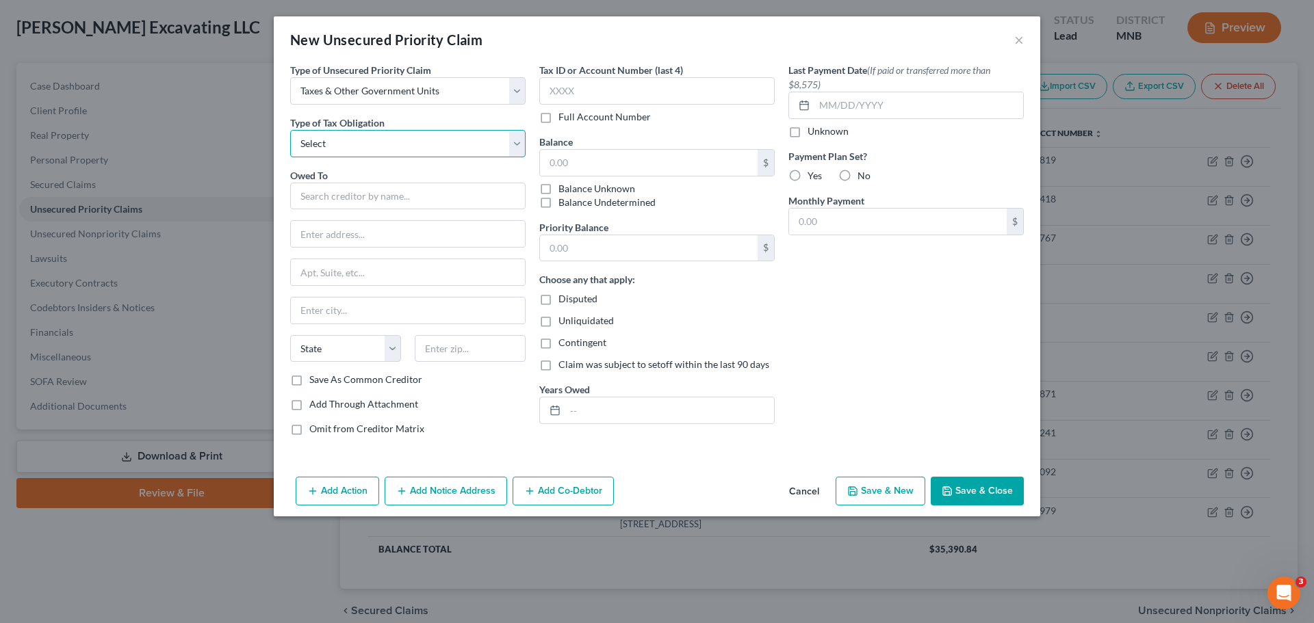
click at [415, 138] on select "Select Federal City State Franchise Tax Board Other" at bounding box center [407, 143] width 235 height 27
select select "0"
click at [290, 130] on select "Select Federal City State Franchise Tax Board Other" at bounding box center [407, 143] width 235 height 27
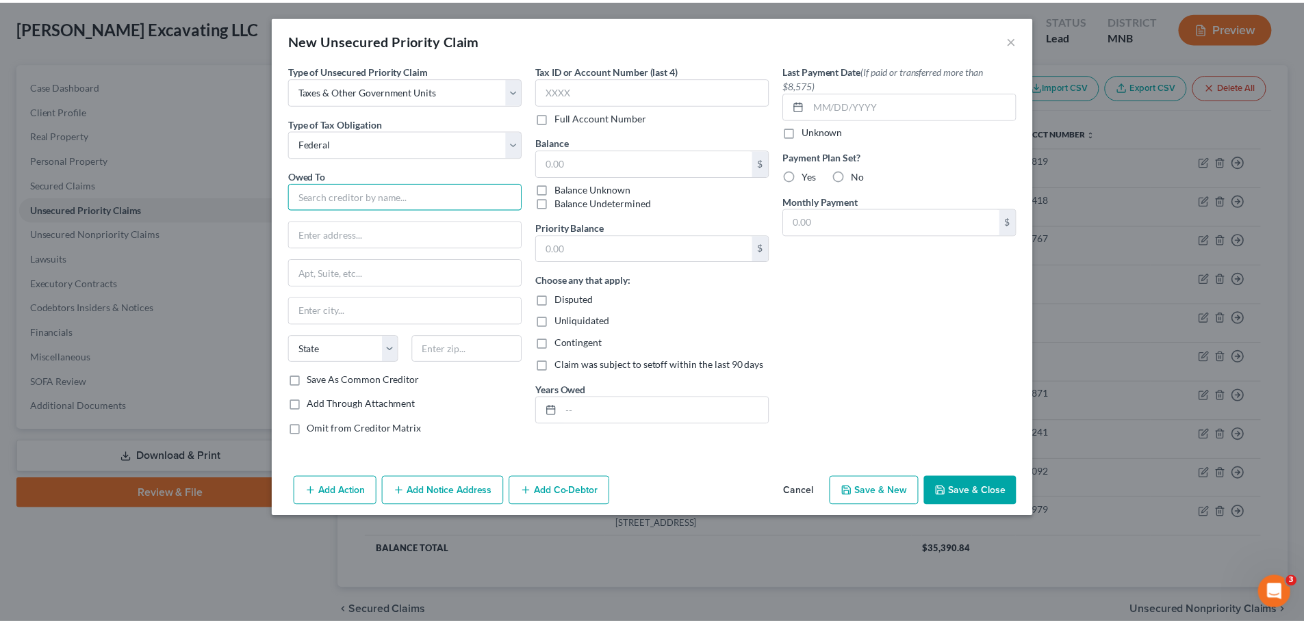
scroll to position [0, 0]
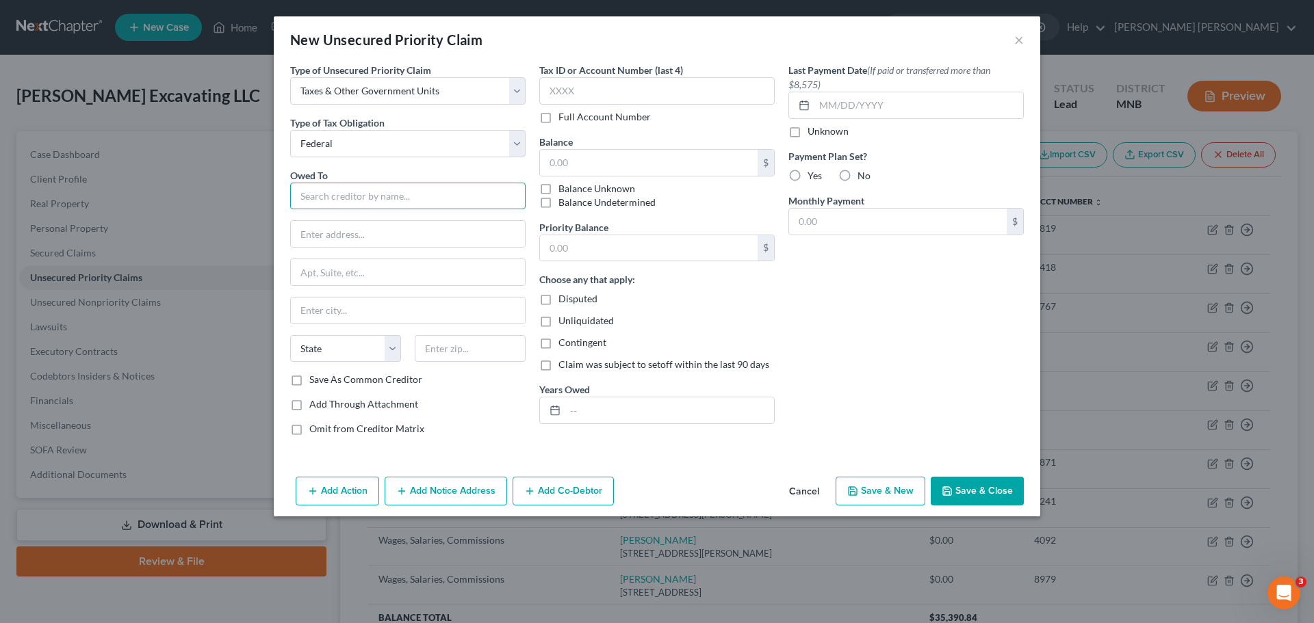
click at [418, 196] on input "text" at bounding box center [407, 196] width 235 height 27
type input "Federal Income Tax Withholding"
click at [608, 159] on input "text" at bounding box center [649, 163] width 218 height 26
type input "17,354.16"
click at [875, 346] on div "Last Payment Date (If paid or transferred more than $8,575) Unknown Payment Pla…" at bounding box center [906, 255] width 249 height 384
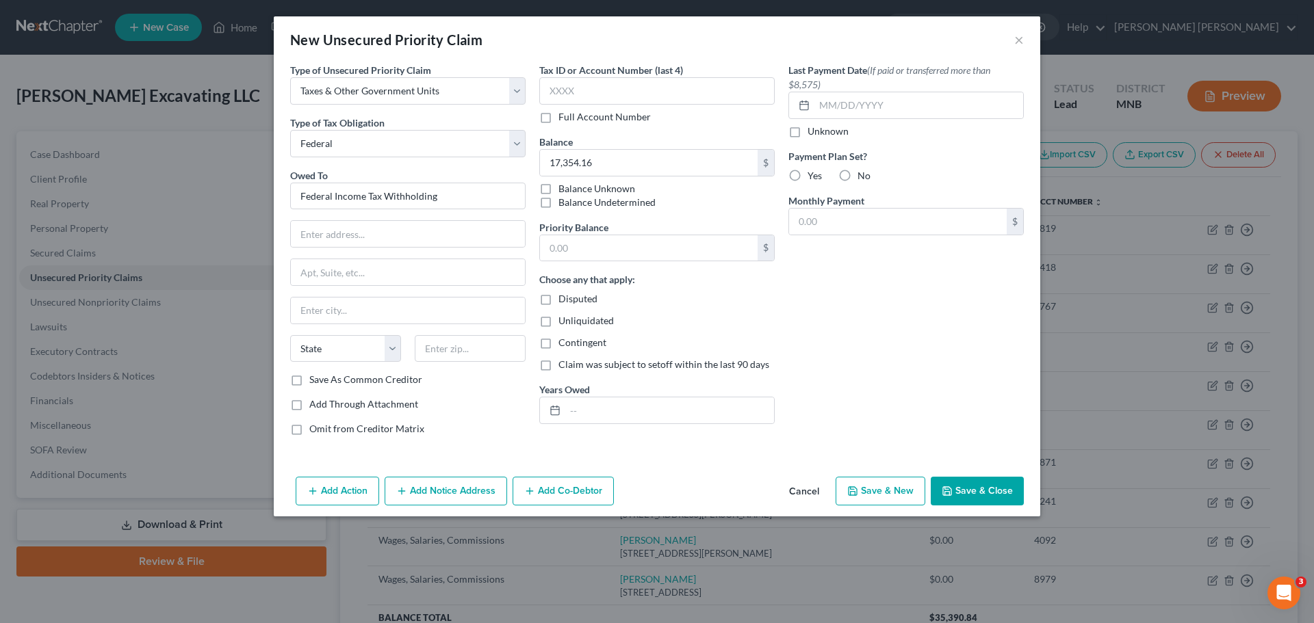
click at [875, 376] on button "Save & Close" at bounding box center [977, 491] width 93 height 29
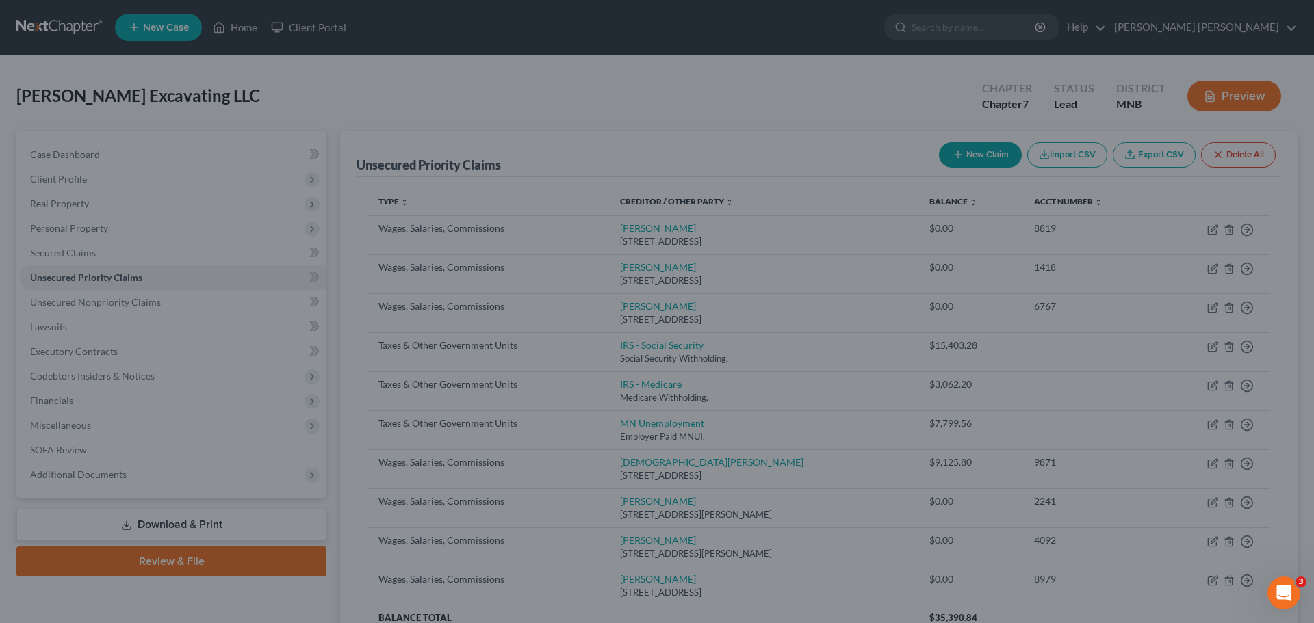
type input "0.00"
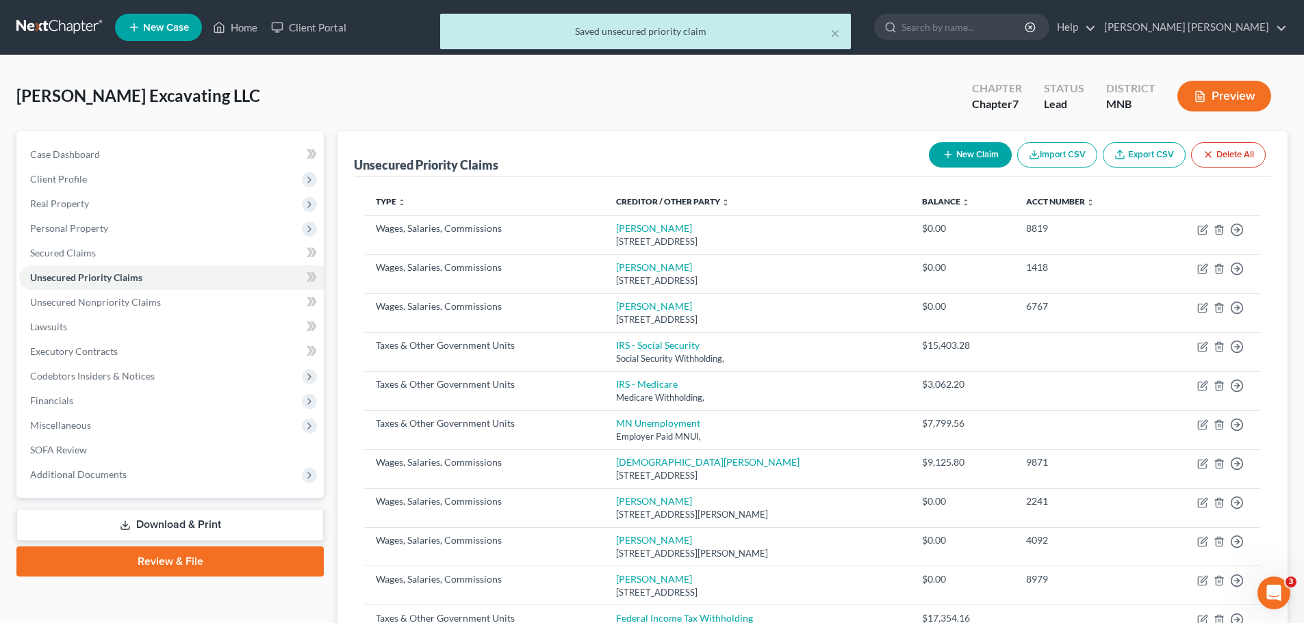
click at [875, 146] on button "New Claim" at bounding box center [970, 154] width 83 height 25
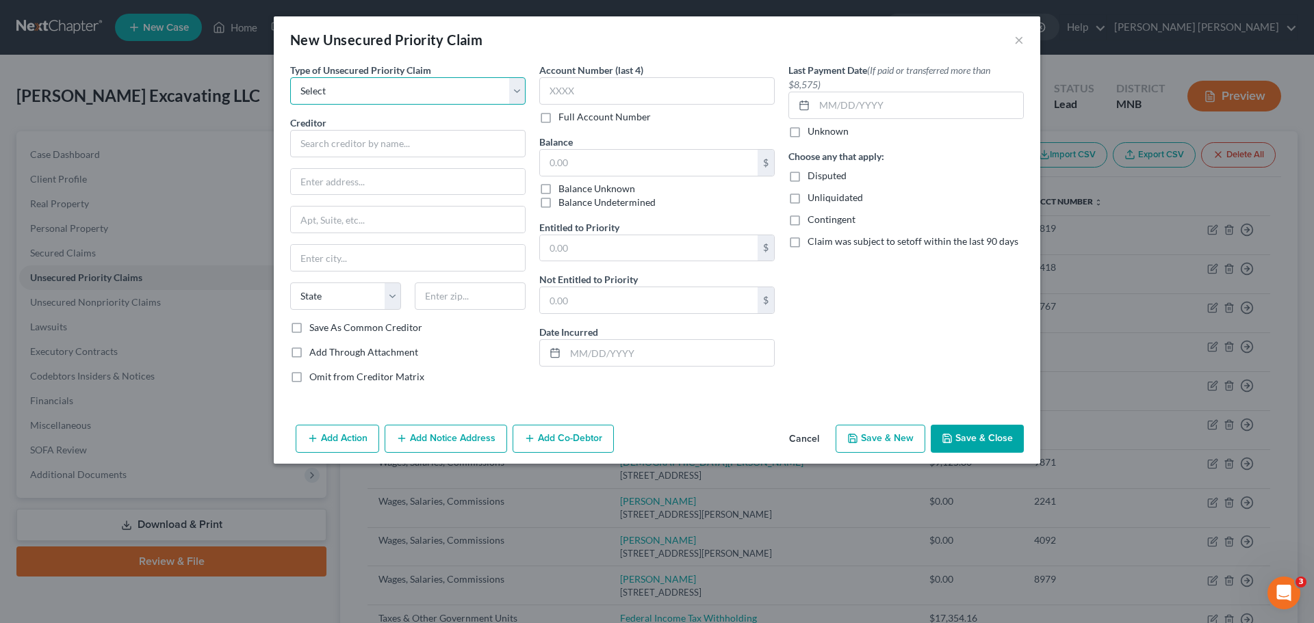
click at [387, 88] on select "Select Taxes & Other Government Units Domestic Support Obligations Extensions o…" at bounding box center [407, 90] width 235 height 27
select select "0"
click at [290, 77] on select "Select Taxes & Other Government Units Domestic Support Obligations Extensions o…" at bounding box center [407, 90] width 235 height 27
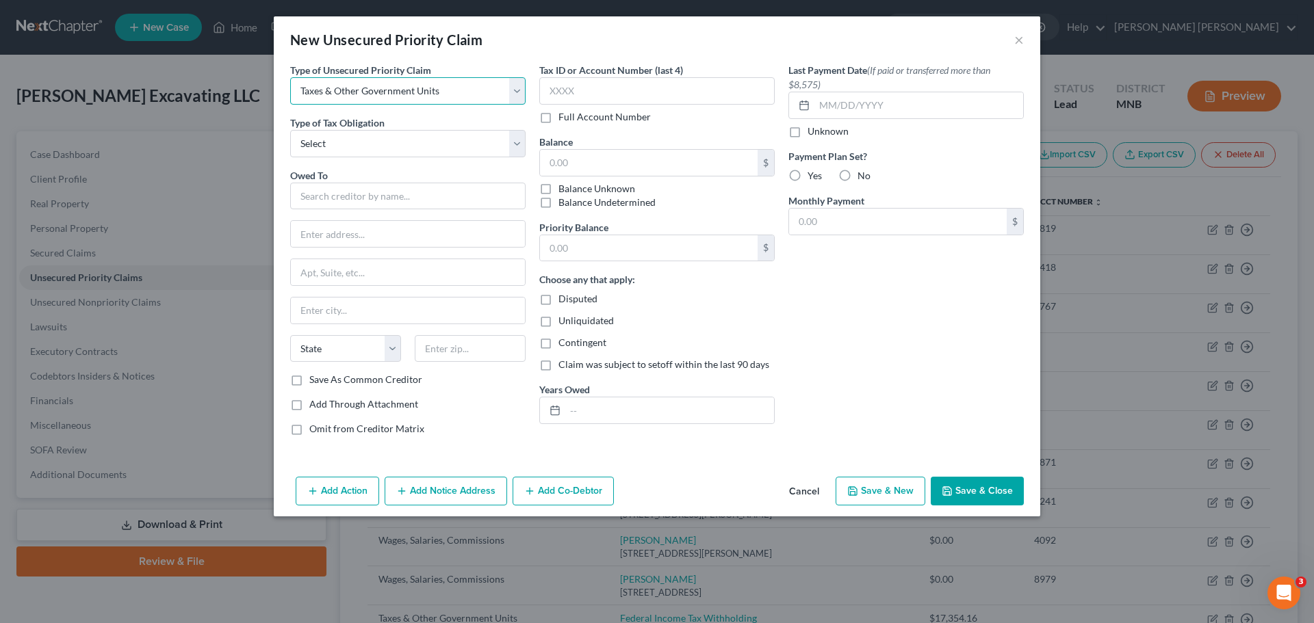
click at [391, 90] on select "Select Taxes & Other Government Units Domestic Support Obligations Extensions o…" at bounding box center [407, 90] width 235 height 27
click at [532, 44] on div "New Unsecured Priority Claim ×" at bounding box center [657, 39] width 766 height 47
click at [432, 147] on select "Select Federal City State Franchise Tax Board Other" at bounding box center [407, 143] width 235 height 27
select select "2"
click at [290, 130] on select "Select Federal City State Franchise Tax Board Other" at bounding box center [407, 143] width 235 height 27
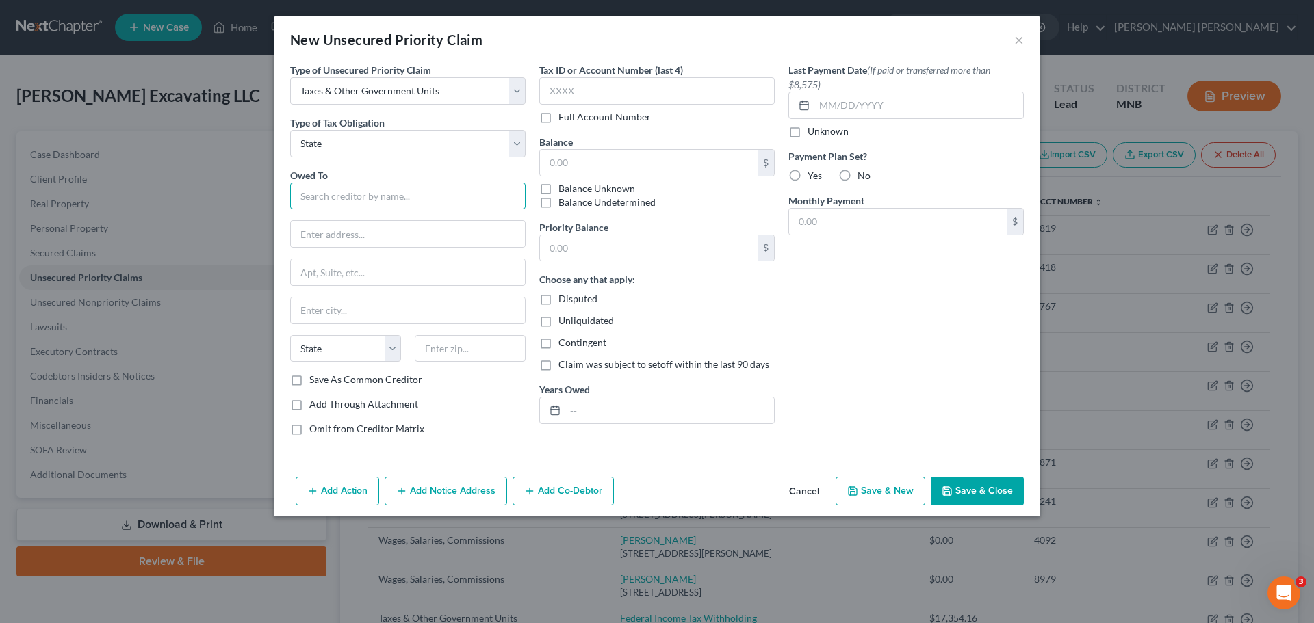
click at [397, 194] on input "text" at bounding box center [407, 196] width 235 height 27
type input "[US_STATE] State Income Tax Withholding"
click at [641, 164] on input "text" at bounding box center [649, 163] width 218 height 26
drag, startPoint x: 641, startPoint y: 164, endPoint x: 451, endPoint y: 137, distance: 192.2
click at [451, 137] on div "Type of Unsecured Priority Claim * Select Taxes & Other Government Units Domest…" at bounding box center [656, 255] width 747 height 384
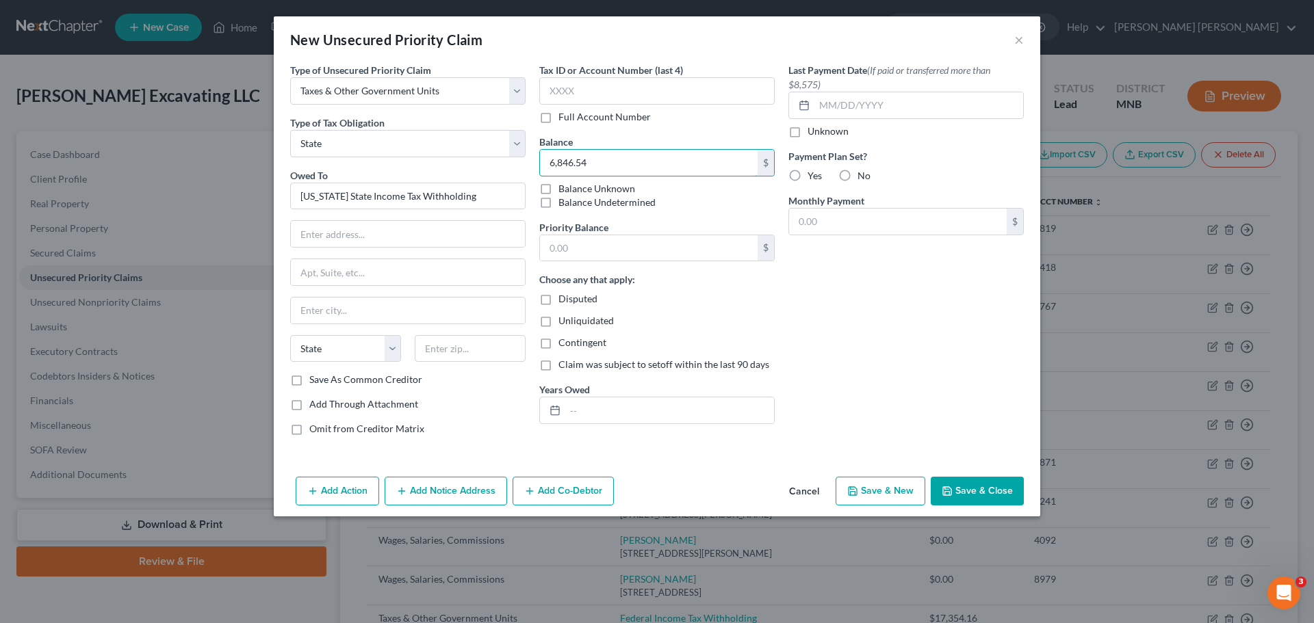
type input "6,846.54"
click at [875, 376] on button "Save & Close" at bounding box center [977, 491] width 93 height 29
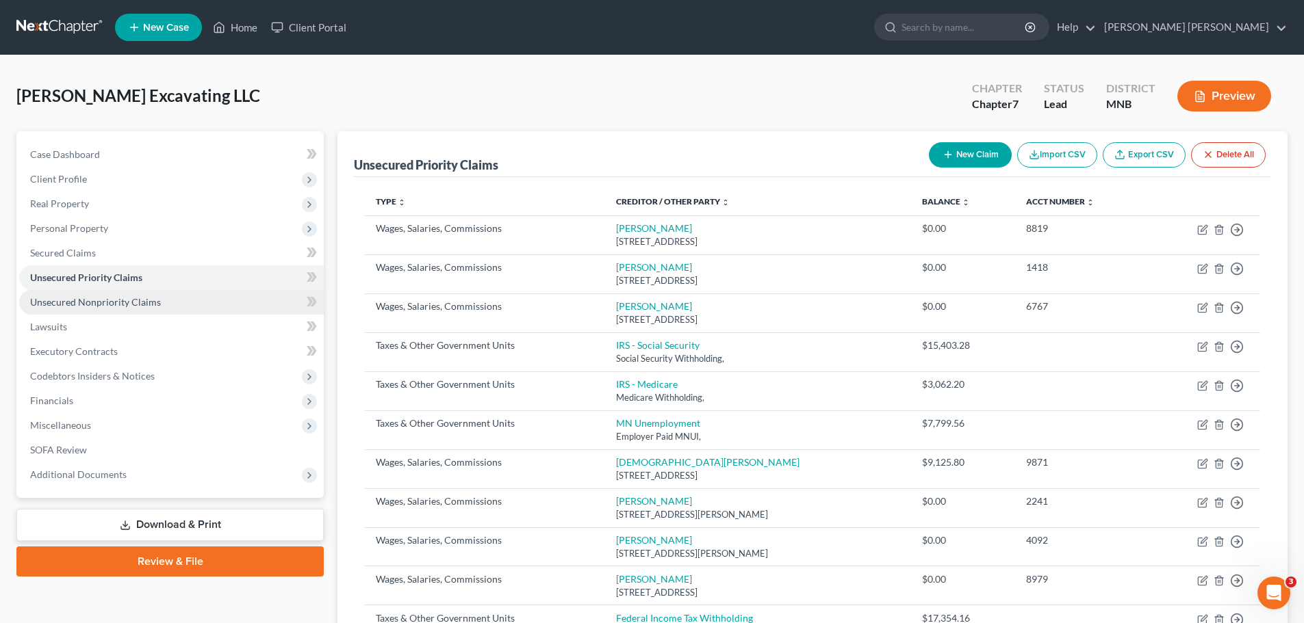
click at [92, 306] on span "Unsecured Nonpriority Claims" at bounding box center [95, 302] width 131 height 12
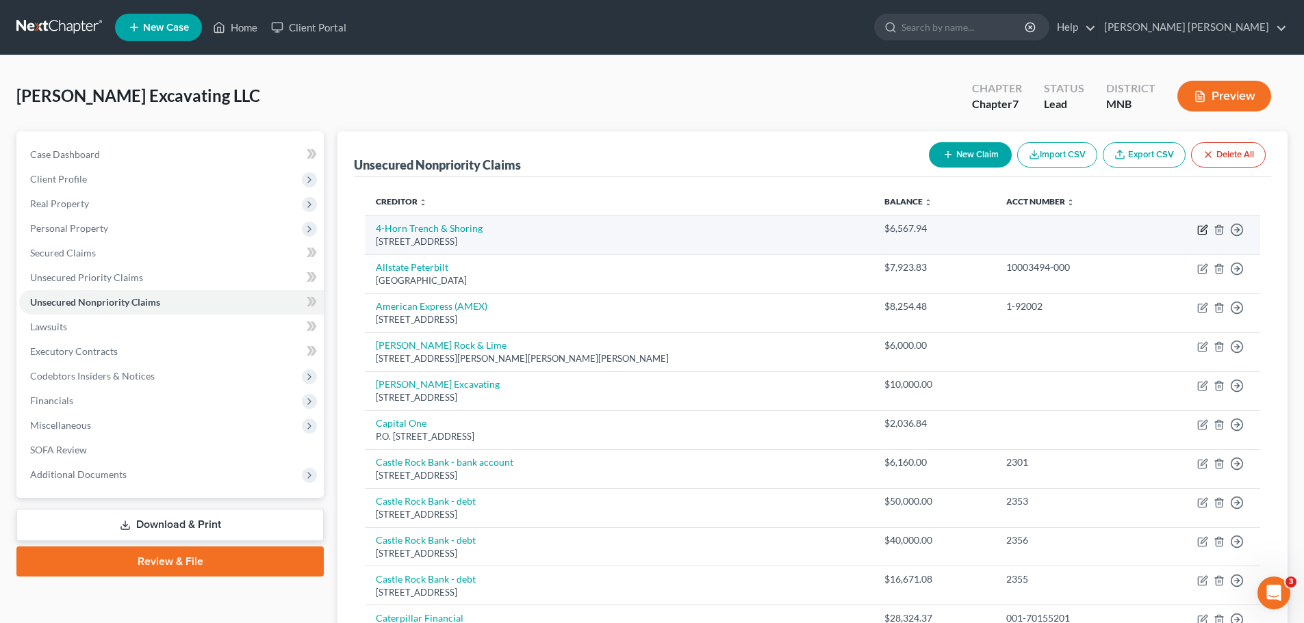
click at [875, 228] on icon "button" at bounding box center [1202, 229] width 11 height 11
select select "45"
select select "2"
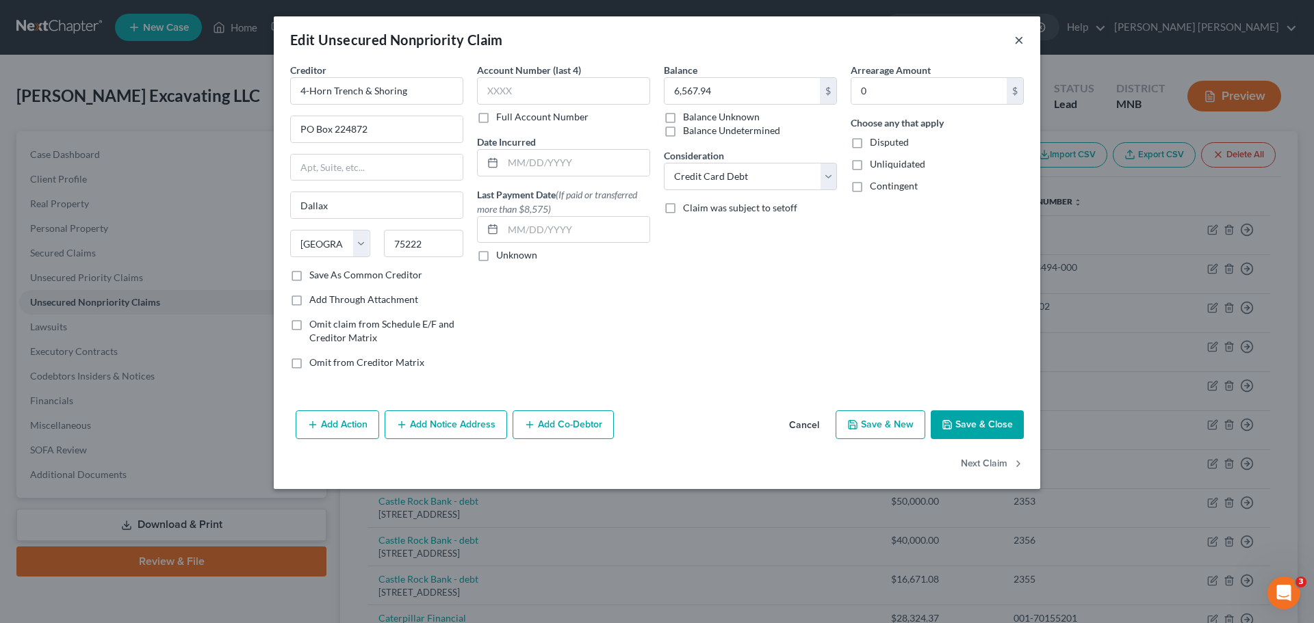
click at [875, 42] on button "×" at bounding box center [1019, 39] width 10 height 16
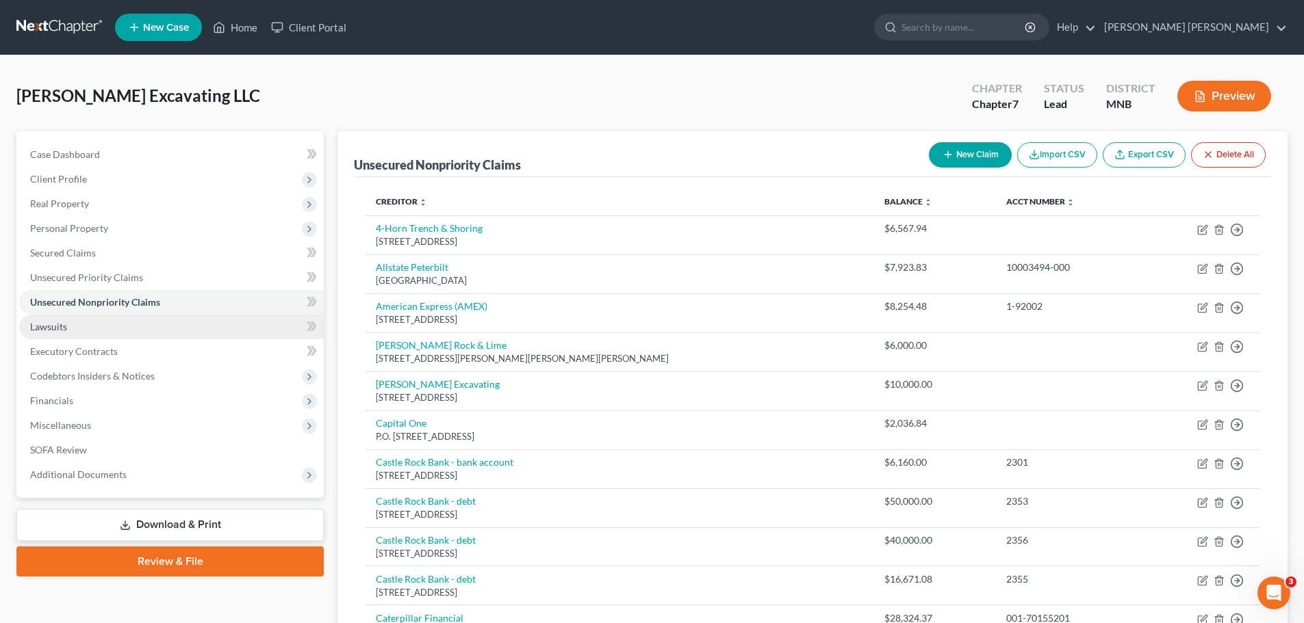
click at [78, 324] on link "Lawsuits" at bounding box center [171, 327] width 305 height 25
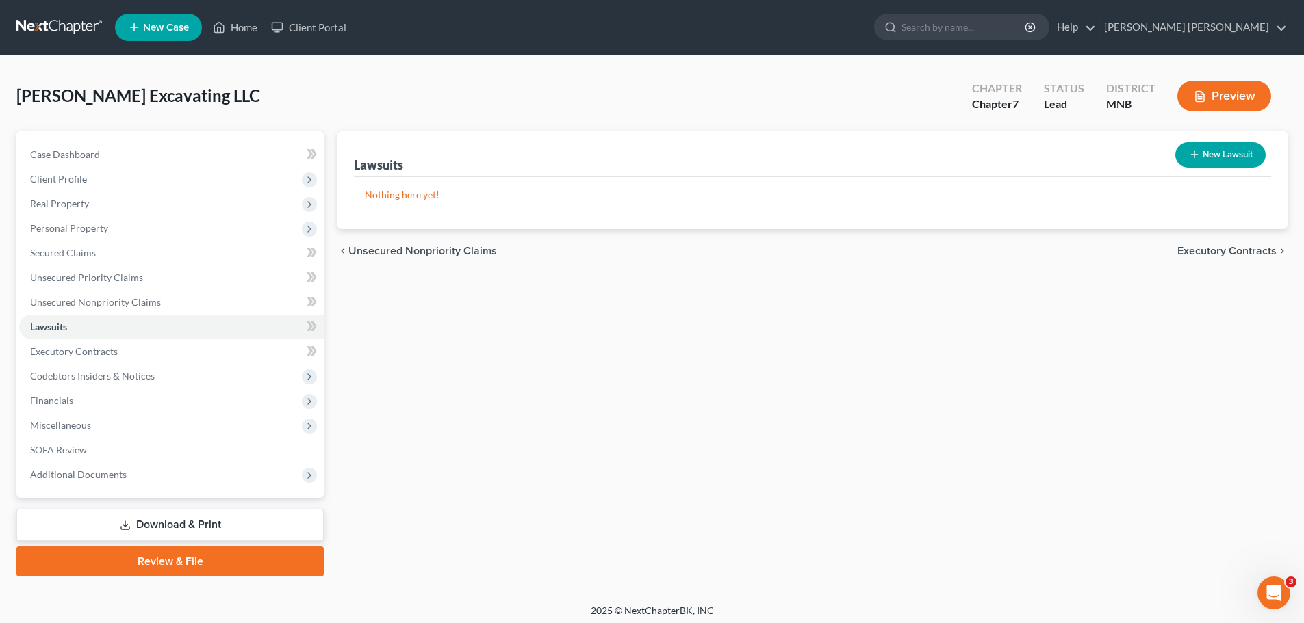
click at [875, 146] on button "New Lawsuit" at bounding box center [1220, 154] width 90 height 25
select select "0"
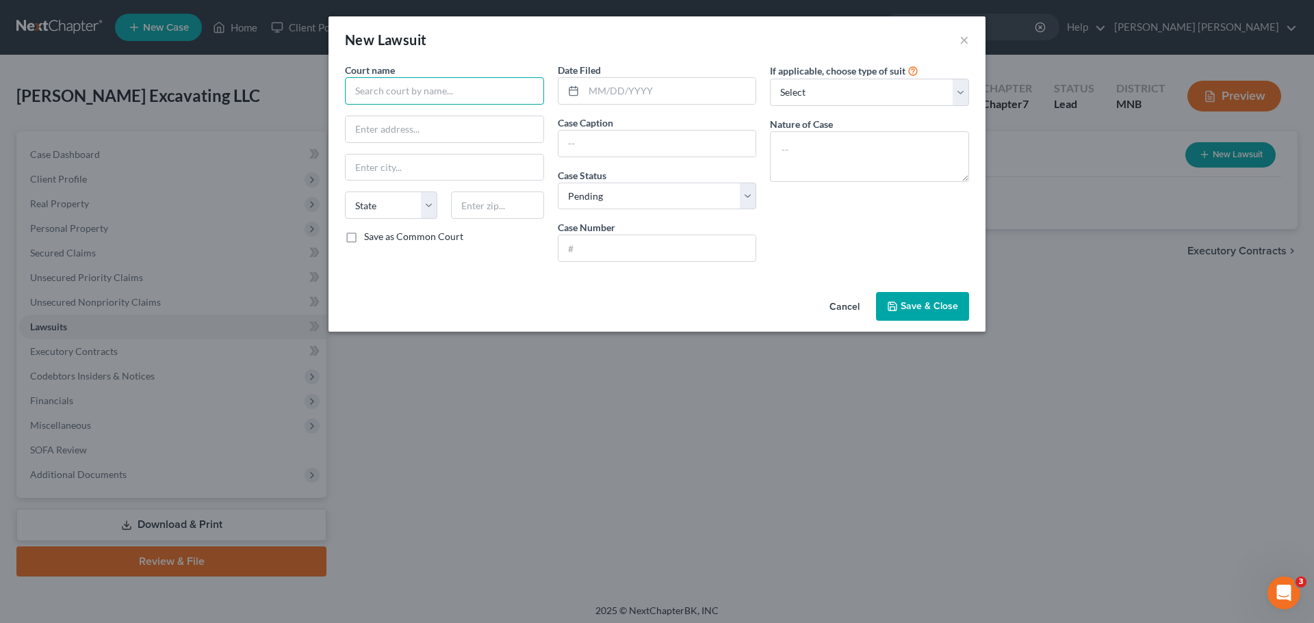
click at [433, 83] on input "text" at bounding box center [444, 90] width 199 height 27
type input "[GEOGRAPHIC_DATA]"
click at [489, 137] on input "text" at bounding box center [445, 129] width 198 height 26
paste input "[STREET_ADDRESS]"
type input "[STREET_ADDRESS]"
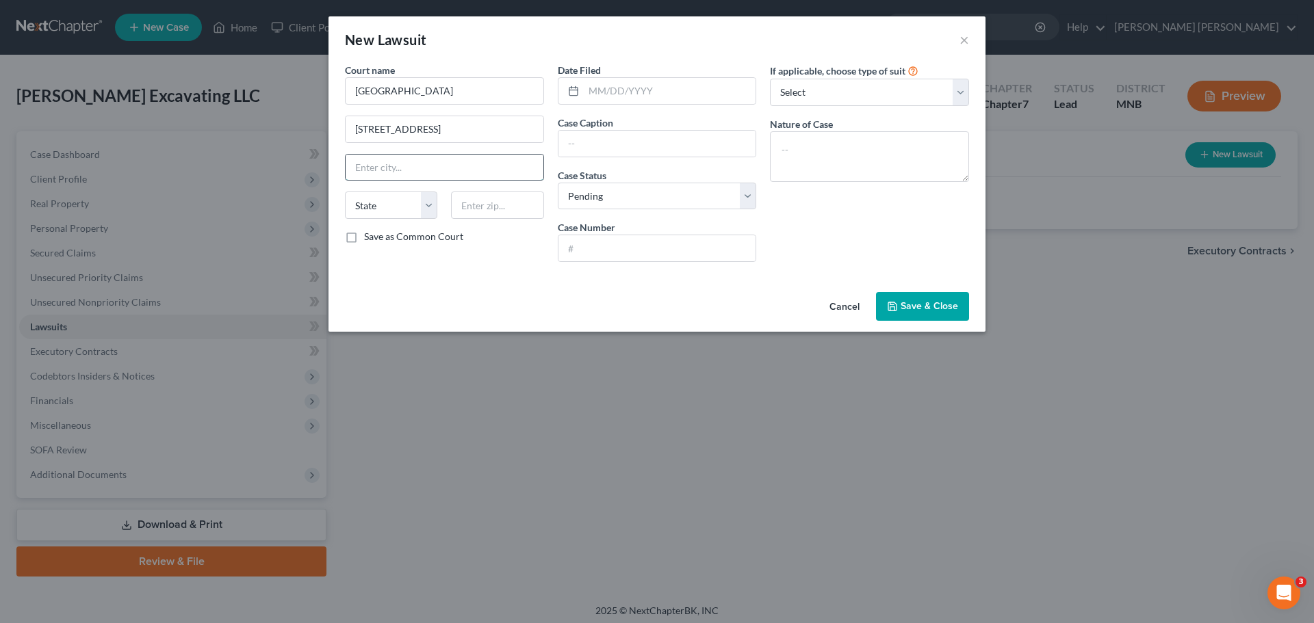
click at [427, 157] on input "text" at bounding box center [445, 168] width 198 height 26
paste input "Hastings"
type input "Hastings"
select select "24"
type input "55033"
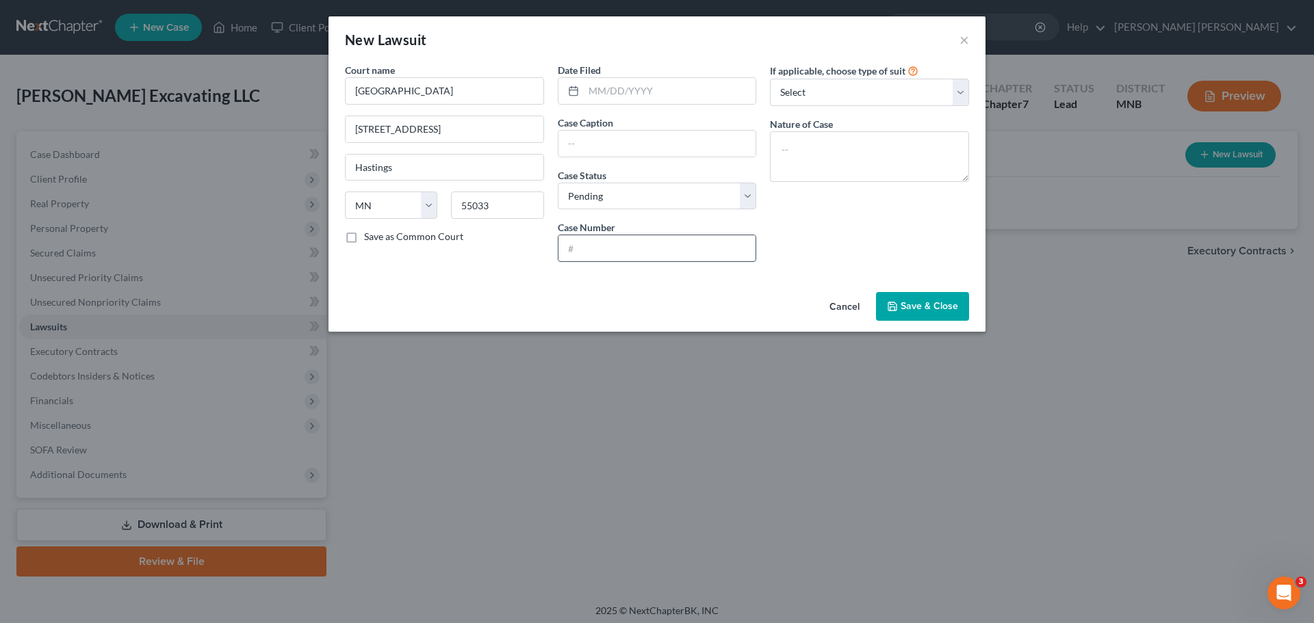
click at [649, 244] on input "text" at bounding box center [657, 248] width 198 height 26
paste input "Hastings"
type input "Hastings"
drag, startPoint x: 656, startPoint y: 248, endPoint x: 472, endPoint y: 235, distance: 185.3
click at [471, 235] on div "Court name * Dakota County 1560 Hwy 55 Hastings State [US_STATE] AK AR AZ CA CO…" at bounding box center [657, 168] width 638 height 210
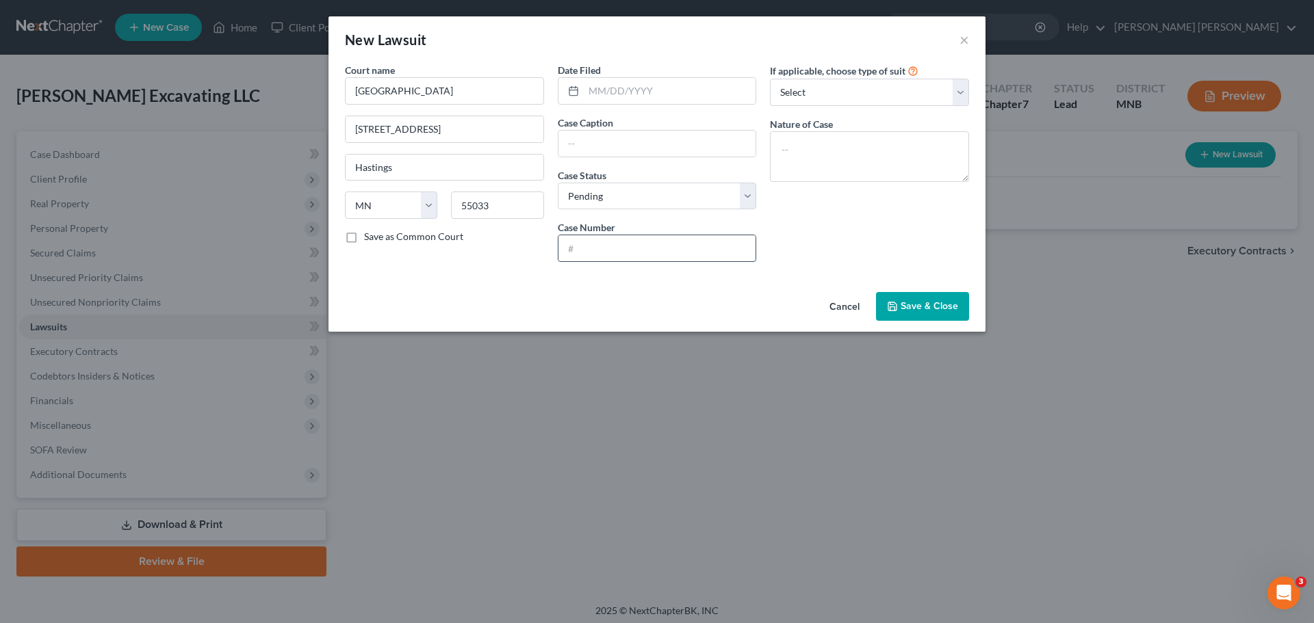
click at [681, 255] on input "text" at bounding box center [657, 248] width 198 height 26
paste input "19HA-CV-25-6555"
type input "19HA-CV-25-6555"
click at [644, 149] on input "text" at bounding box center [657, 144] width 198 height 26
paste input "Merchants Bank, National Association vs [PERSON_NAME] Excavating LLC, [PERSON_N…"
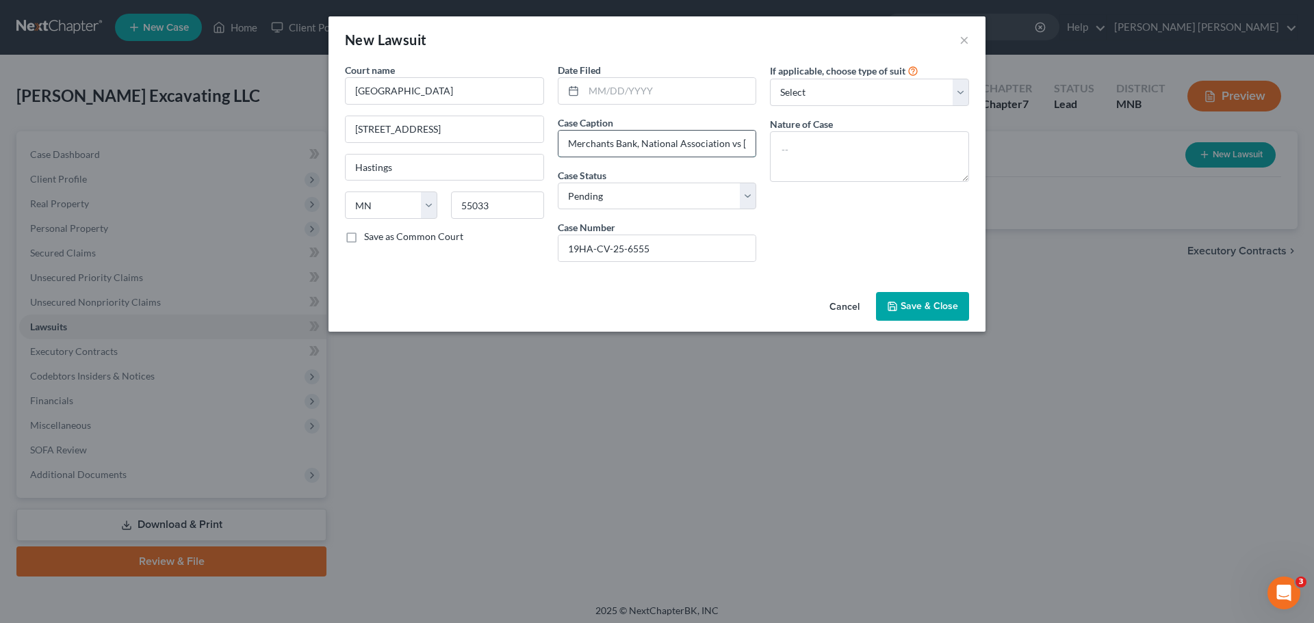
scroll to position [0, 142]
type input "Merchants Bank, National Association vs [PERSON_NAME] Excavating LLC, [PERSON_N…"
click at [875, 89] on select "Select Repossession Foreclosure Returns Other" at bounding box center [869, 92] width 199 height 27
click at [875, 84] on select "Select Repossession Foreclosure Returns Other" at bounding box center [869, 92] width 199 height 27
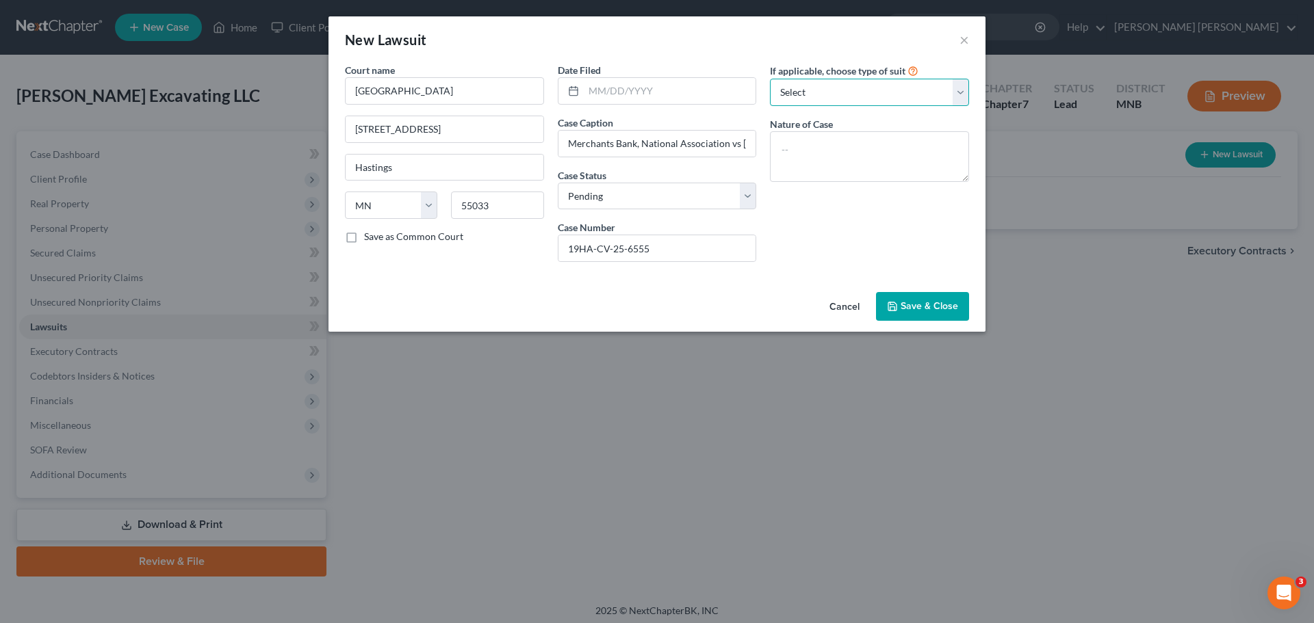
select select "3"
click at [770, 79] on select "Select Repossession Foreclosure Returns Other" at bounding box center [869, 92] width 199 height 27
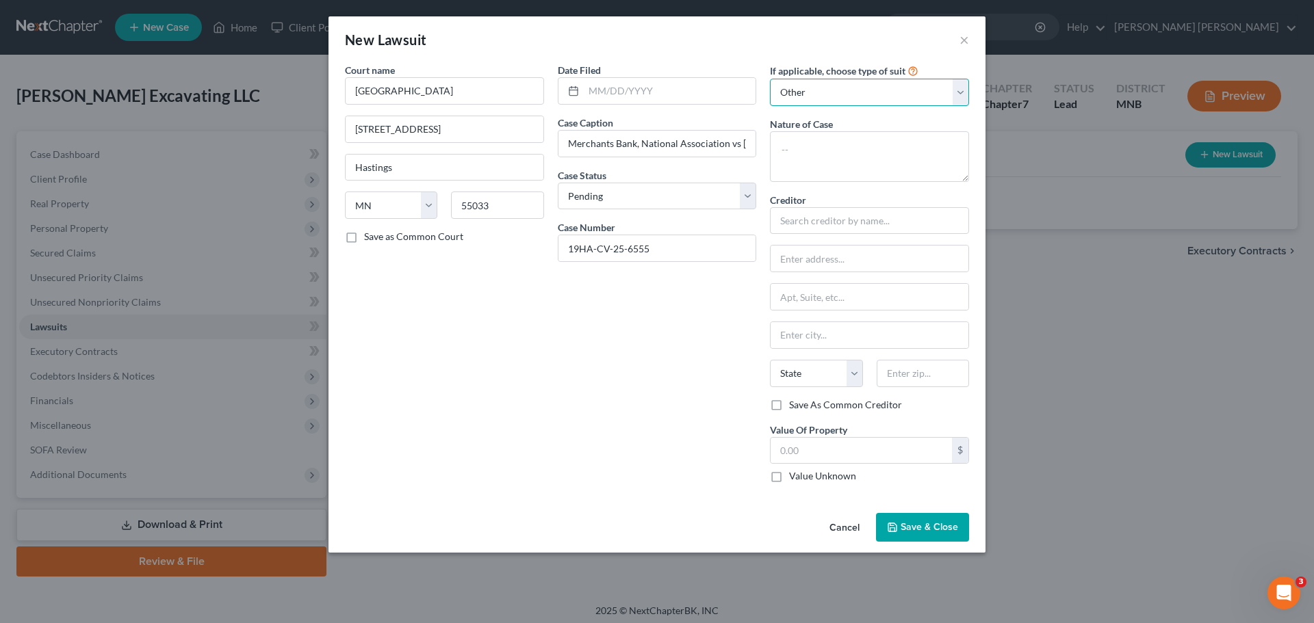
click at [875, 92] on select "Select Repossession Foreclosure Returns Other" at bounding box center [869, 92] width 199 height 27
select select
click at [770, 79] on select "Select Repossession Foreclosure Returns Other" at bounding box center [869, 92] width 199 height 27
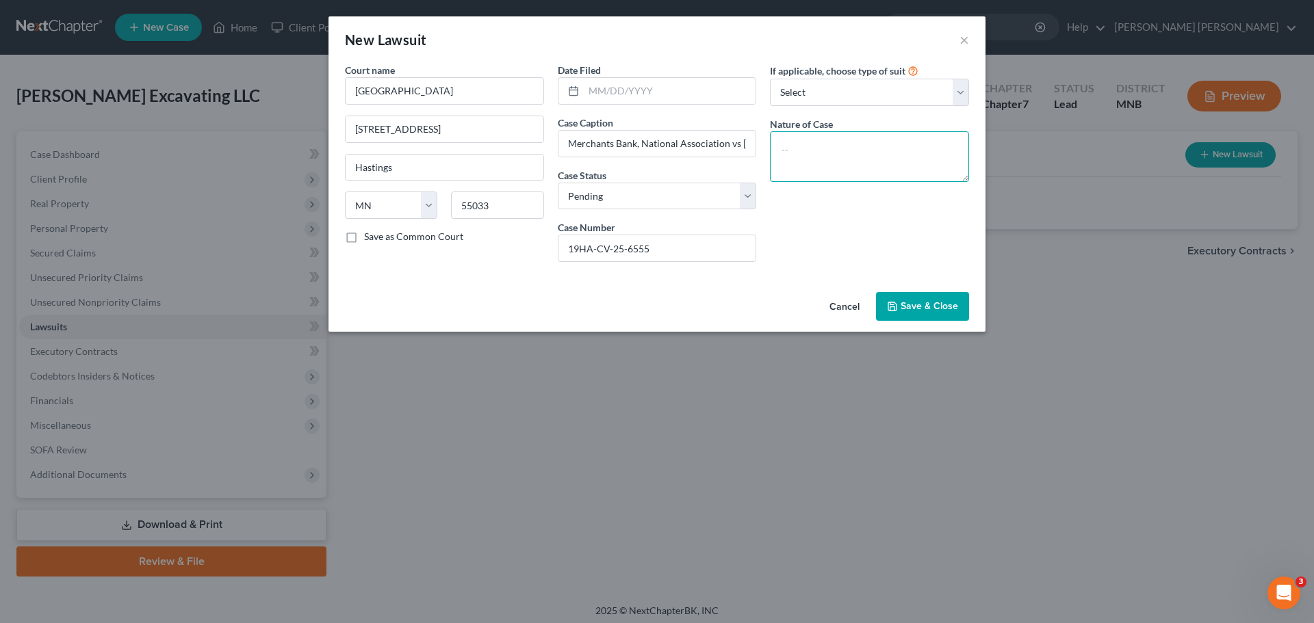
click at [875, 157] on textarea at bounding box center [869, 156] width 199 height 51
click at [844, 162] on textarea at bounding box center [869, 156] width 199 height 51
paste textarea "This case involves Merchants Bank’s civil action against [PERSON_NAME] Excavati…"
type textarea "This case involves Merchants Bank’s civil action against [PERSON_NAME] Excavati…"
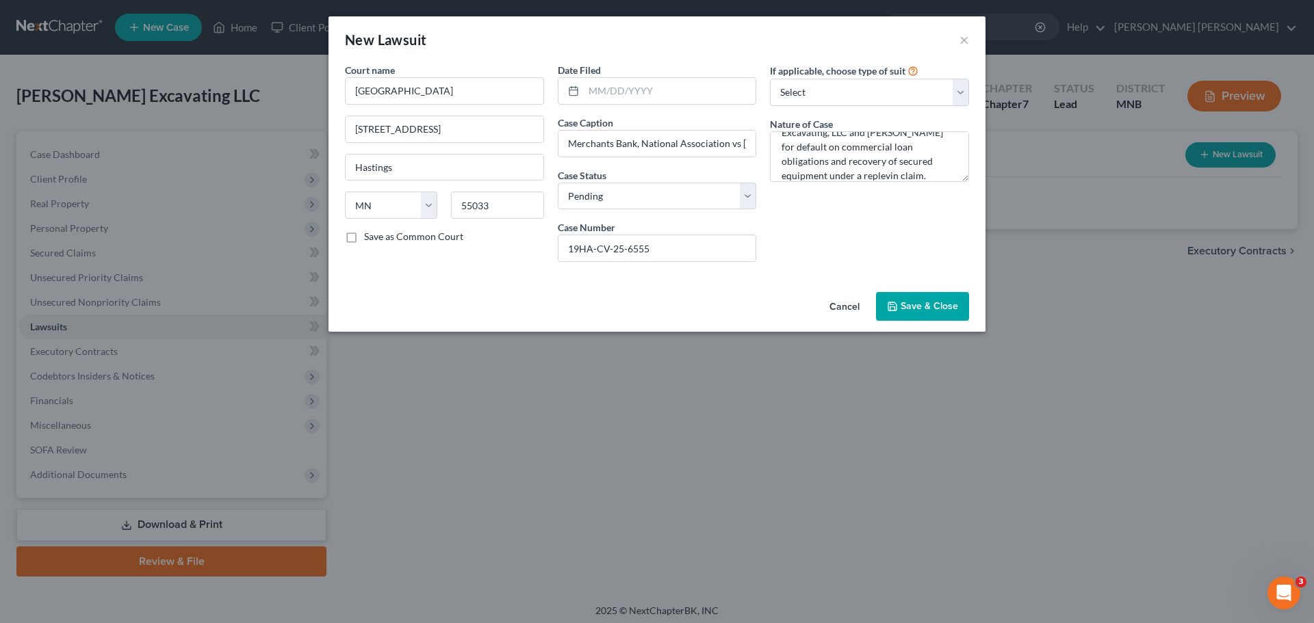
click at [875, 298] on button "Save & Close" at bounding box center [922, 306] width 93 height 29
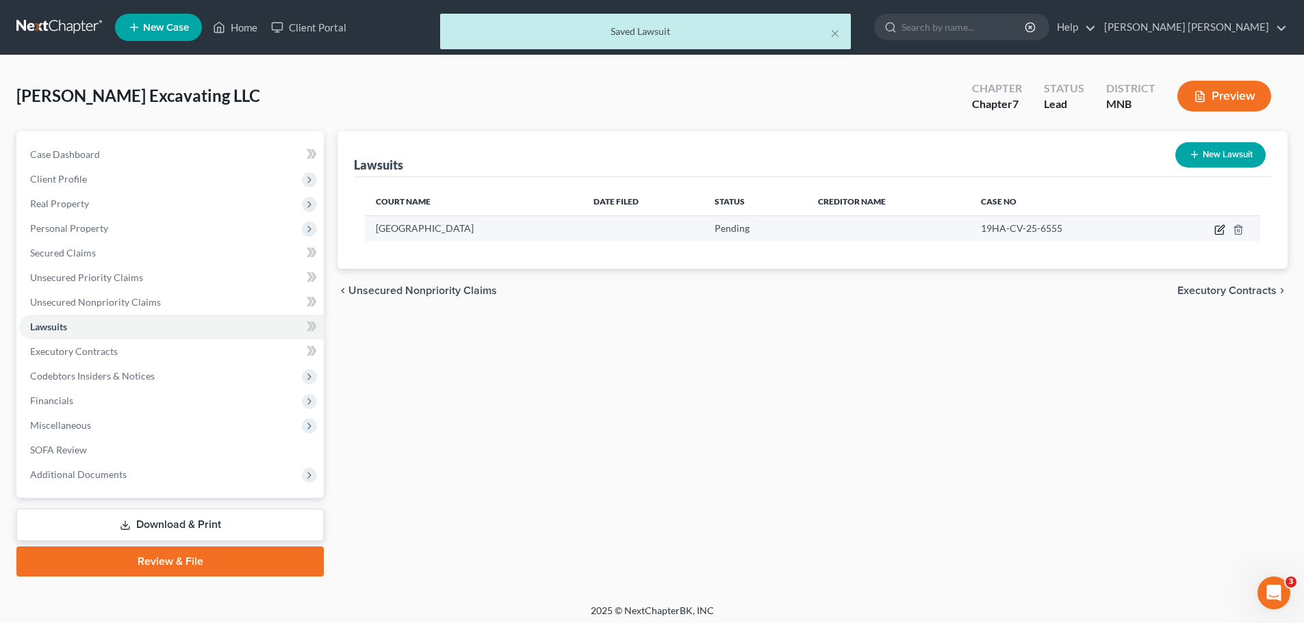
click at [875, 231] on icon "button" at bounding box center [1219, 229] width 11 height 11
select select "24"
select select "0"
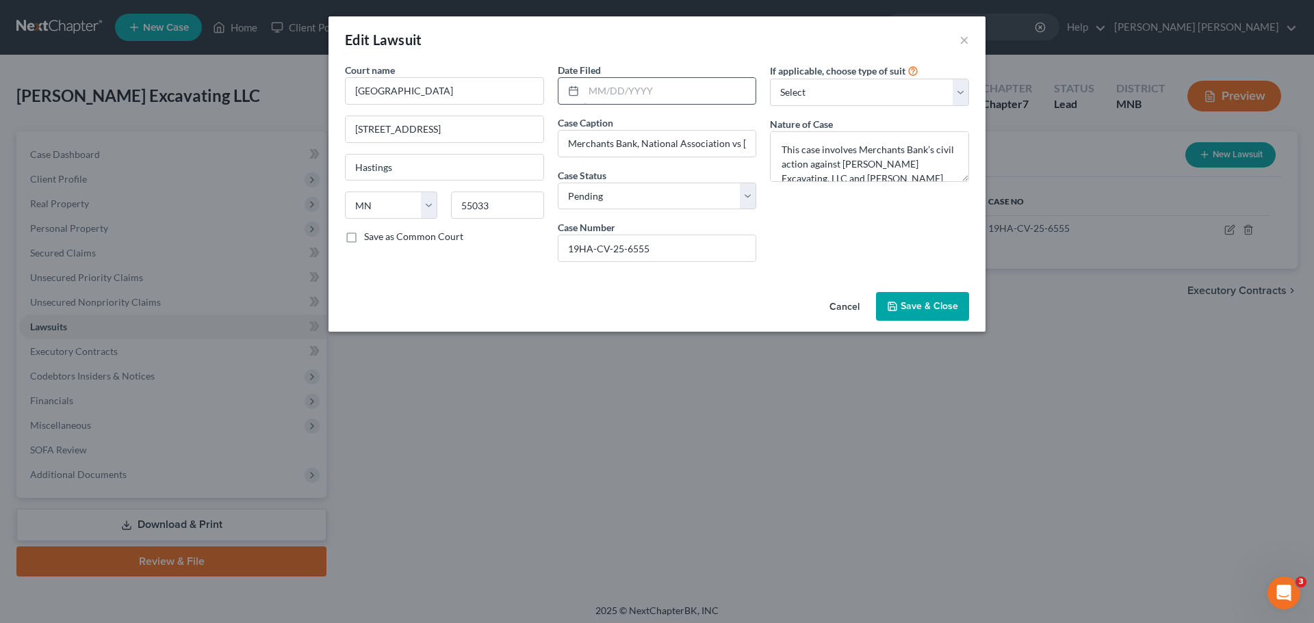
click at [623, 90] on input "text" at bounding box center [670, 91] width 172 height 26
click at [637, 88] on input "text" at bounding box center [670, 91] width 172 height 26
type input "[DATE]"
click at [875, 296] on button "Save & Close" at bounding box center [922, 306] width 93 height 29
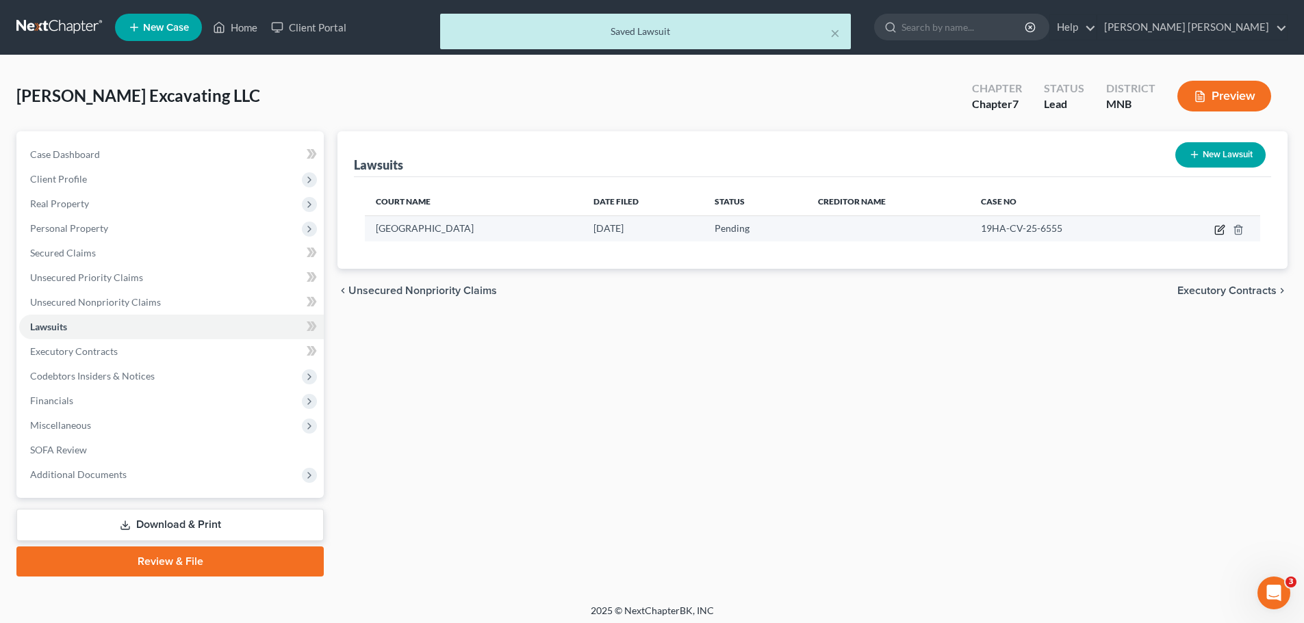
click at [875, 229] on icon "button" at bounding box center [1219, 229] width 11 height 11
select select "24"
select select "0"
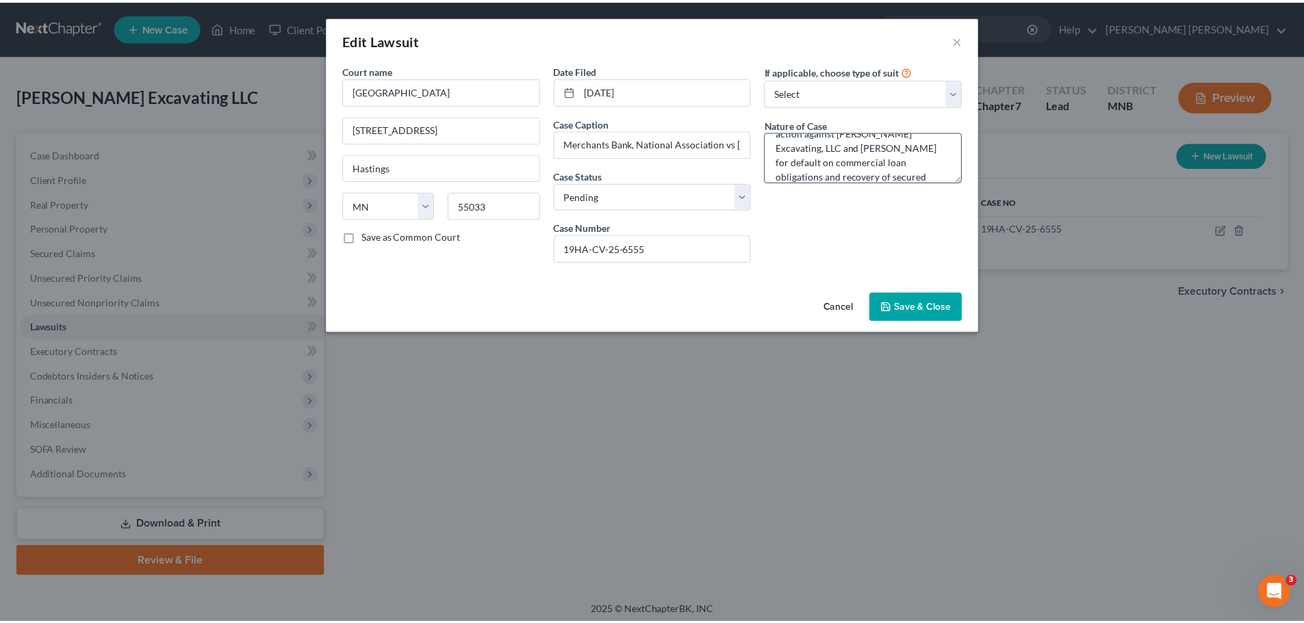
scroll to position [57, 0]
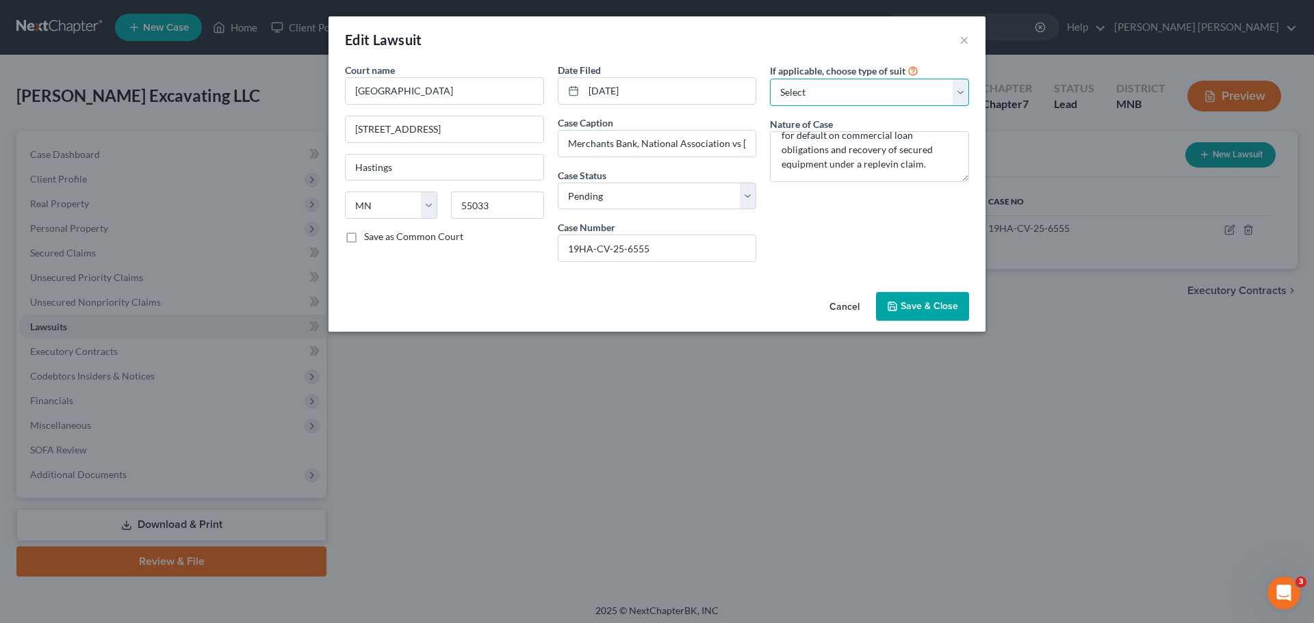
click at [875, 89] on select "Select Repossession Foreclosure Returns Other" at bounding box center [869, 92] width 199 height 27
select select "3"
click at [770, 79] on select "Select Repossession Foreclosure Returns Other" at bounding box center [869, 92] width 199 height 27
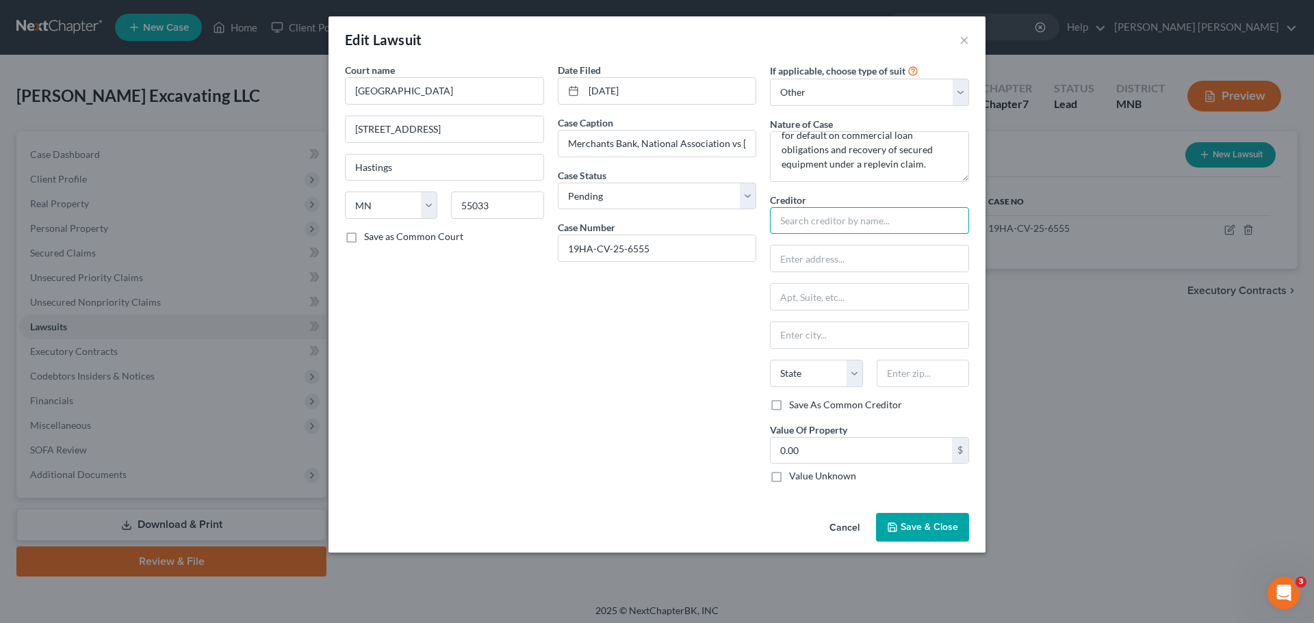
click at [848, 220] on input "text" at bounding box center [869, 220] width 199 height 27
type input "m"
type input "Merchants Bank, National Association"
click at [865, 259] on input "text" at bounding box center [870, 259] width 198 height 26
paste input "[STREET_ADDRESS]"
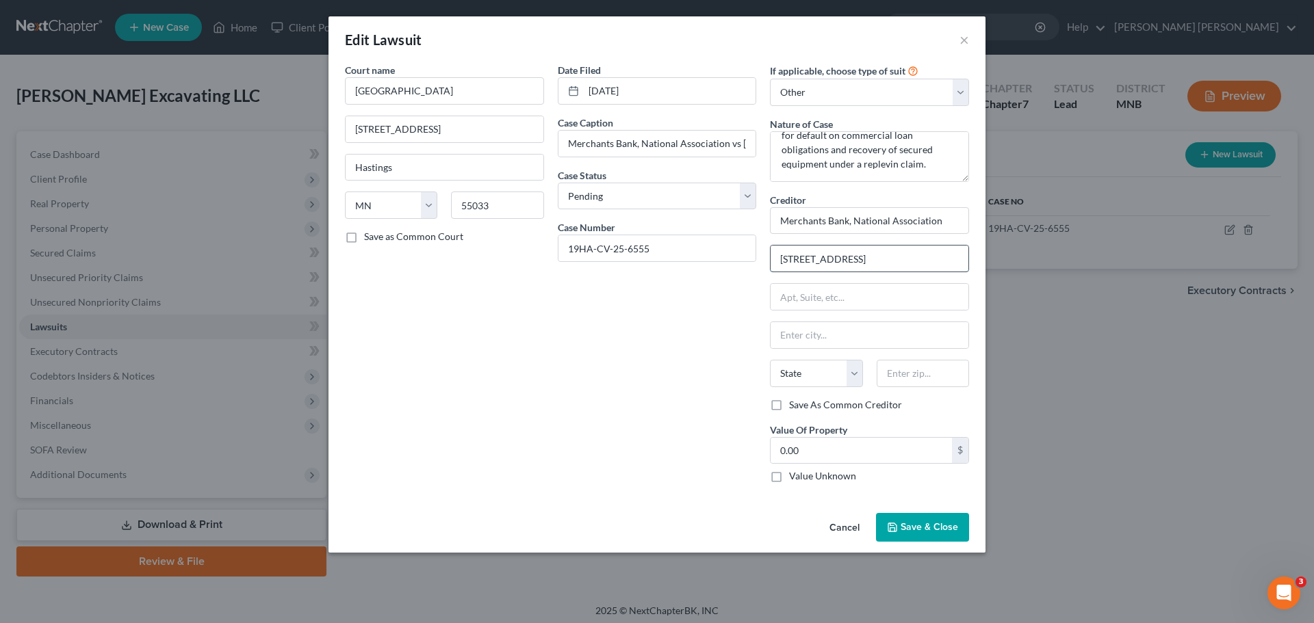
click at [875, 251] on input "[STREET_ADDRESS]" at bounding box center [870, 259] width 198 height 26
paste input "# 106"
type input "[STREET_ADDRESS]"
click at [875, 292] on input "text" at bounding box center [870, 297] width 198 height 26
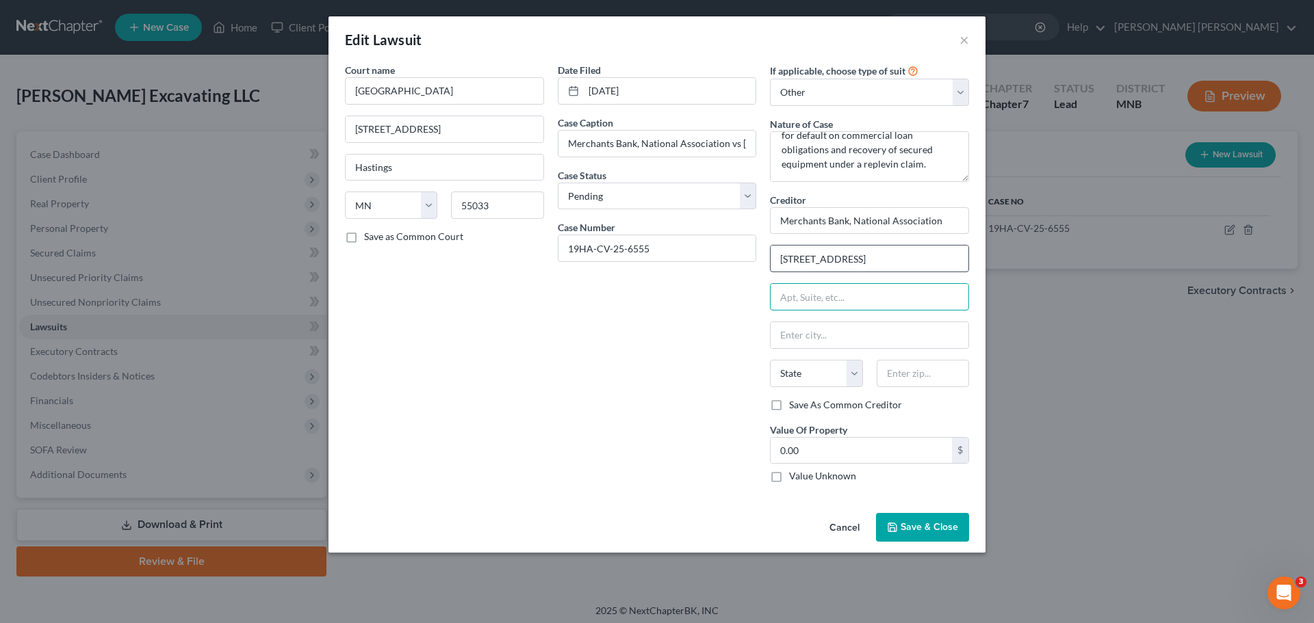
paste input "# 106"
type input "# 106"
click at [875, 266] on input "[STREET_ADDRESS]" at bounding box center [870, 259] width 198 height 26
type input "[STREET_ADDRESS]"
click at [796, 340] on input "text" at bounding box center [870, 335] width 198 height 26
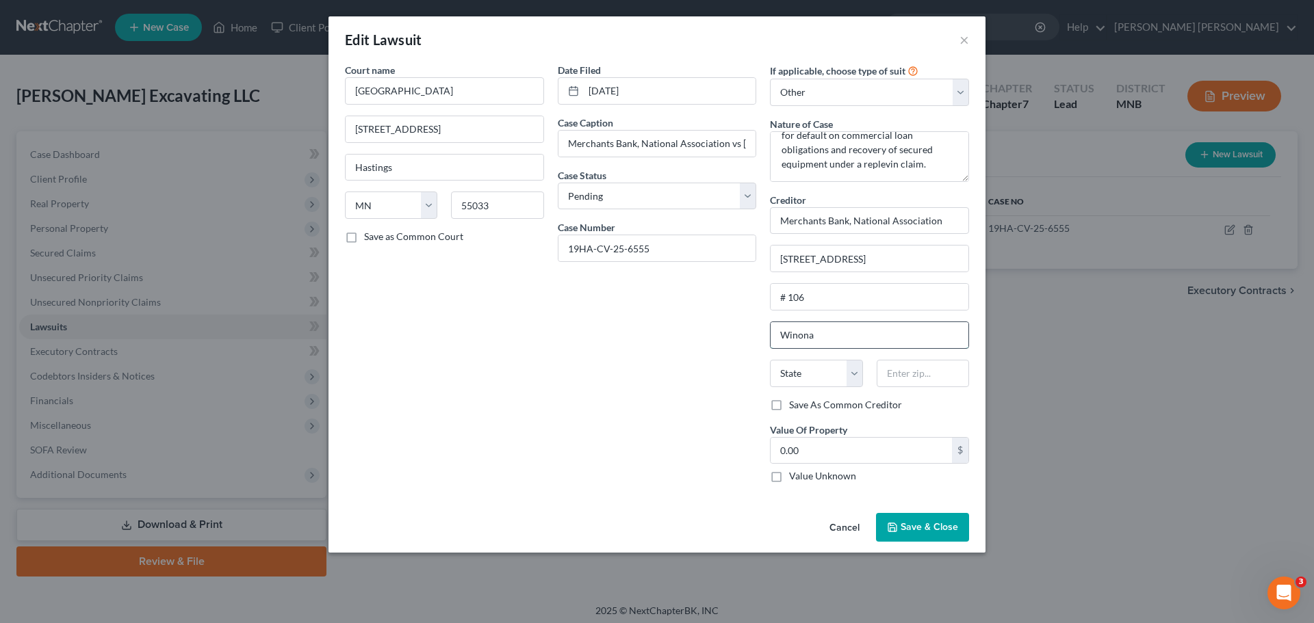
type input "Winona"
select select "24"
type input "55987"
click at [875, 376] on button "Save & Close" at bounding box center [922, 527] width 93 height 29
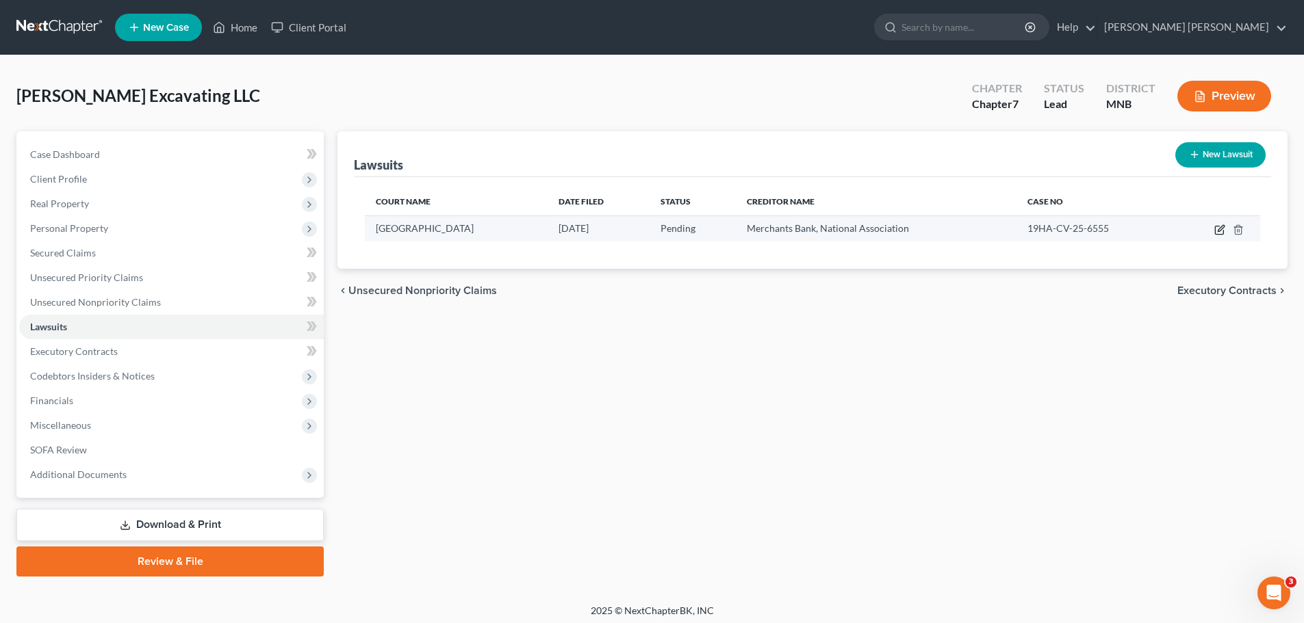
click at [875, 233] on icon "button" at bounding box center [1219, 229] width 11 height 11
select select "24"
select select "0"
select select "3"
select select "24"
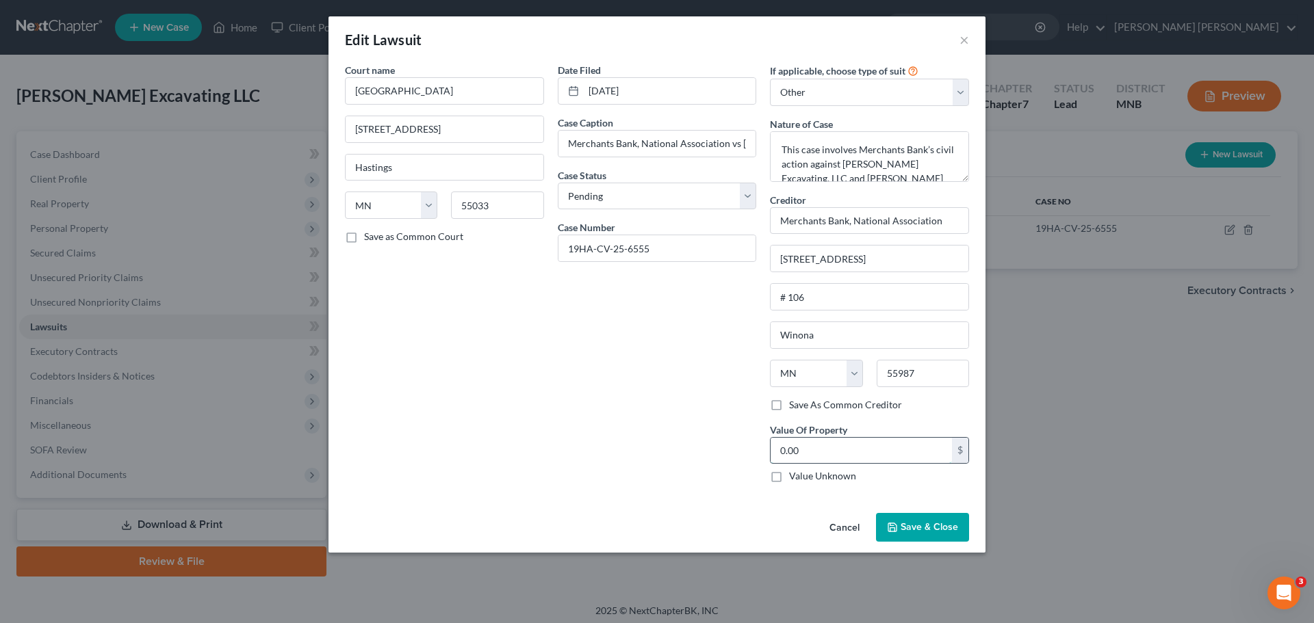
click at [875, 376] on input "0.00" at bounding box center [861, 451] width 181 height 26
paste input "$138,565.8"
type input "138,565.80"
click at [875, 376] on span "Save & Close" at bounding box center [929, 527] width 57 height 12
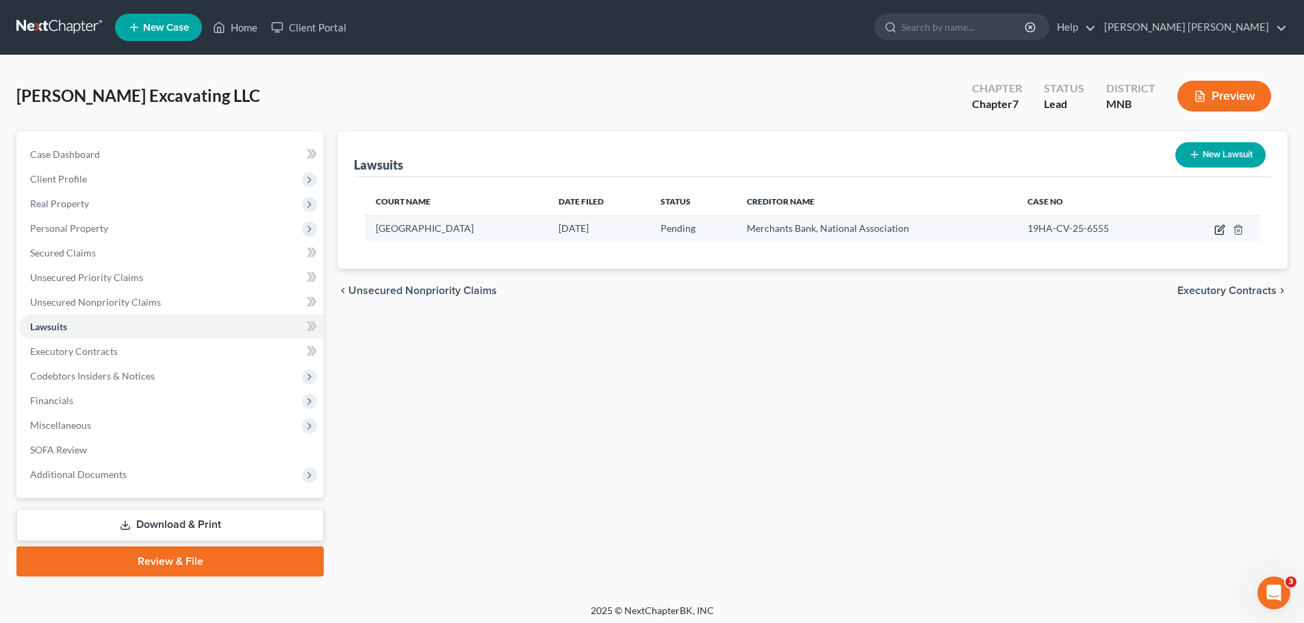
click at [875, 233] on icon "button" at bounding box center [1219, 229] width 11 height 11
select select "24"
select select "0"
select select "3"
select select "24"
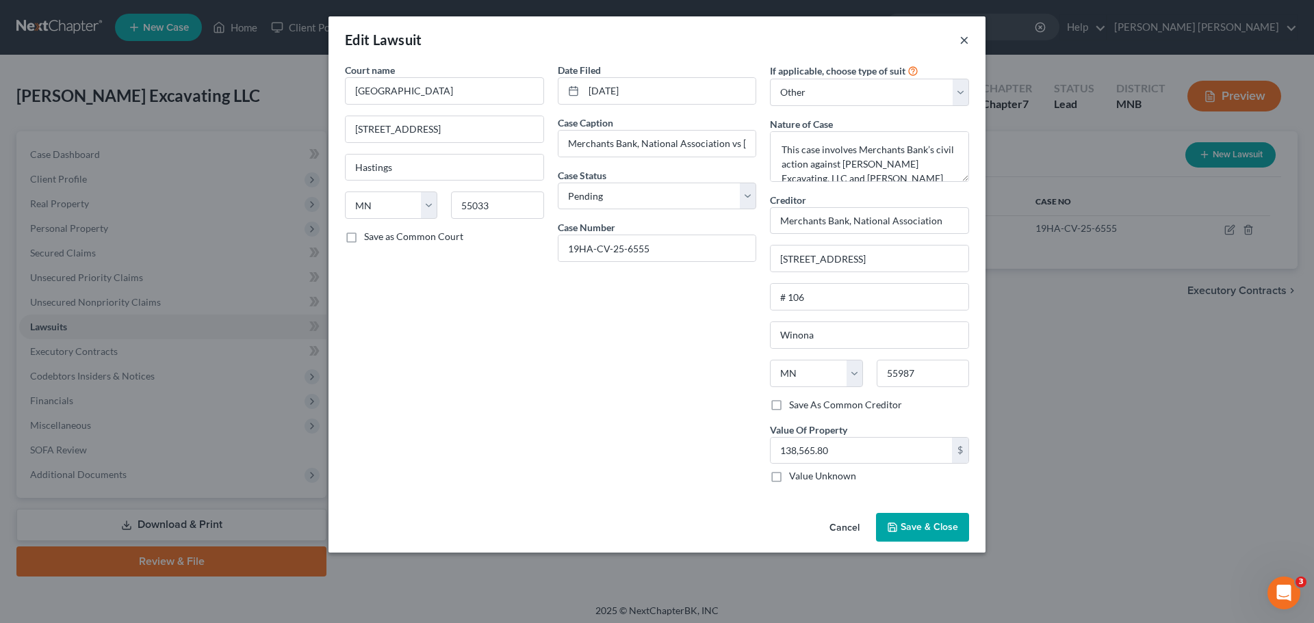
click at [875, 34] on button "×" at bounding box center [964, 39] width 10 height 16
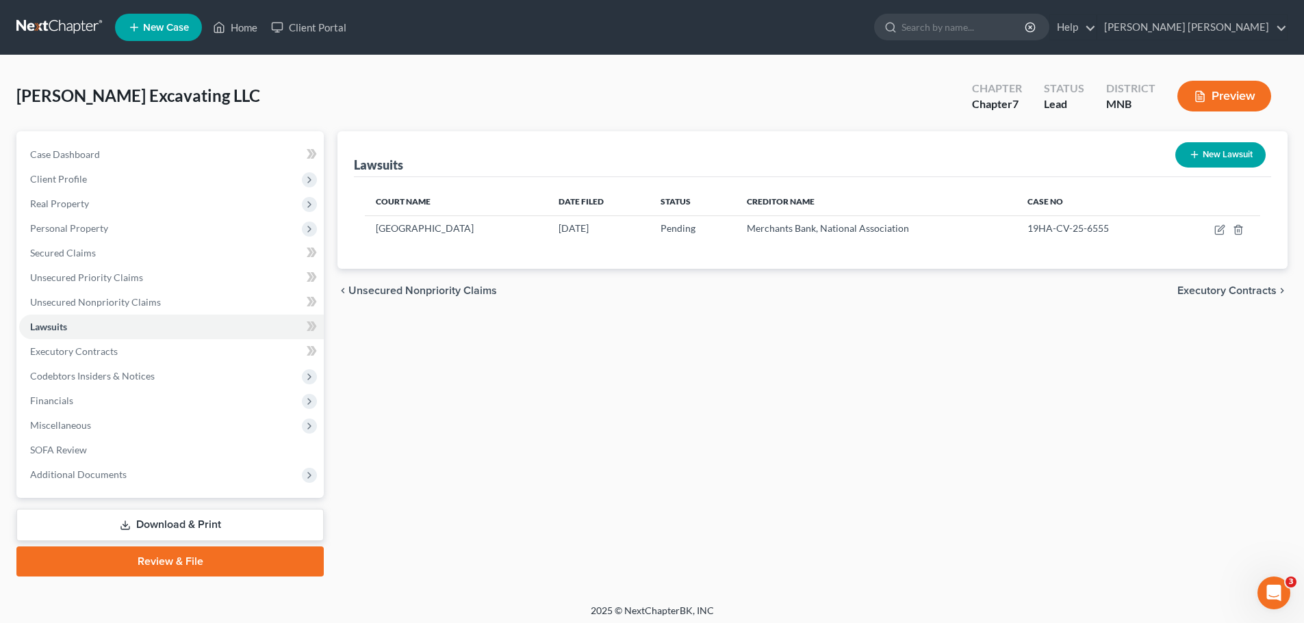
click at [875, 158] on button "New Lawsuit" at bounding box center [1220, 154] width 90 height 25
select select "0"
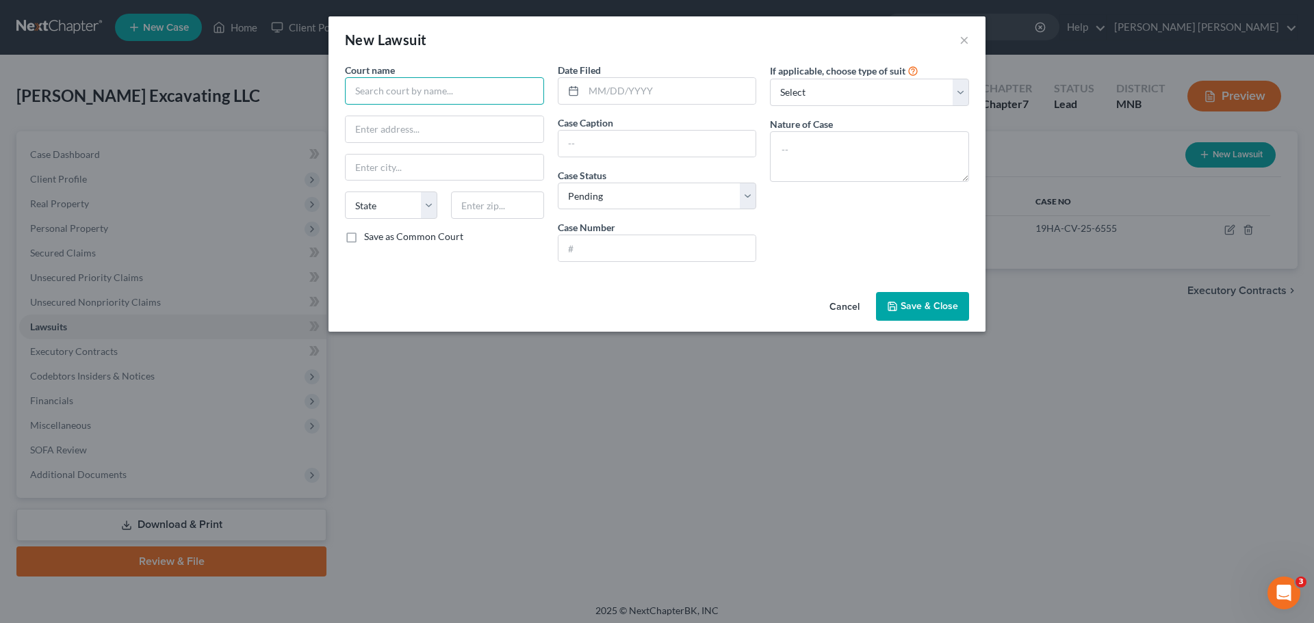
click at [458, 88] on input "text" at bounding box center [444, 90] width 199 height 27
click at [667, 97] on input "text" at bounding box center [670, 91] width 172 height 26
click at [665, 142] on input "text" at bounding box center [657, 144] width 198 height 26
type input "p"
click at [657, 249] on input "text" at bounding box center [657, 248] width 198 height 26
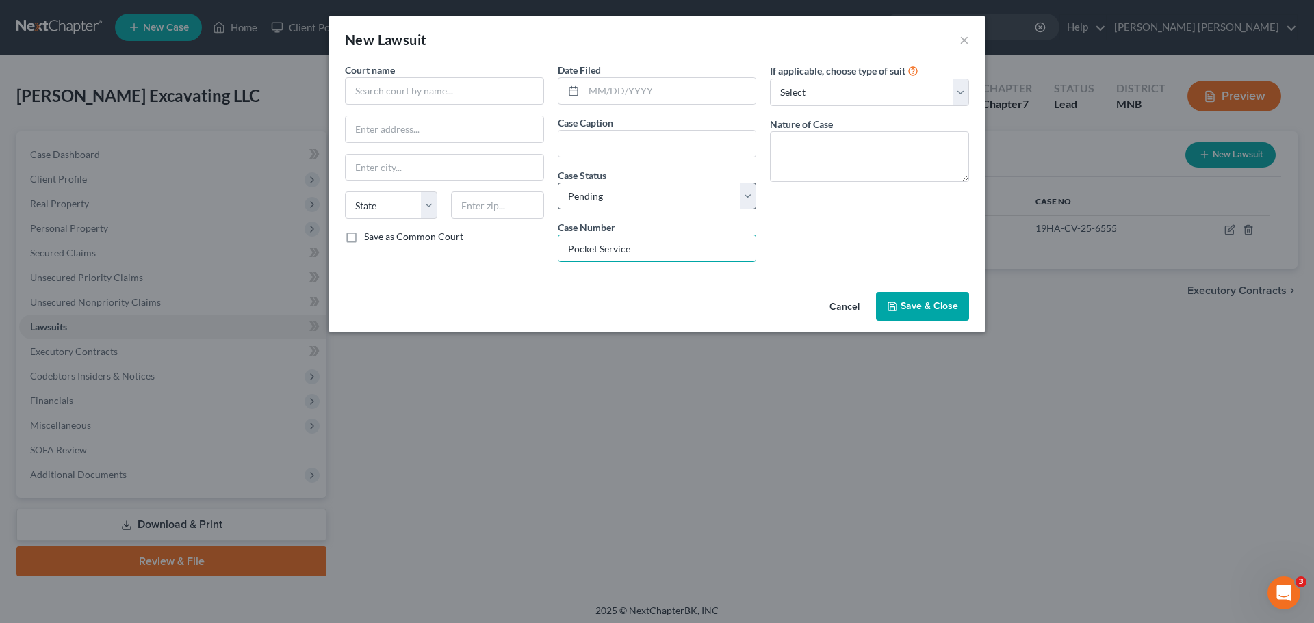
type input "Pocket Service"
click at [686, 198] on select "Select Pending On Appeal Concluded" at bounding box center [657, 196] width 199 height 27
click at [558, 183] on select "Select Pending On Appeal Concluded" at bounding box center [657, 196] width 199 height 27
click at [875, 159] on textarea at bounding box center [869, 156] width 199 height 51
click at [875, 92] on select "Select Repossession Foreclosure Returns Other" at bounding box center [869, 92] width 199 height 27
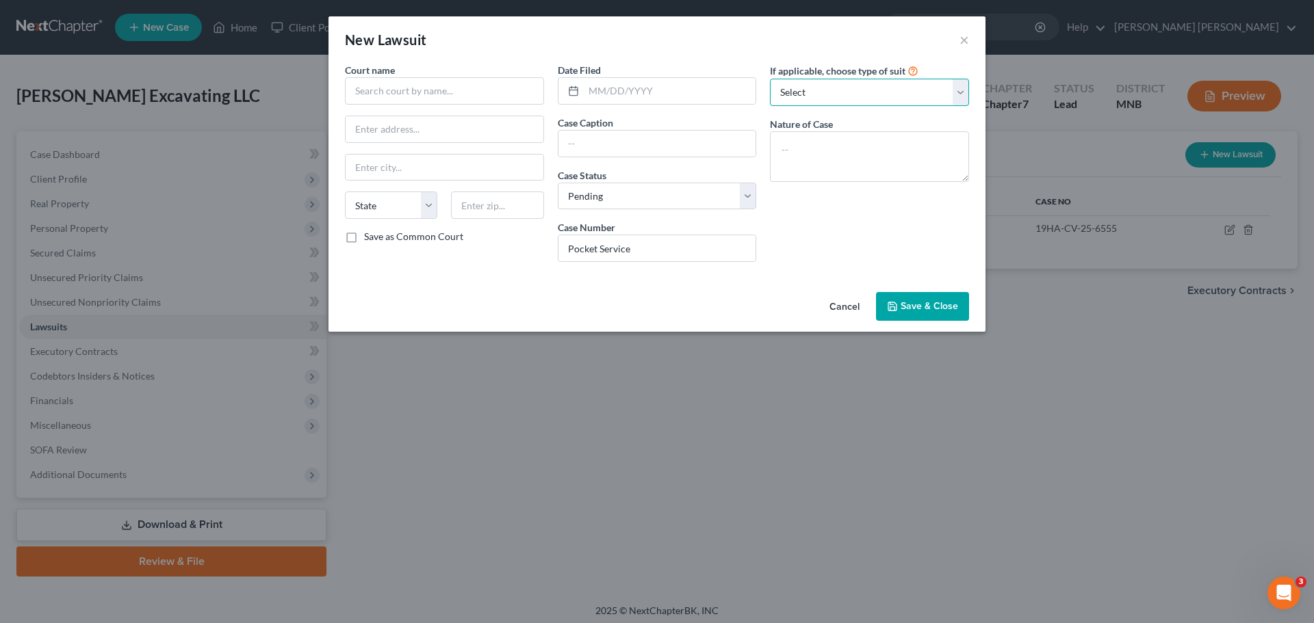
select select "3"
click at [770, 79] on select "Select Repossession Foreclosure Returns Other" at bounding box center [869, 92] width 199 height 27
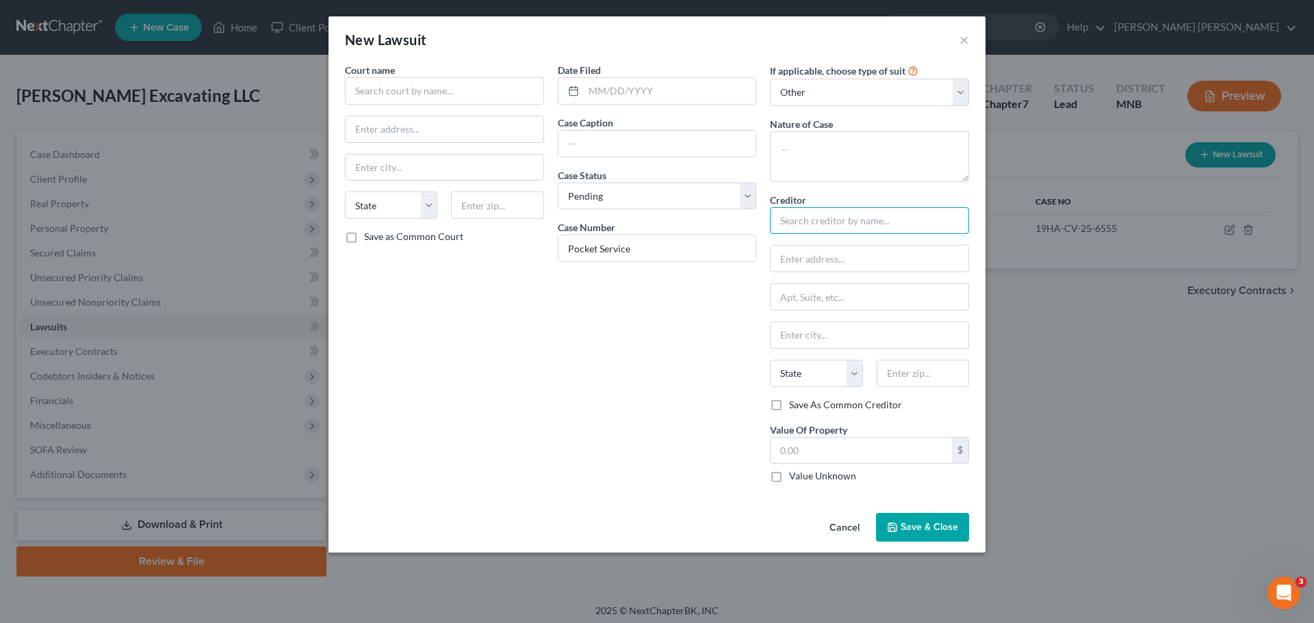
click at [867, 222] on input "text" at bounding box center [869, 220] width 199 height 27
type input "River County Cooperative"
click at [433, 90] on input "text" at bounding box center [444, 90] width 199 height 27
type input "K"
click at [456, 89] on input "[GEOGRAPHIC_DATA]" at bounding box center [444, 90] width 199 height 27
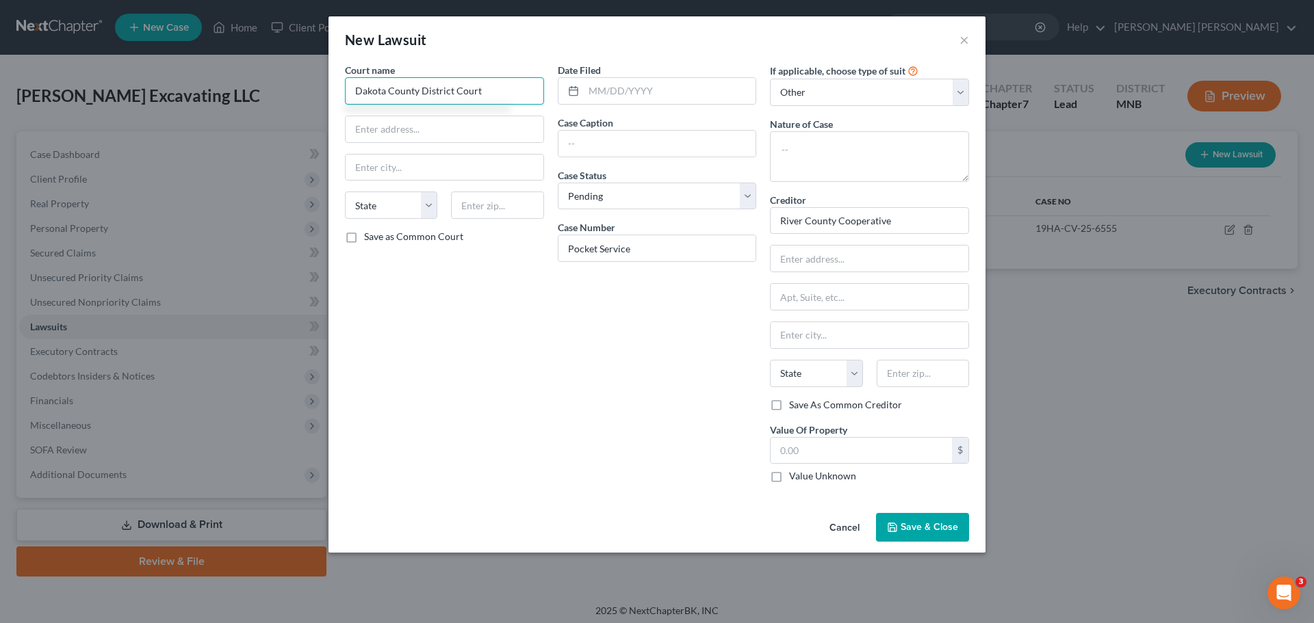
type input "Dakota County District Court"
click at [364, 235] on label "Save as Common Court" at bounding box center [413, 237] width 99 height 14
click at [370, 235] on input "Save as Common Court" at bounding box center [374, 234] width 9 height 9
checkbox input "true"
click at [436, 134] on input "text" at bounding box center [445, 129] width 198 height 26
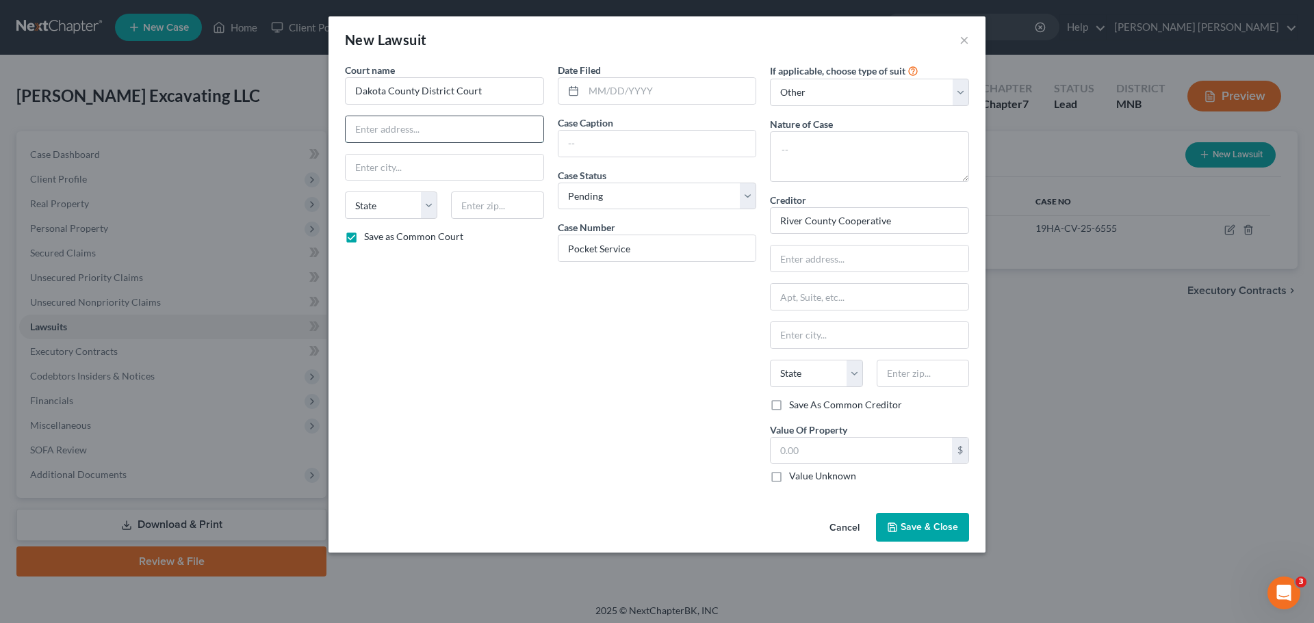
click at [402, 126] on input "text" at bounding box center [445, 129] width 198 height 26
paste input "[STREET_ADDRESS]"
type input "[STREET_ADDRESS]"
type input "Hastings"
select select "24"
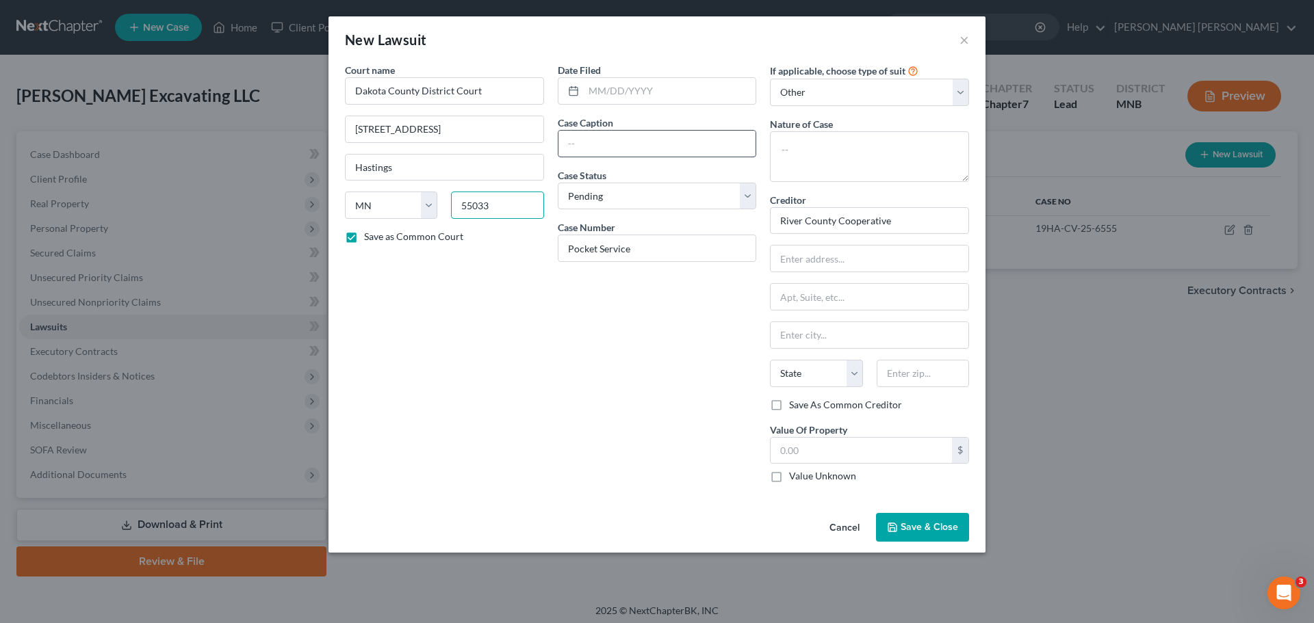
type input "55033"
click at [699, 140] on input "text" at bounding box center [657, 144] width 198 height 26
click at [838, 376] on input "text" at bounding box center [861, 451] width 181 height 26
type input "25,029.07"
click at [875, 376] on icon "button" at bounding box center [892, 527] width 11 height 11
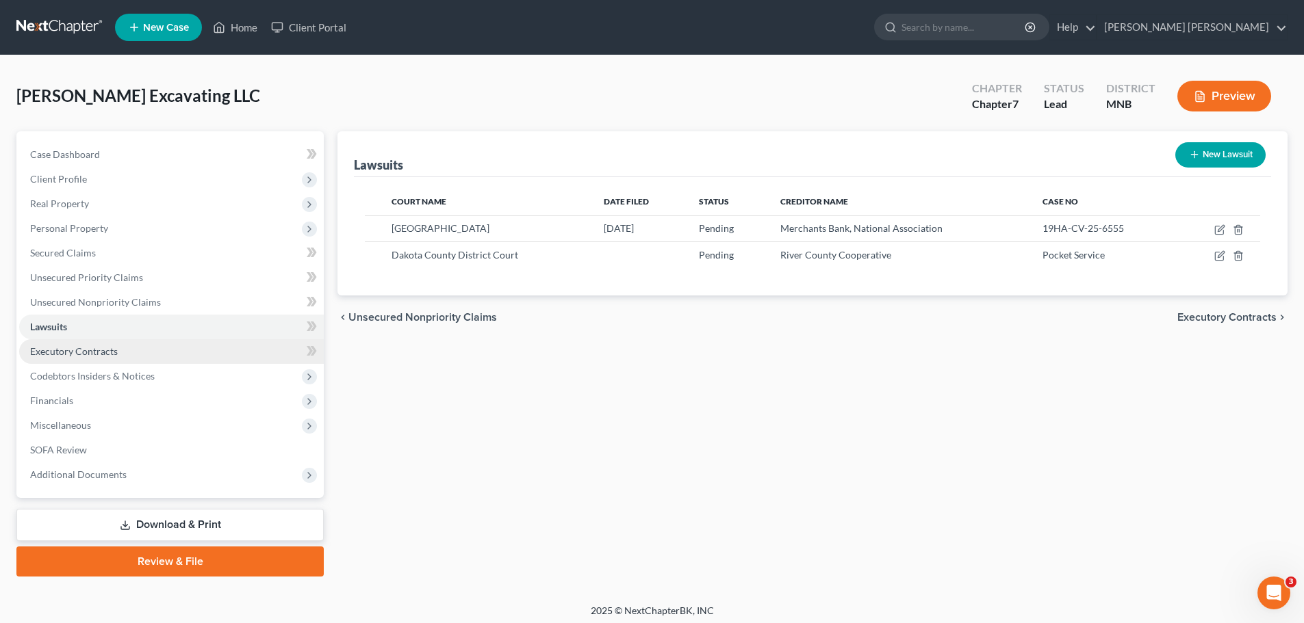
click at [79, 353] on span "Executory Contracts" at bounding box center [74, 352] width 88 height 12
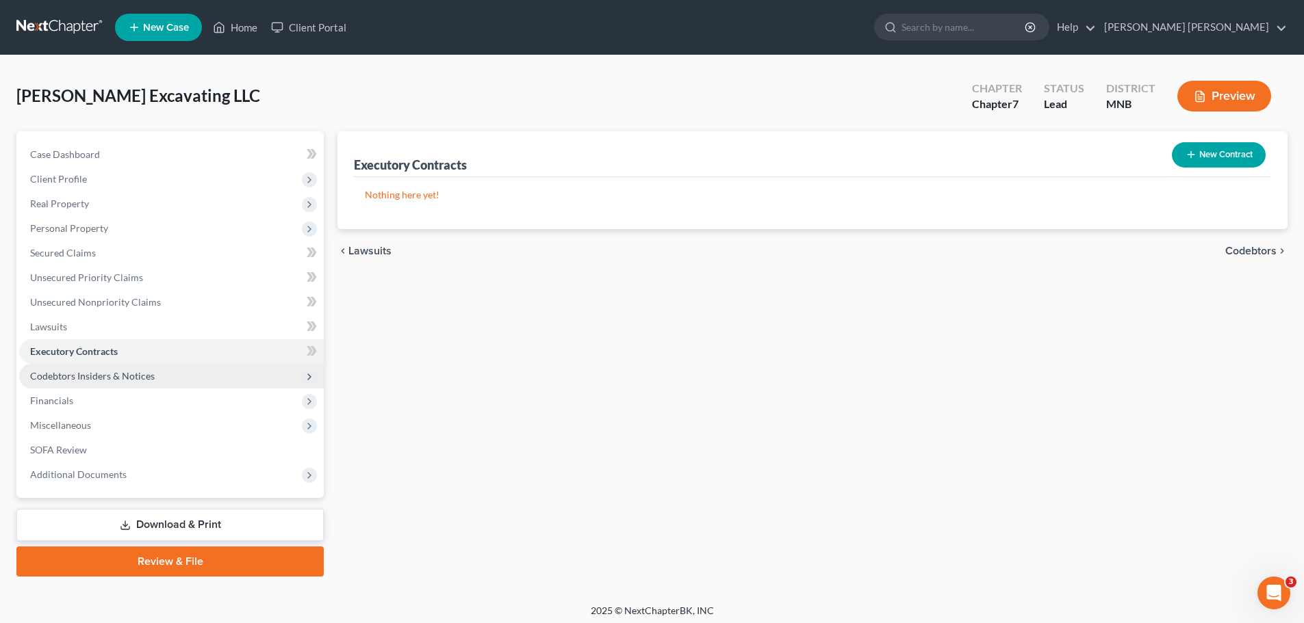
click at [140, 374] on span "Codebtors Insiders & Notices" at bounding box center [92, 376] width 125 height 12
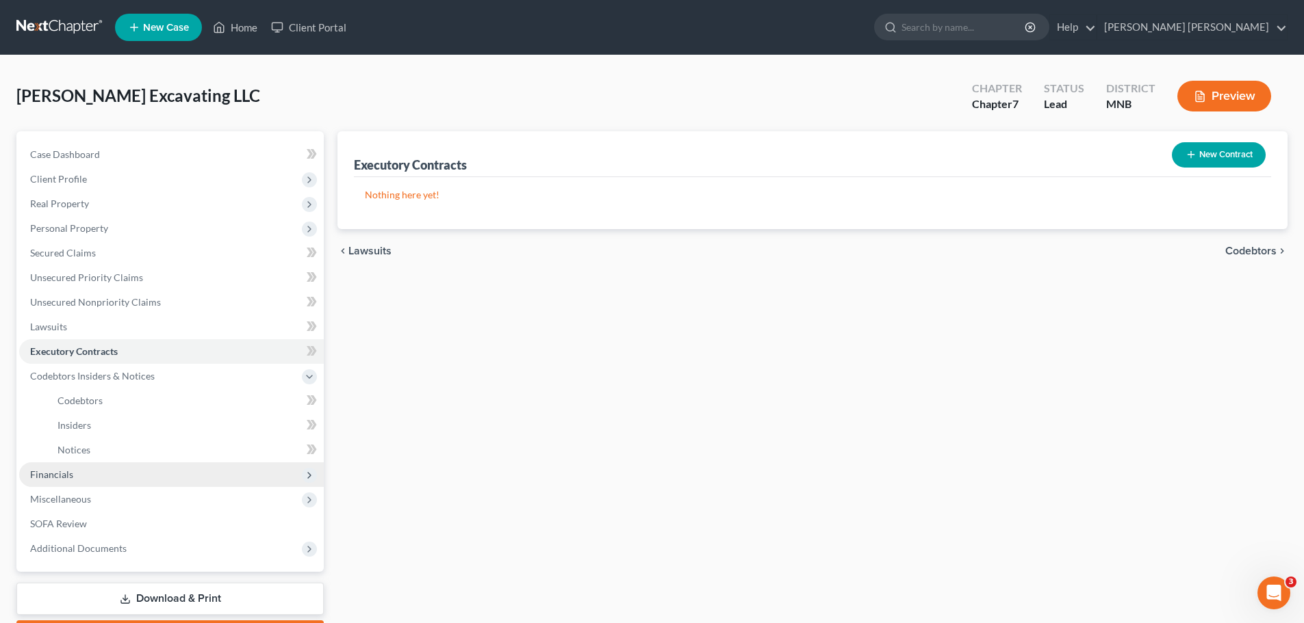
click at [144, 376] on span "Financials" at bounding box center [171, 475] width 305 height 25
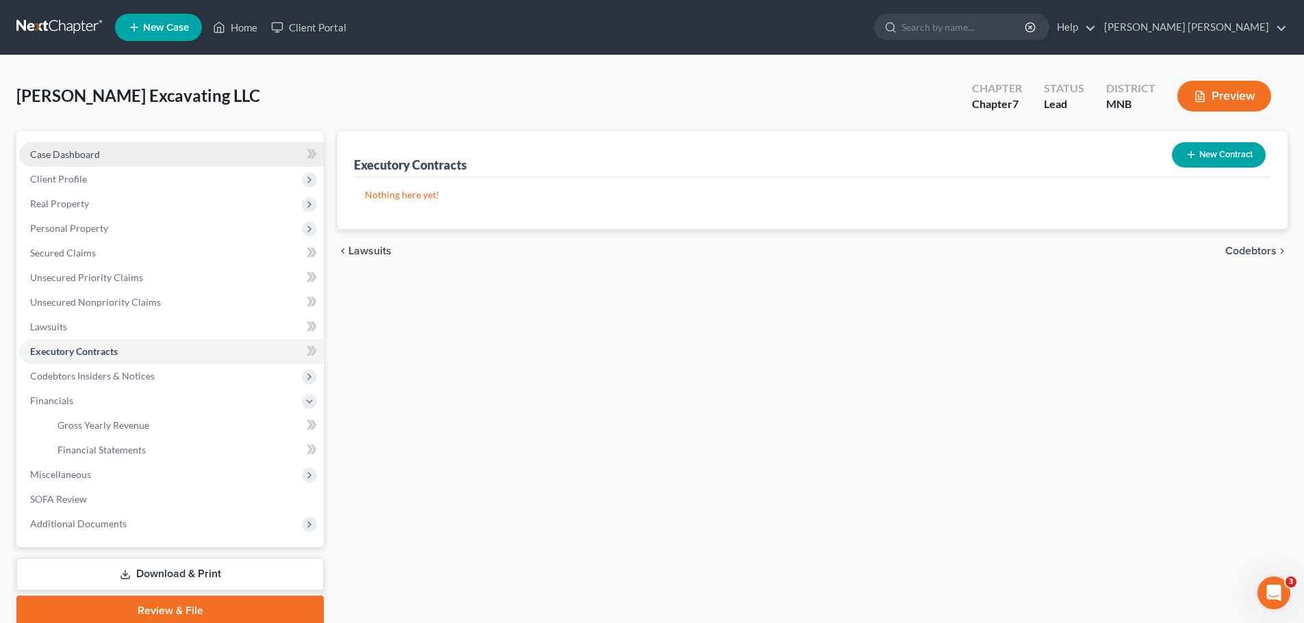
click at [90, 151] on span "Case Dashboard" at bounding box center [65, 155] width 70 height 12
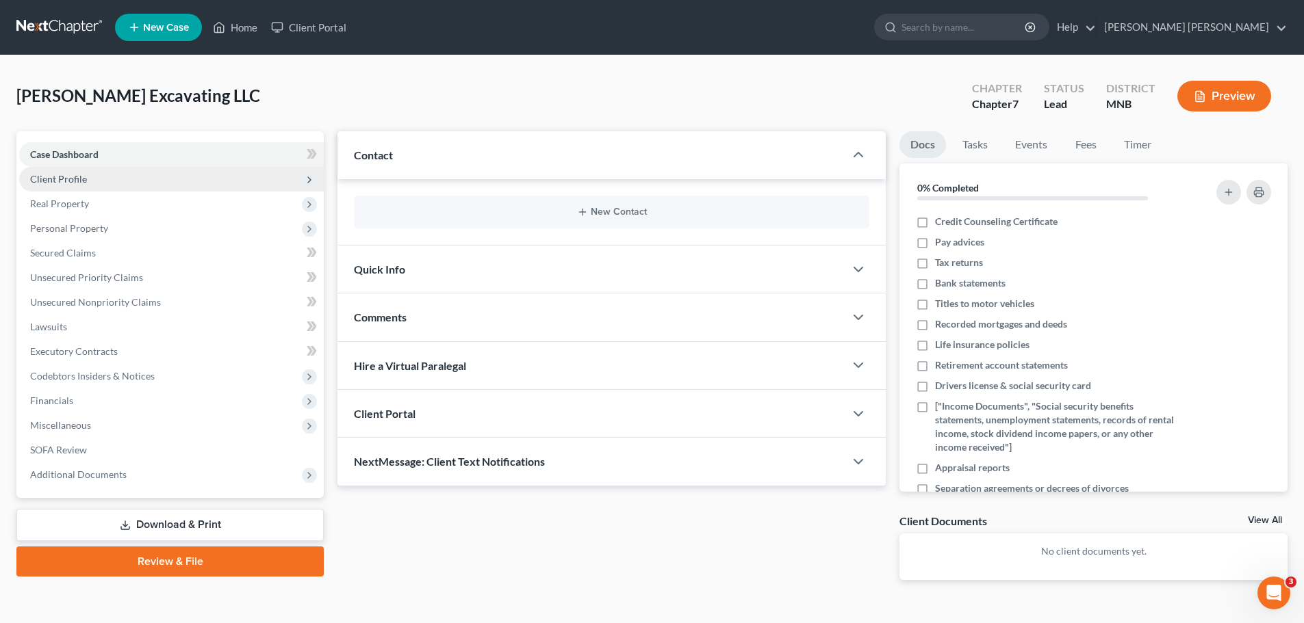
click at [111, 185] on span "Client Profile" at bounding box center [171, 179] width 305 height 25
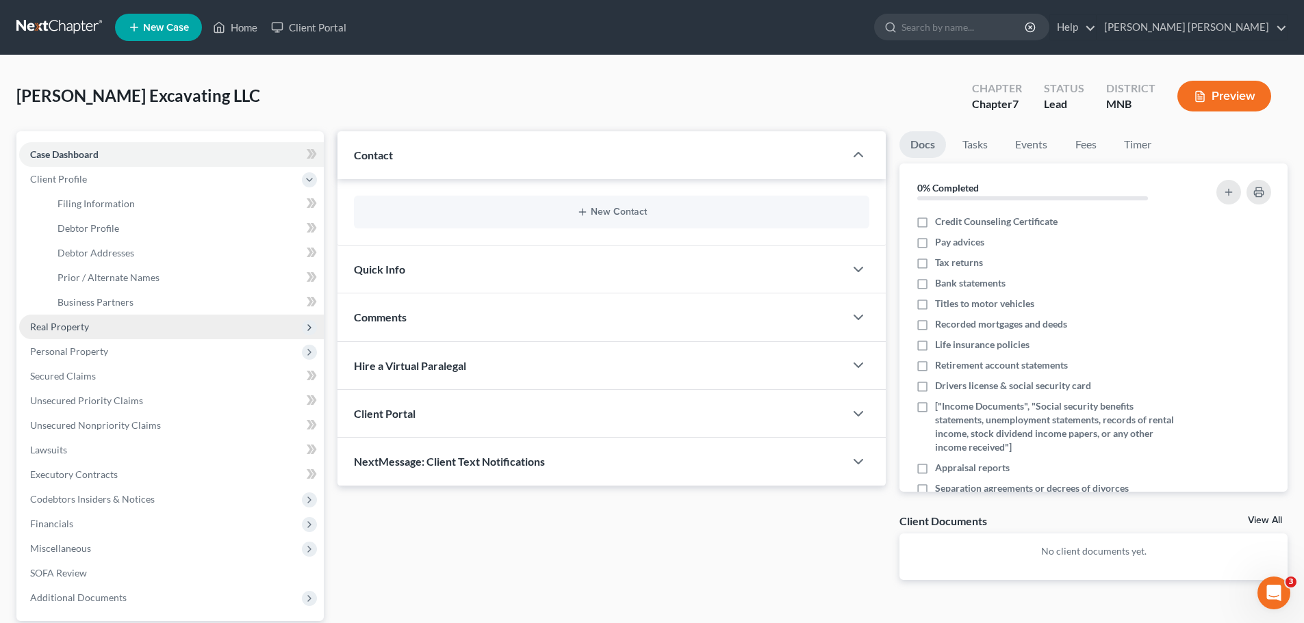
click at [88, 331] on span "Real Property" at bounding box center [59, 327] width 59 height 12
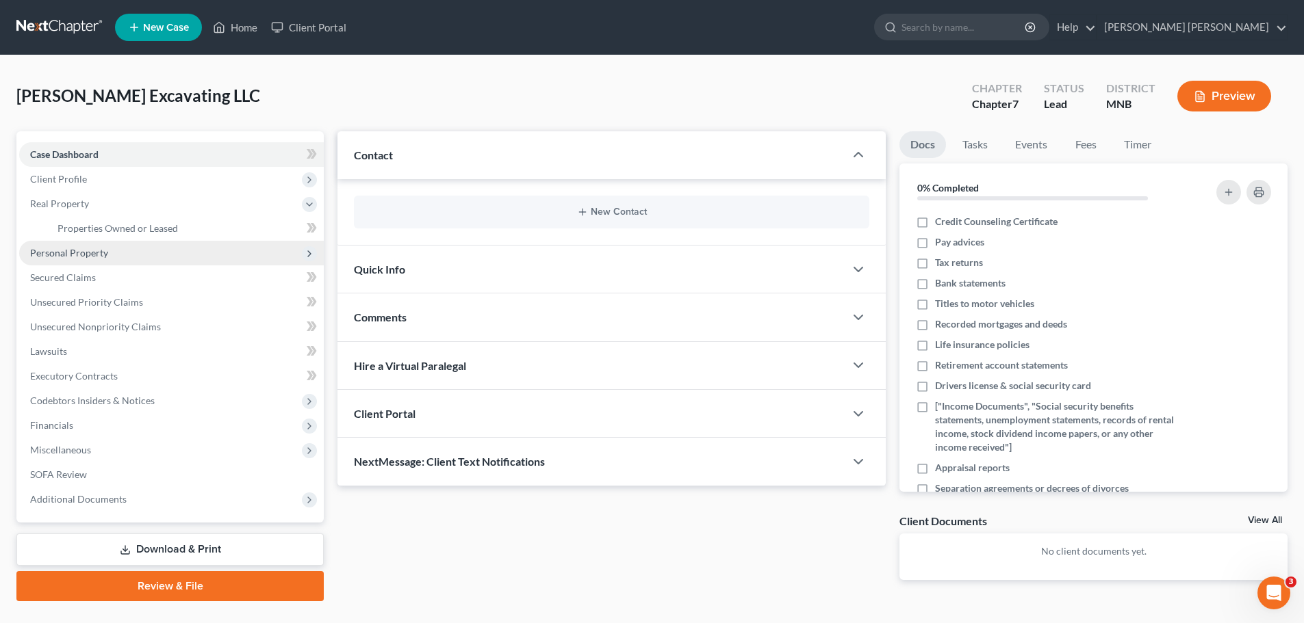
click at [116, 253] on span "Personal Property" at bounding box center [171, 253] width 305 height 25
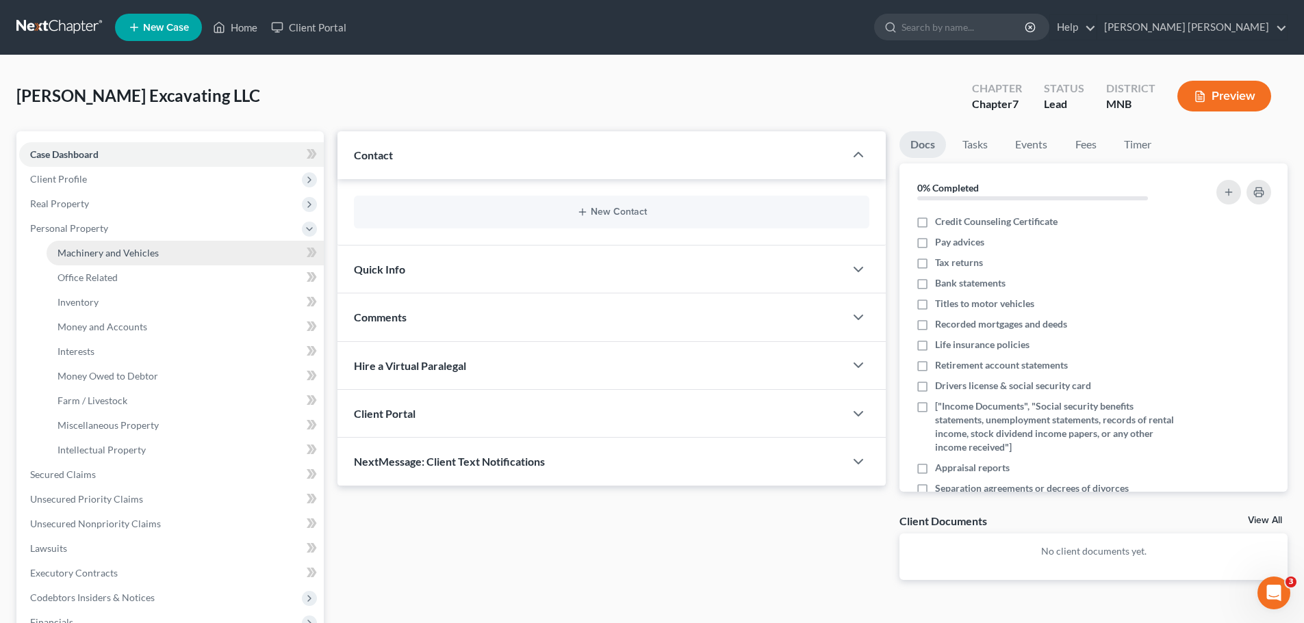
click at [126, 262] on link "Machinery and Vehicles" at bounding box center [185, 253] width 277 height 25
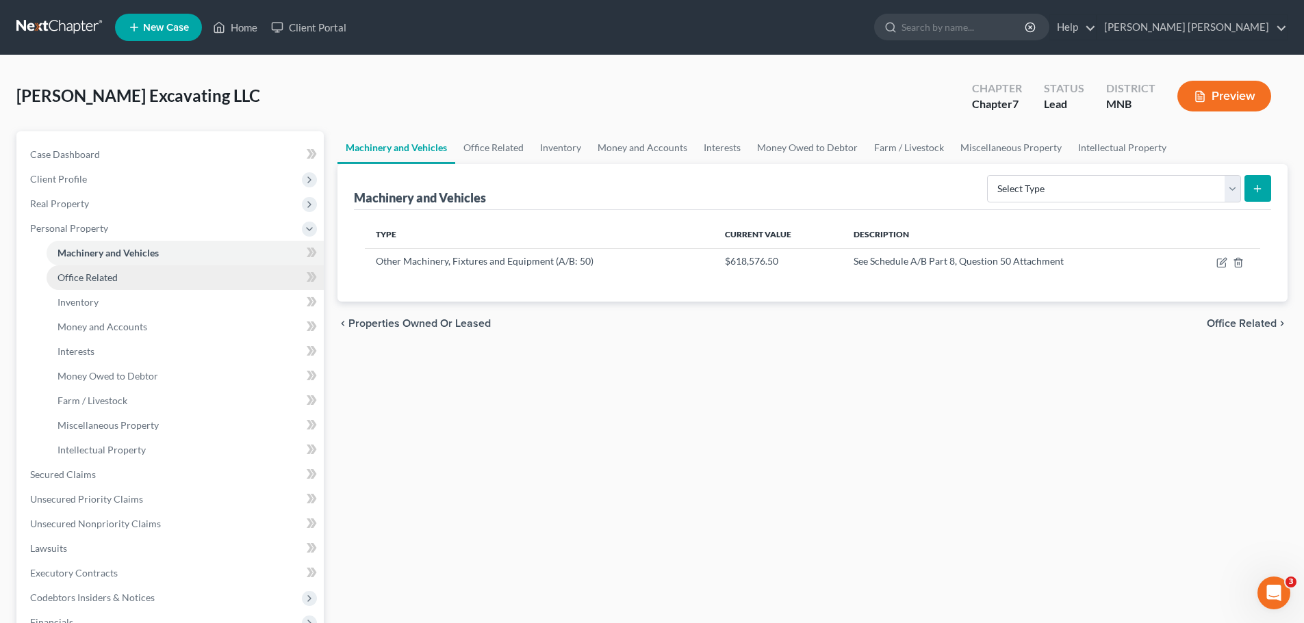
click at [126, 275] on link "Office Related" at bounding box center [185, 278] width 277 height 25
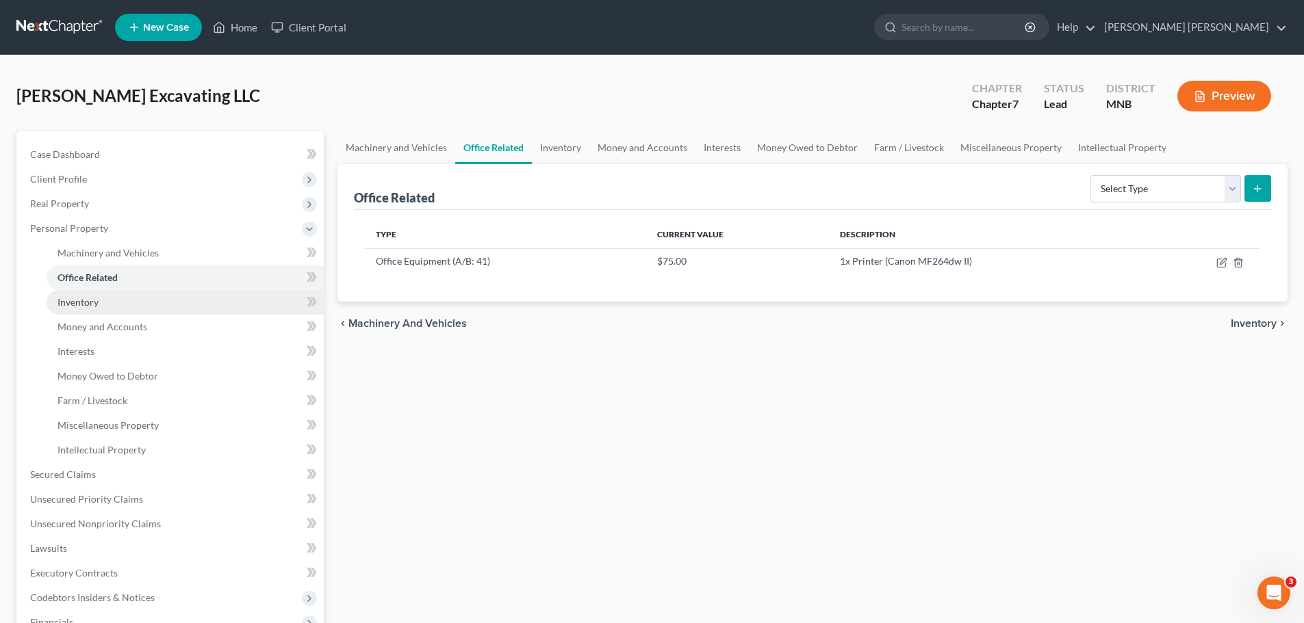
click at [133, 297] on link "Inventory" at bounding box center [185, 302] width 277 height 25
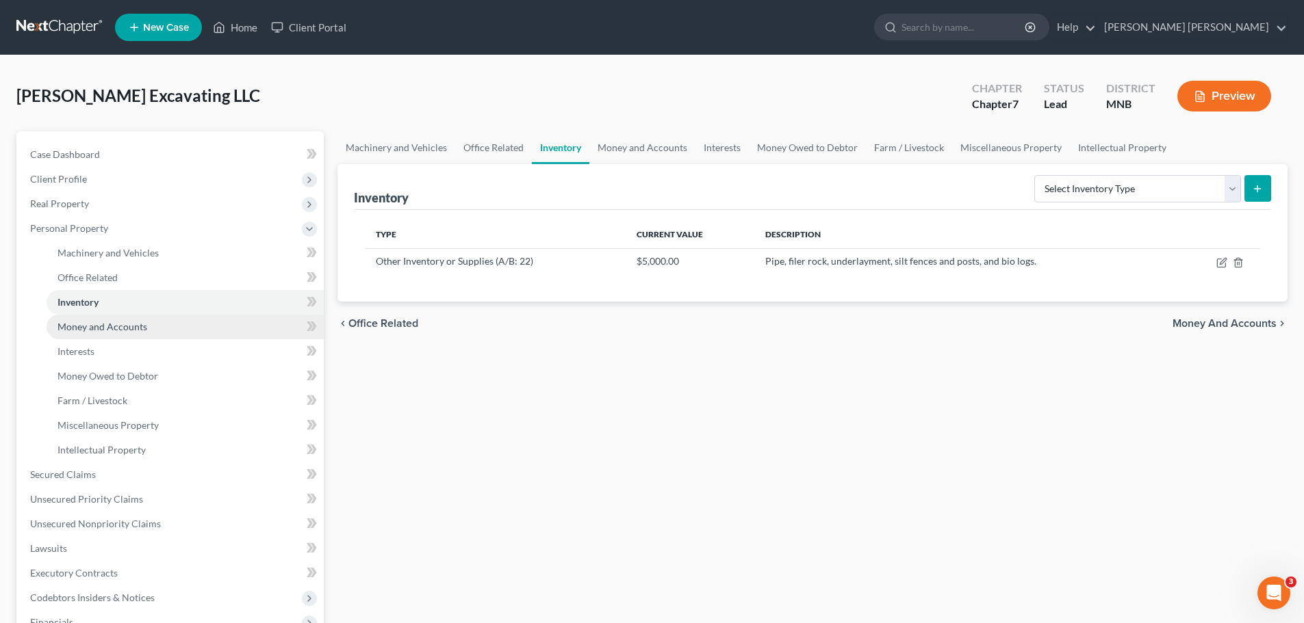
click at [133, 325] on span "Money and Accounts" at bounding box center [102, 327] width 90 height 12
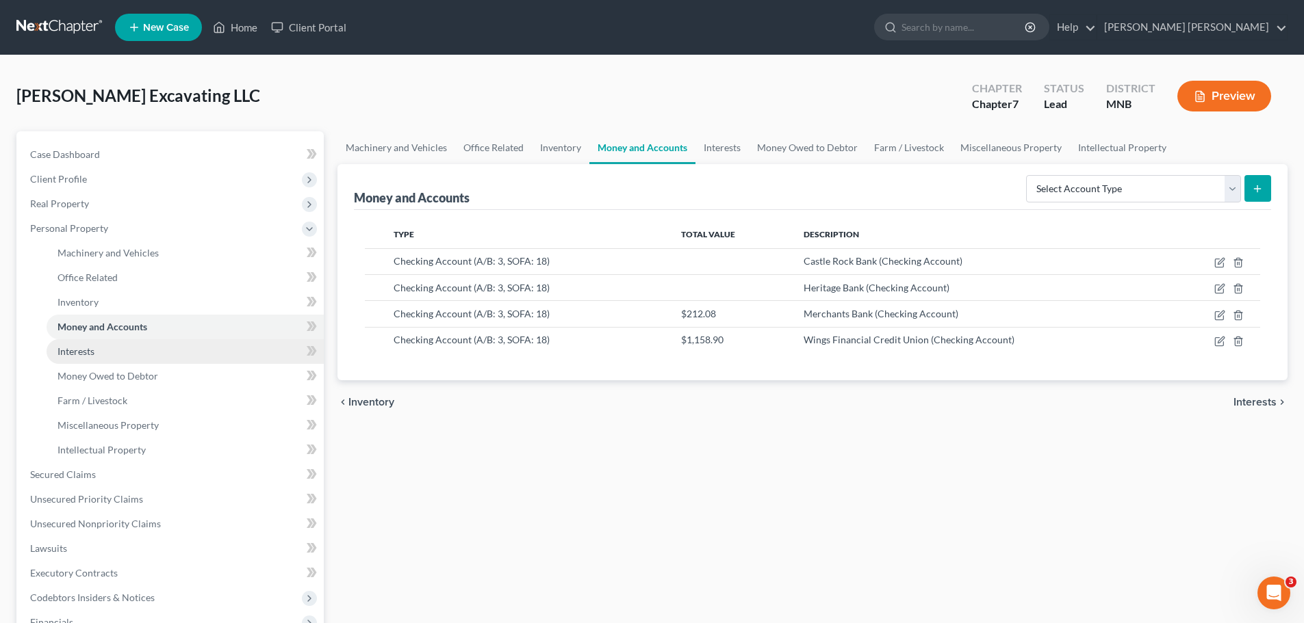
click at [135, 347] on link "Interests" at bounding box center [185, 351] width 277 height 25
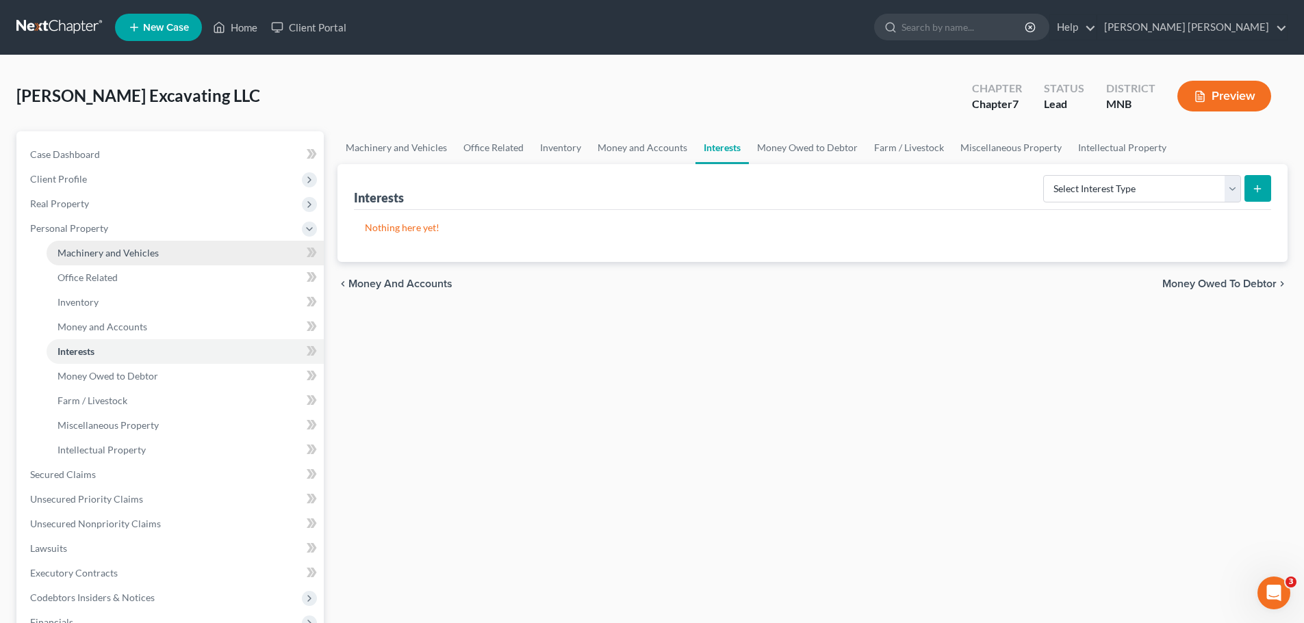
click at [159, 259] on link "Machinery and Vehicles" at bounding box center [185, 253] width 277 height 25
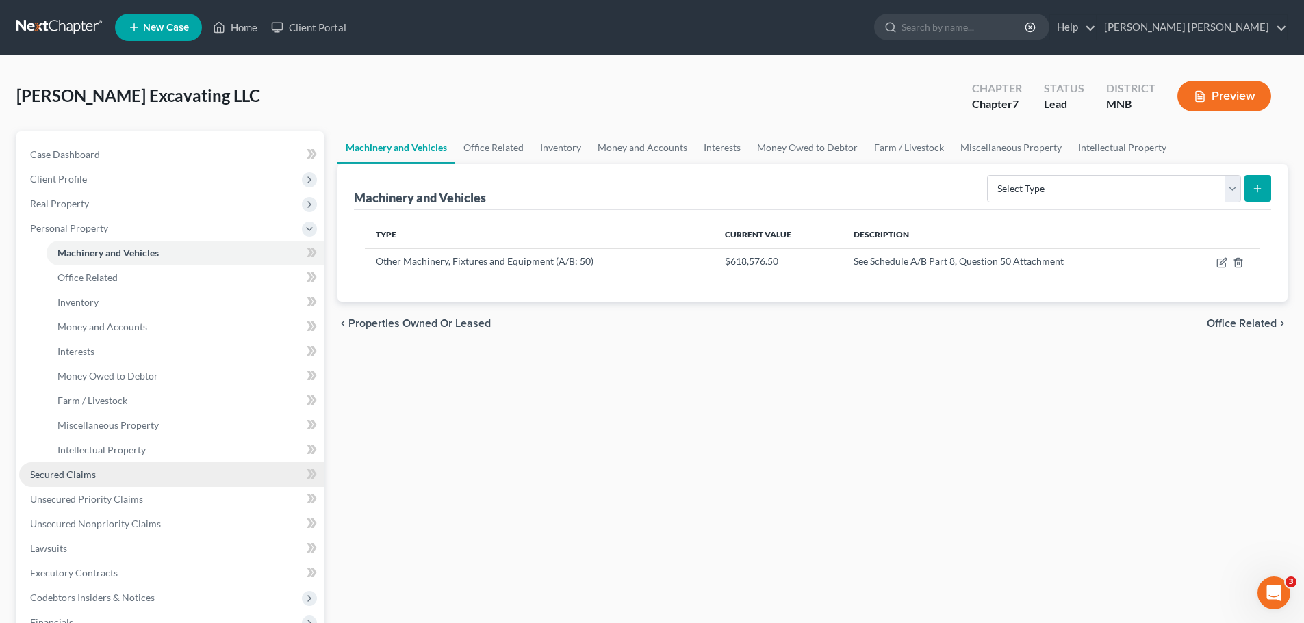
scroll to position [68, 0]
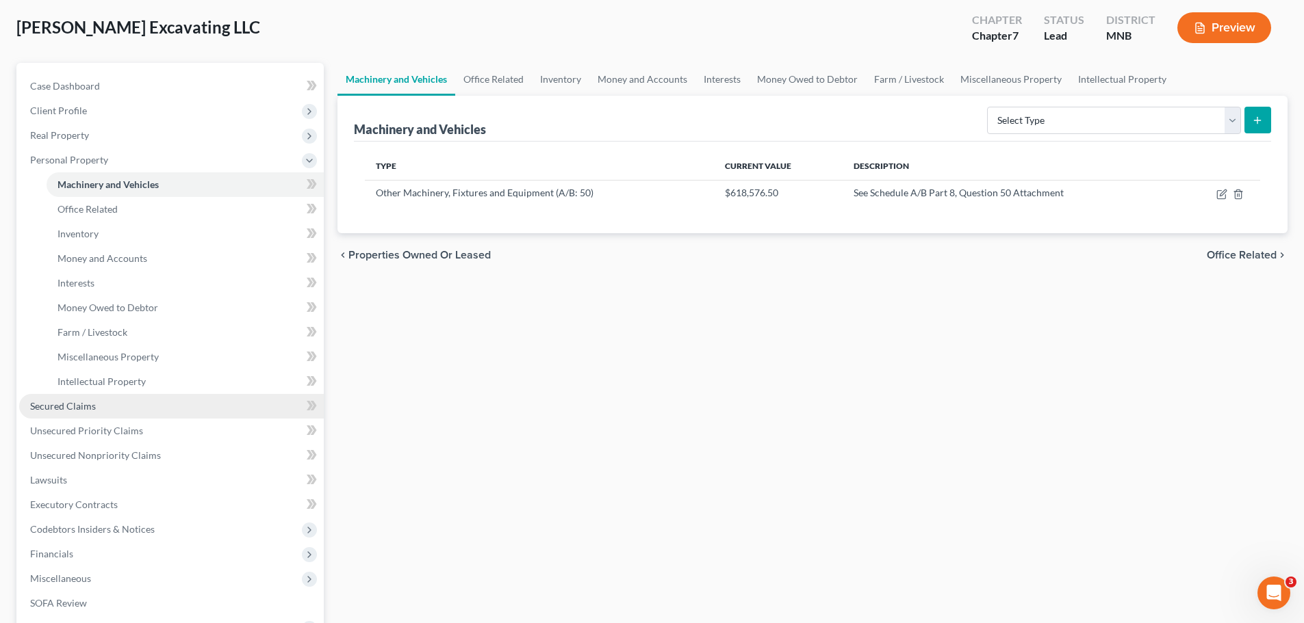
click at [157, 376] on link "Secured Claims" at bounding box center [171, 406] width 305 height 25
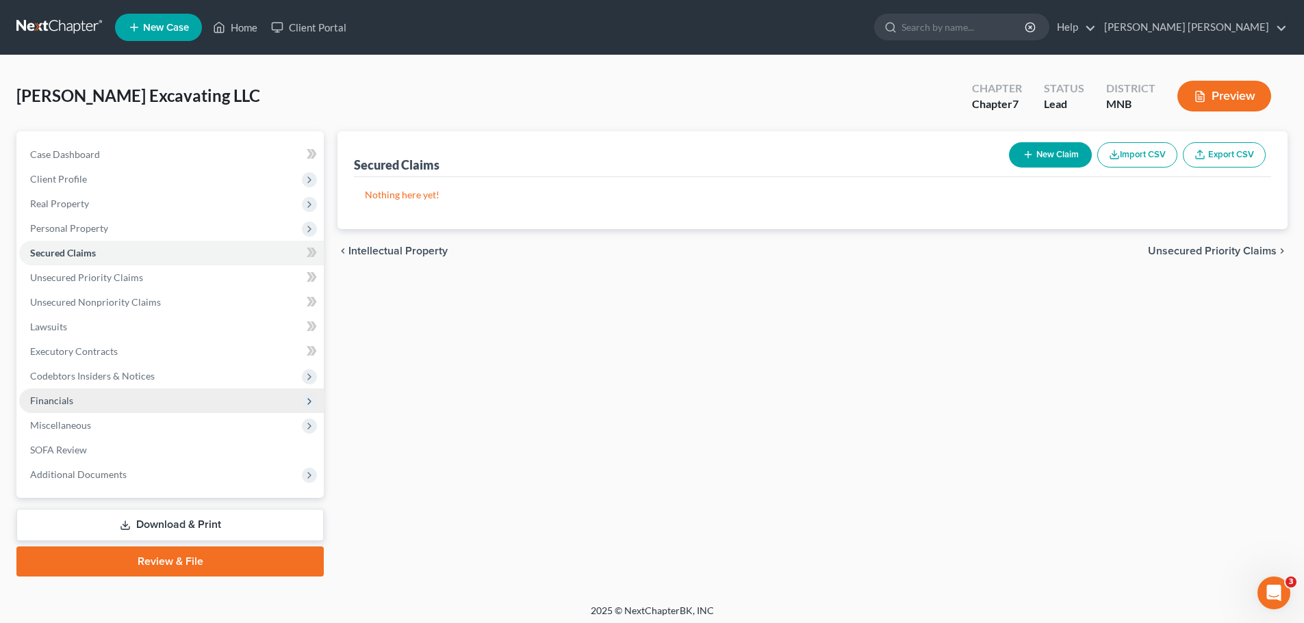
click at [105, 376] on span "Financials" at bounding box center [171, 401] width 305 height 25
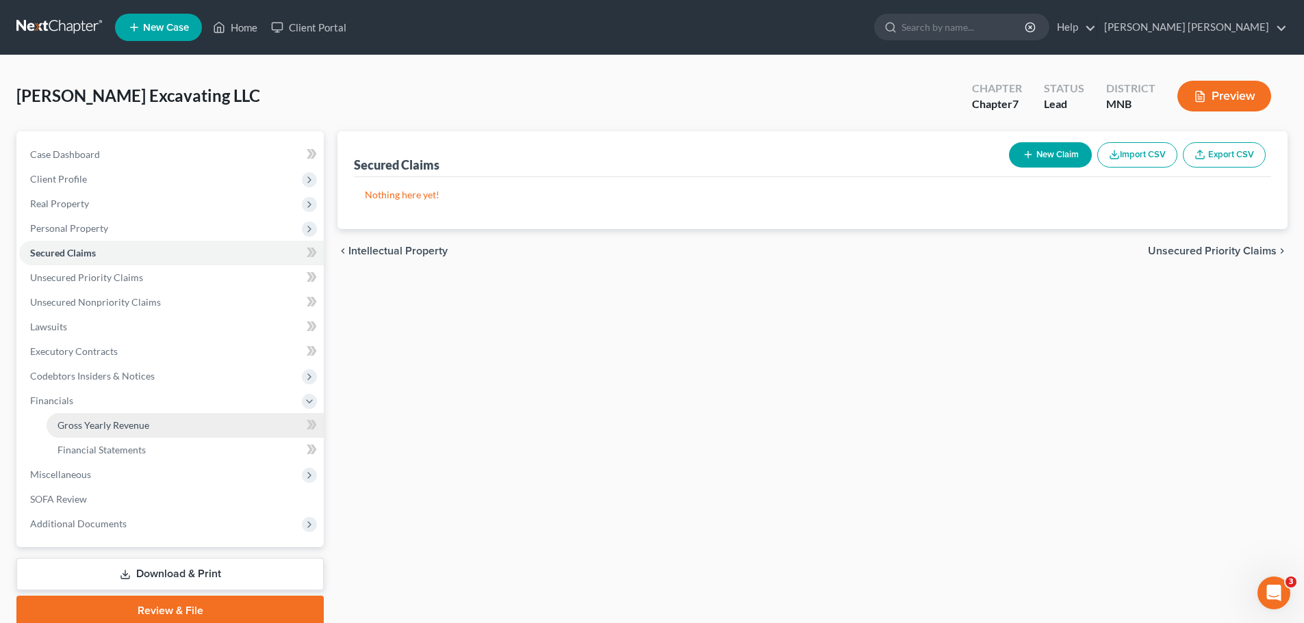
click at [107, 376] on span "Gross Yearly Revenue" at bounding box center [103, 426] width 92 height 12
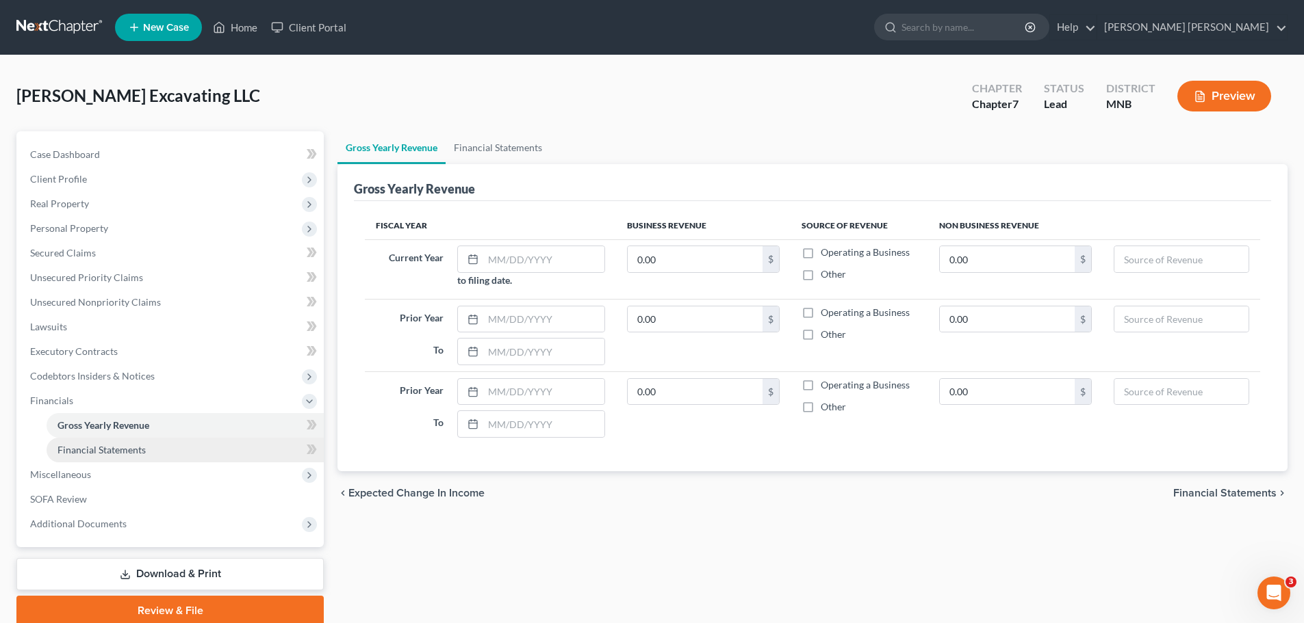
click at [136, 376] on span "Financial Statements" at bounding box center [101, 450] width 88 height 12
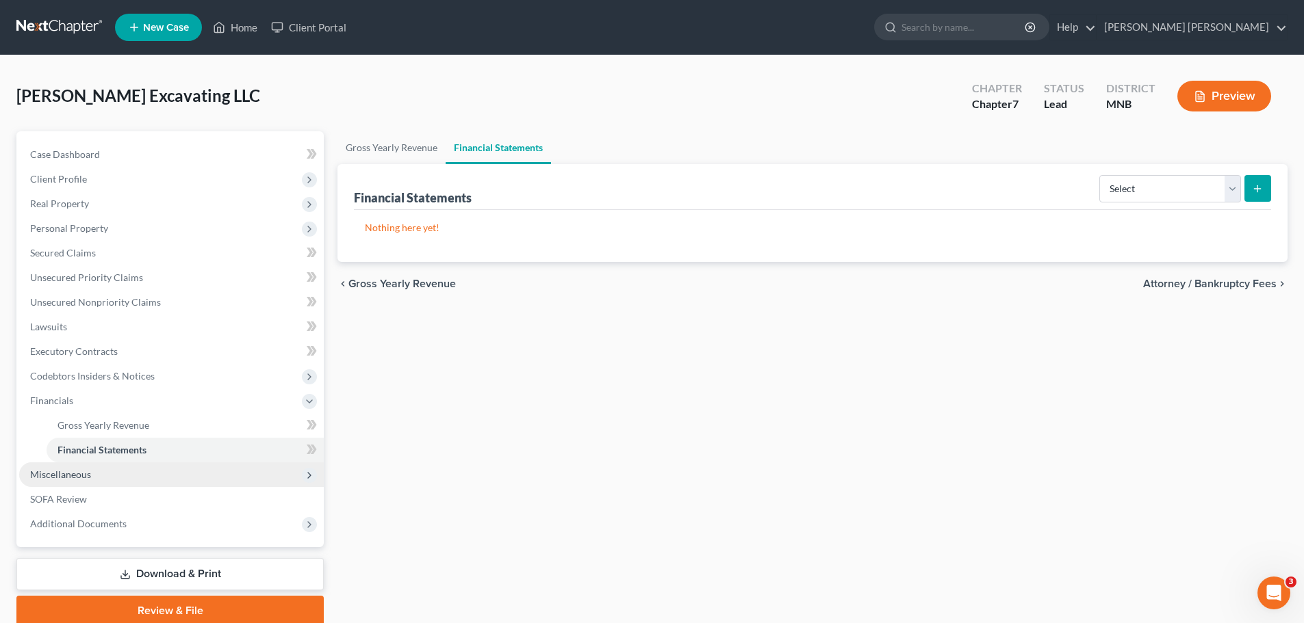
click at [130, 376] on span "Miscellaneous" at bounding box center [171, 475] width 305 height 25
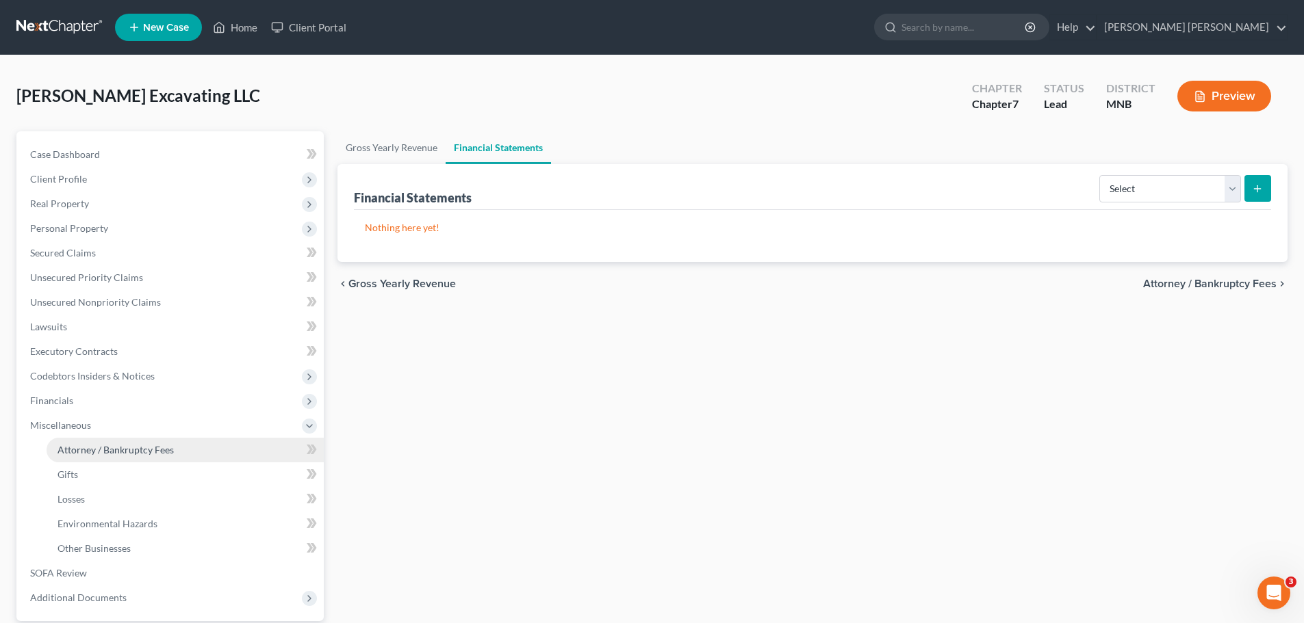
click at [133, 376] on span "Attorney / Bankruptcy Fees" at bounding box center [115, 450] width 116 height 12
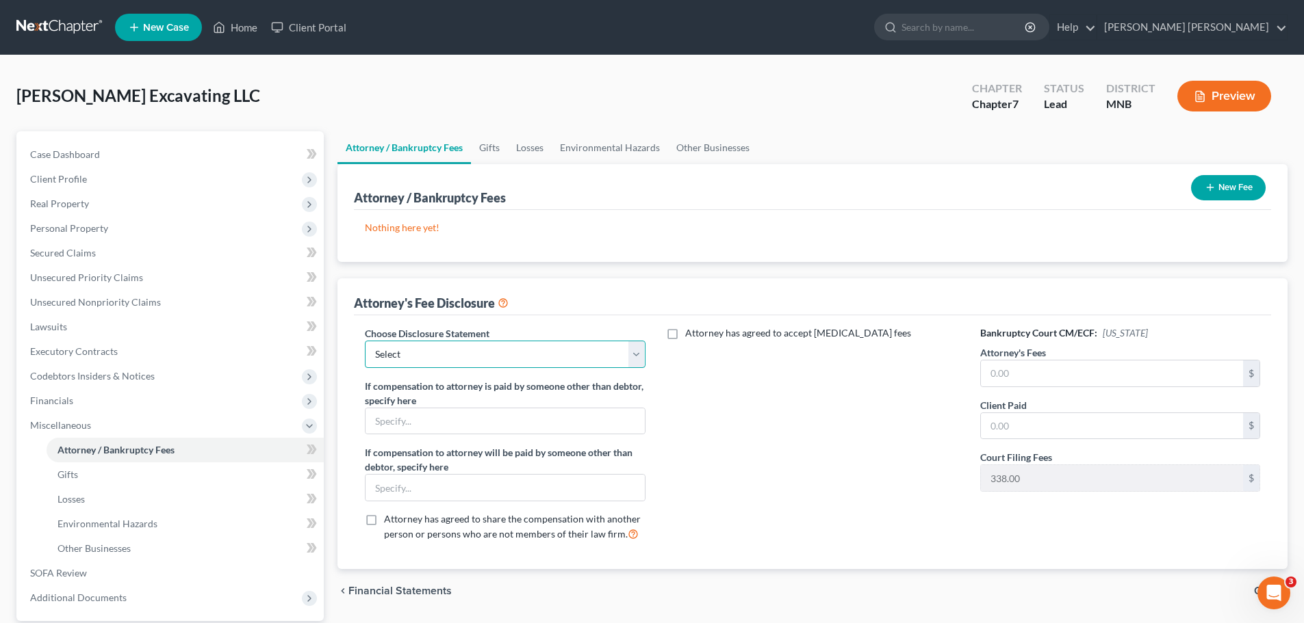
click at [457, 361] on select "Select Attorney Fee Disclosure – [PERSON_NAME] [PERSON_NAME], PLLC" at bounding box center [505, 354] width 280 height 27
select select "0"
click at [365, 341] on select "Select Attorney Fee Disclosure – [PERSON_NAME] [PERSON_NAME], PLLC" at bounding box center [505, 354] width 280 height 27
click at [875, 376] on input "text" at bounding box center [1112, 374] width 262 height 26
type input "15,000"
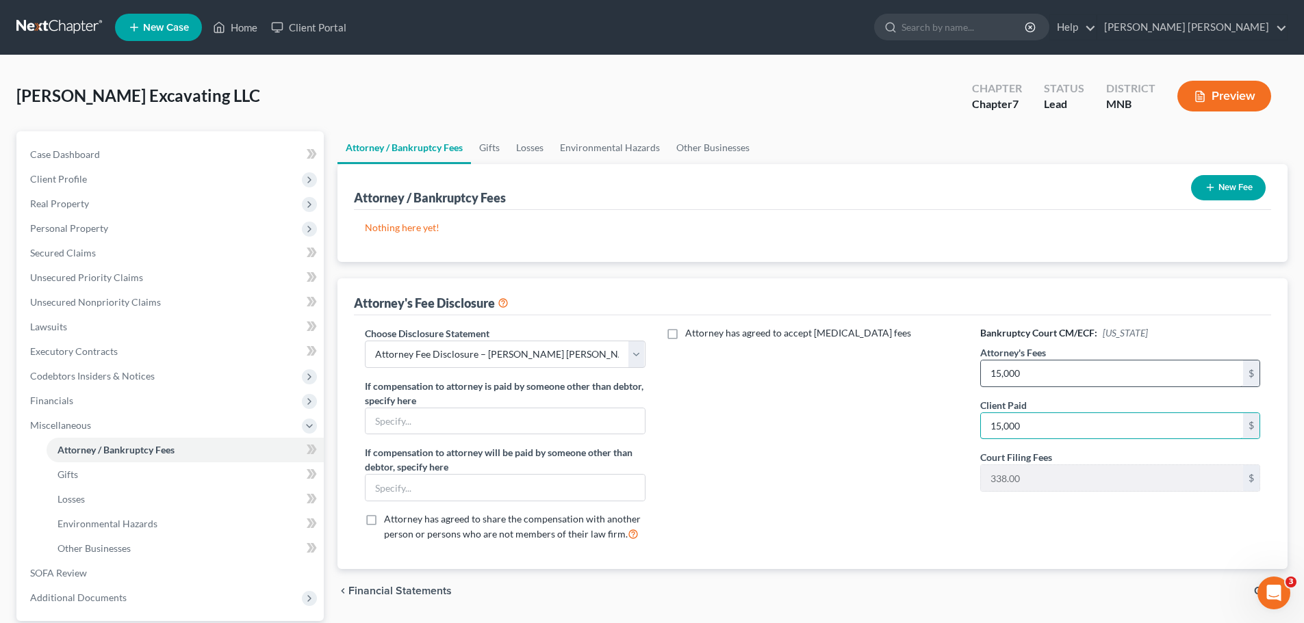
type input "15,000"
click at [849, 376] on div "Attorney has agreed to accept [MEDICAL_DATA] fees" at bounding box center [812, 439] width 307 height 227
click at [875, 188] on button "New Fee" at bounding box center [1228, 187] width 75 height 25
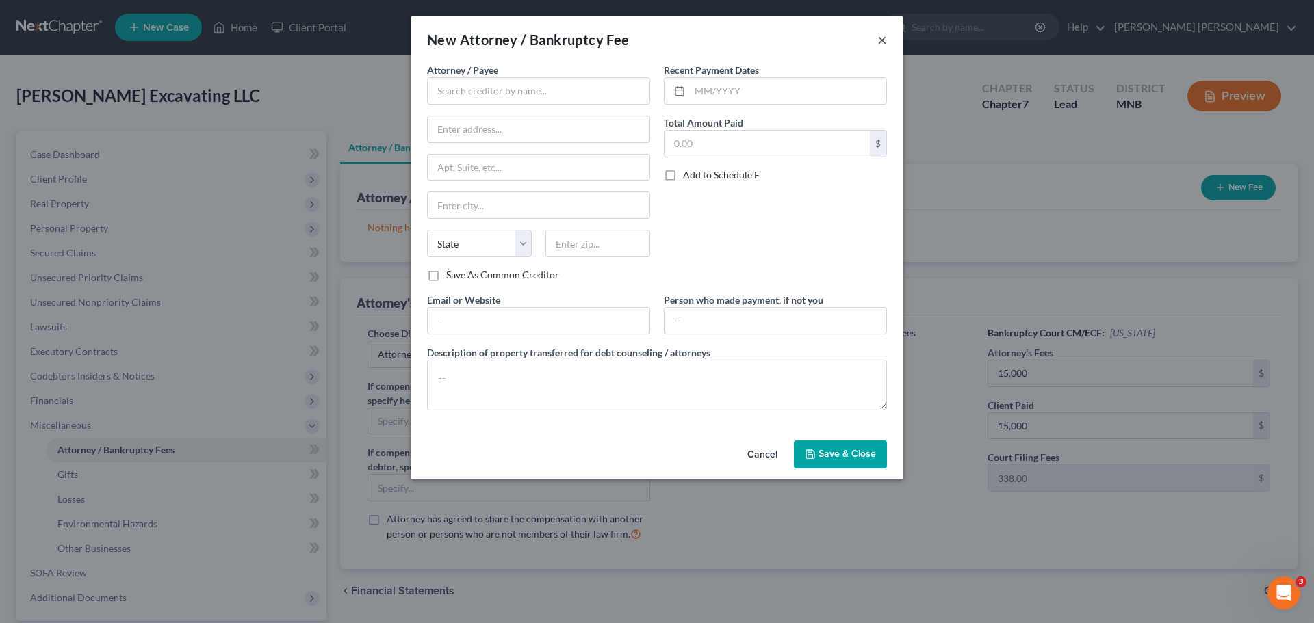
click at [875, 43] on button "×" at bounding box center [882, 39] width 10 height 16
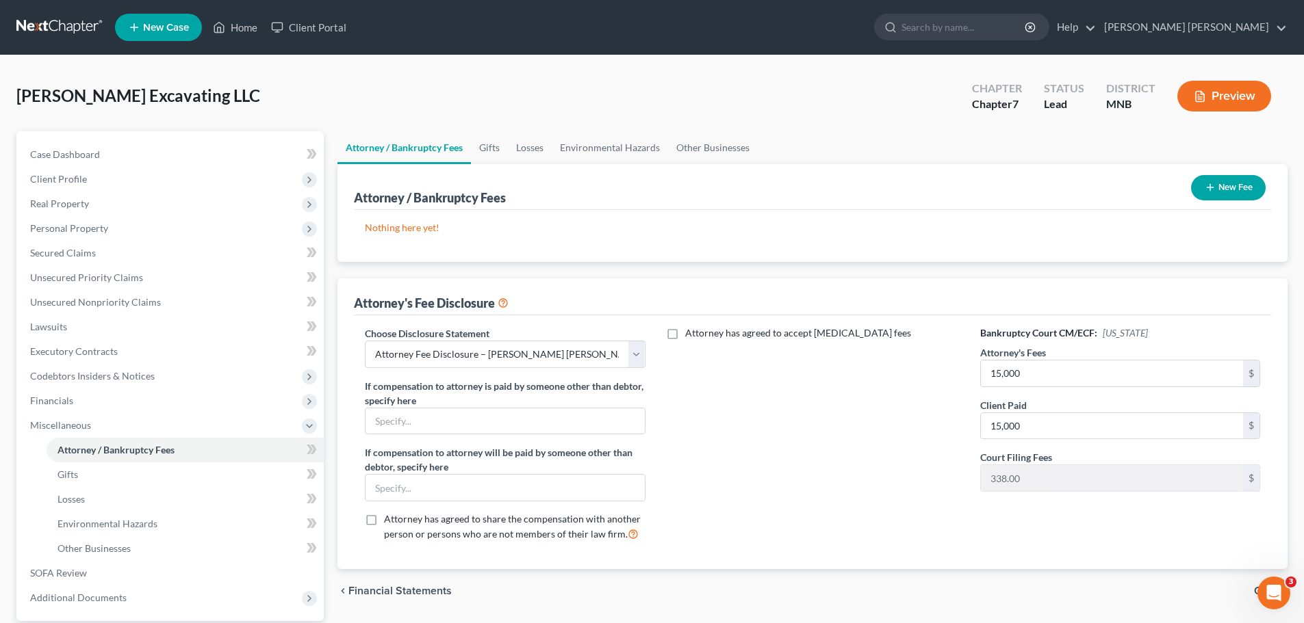
click at [875, 192] on div "Attorney / Bankruptcy Fees New Fee" at bounding box center [812, 187] width 917 height 46
click at [480, 149] on link "Gifts" at bounding box center [489, 147] width 37 height 33
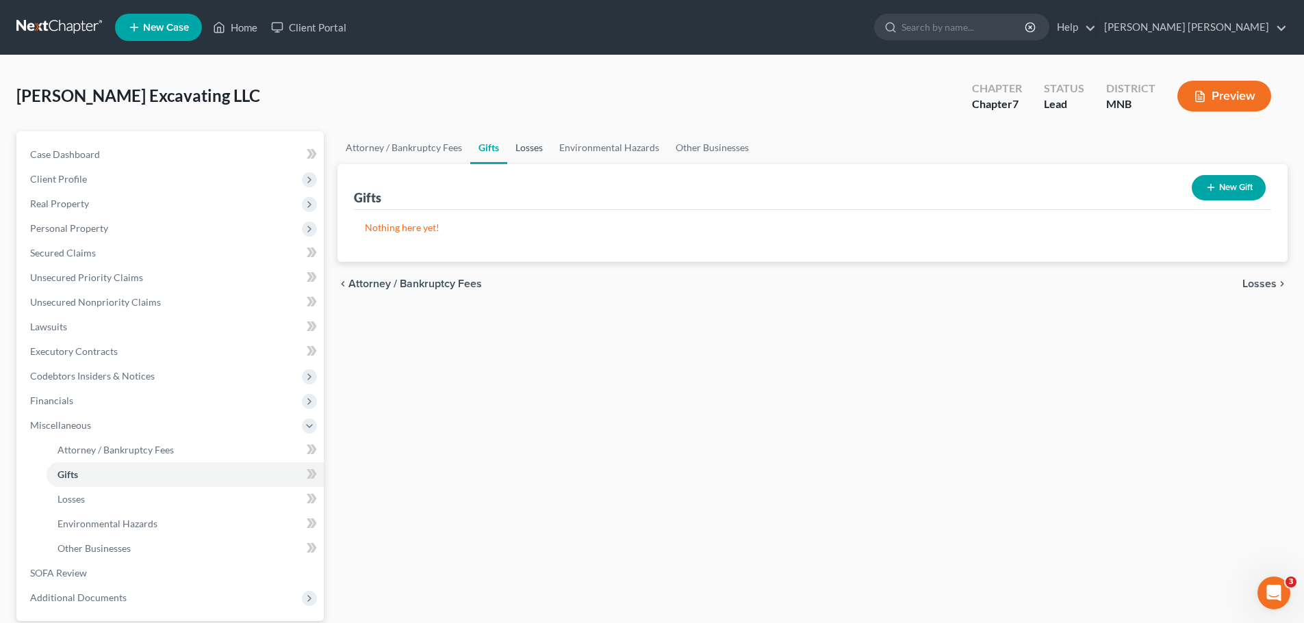
click at [526, 147] on link "Losses" at bounding box center [529, 147] width 44 height 33
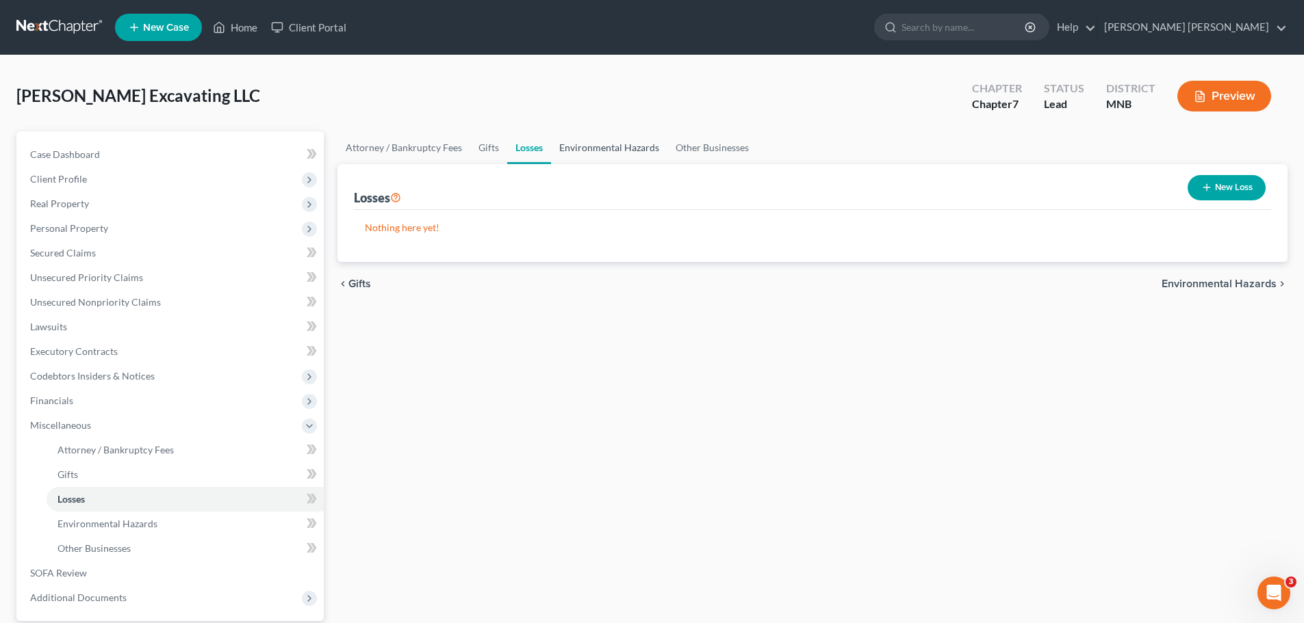
click at [604, 153] on link "Environmental Hazards" at bounding box center [609, 147] width 116 height 33
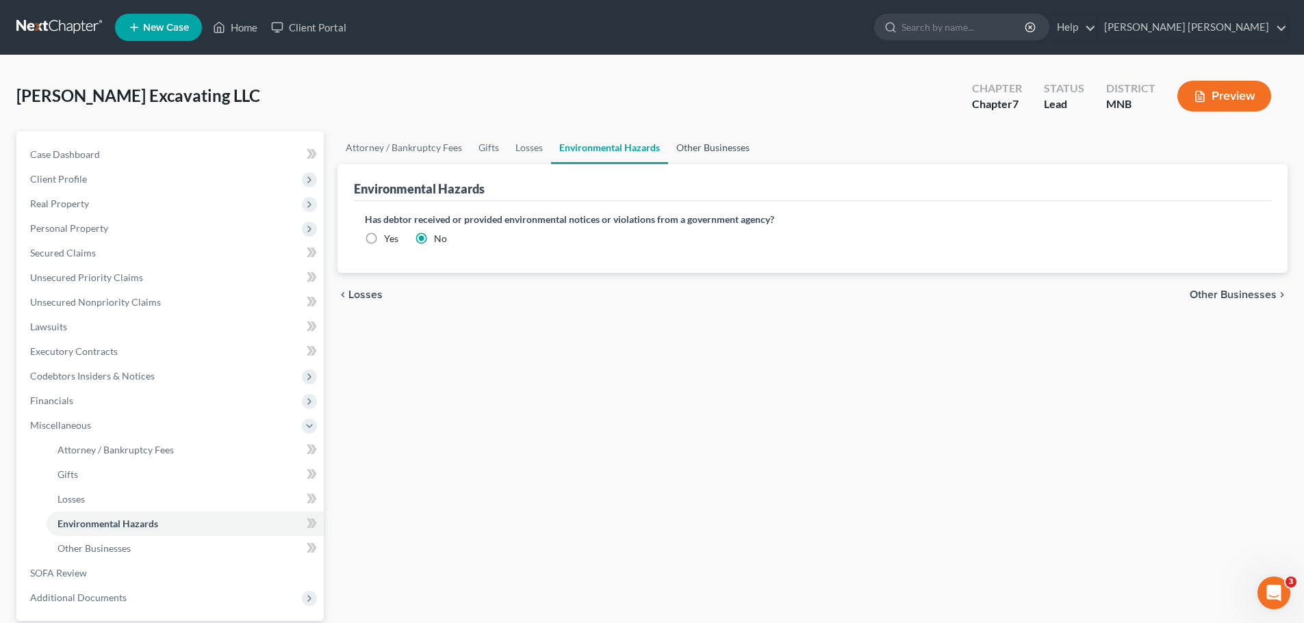
click at [730, 151] on link "Other Businesses" at bounding box center [713, 147] width 90 height 33
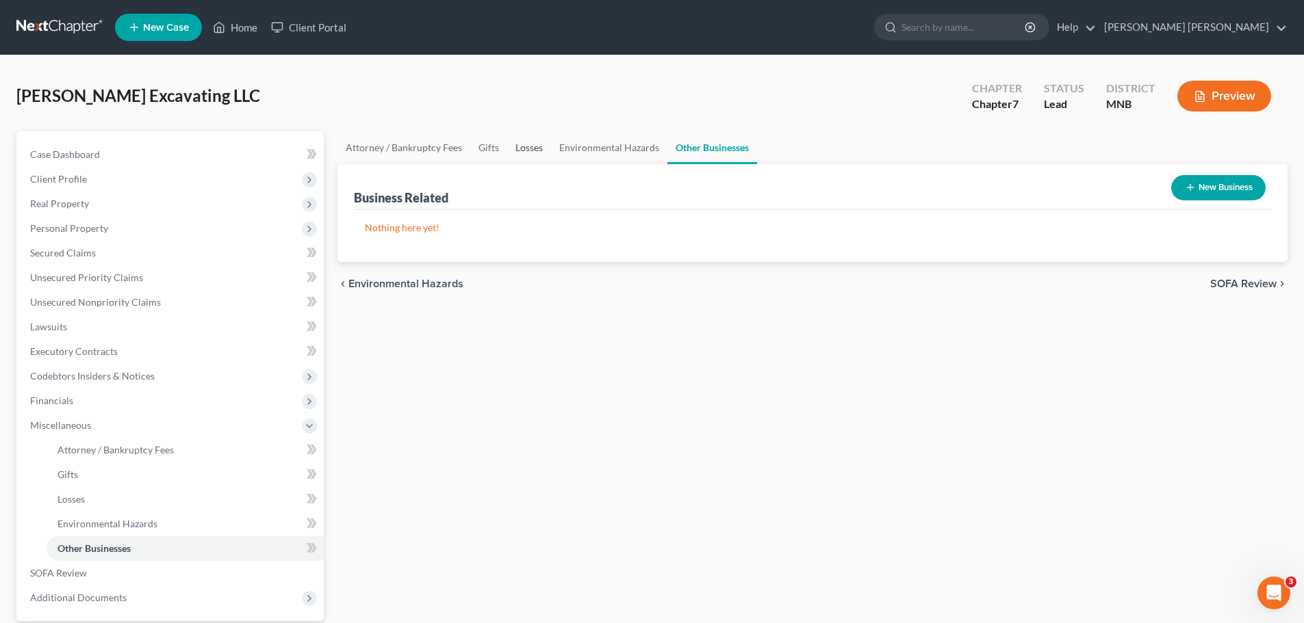
click at [545, 149] on link "Losses" at bounding box center [529, 147] width 44 height 33
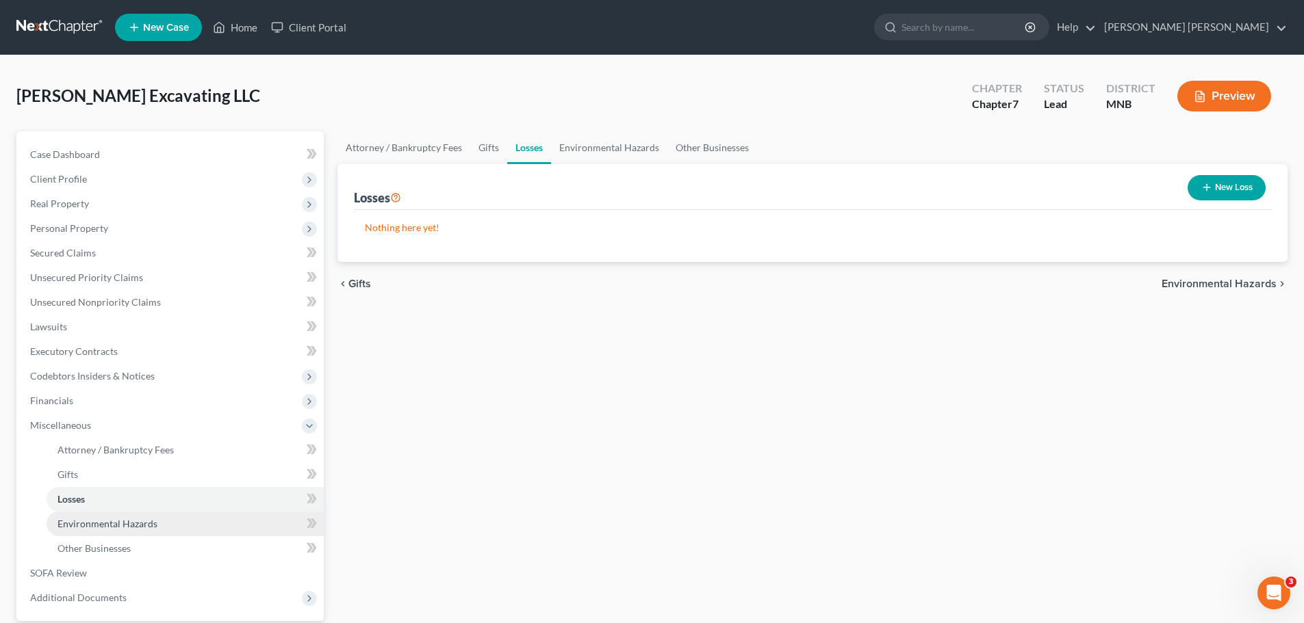
click at [86, 376] on span "Environmental Hazards" at bounding box center [107, 524] width 100 height 12
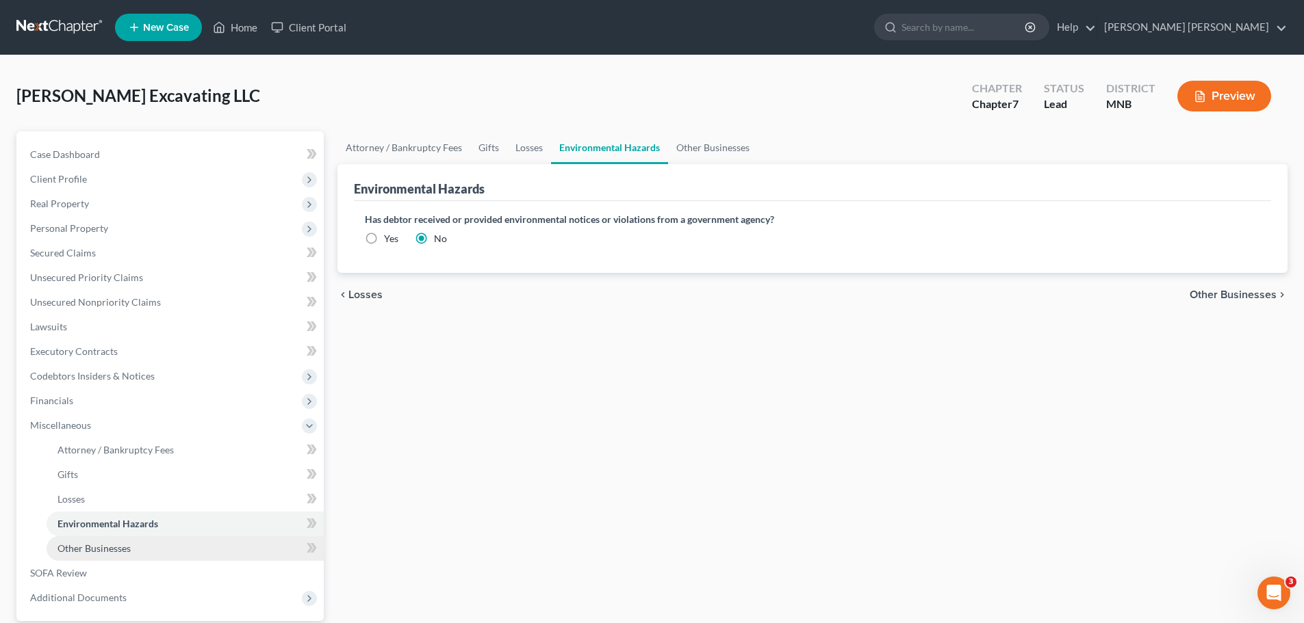
click at [139, 376] on link "Other Businesses" at bounding box center [185, 549] width 277 height 25
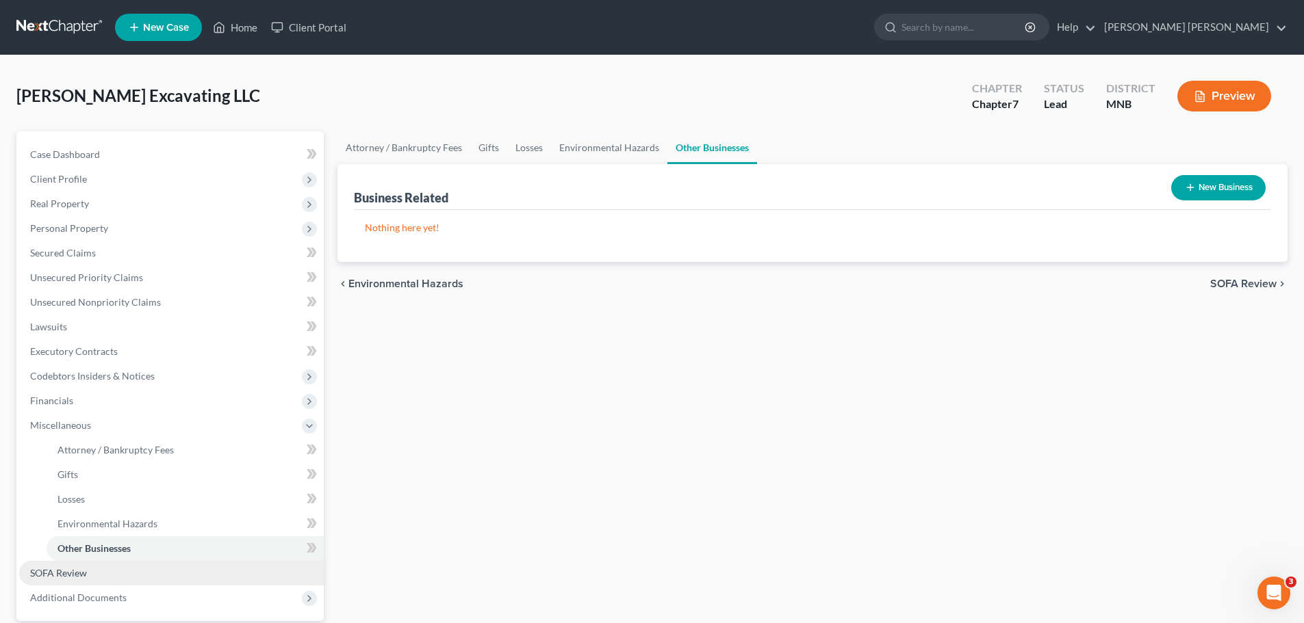
click at [118, 376] on link "SOFA Review" at bounding box center [171, 573] width 305 height 25
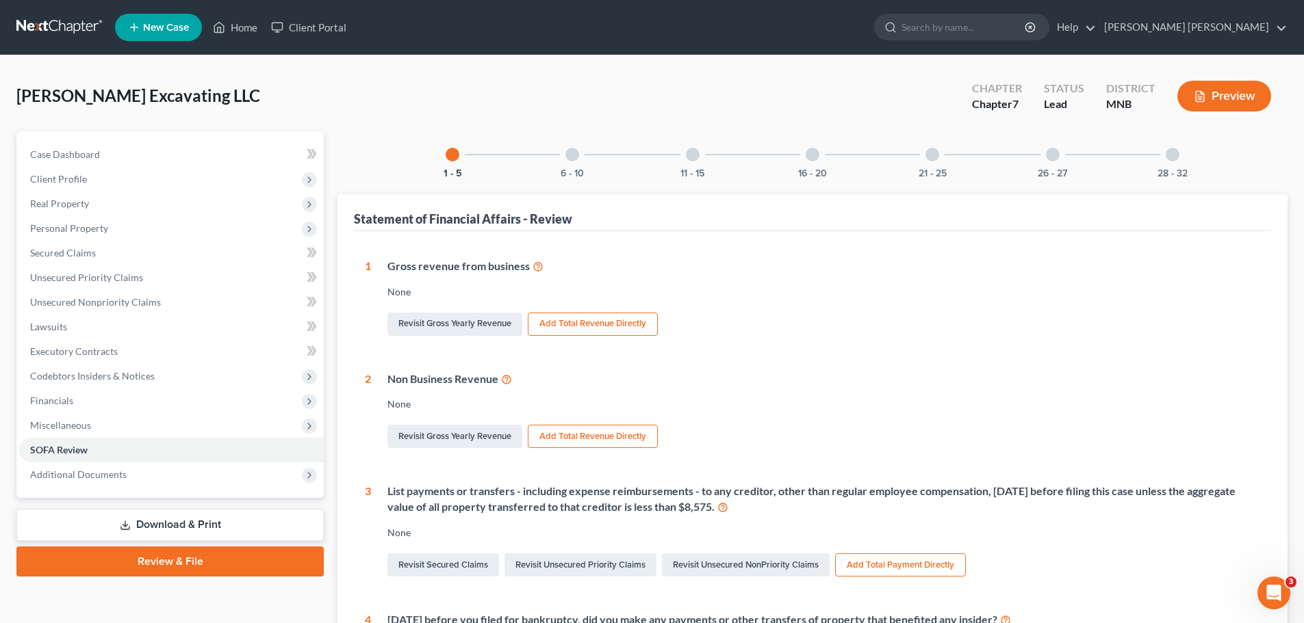
click at [569, 159] on div "6 - 10" at bounding box center [572, 154] width 47 height 47
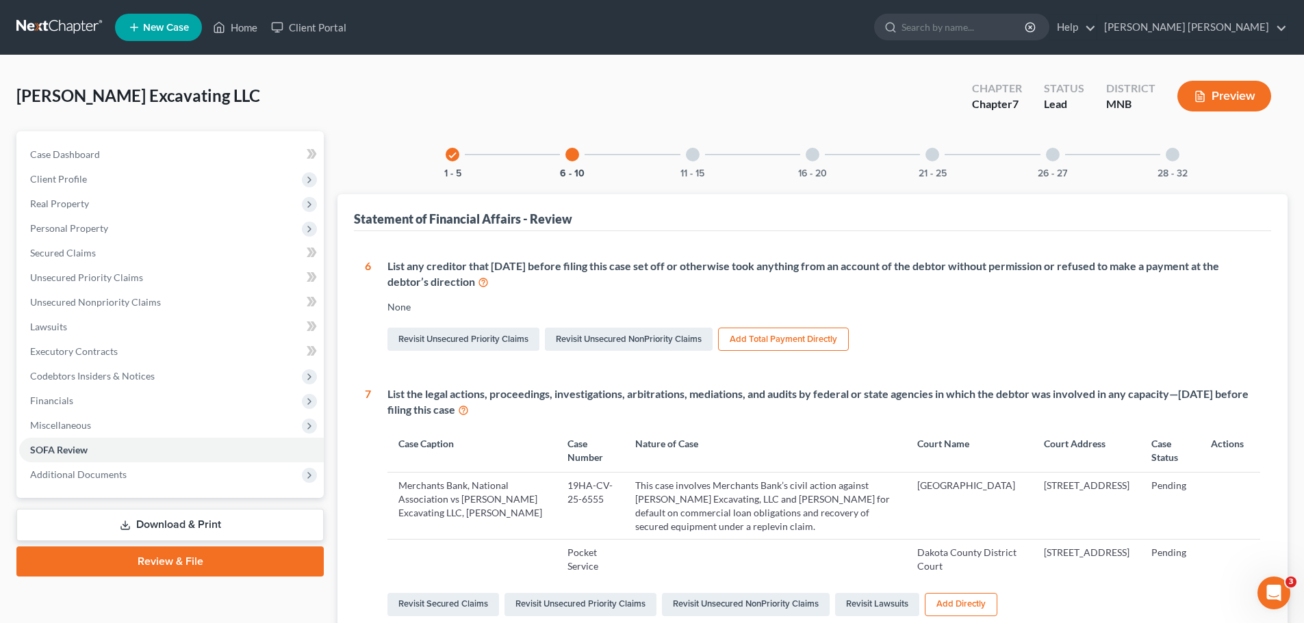
click at [695, 150] on div at bounding box center [693, 155] width 14 height 14
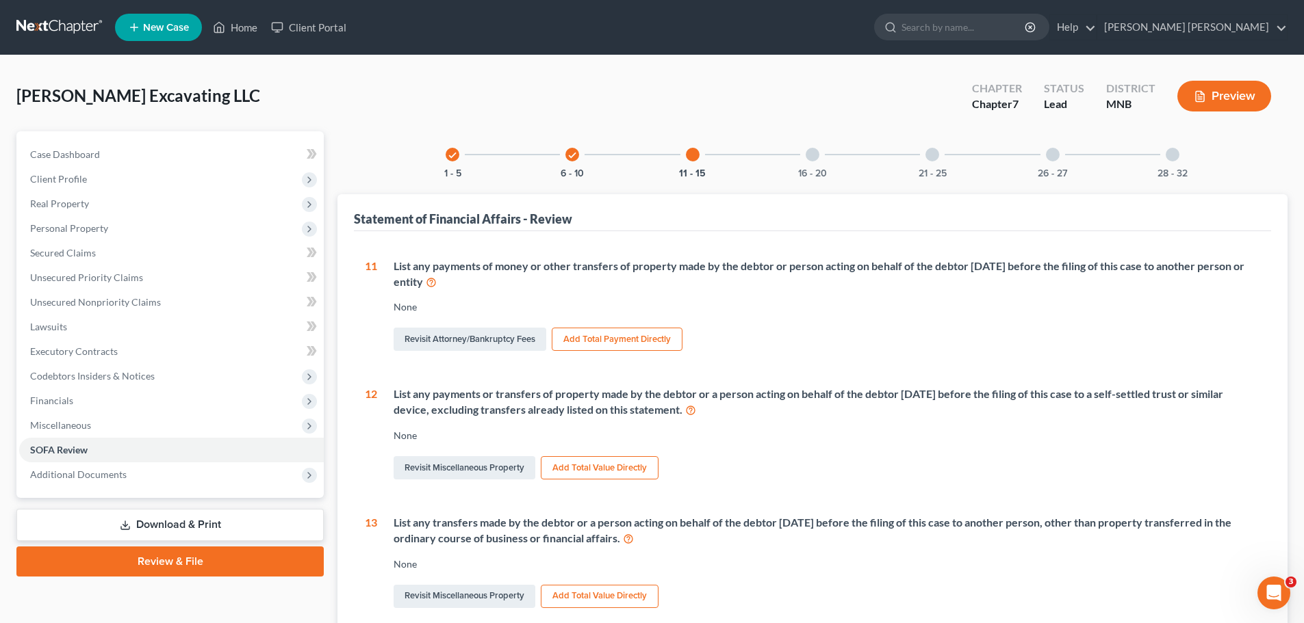
click at [437, 281] on icon at bounding box center [431, 281] width 11 height 13
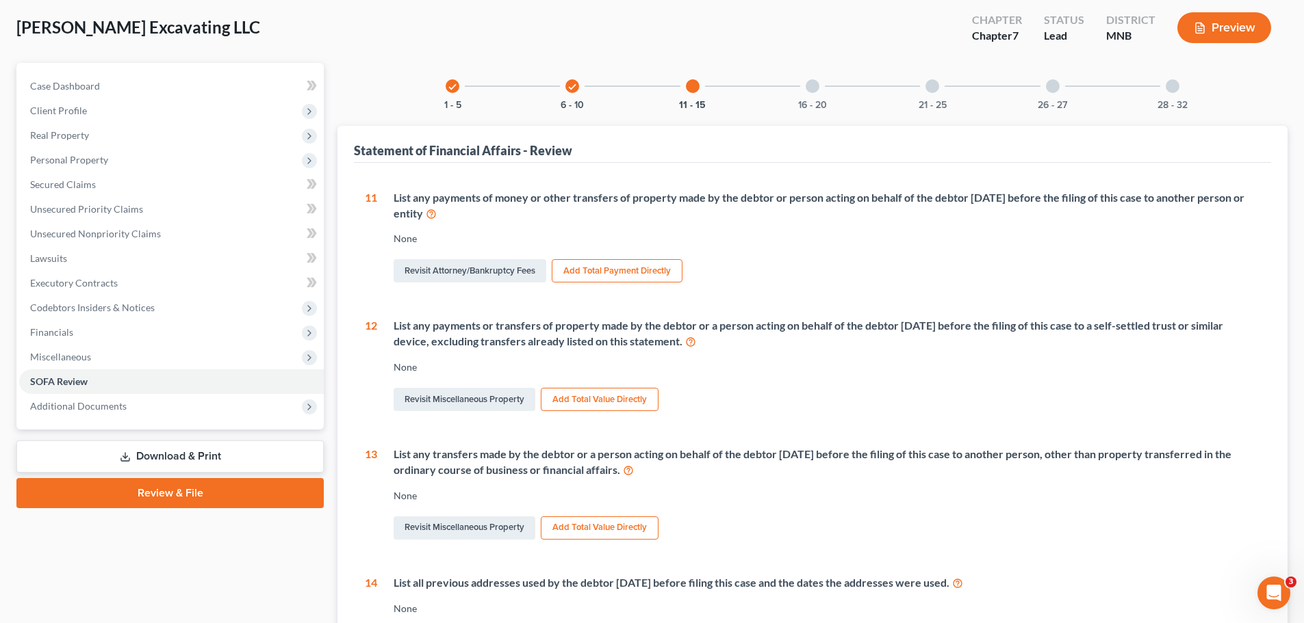
drag, startPoint x: 465, startPoint y: 220, endPoint x: 357, endPoint y: 170, distance: 120.0
click at [357, 170] on div "1 Gross revenue from business None Revisit Gross Yearly Revenue Add Total Reven…" at bounding box center [812, 490] width 917 height 655
copy div "11 List any payments of money or other transfers of property made by the debtor…"
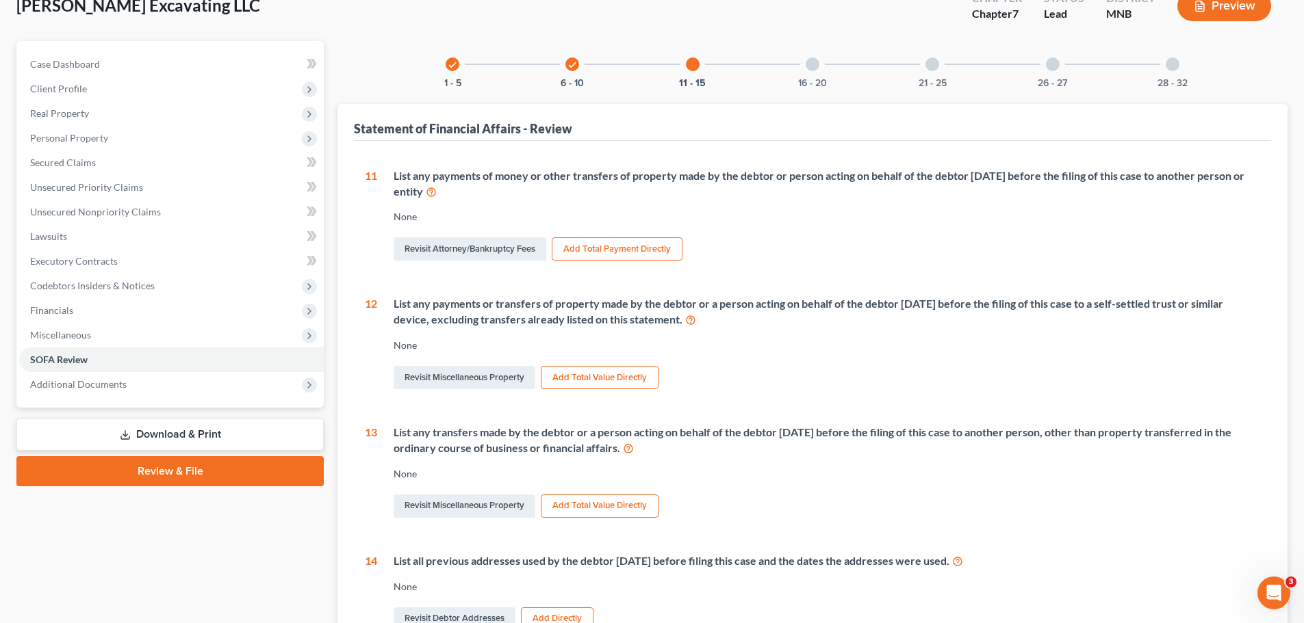
scroll to position [0, 0]
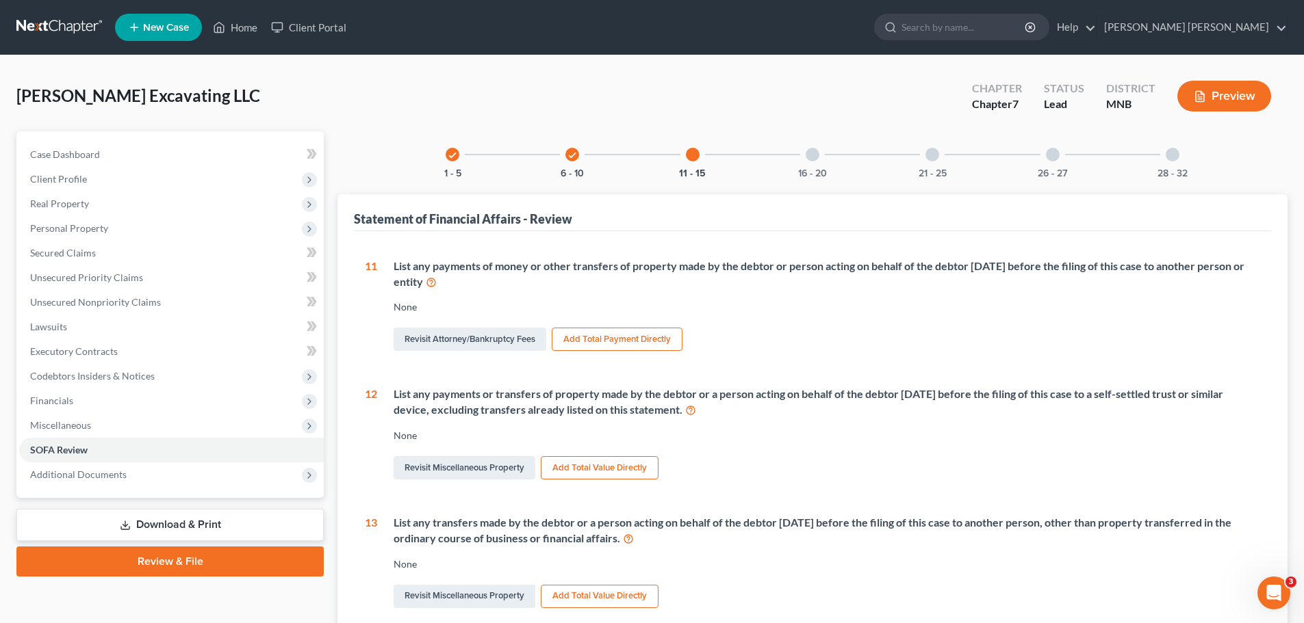
click at [812, 157] on div at bounding box center [812, 155] width 14 height 14
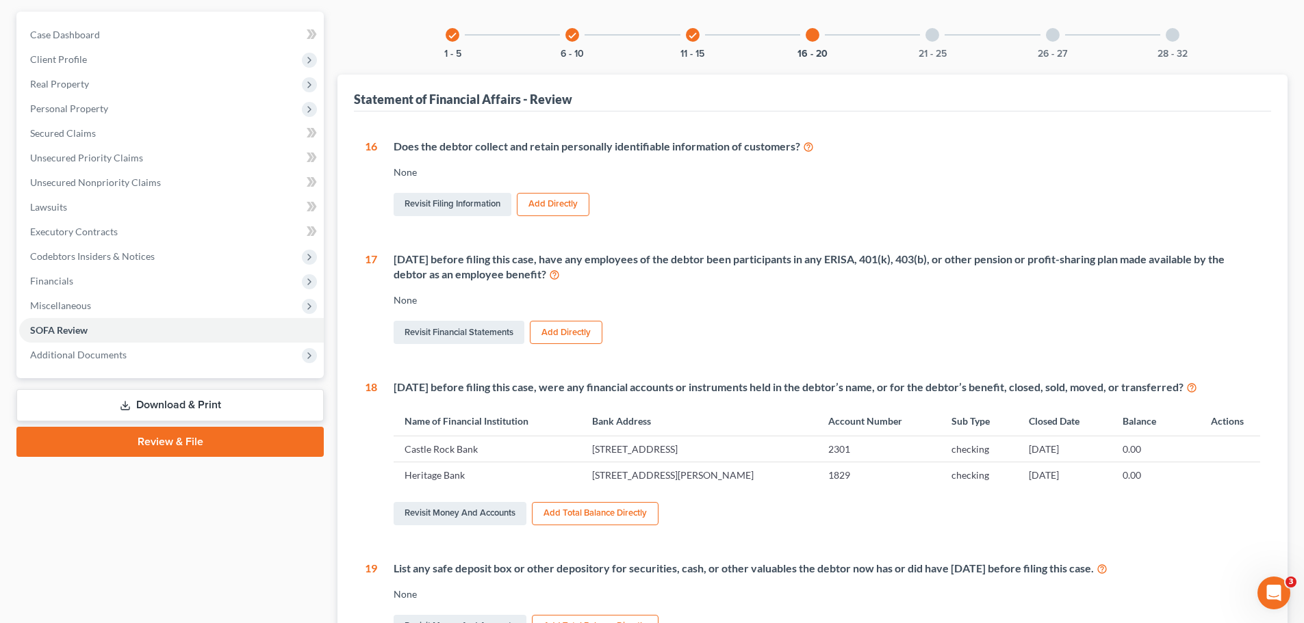
scroll to position [137, 0]
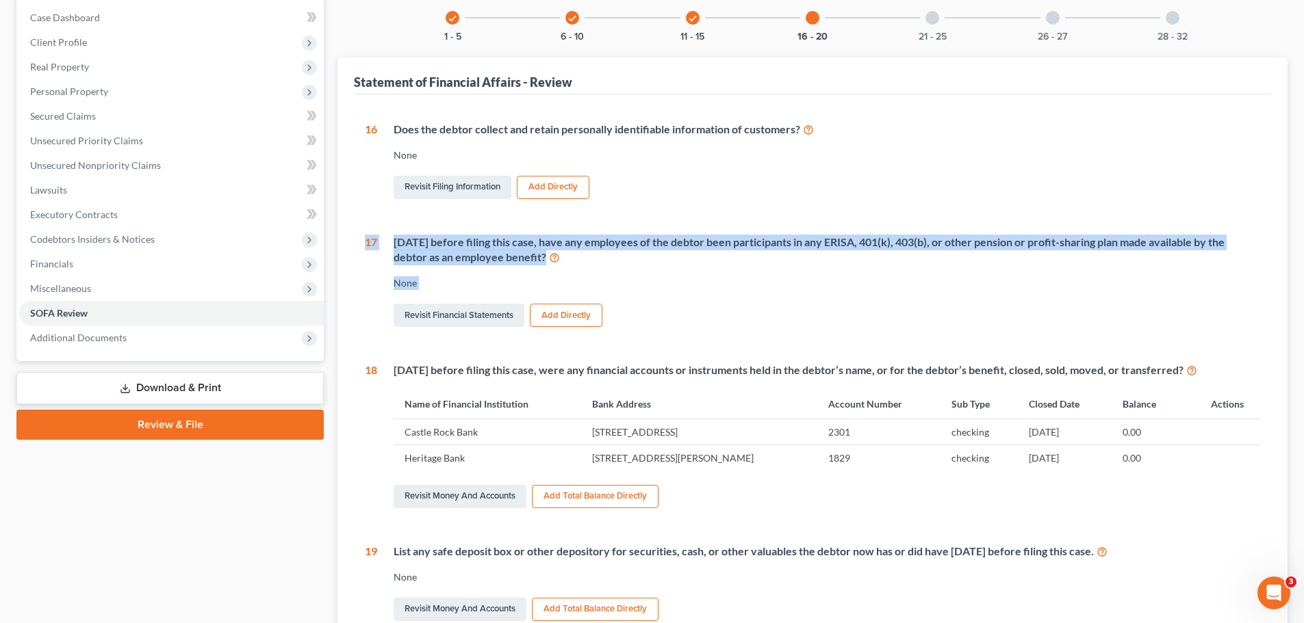
drag, startPoint x: 648, startPoint y: 326, endPoint x: 361, endPoint y: 239, distance: 299.8
click at [361, 239] on div "1 Gross revenue from business None Revisit Gross Yearly Revenue Add Total Reven…" at bounding box center [812, 440] width 917 height 692
copy div "17 [DATE] before filing this case, have any employees of the debtor been partic…"
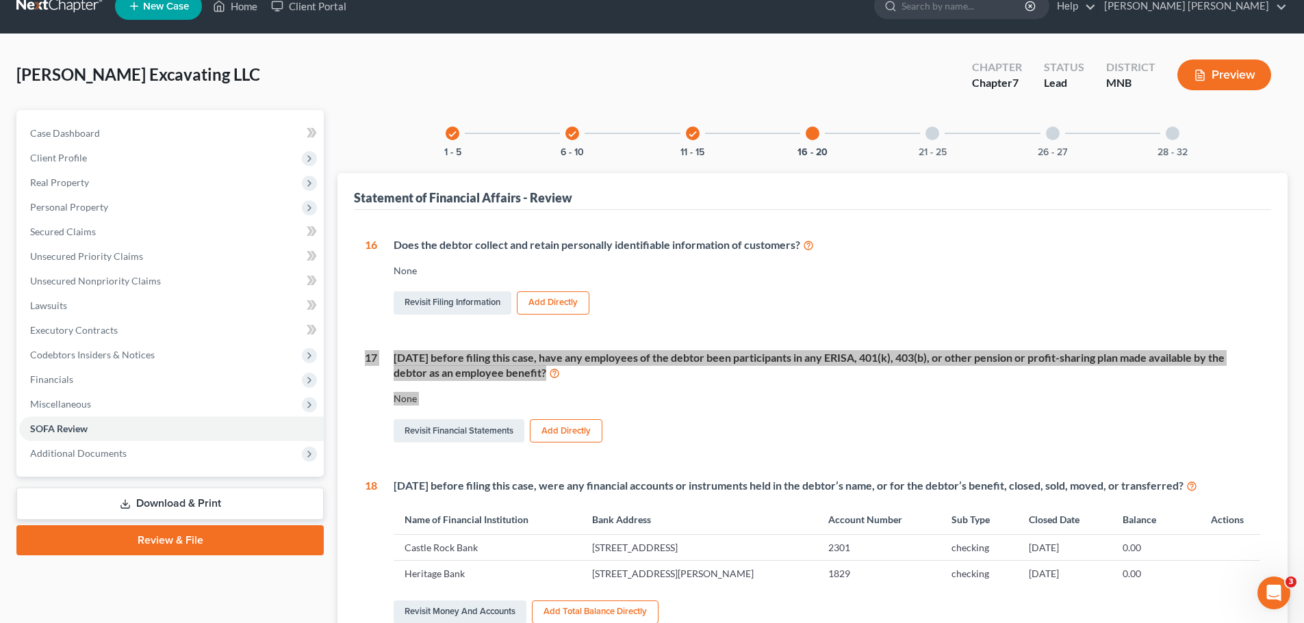
scroll to position [411, 0]
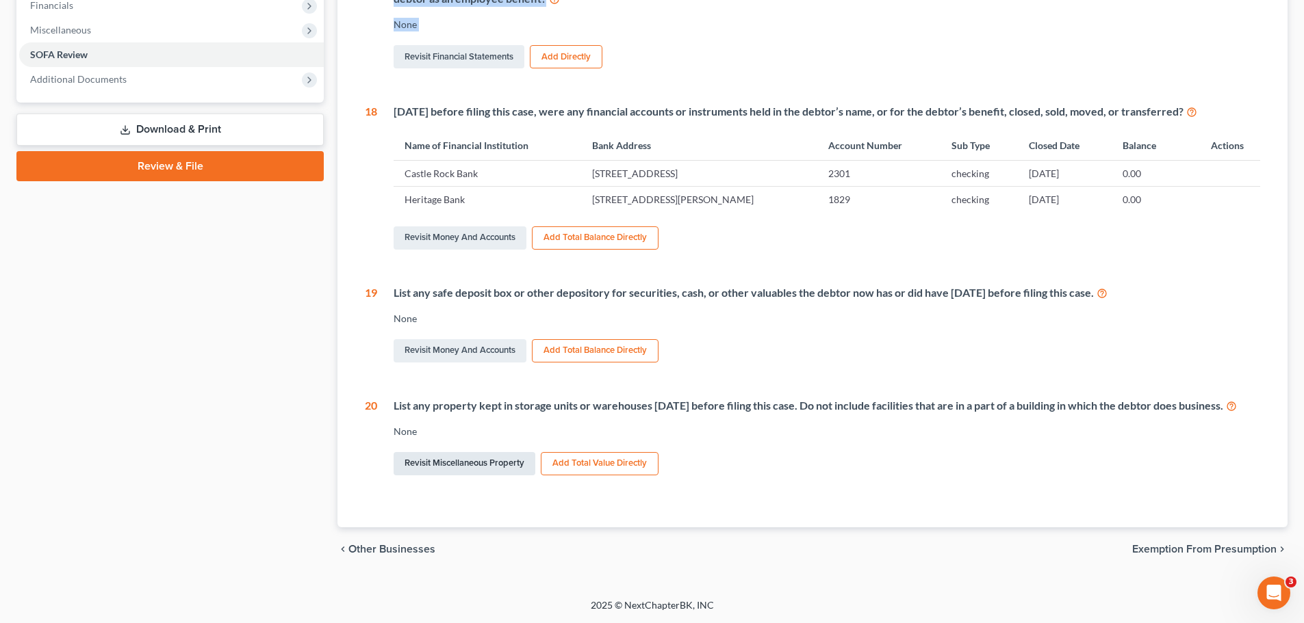
click at [465, 376] on link "Revisit Miscellaneous Property" at bounding box center [465, 463] width 142 height 23
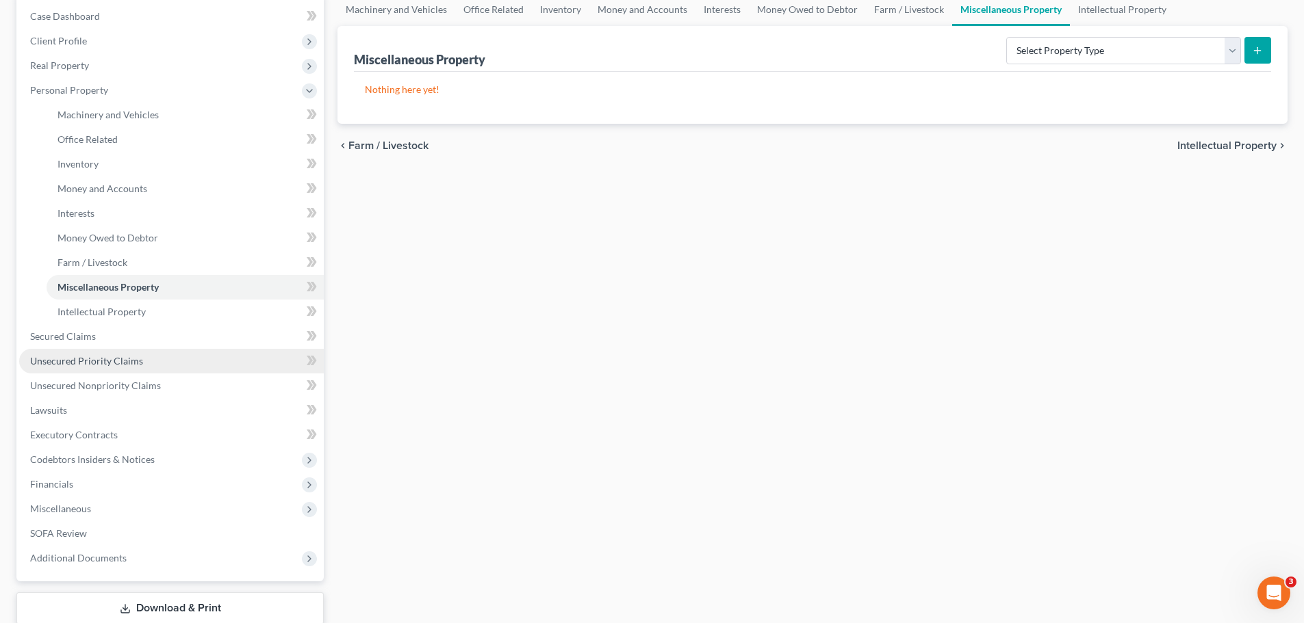
scroll to position [227, 0]
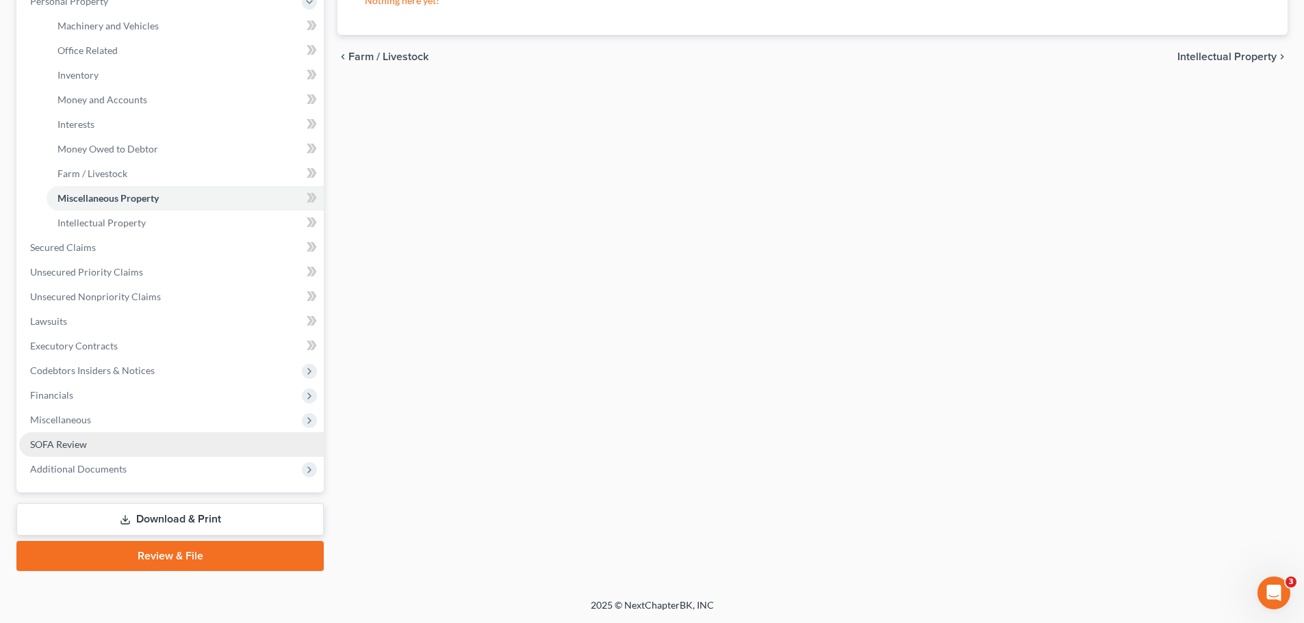
click at [77, 376] on link "SOFA Review" at bounding box center [171, 445] width 305 height 25
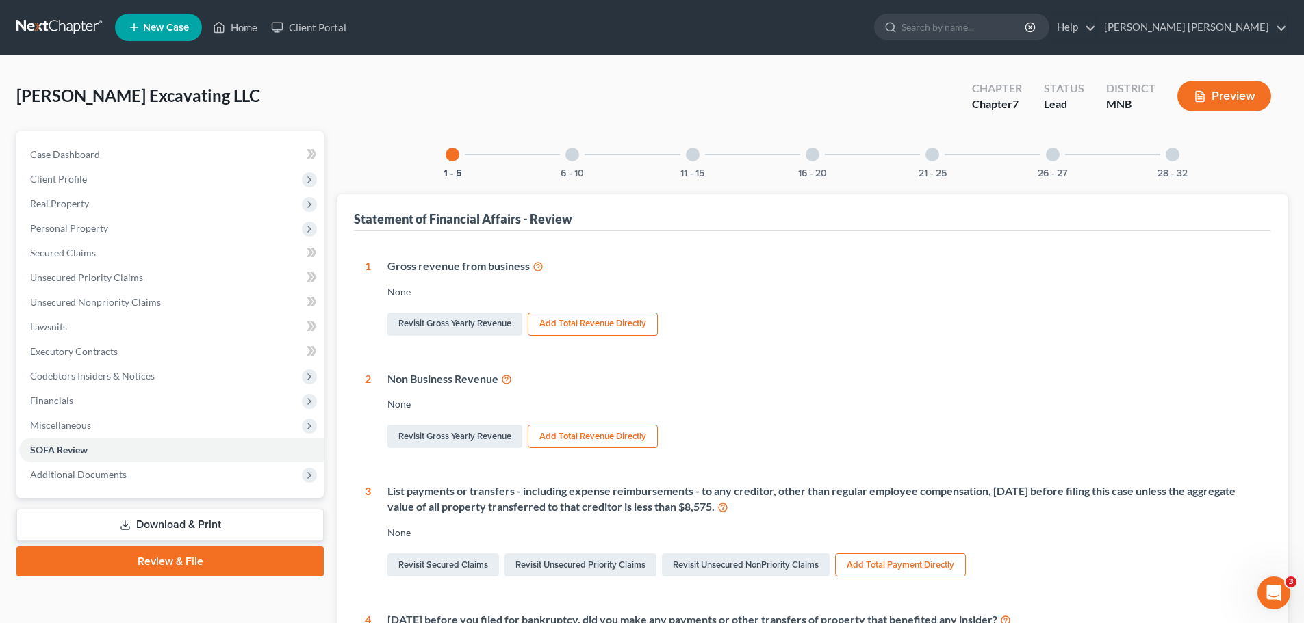
click at [816, 162] on div "16 - 20" at bounding box center [812, 154] width 47 height 47
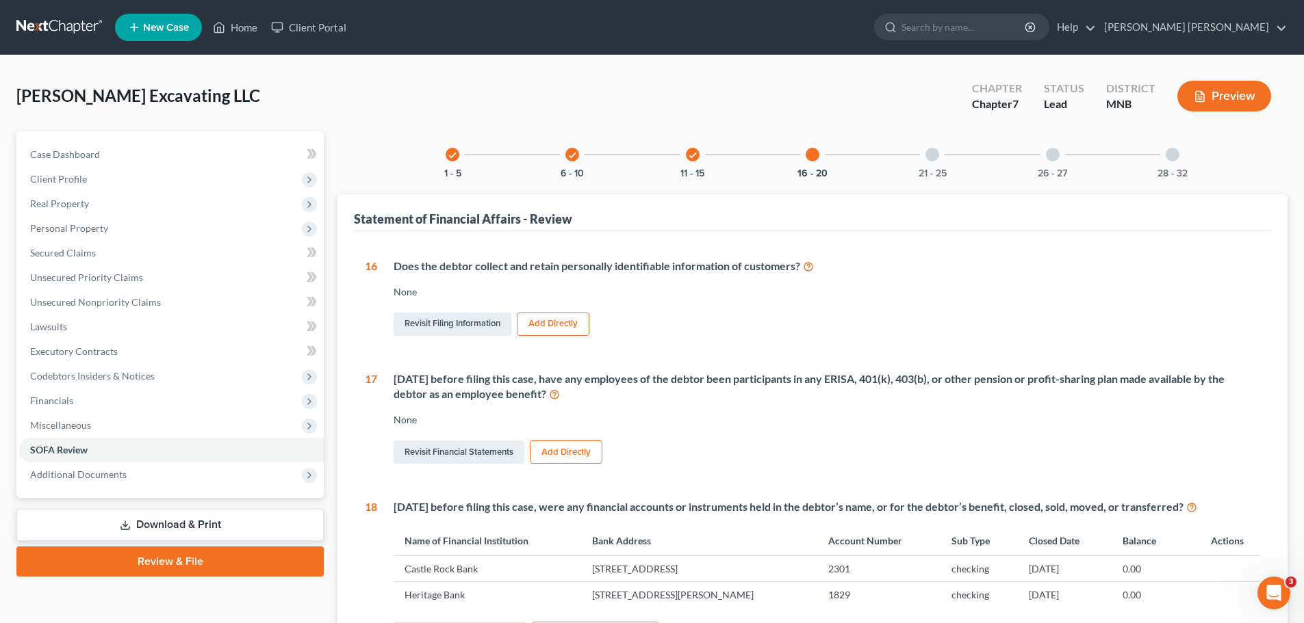
click at [875, 159] on div "21 - 25" at bounding box center [932, 154] width 47 height 47
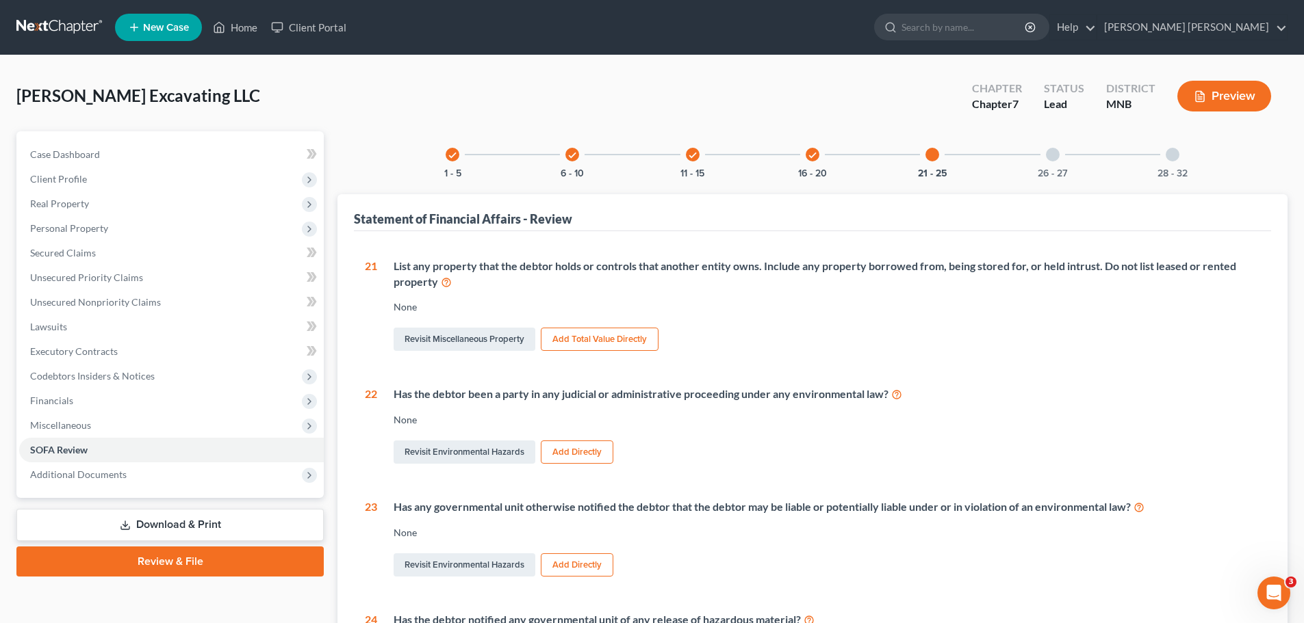
click at [875, 150] on div at bounding box center [1053, 155] width 14 height 14
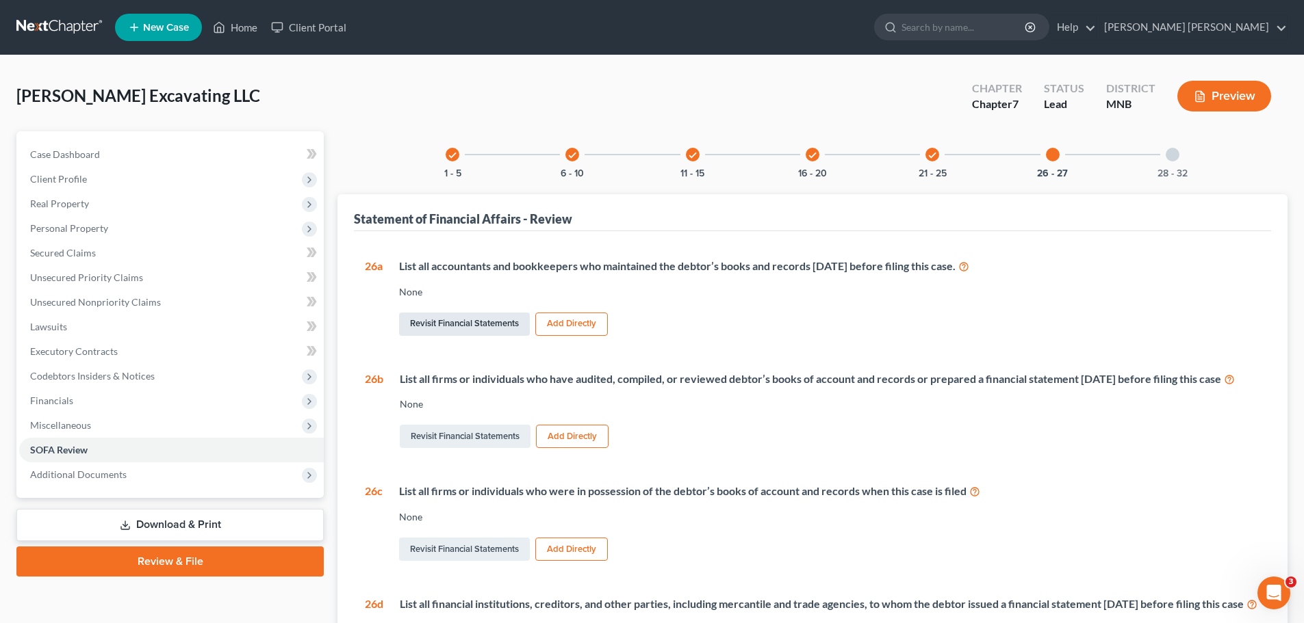
click at [477, 322] on link "Revisit Financial Statements" at bounding box center [464, 324] width 131 height 23
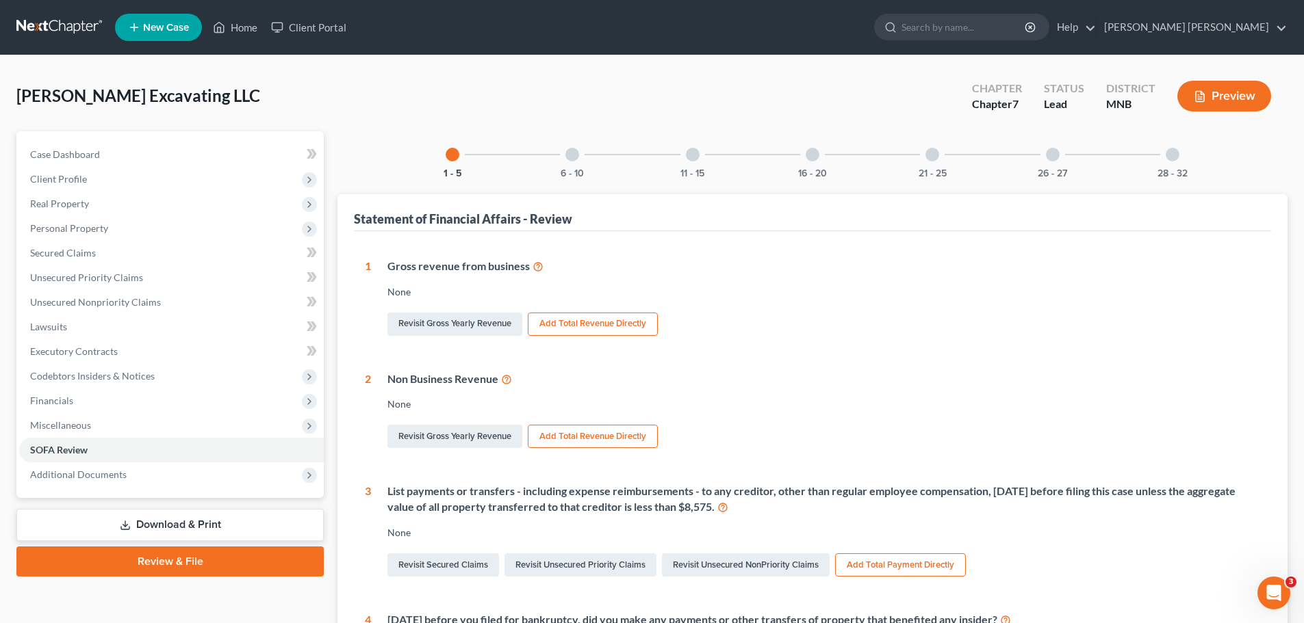
click at [875, 149] on div "21 - 25" at bounding box center [932, 154] width 47 height 47
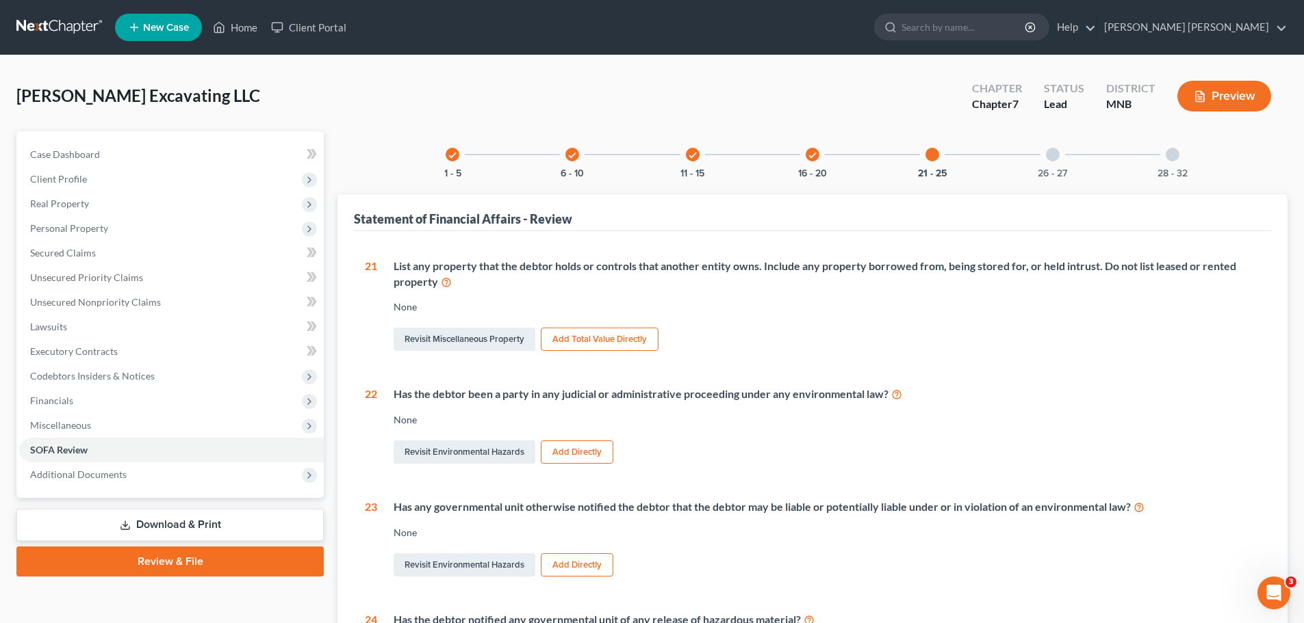
click at [875, 155] on div at bounding box center [1053, 155] width 14 height 14
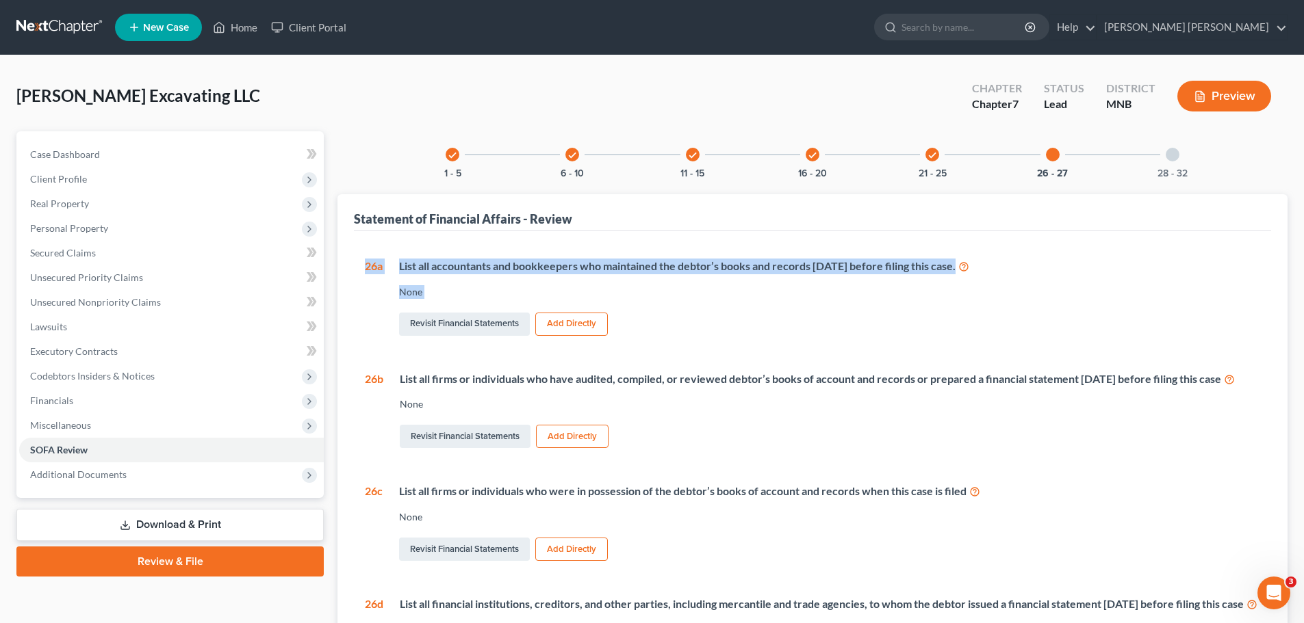
drag, startPoint x: 665, startPoint y: 324, endPoint x: 346, endPoint y: 256, distance: 326.0
click at [346, 256] on div "Statement of Financial Affairs - Review 1 Gross revenue from business None Revi…" at bounding box center [812, 516] width 950 height 645
copy div "26a List all accountants and bookkeepers who maintained the debtor’s books and …"
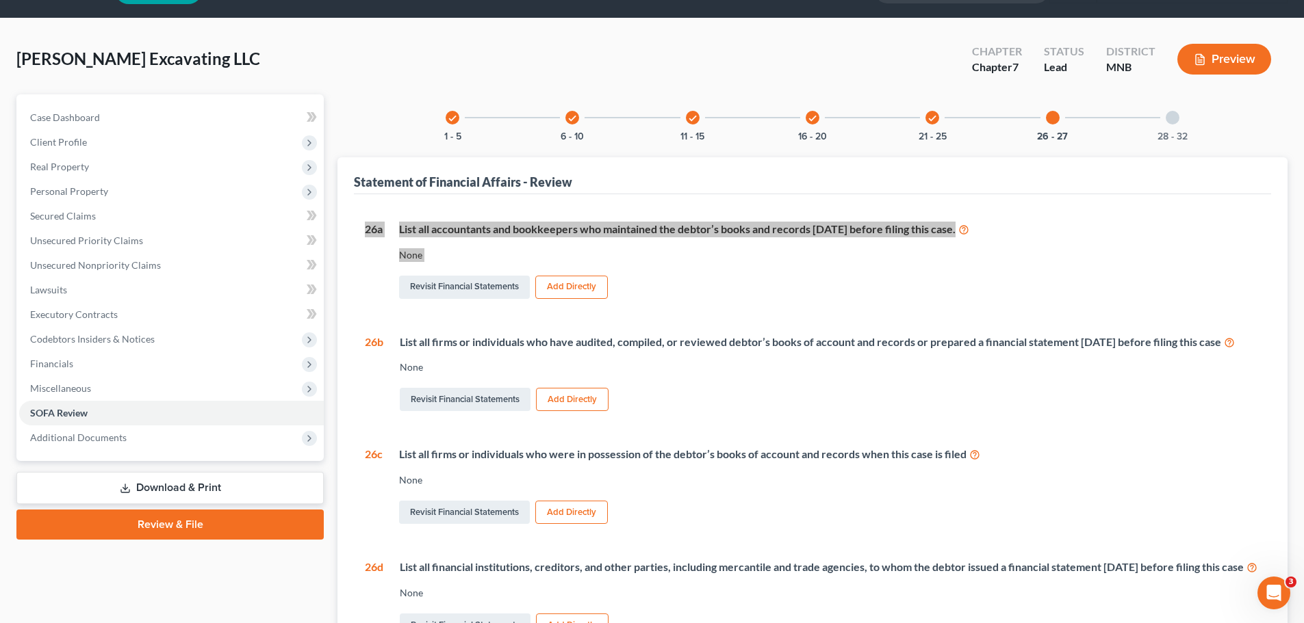
scroll to position [68, 0]
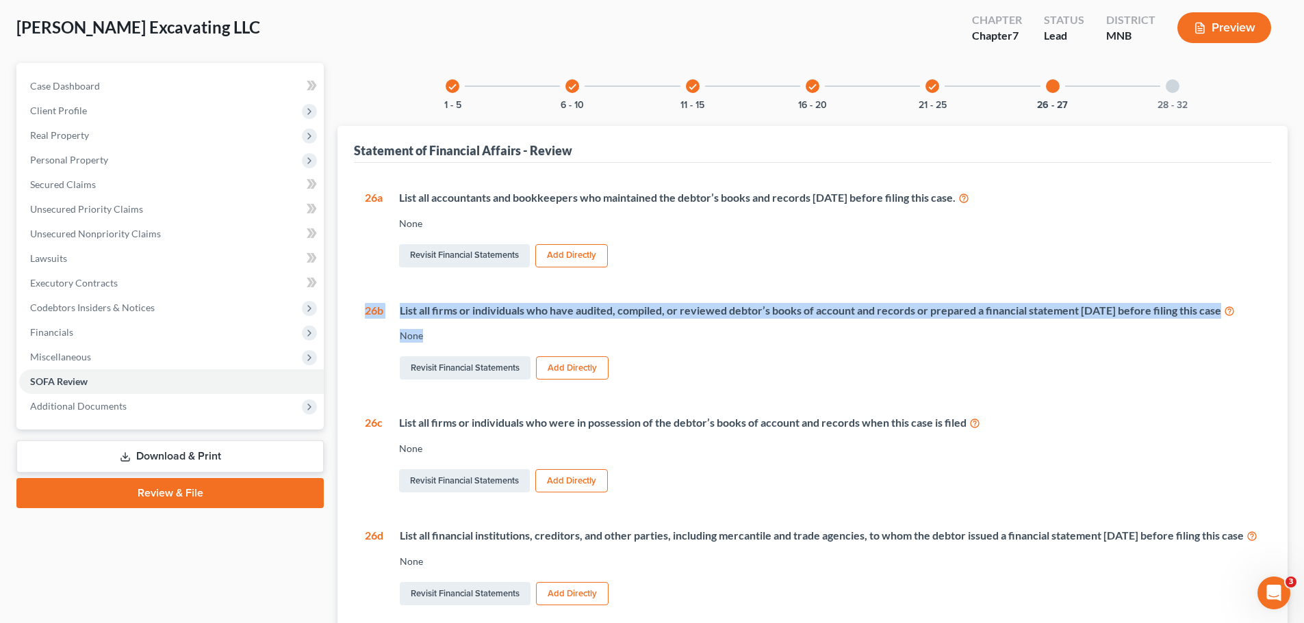
drag, startPoint x: 447, startPoint y: 351, endPoint x: 355, endPoint y: 320, distance: 96.7
click at [355, 320] on div "1 Gross revenue from business None Revisit Gross Yearly Revenue Add Total Reven…" at bounding box center [812, 467] width 917 height 608
copy div "26b List all firms or individuals who have audited, compiled, or reviewed debto…"
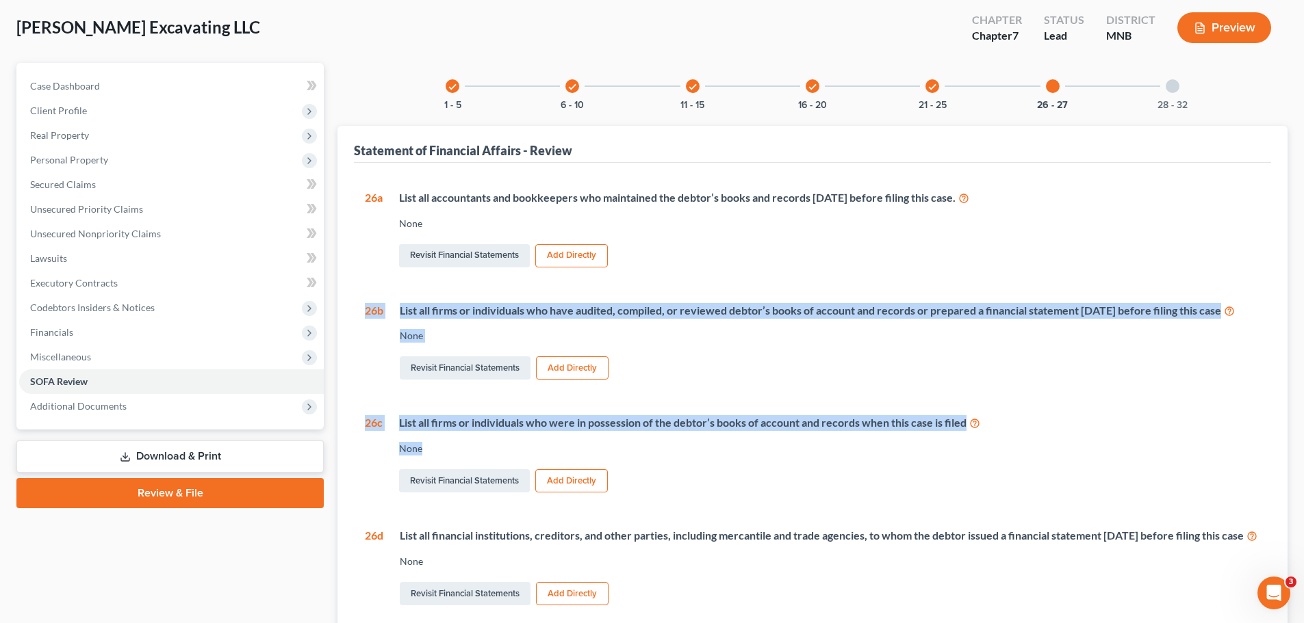
drag, startPoint x: 688, startPoint y: 467, endPoint x: 348, endPoint y: 303, distance: 377.7
click at [348, 303] on div "Statement of Financial Affairs - Review 1 Gross revenue from business None Revi…" at bounding box center [812, 448] width 950 height 645
copy div "26b List all firms or individuals who have audited, compiled, or reviewed debto…"
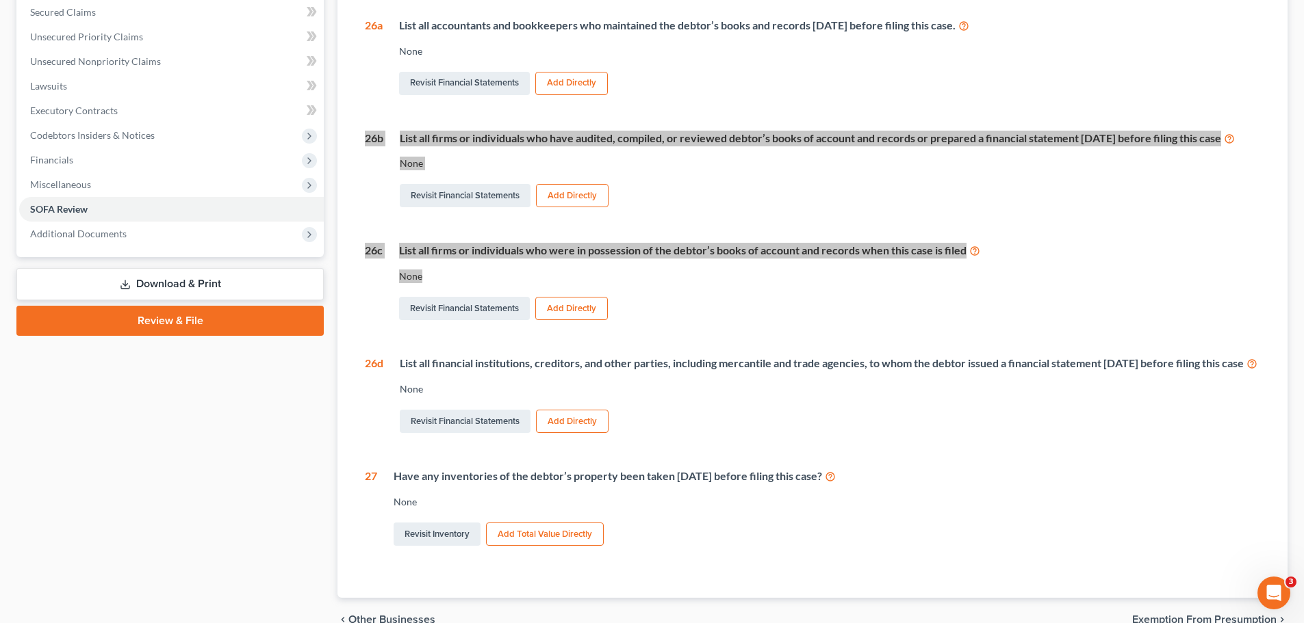
scroll to position [274, 0]
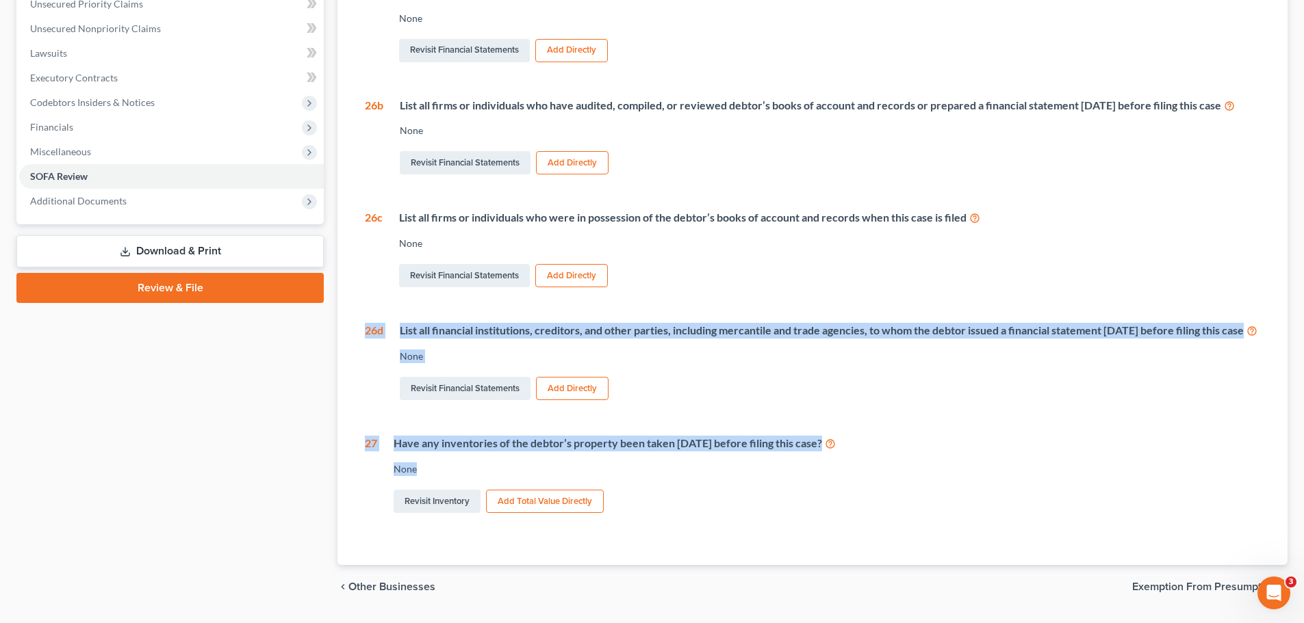
drag, startPoint x: 433, startPoint y: 496, endPoint x: 348, endPoint y: 355, distance: 164.9
click at [348, 355] on div "Statement of Financial Affairs - Review 1 Gross revenue from business None Revi…" at bounding box center [812, 243] width 950 height 645
copy div "26d List all financial institutions, creditors, and other parties, including me…"
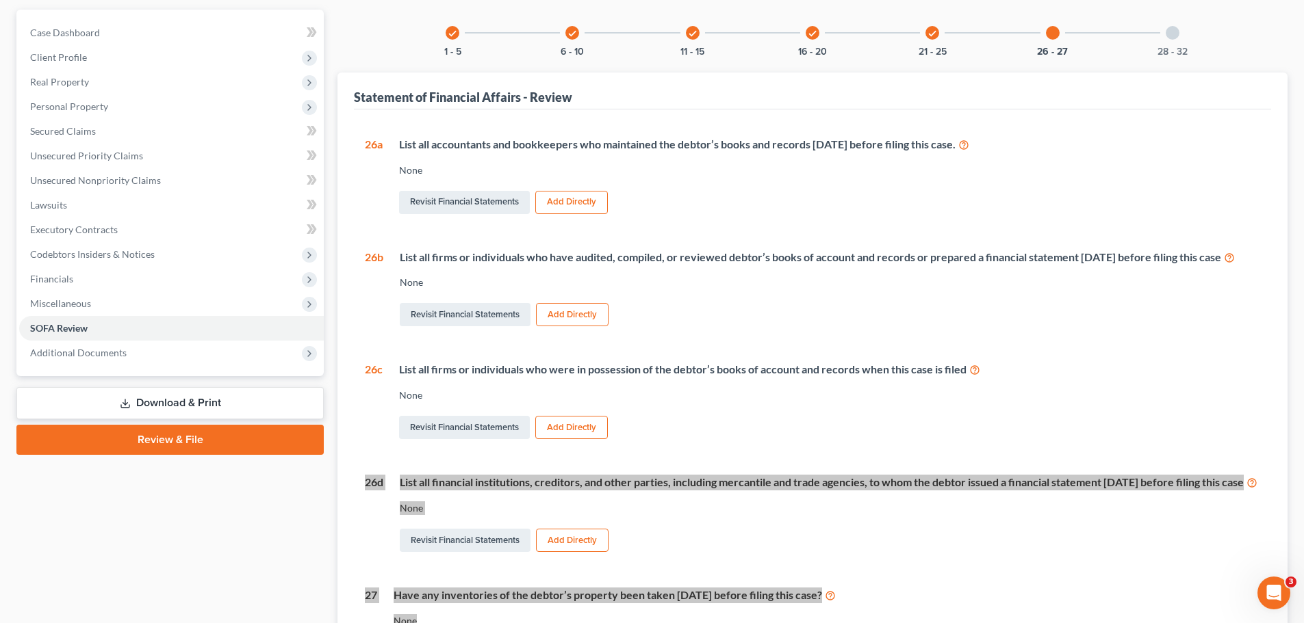
scroll to position [0, 0]
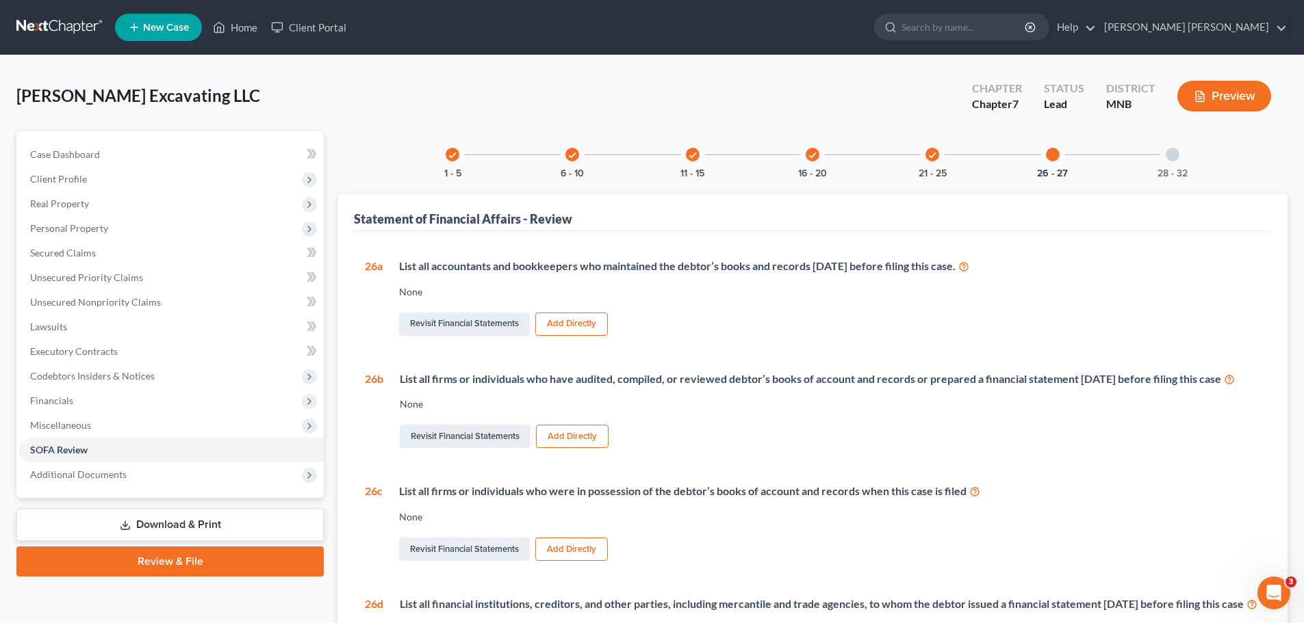
click at [875, 155] on div at bounding box center [1172, 155] width 14 height 14
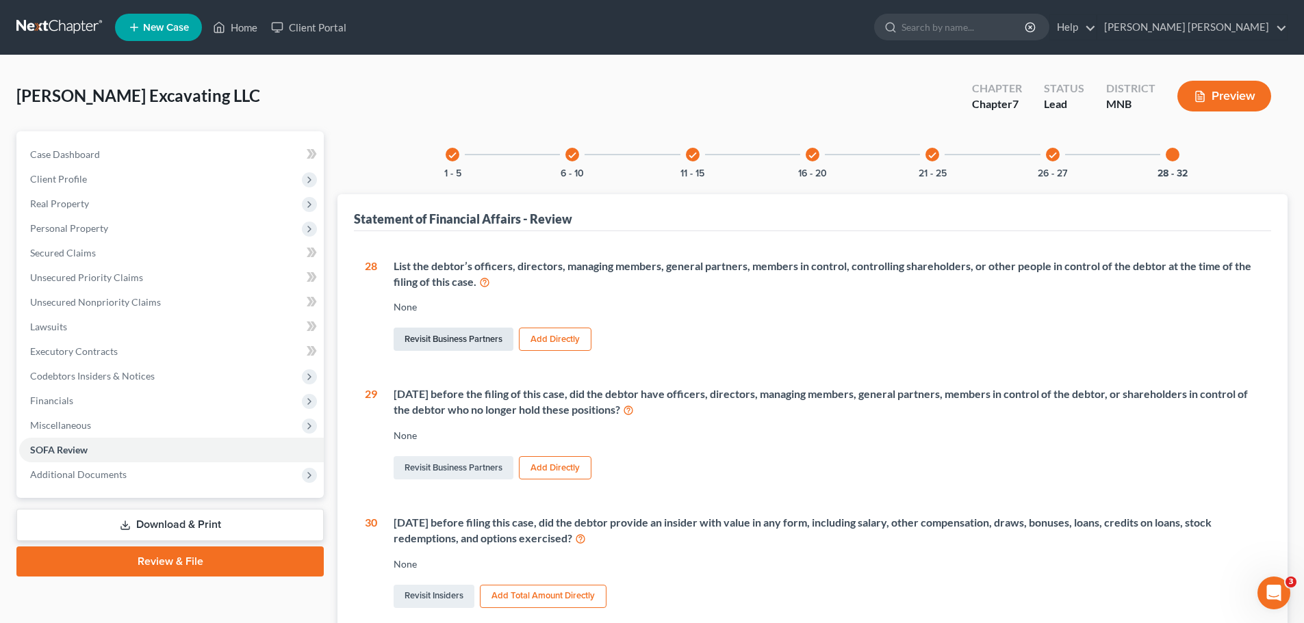
click at [448, 345] on link "Revisit Business Partners" at bounding box center [454, 339] width 120 height 23
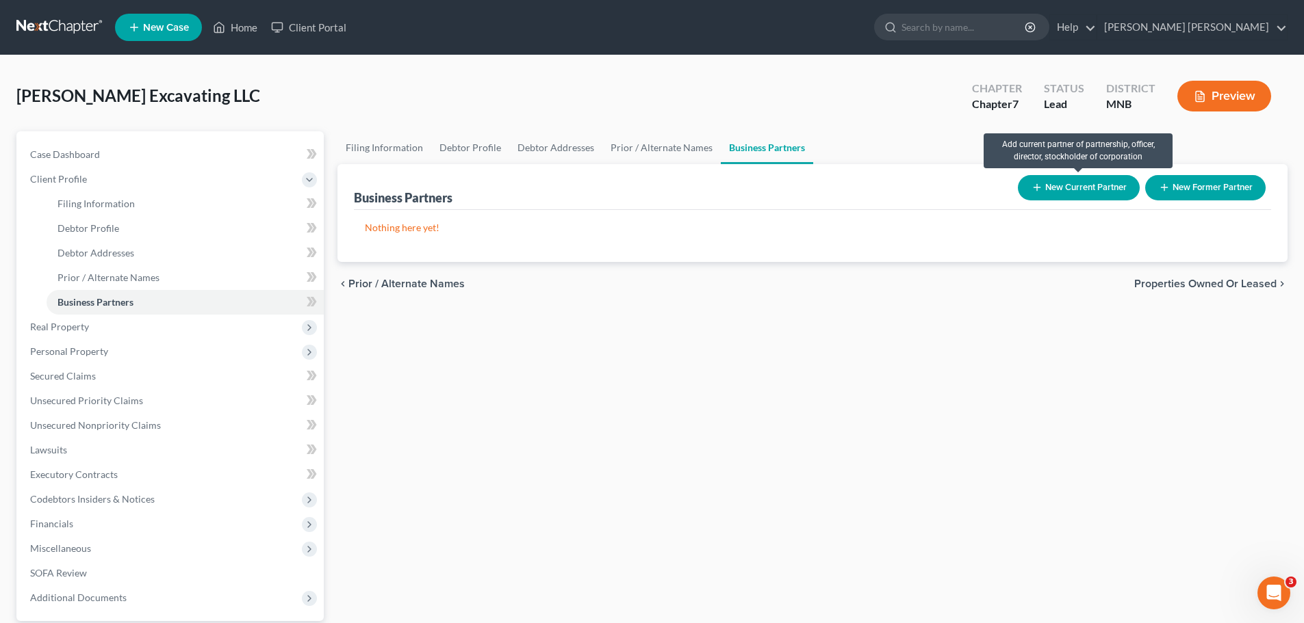
click at [875, 190] on button "New Current Partner" at bounding box center [1079, 187] width 122 height 25
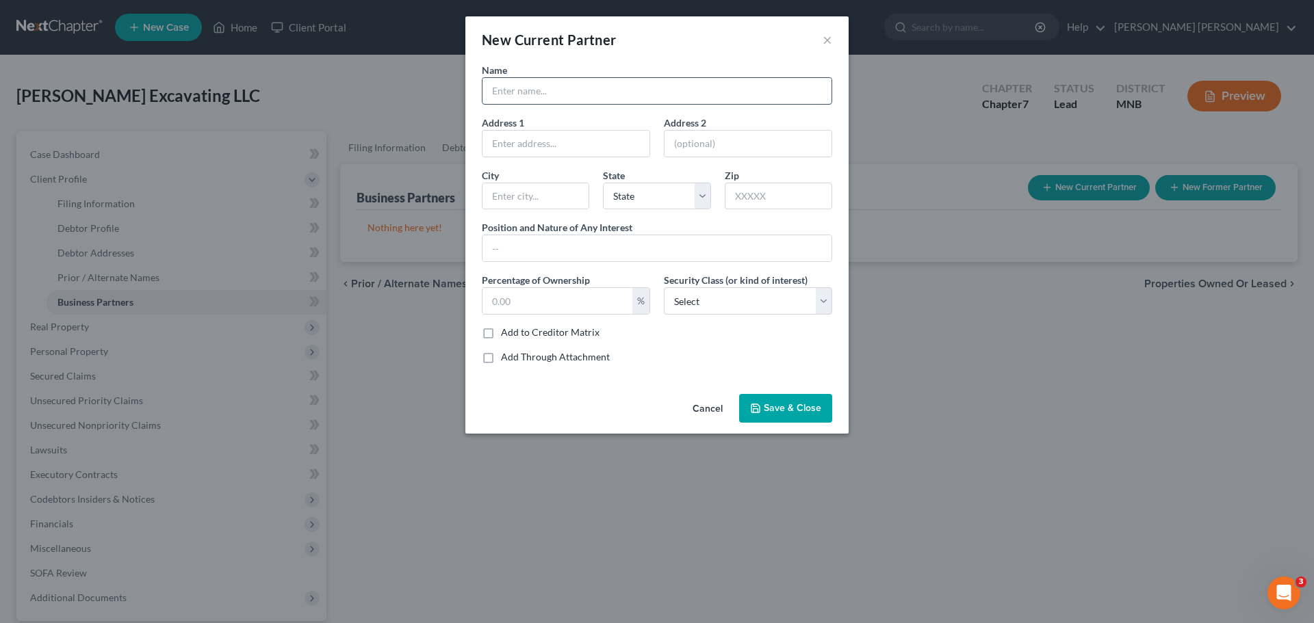
click at [608, 96] on input "text" at bounding box center [656, 91] width 349 height 26
type input "[PERSON_NAME]"
click at [560, 312] on input "text" at bounding box center [557, 301] width 150 height 26
type input "100"
click at [706, 308] on select "Select Select Common Stockholder General Partner Limited Partner Managing Membe…" at bounding box center [748, 300] width 168 height 27
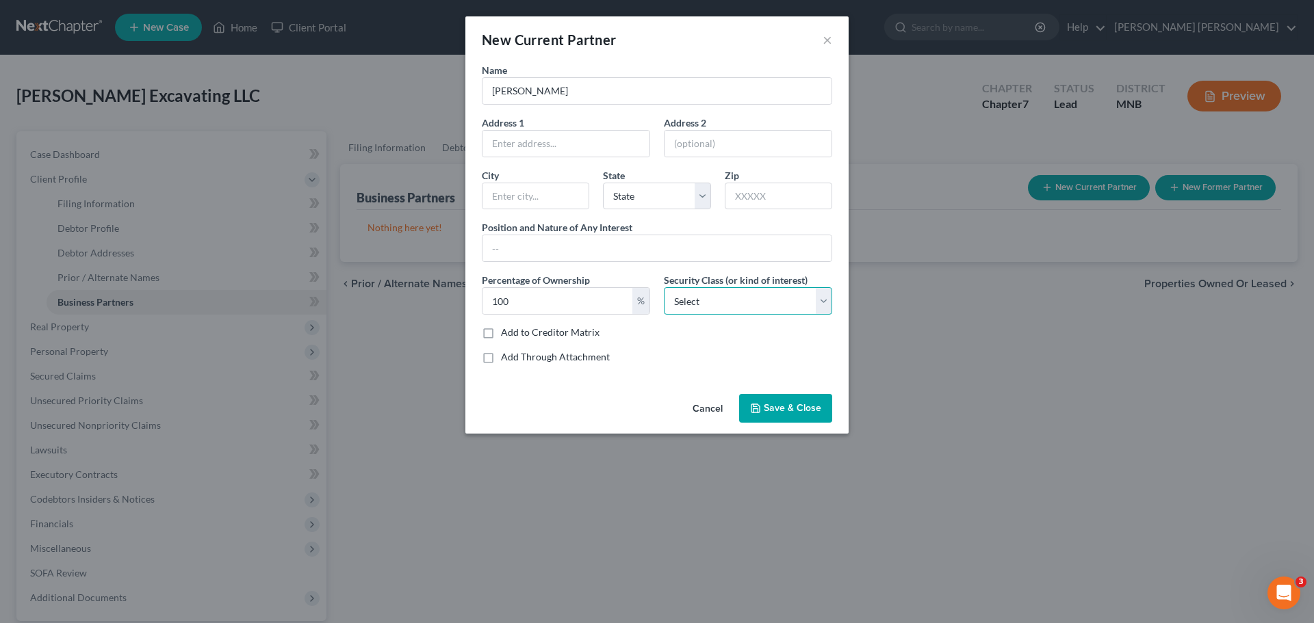
select select "3"
click at [664, 287] on select "Select Select Common Stockholder General Partner Limited Partner Managing Membe…" at bounding box center [748, 300] width 168 height 27
click at [612, 254] on input "text" at bounding box center [656, 248] width 349 height 26
type input "Sole Member"
click at [790, 376] on button "Save & Close" at bounding box center [785, 408] width 93 height 29
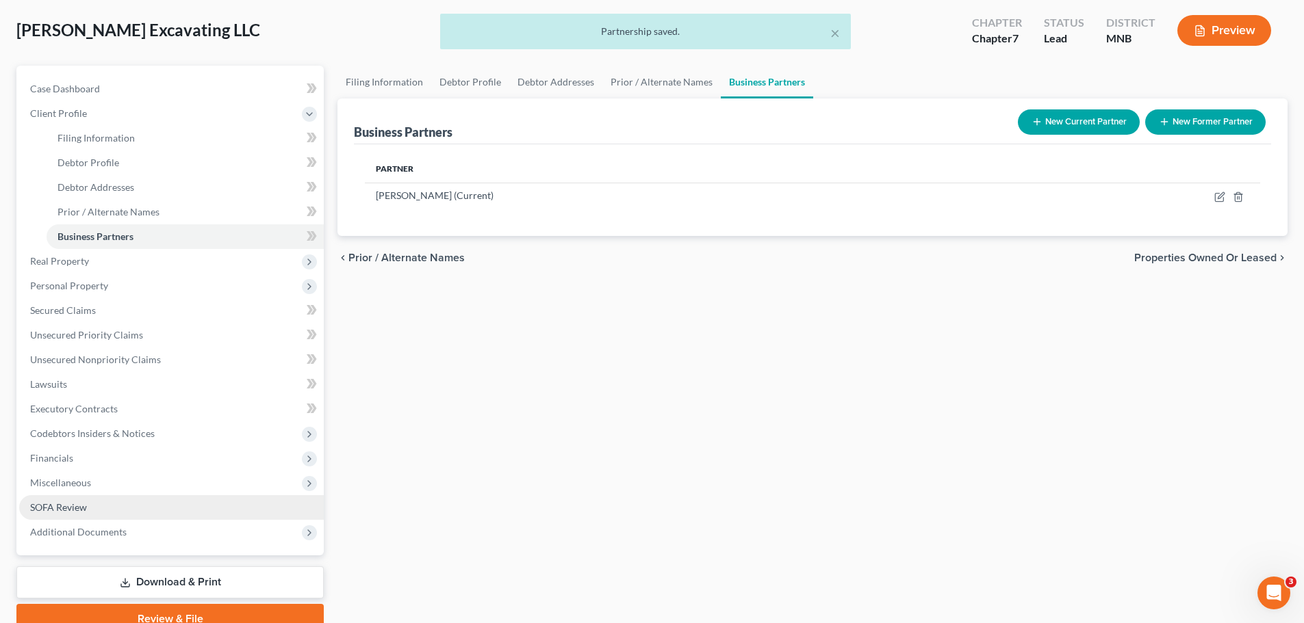
scroll to position [129, 0]
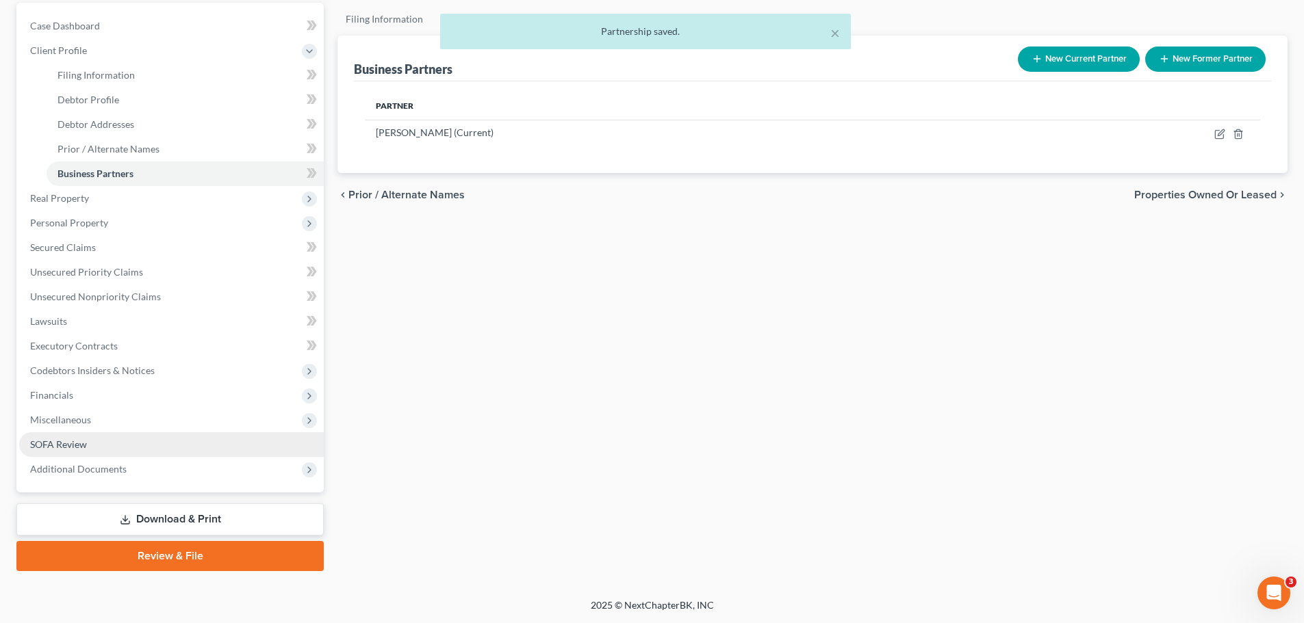
click at [76, 376] on span "SOFA Review" at bounding box center [58, 445] width 57 height 12
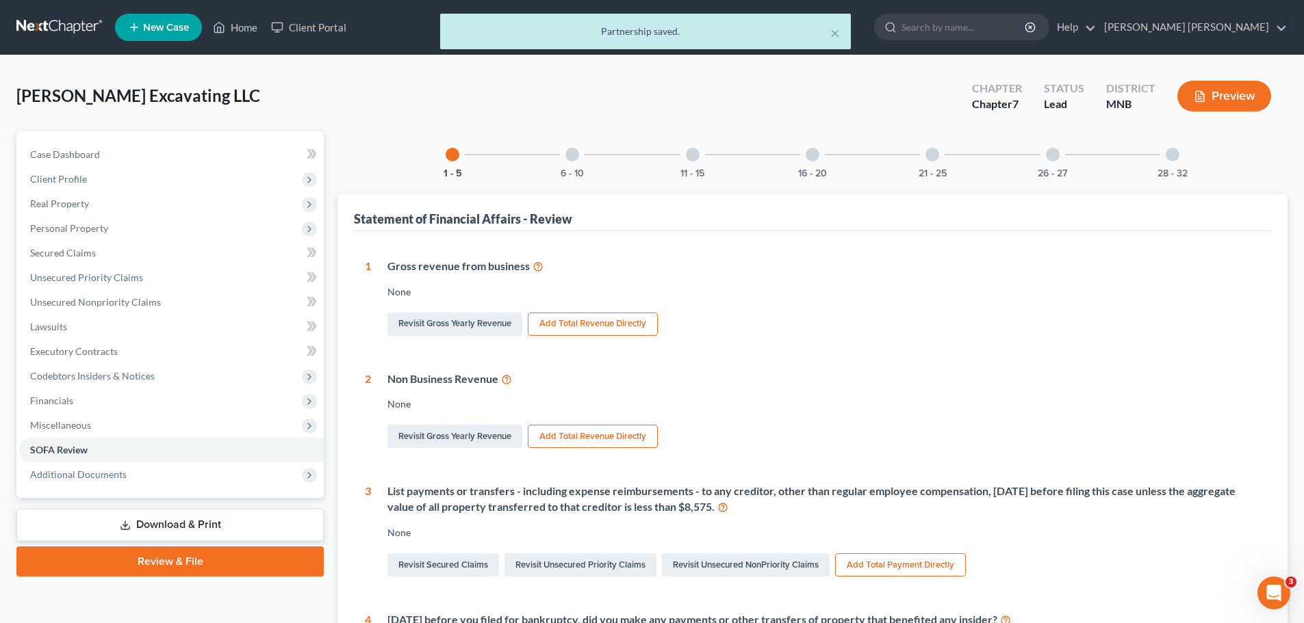
click at [875, 158] on div "28 - 32" at bounding box center [1172, 154] width 47 height 47
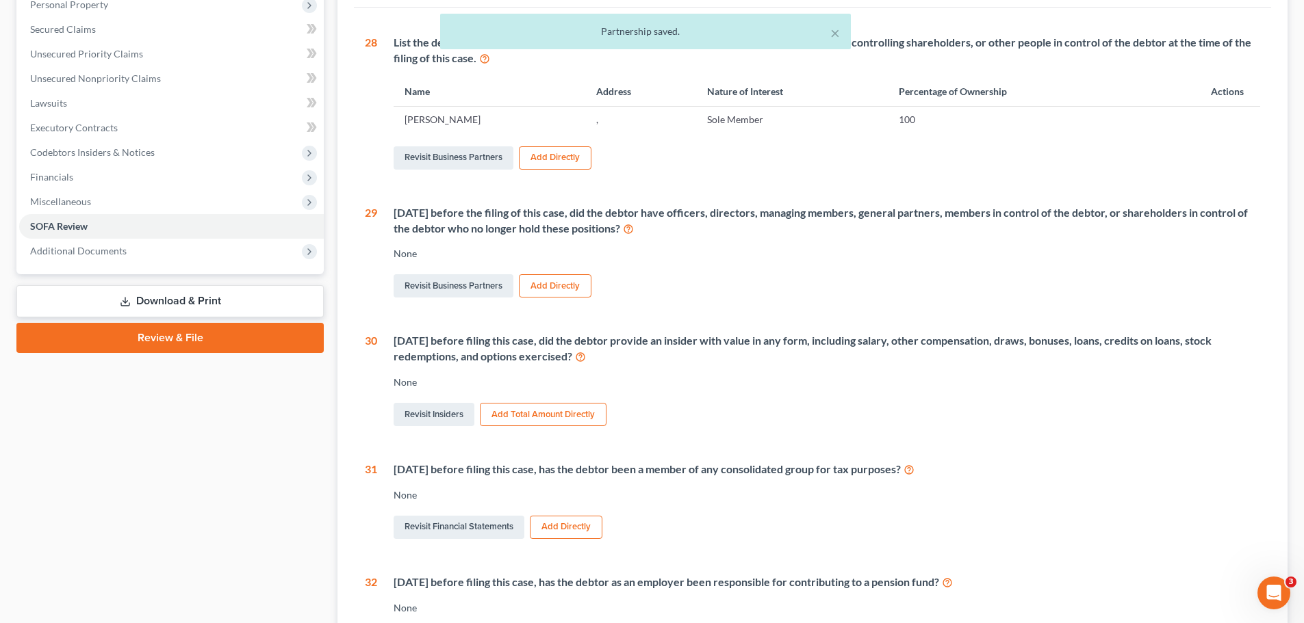
scroll to position [274, 0]
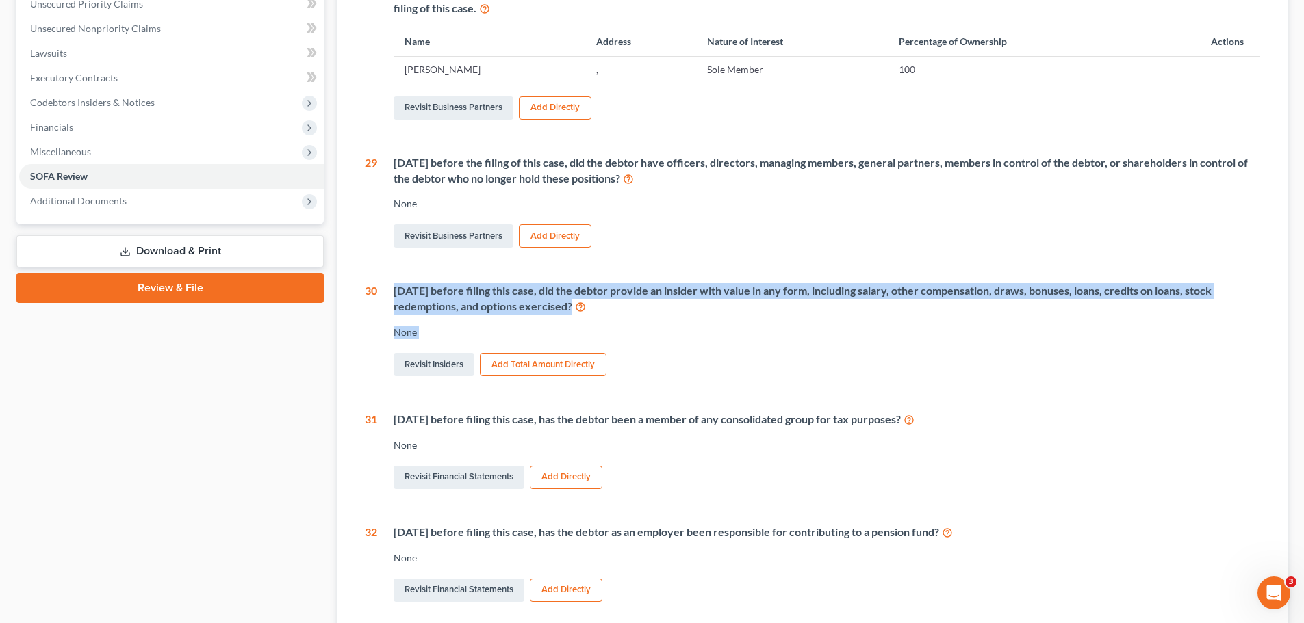
drag, startPoint x: 388, startPoint y: 292, endPoint x: 881, endPoint y: 341, distance: 495.9
click at [875, 341] on div "[DATE] before filing this case, did the debtor provide an insider with value in…" at bounding box center [818, 331] width 883 height 96
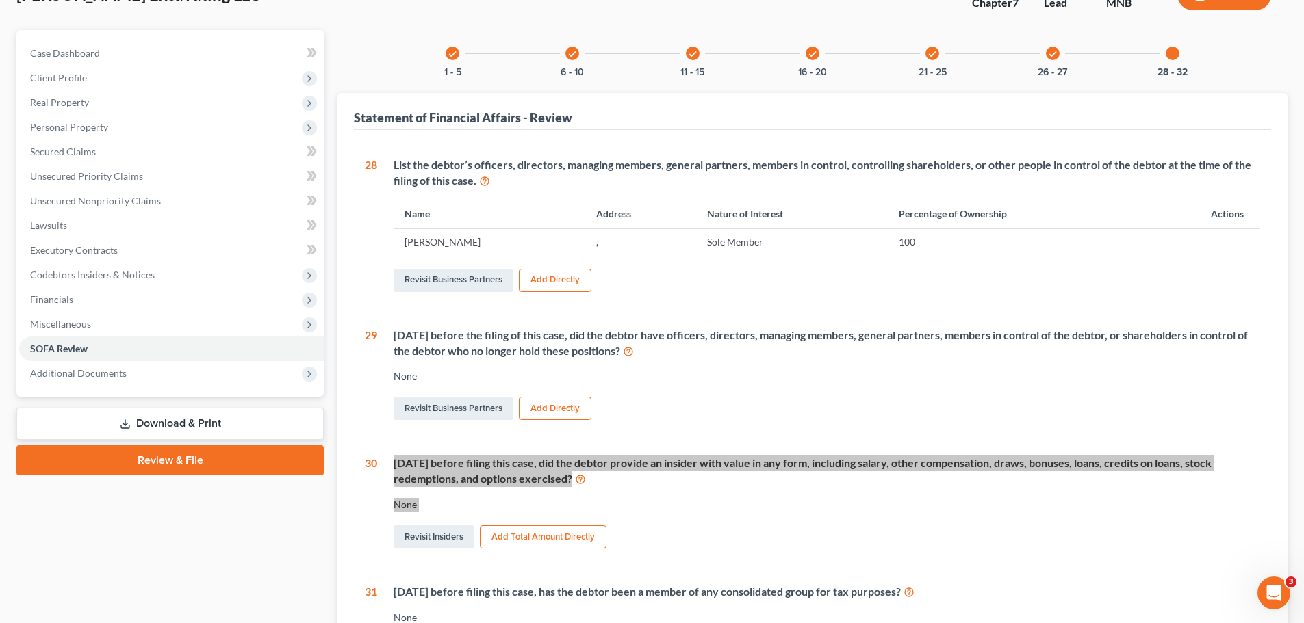
scroll to position [0, 0]
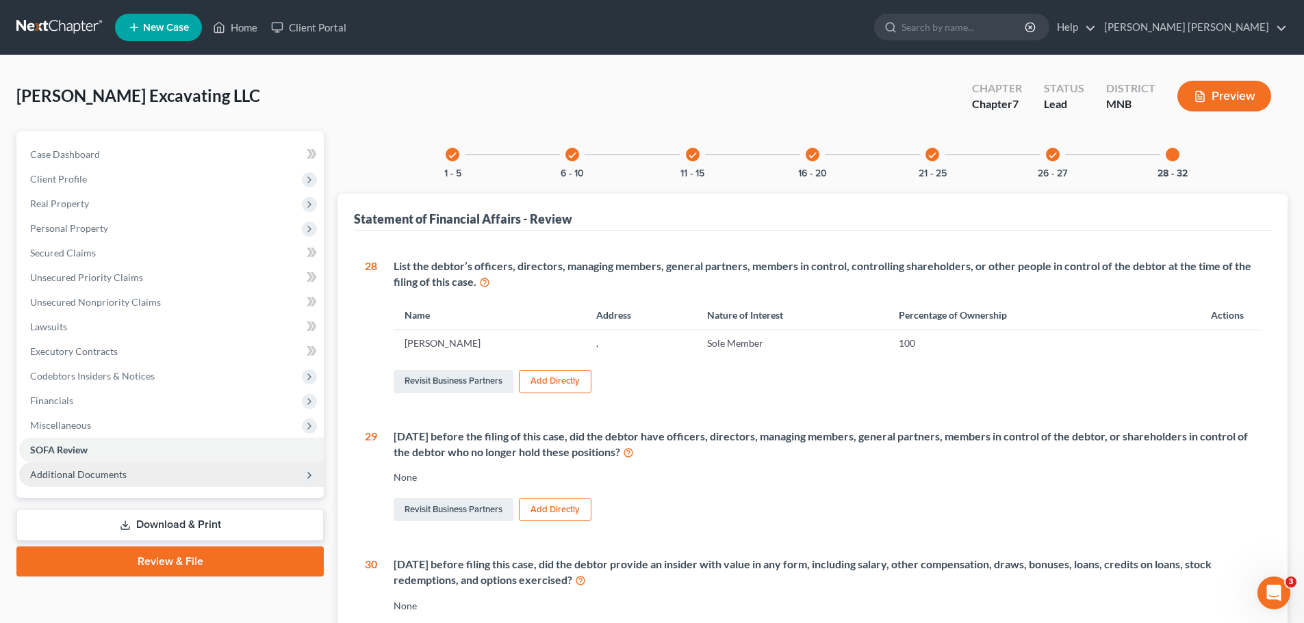
click at [93, 376] on span "Additional Documents" at bounding box center [78, 475] width 96 height 12
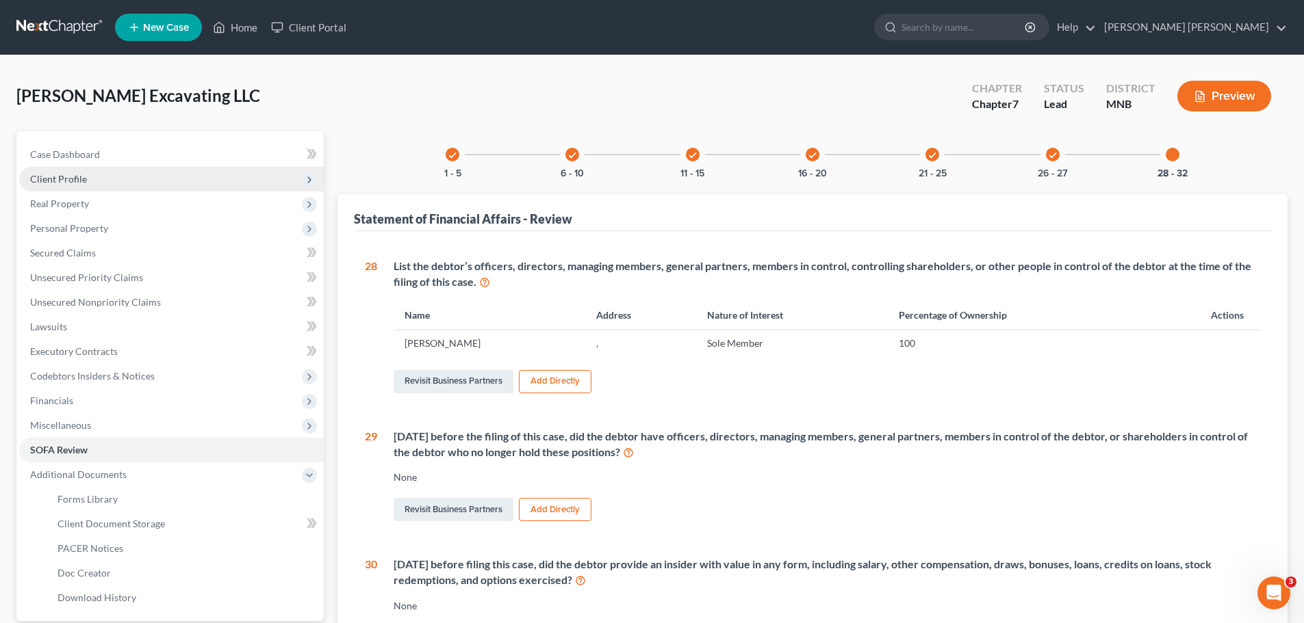
drag, startPoint x: 99, startPoint y: 175, endPoint x: 180, endPoint y: 198, distance: 84.0
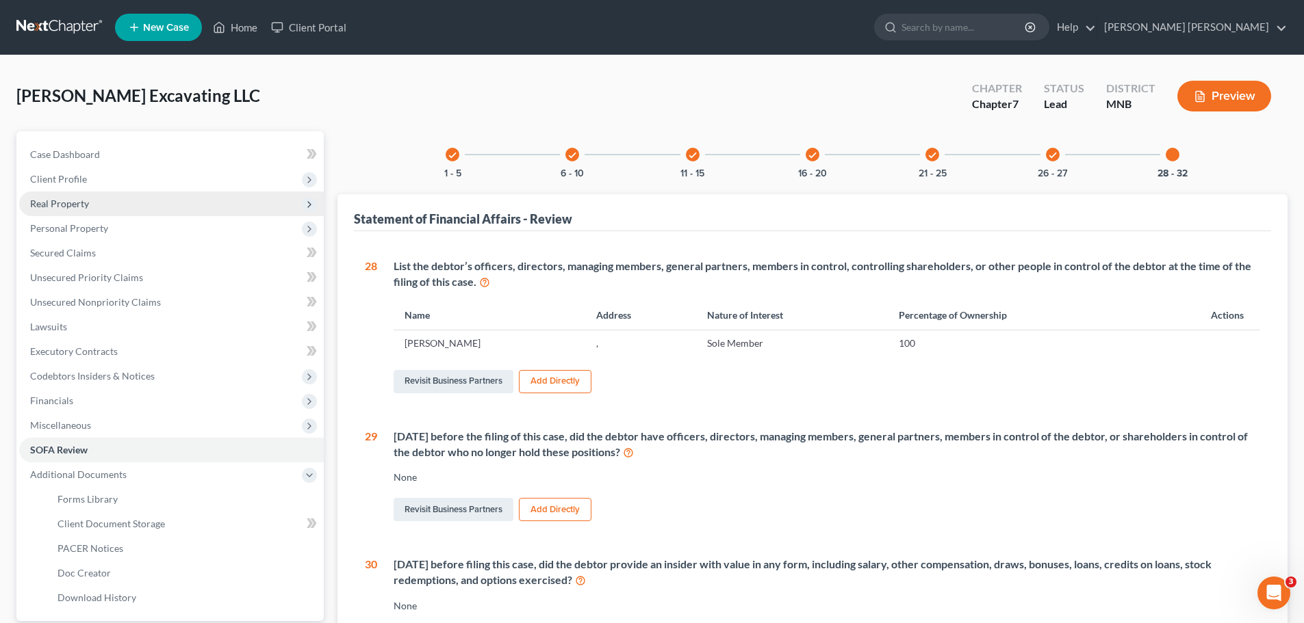
click at [99, 175] on span "Client Profile" at bounding box center [171, 179] width 305 height 25
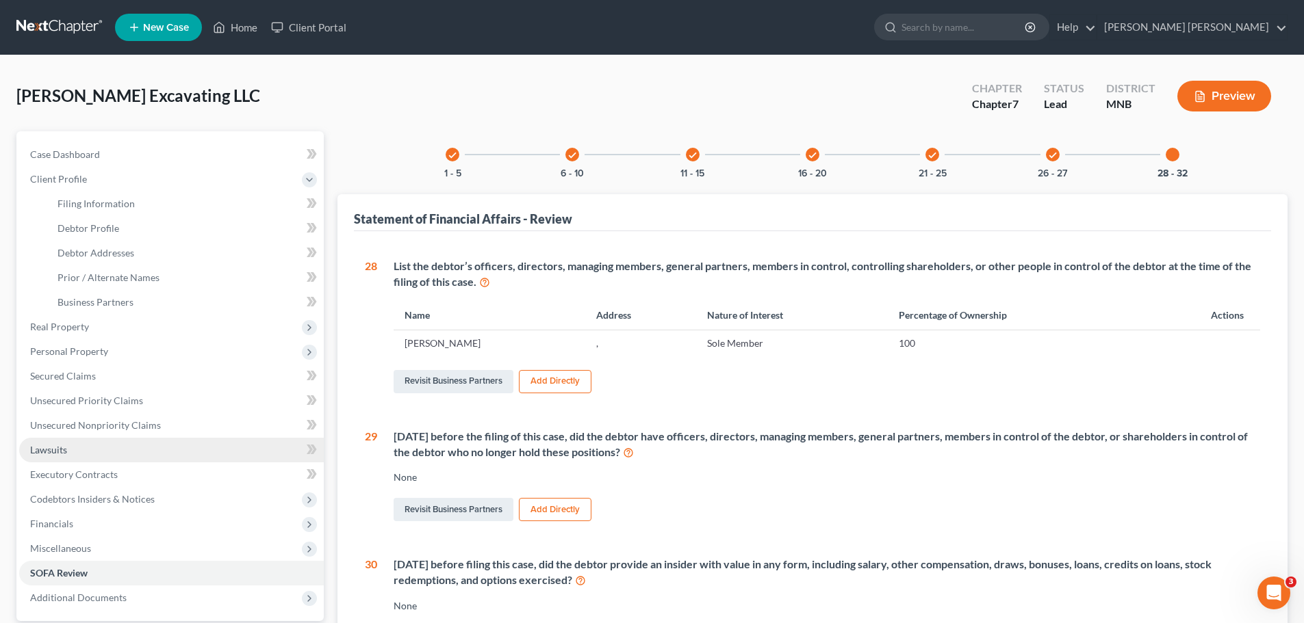
drag, startPoint x: 134, startPoint y: 501, endPoint x: 192, endPoint y: 459, distance: 71.4
click at [134, 376] on span "Codebtors Insiders & Notices" at bounding box center [92, 499] width 125 height 12
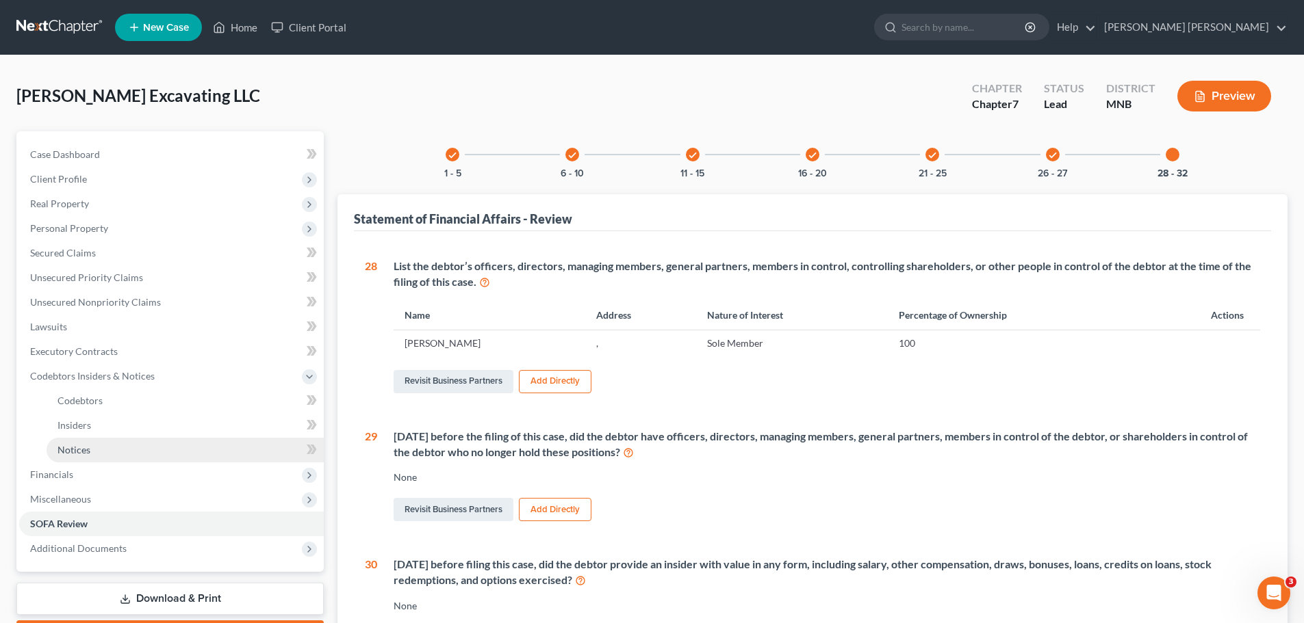
click at [96, 376] on link "Notices" at bounding box center [185, 450] width 277 height 25
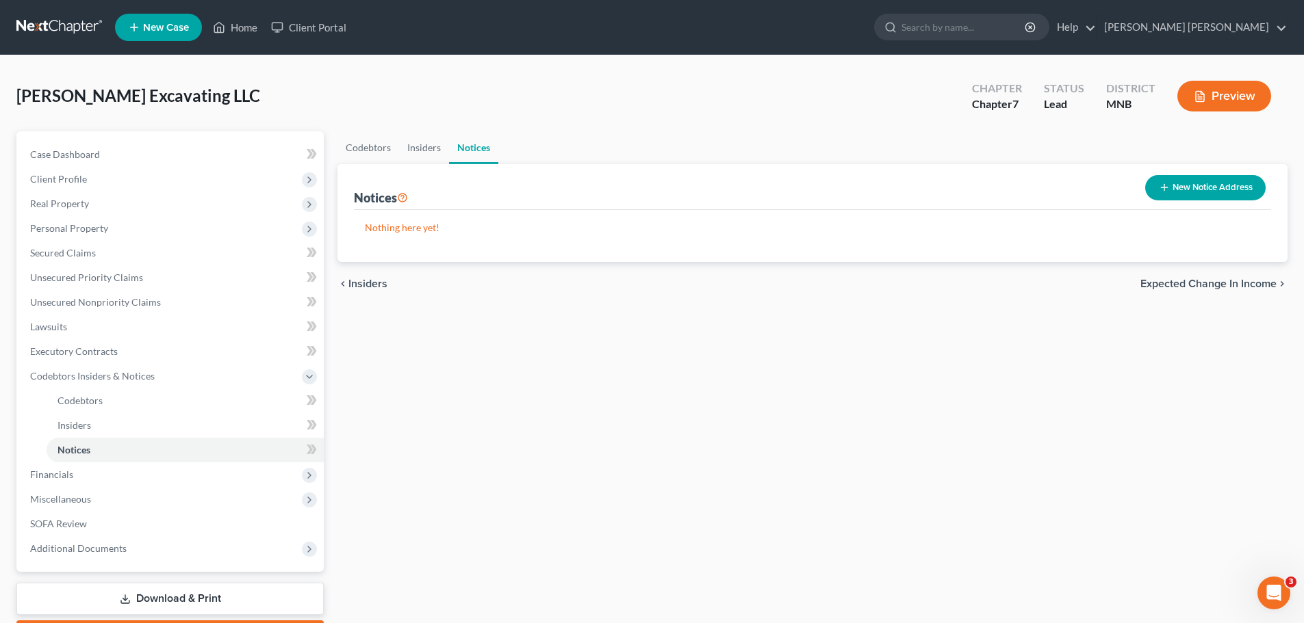
drag, startPoint x: 739, startPoint y: 452, endPoint x: 745, endPoint y: 445, distance: 9.3
click at [739, 376] on div "Codebtors Insiders Notices Notices New Notice Address Nothing here yet! Name ch…" at bounding box center [813, 390] width 964 height 519
click at [875, 172] on div "New Notice Address" at bounding box center [1204, 188] width 131 height 36
click at [875, 184] on button "New Notice Address" at bounding box center [1205, 187] width 120 height 25
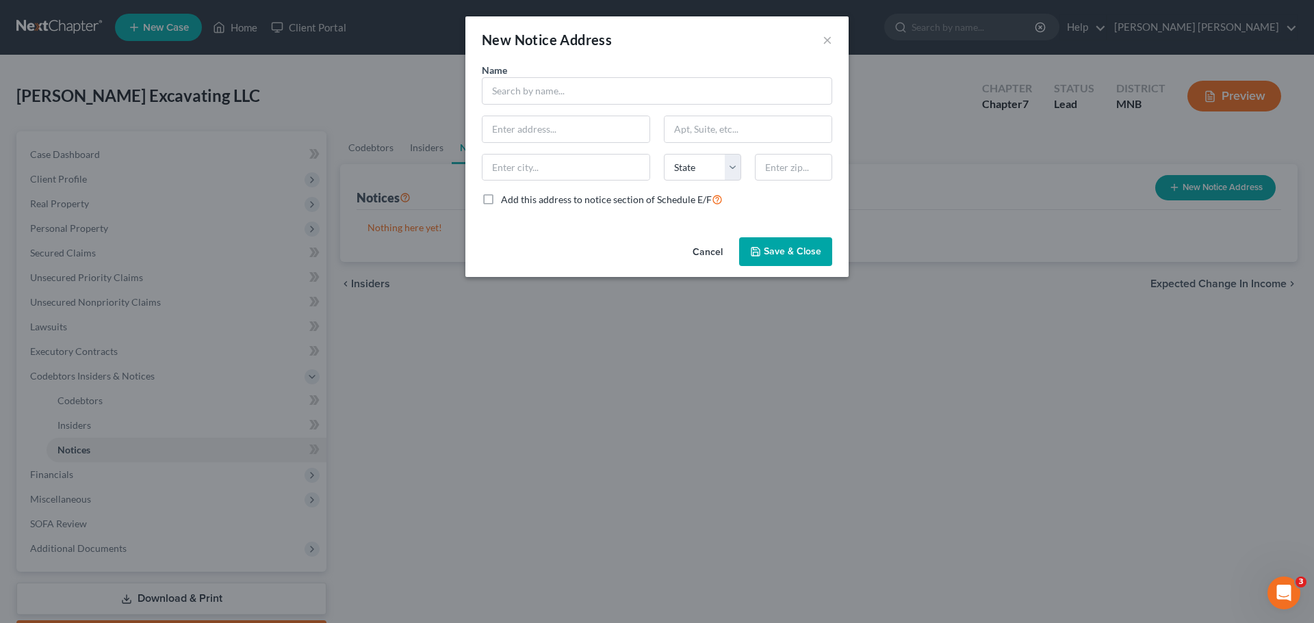
click at [706, 253] on button "Cancel" at bounding box center [708, 252] width 52 height 27
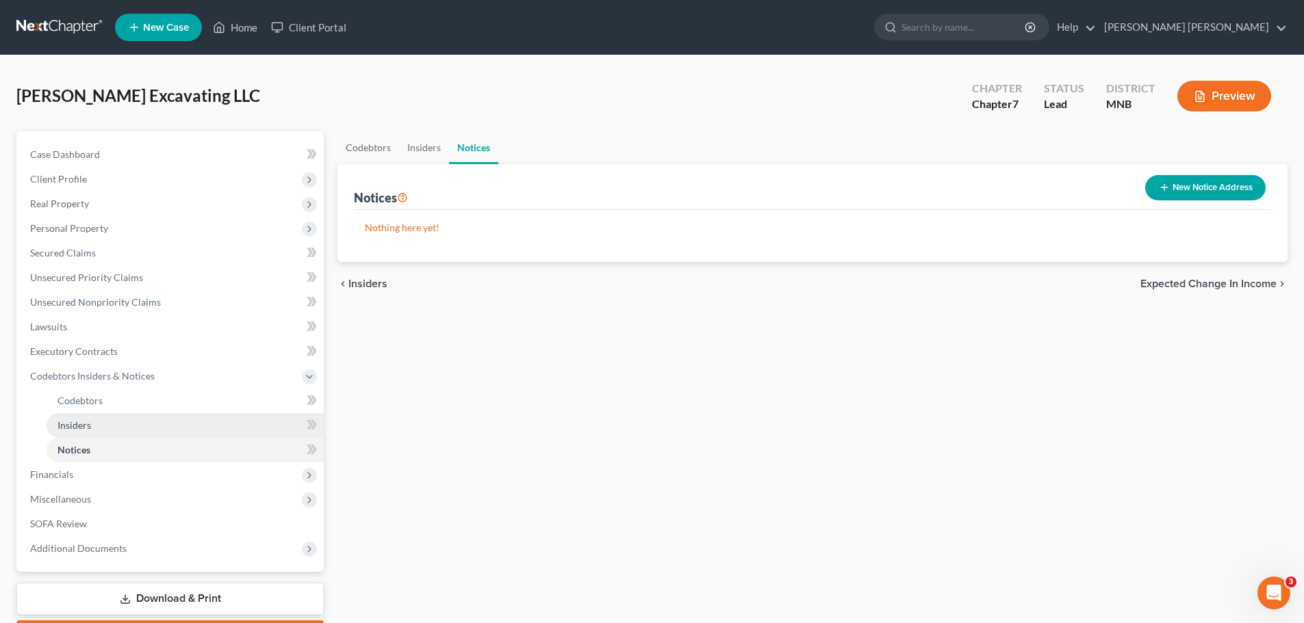
click at [151, 376] on link "Insiders" at bounding box center [185, 425] width 277 height 25
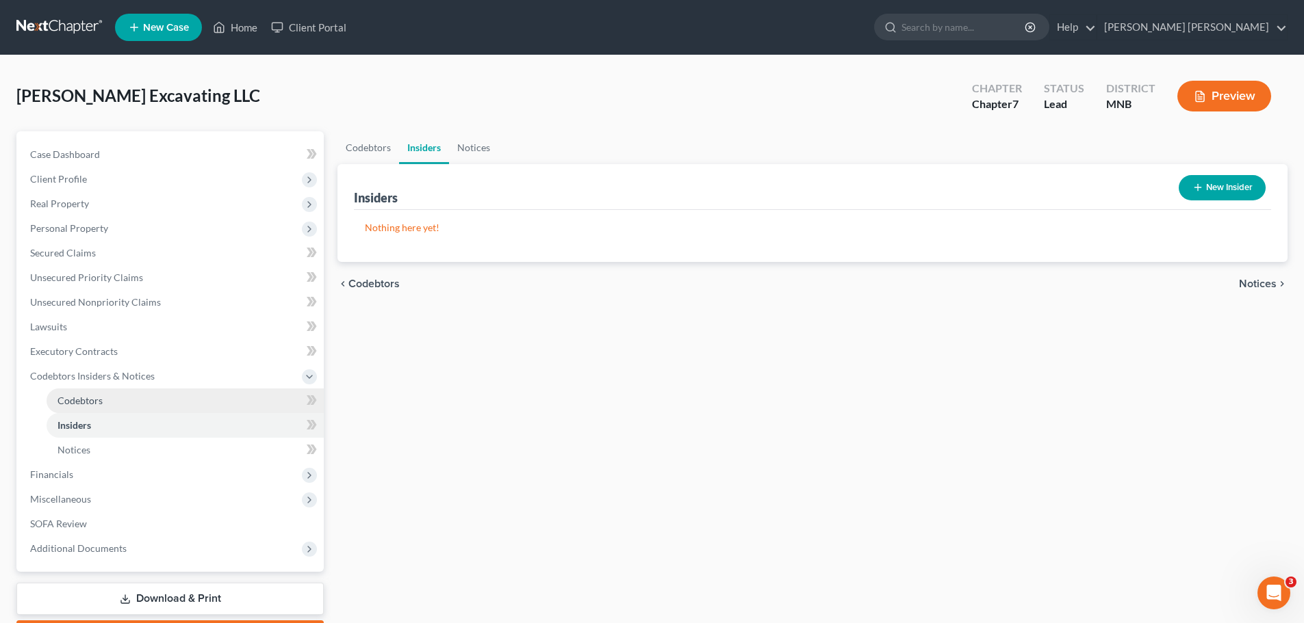
click at [164, 376] on link "Codebtors" at bounding box center [185, 401] width 277 height 25
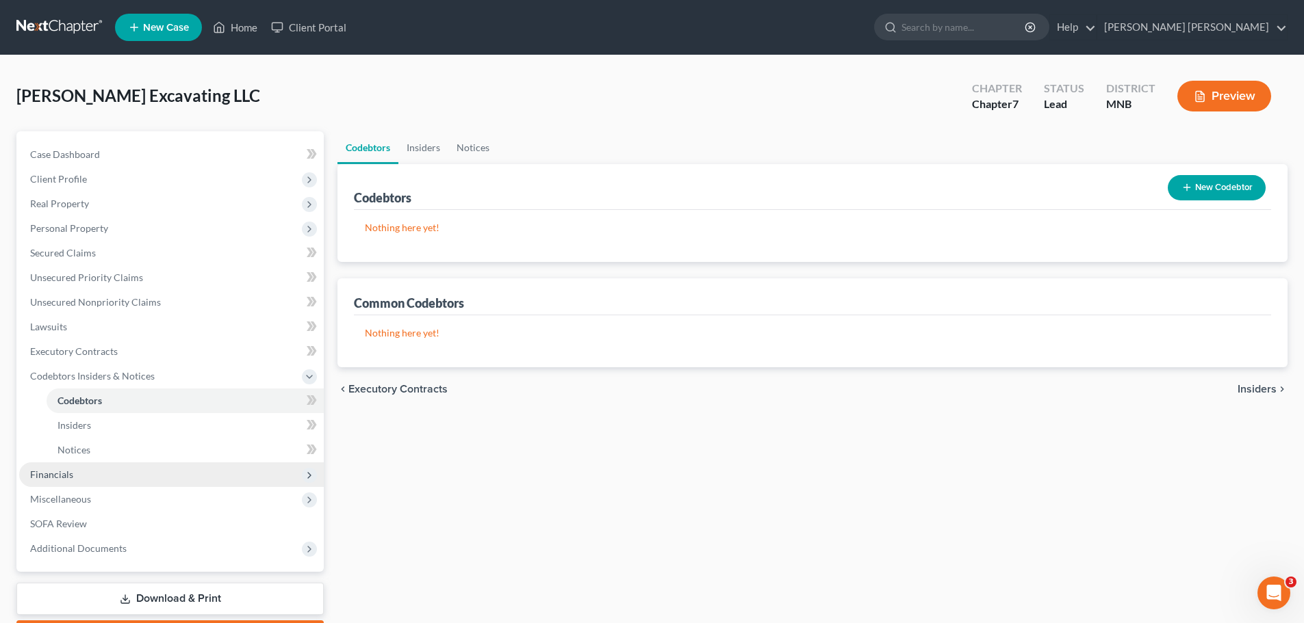
click at [122, 376] on span "Financials" at bounding box center [171, 475] width 305 height 25
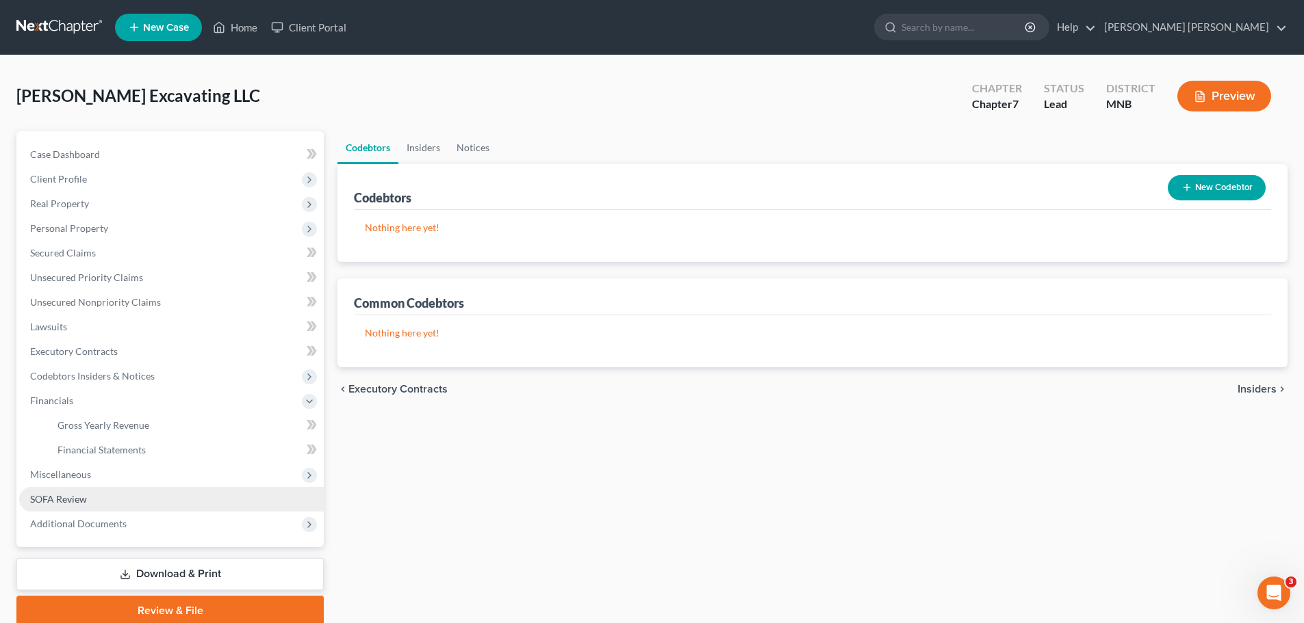
click at [124, 376] on link "SOFA Review" at bounding box center [171, 499] width 305 height 25
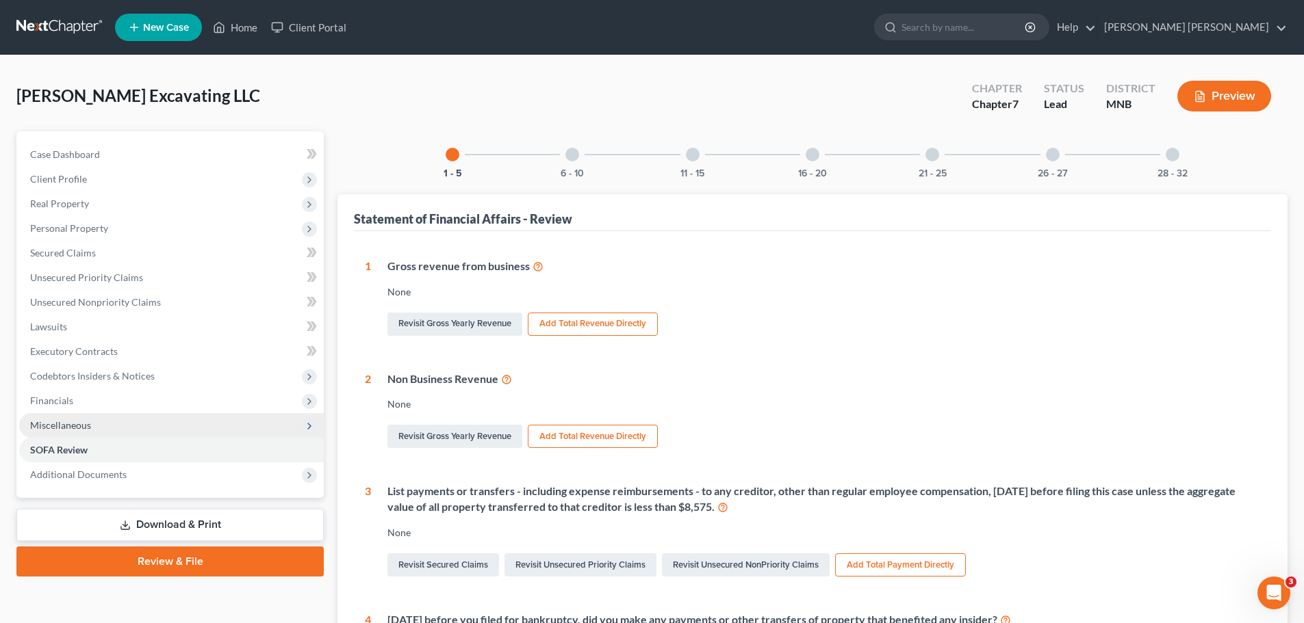
click at [138, 376] on span "Miscellaneous" at bounding box center [171, 425] width 305 height 25
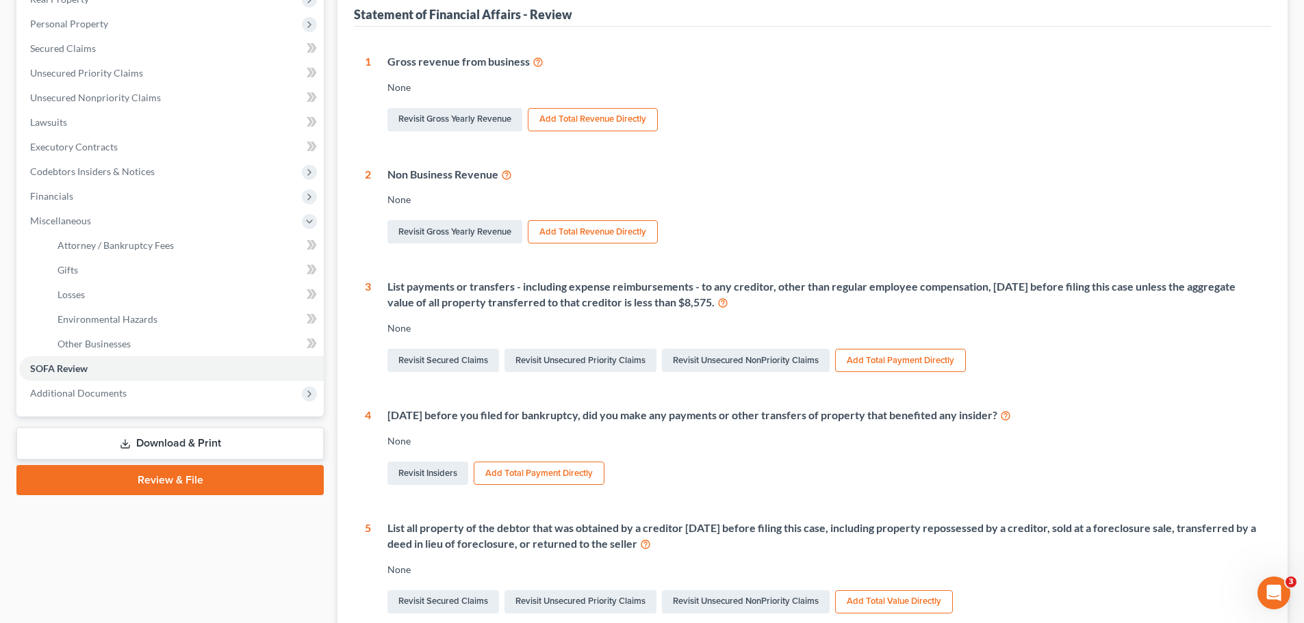
scroll to position [205, 0]
click at [180, 376] on span "Additional Documents" at bounding box center [171, 393] width 305 height 25
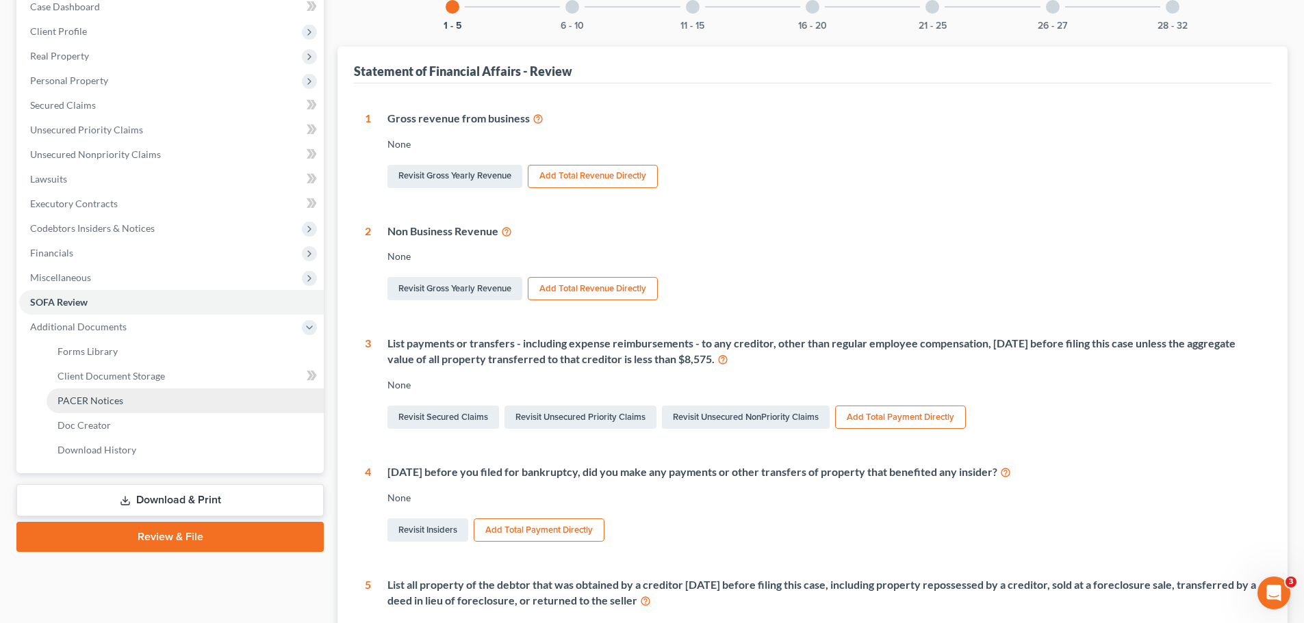
scroll to position [68, 0]
